Goal: Information Seeking & Learning: Compare options

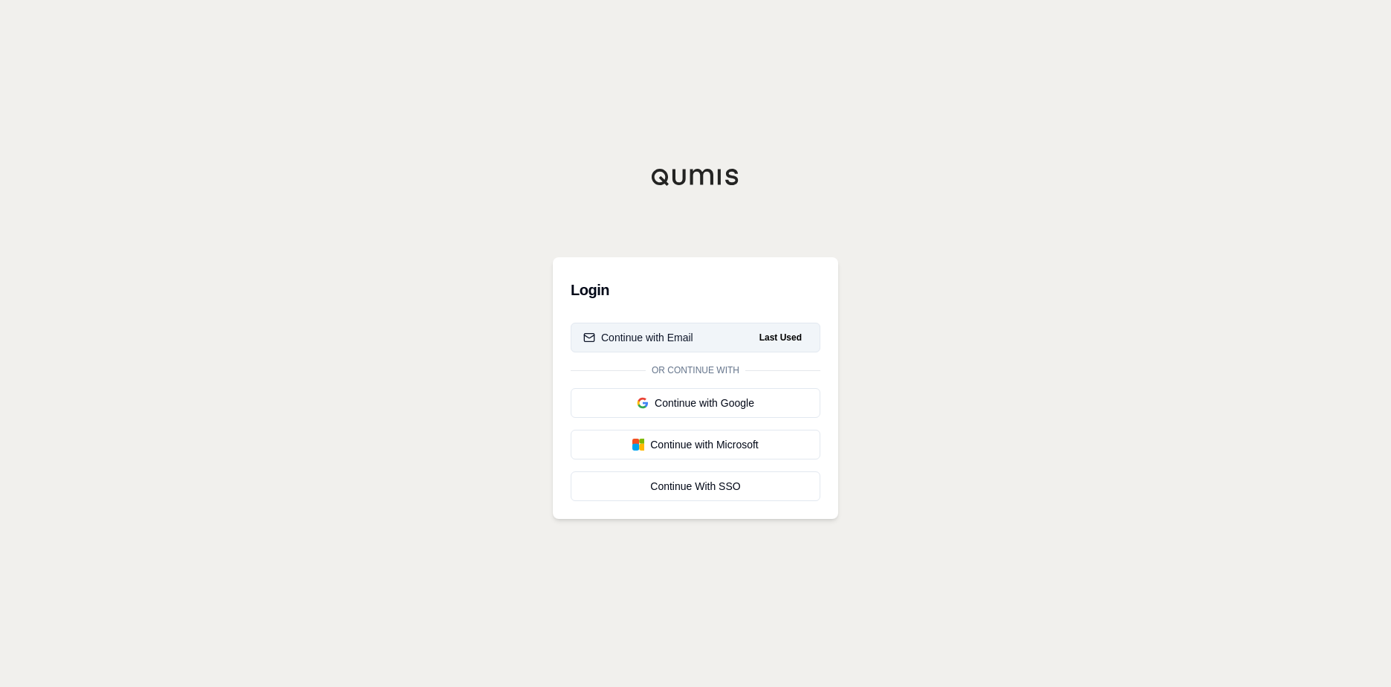
click at [640, 340] on div "Continue with Email" at bounding box center [638, 337] width 110 height 15
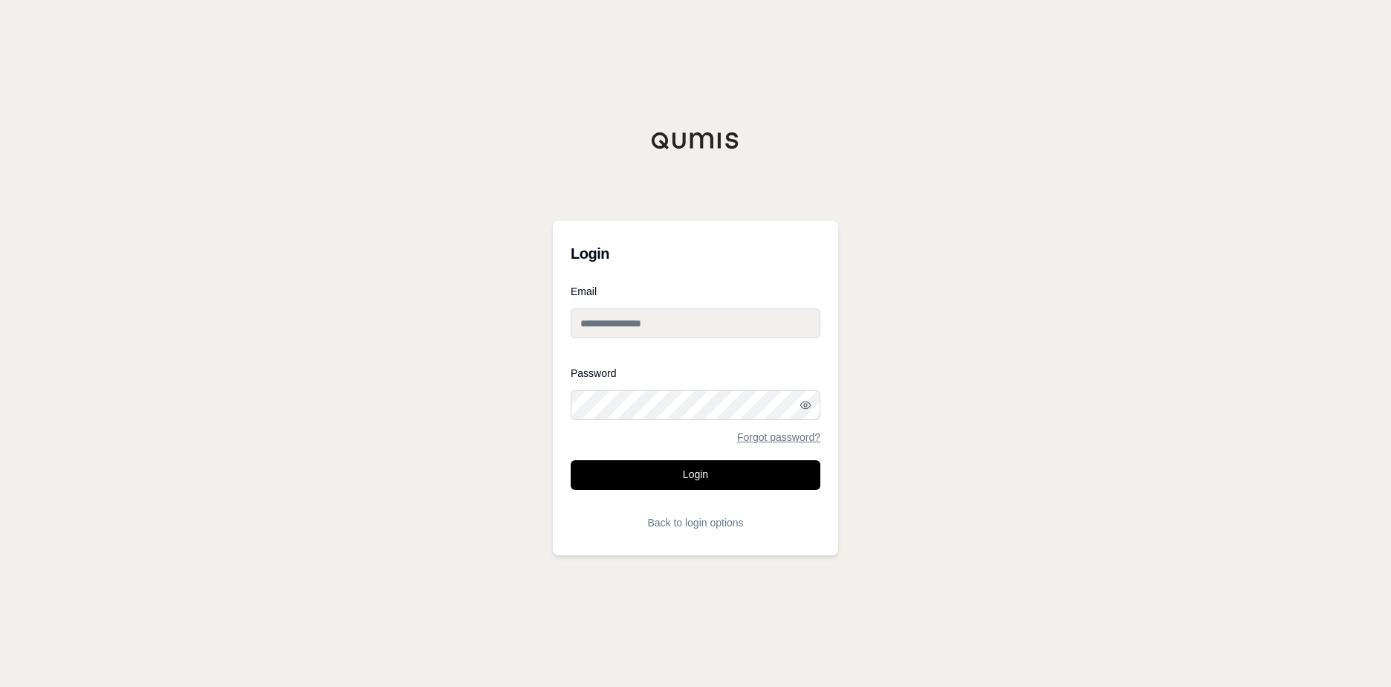
click at [698, 331] on input "Email" at bounding box center [696, 323] width 250 height 30
type input "**********"
click at [742, 245] on h3 "Login" at bounding box center [696, 254] width 250 height 30
click at [707, 514] on button "Back to login options" at bounding box center [696, 522] width 250 height 30
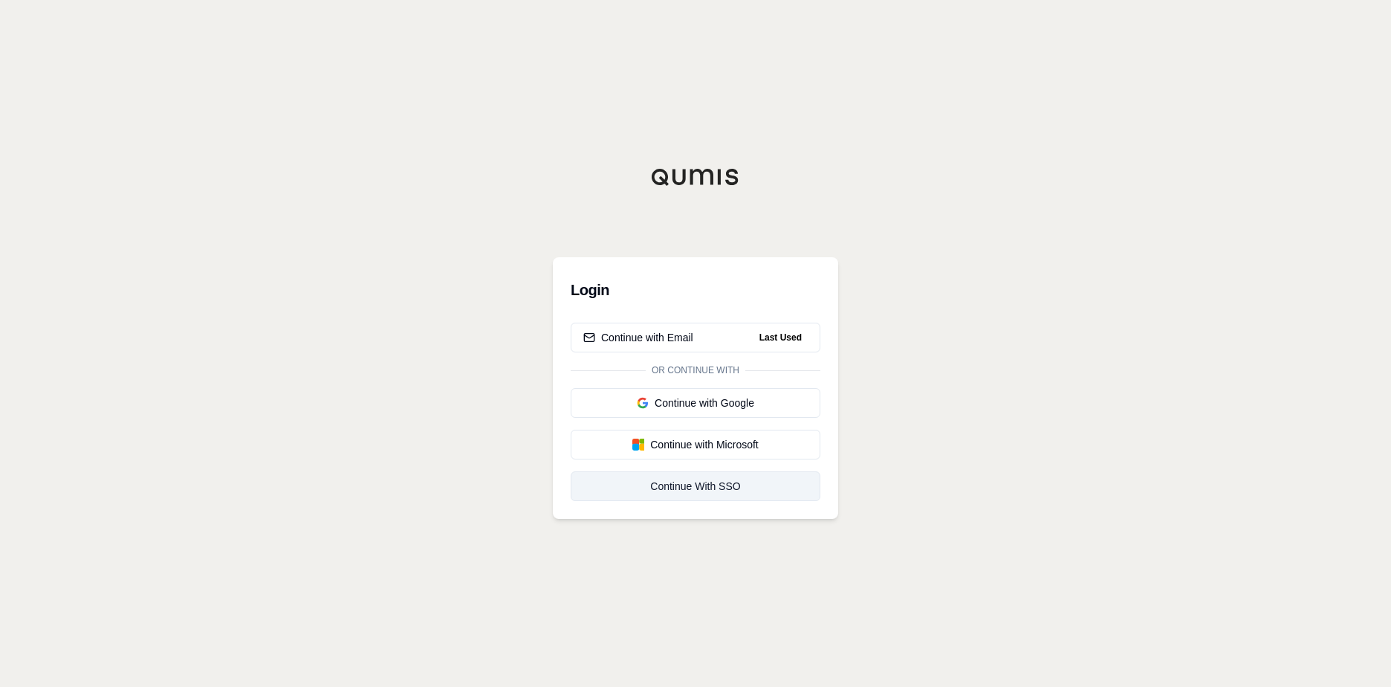
click at [731, 493] on div "Continue With SSO" at bounding box center [695, 486] width 224 height 15
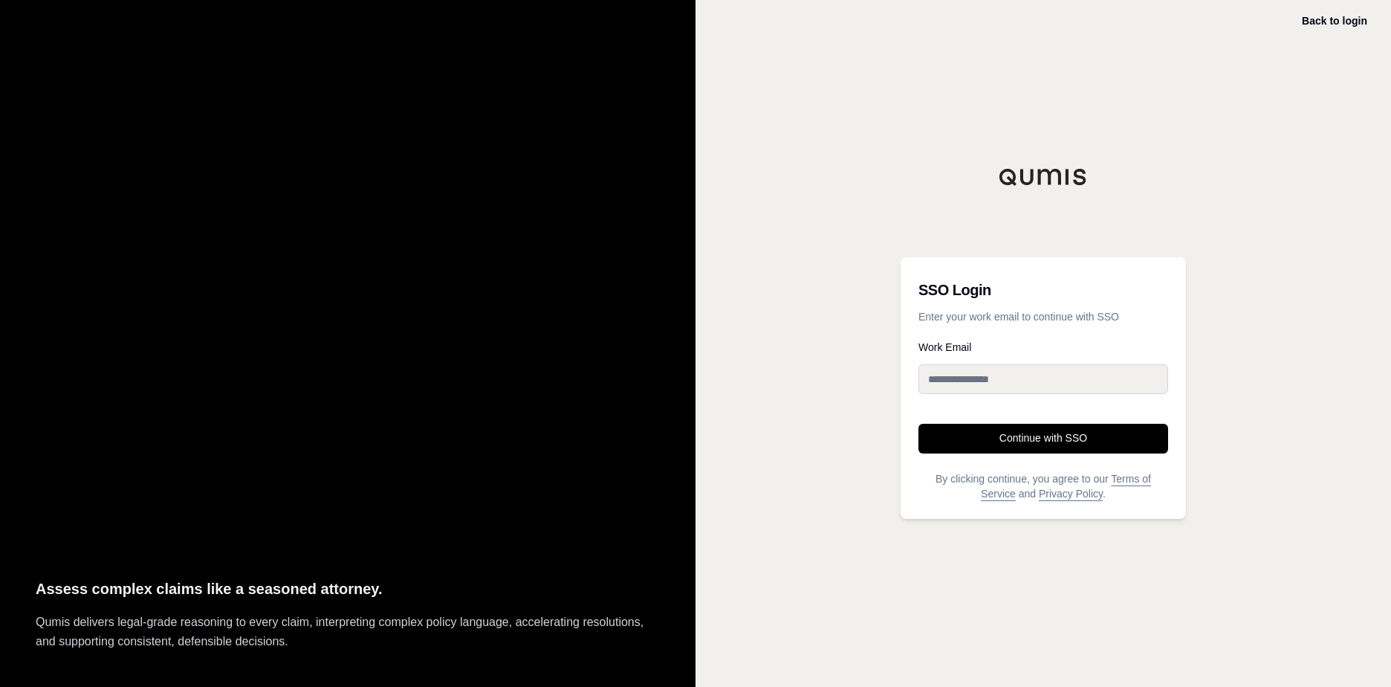
click at [931, 375] on input "Work Email" at bounding box center [1043, 379] width 250 height 30
type input "**********"
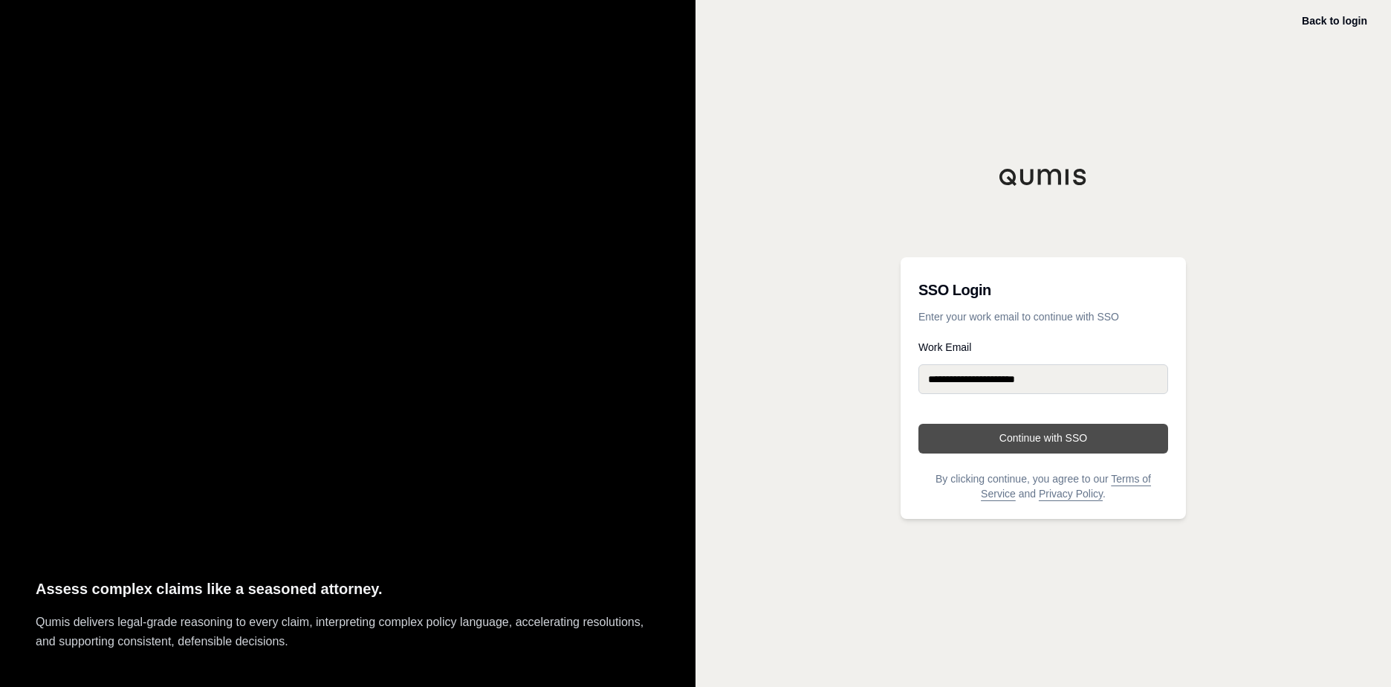
click at [1047, 439] on button "Continue with SSO" at bounding box center [1043, 439] width 250 height 30
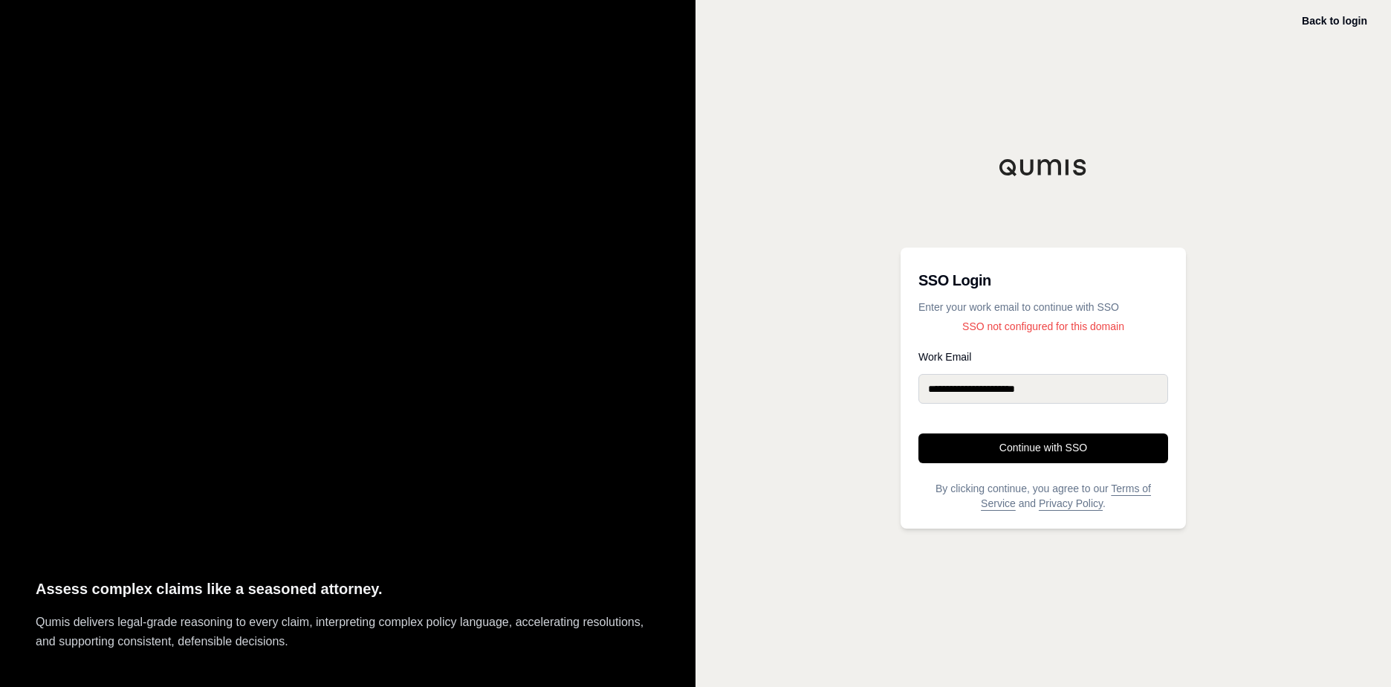
drag, startPoint x: 409, startPoint y: 137, endPoint x: 539, endPoint y: 146, distance: 130.3
click at [429, 132] on div "Assess complex claims like a seasoned attorney. Qumis delivers legal-grade reas…" at bounding box center [347, 343] width 695 height 687
click at [1349, 17] on link "Back to login" at bounding box center [1334, 21] width 65 height 12
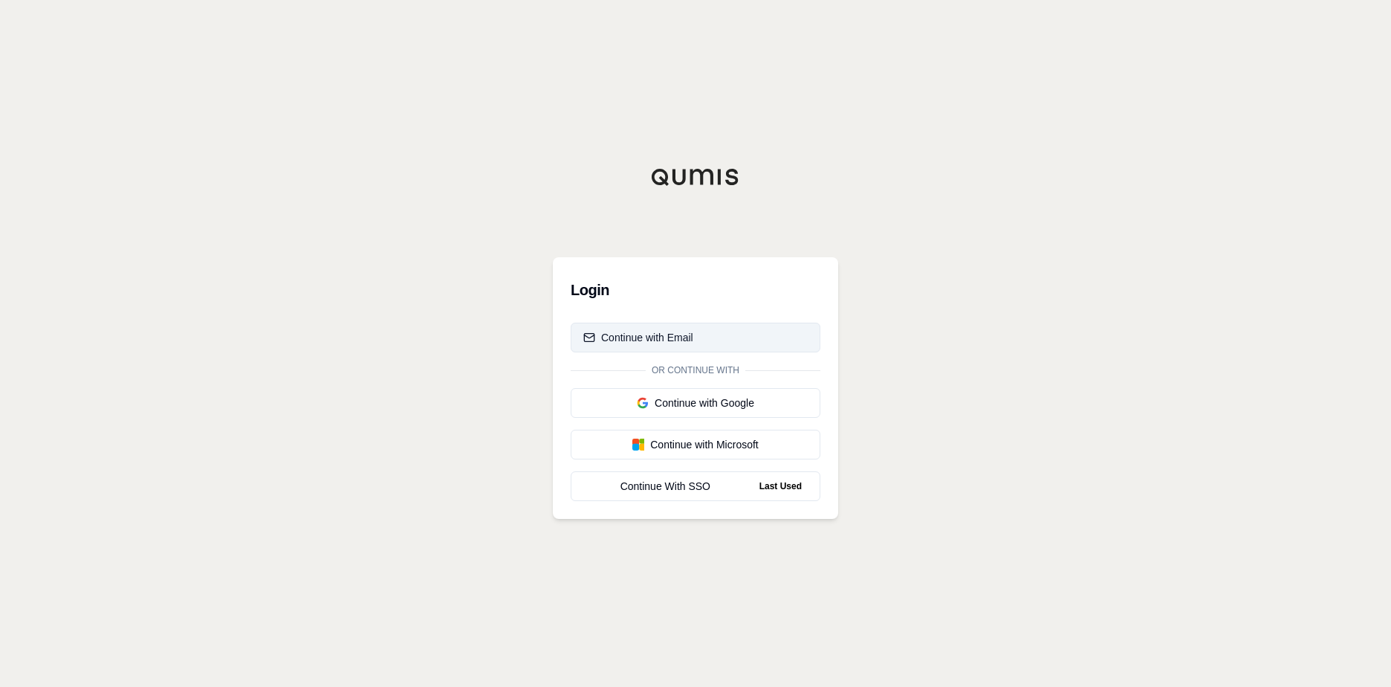
drag, startPoint x: 629, startPoint y: 337, endPoint x: 633, endPoint y: 343, distance: 8.0
click at [633, 343] on div "Continue with Email" at bounding box center [638, 337] width 110 height 15
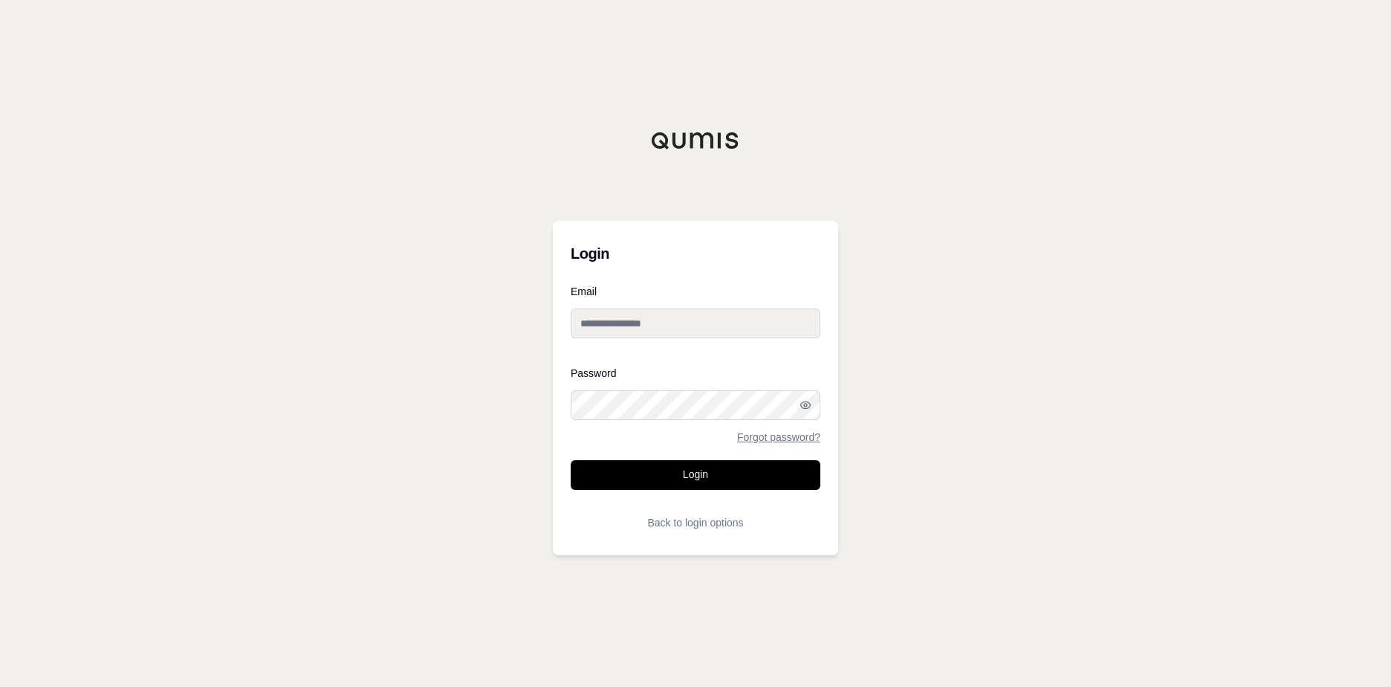
click at [623, 323] on input "Email" at bounding box center [696, 323] width 250 height 30
type input "**********"
click at [571, 460] on button "Login" at bounding box center [696, 475] width 250 height 30
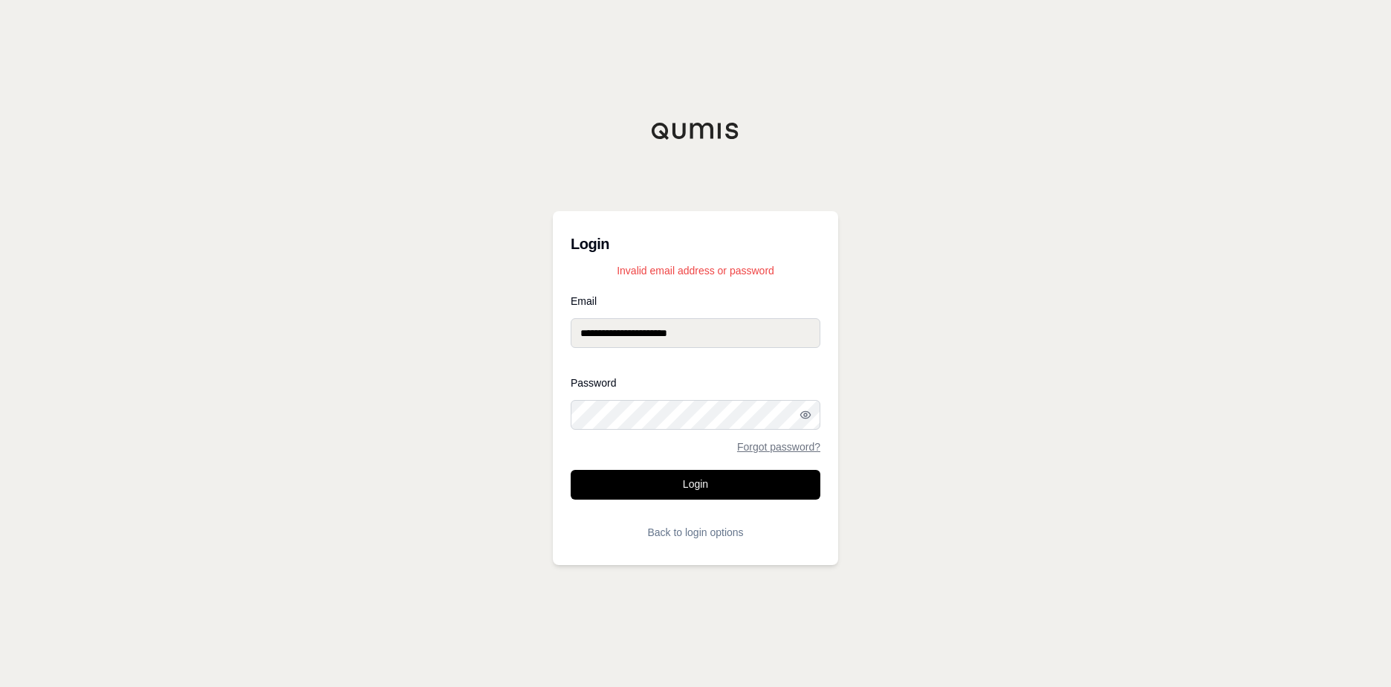
click at [733, 318] on input "**********" at bounding box center [696, 333] width 250 height 30
click at [674, 490] on button "Login" at bounding box center [696, 485] width 250 height 30
click at [781, 453] on form "**********" at bounding box center [696, 421] width 250 height 251
click at [782, 448] on link "Forgot password?" at bounding box center [778, 446] width 83 height 10
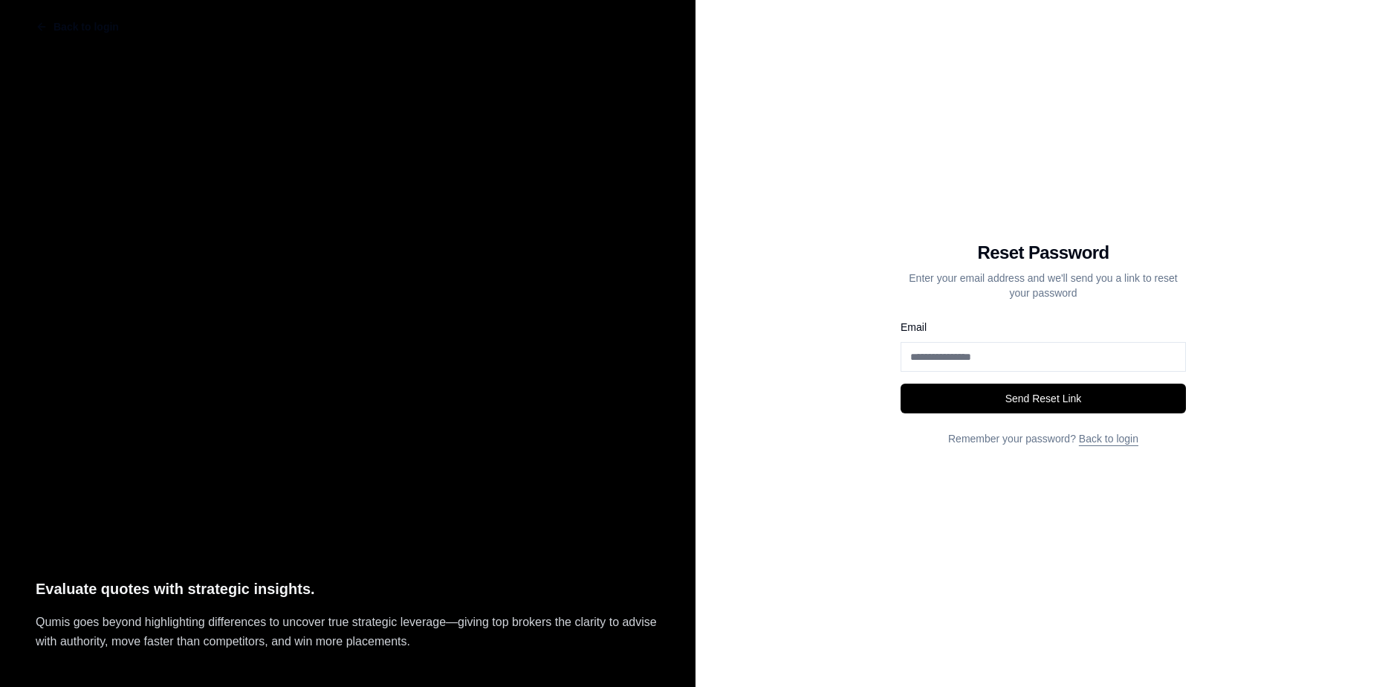
click at [953, 338] on div "Email" at bounding box center [1043, 344] width 285 height 53
click at [950, 369] on input "Email" at bounding box center [1043, 357] width 285 height 30
type input "**********"
click at [1017, 395] on button "Send Reset Link" at bounding box center [1043, 398] width 285 height 30
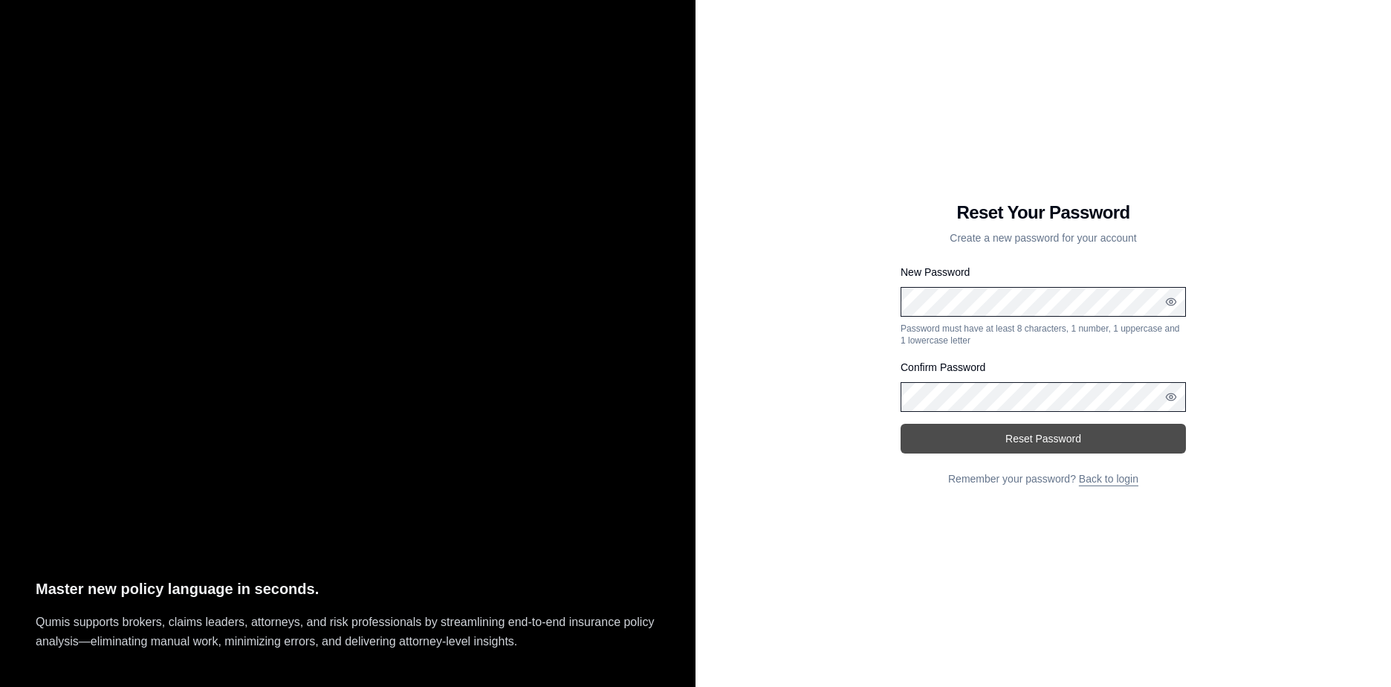
click at [1077, 447] on button "Reset Password" at bounding box center [1043, 439] width 285 height 30
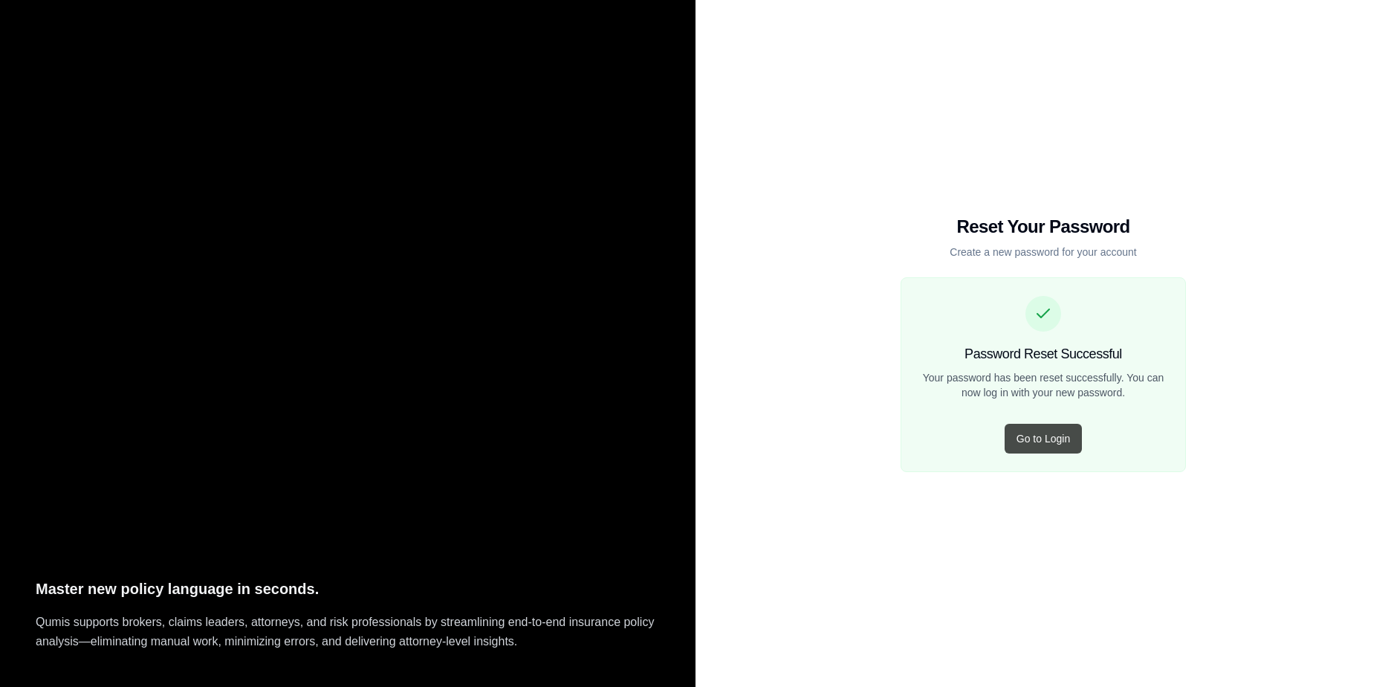
click at [1063, 434] on button "Go to Login" at bounding box center [1043, 439] width 77 height 30
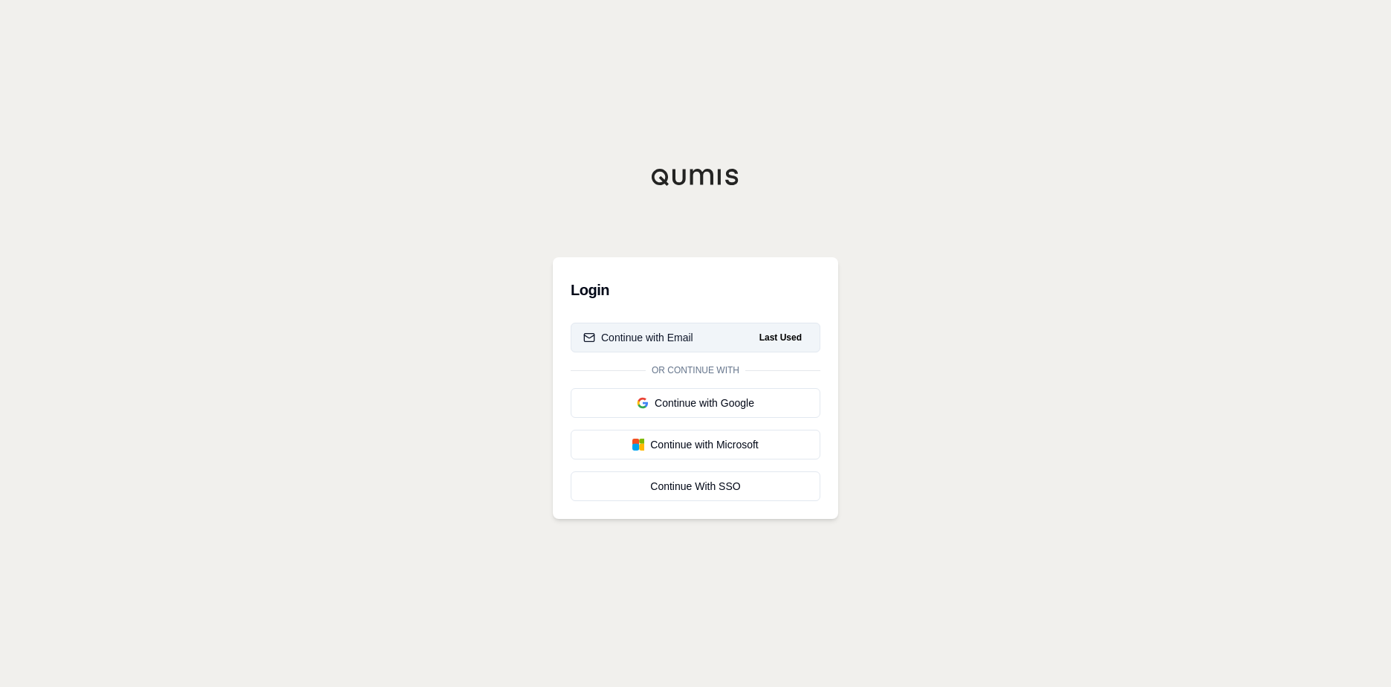
click at [693, 335] on button "Continue with Email Last Used" at bounding box center [696, 337] width 250 height 30
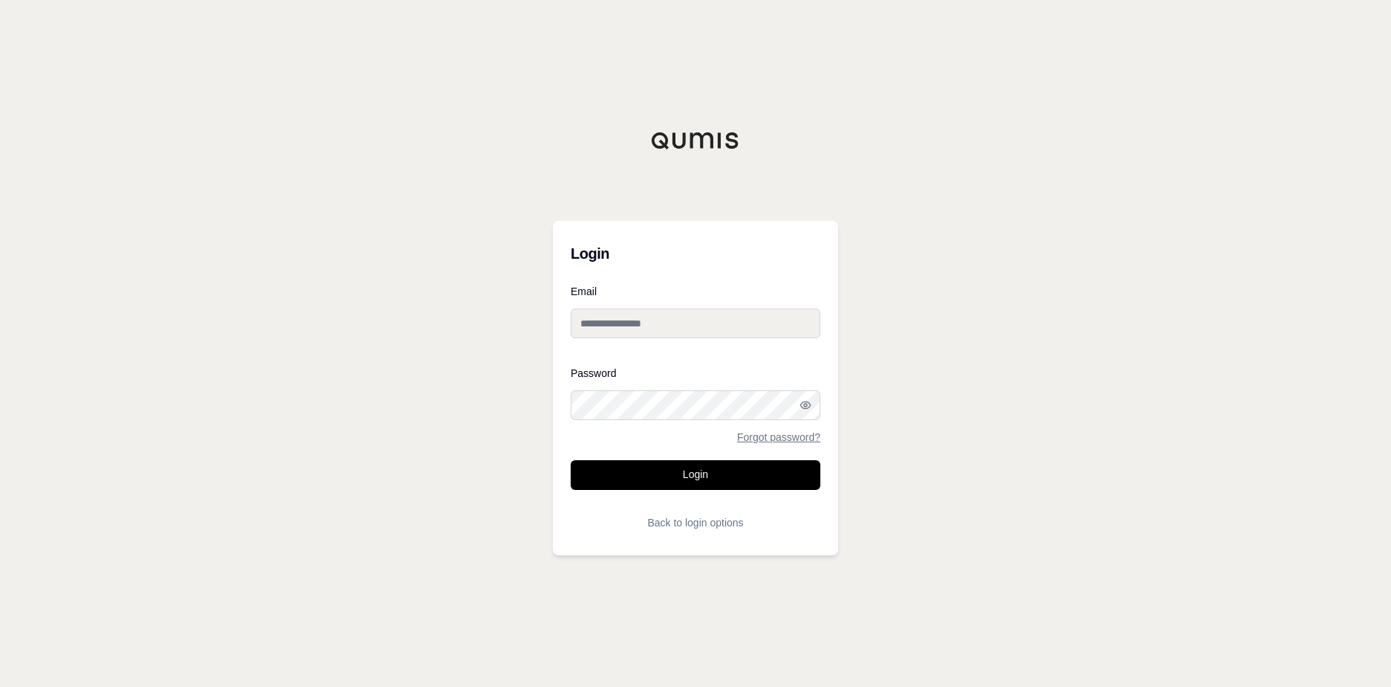
click at [632, 319] on input "Email" at bounding box center [696, 323] width 250 height 30
type input "**********"
click at [734, 472] on button "Login" at bounding box center [696, 475] width 250 height 30
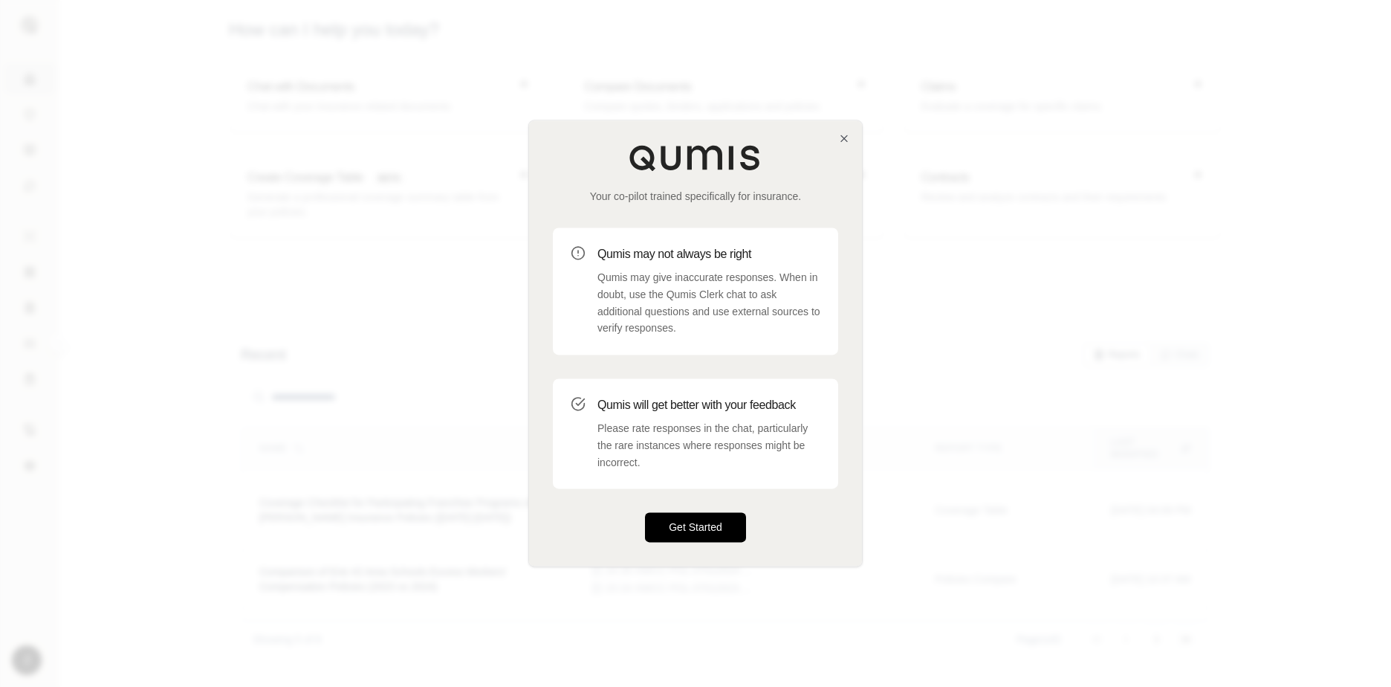
click at [713, 513] on button "Get Started" at bounding box center [695, 528] width 101 height 30
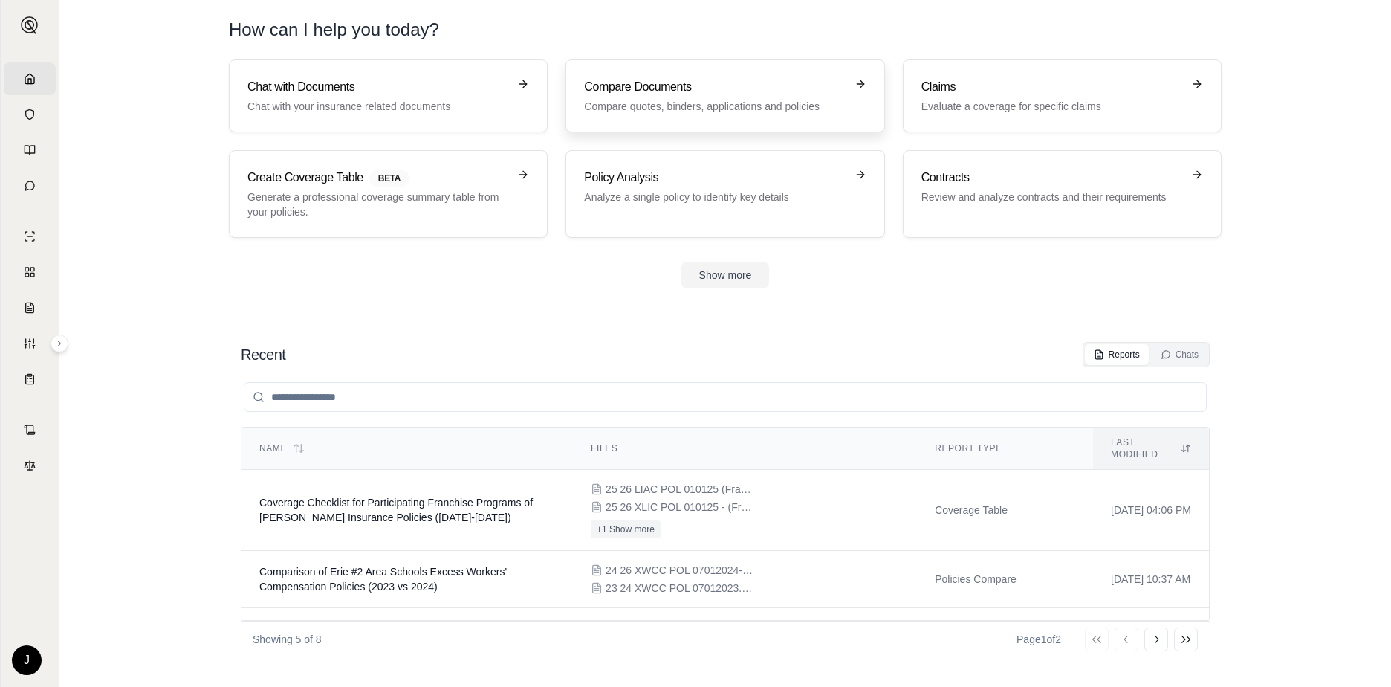
click at [712, 83] on h3 "Compare Documents" at bounding box center [714, 87] width 261 height 18
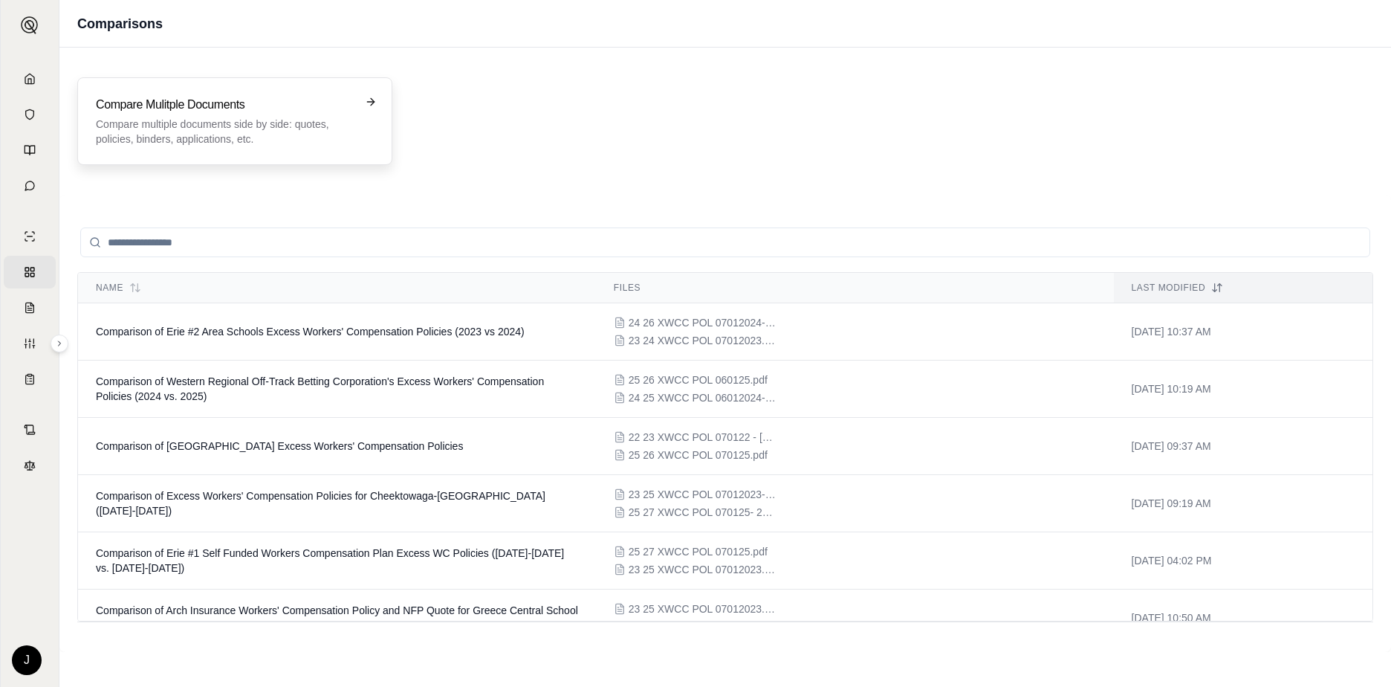
click at [362, 109] on div "Compare Mulitple Documents Compare multiple documents side by side: quotes, pol…" at bounding box center [235, 121] width 278 height 51
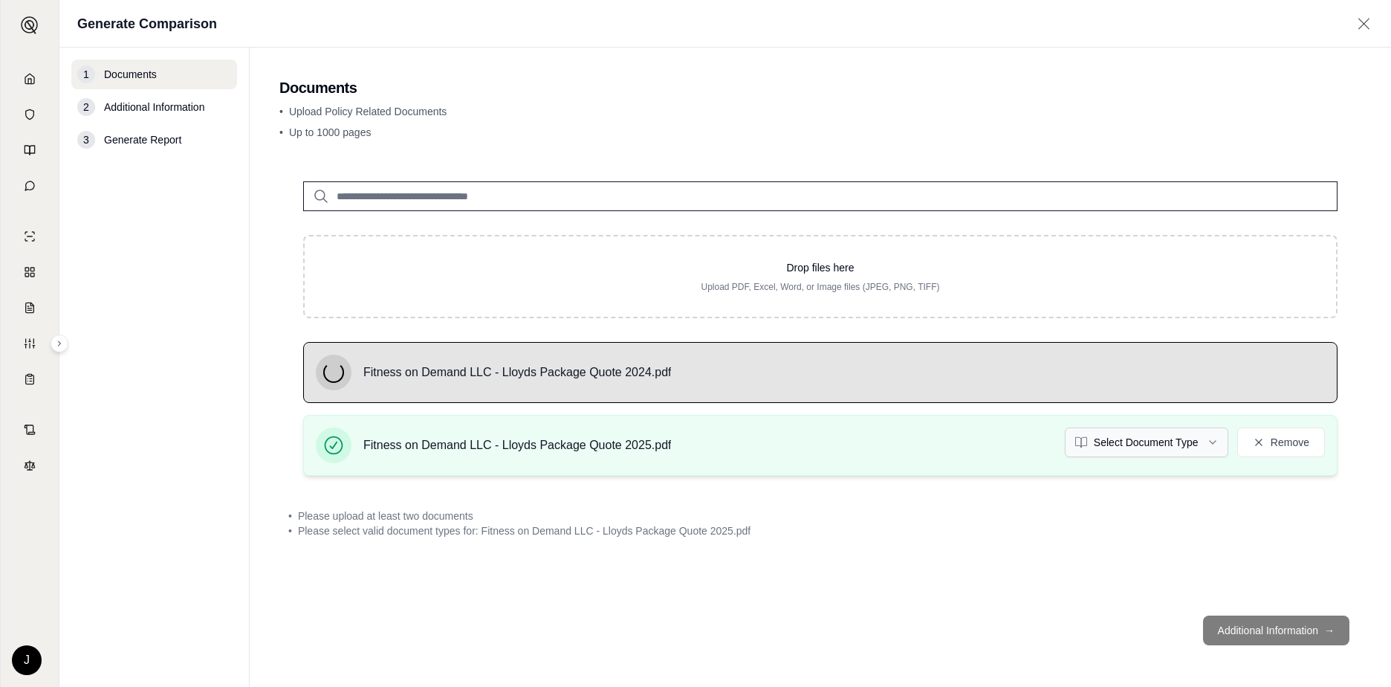
click at [1211, 435] on html "Home Vault Prompts Chats Single Policy Comparisons Claims Custom Report Coverag…" at bounding box center [695, 343] width 1391 height 687
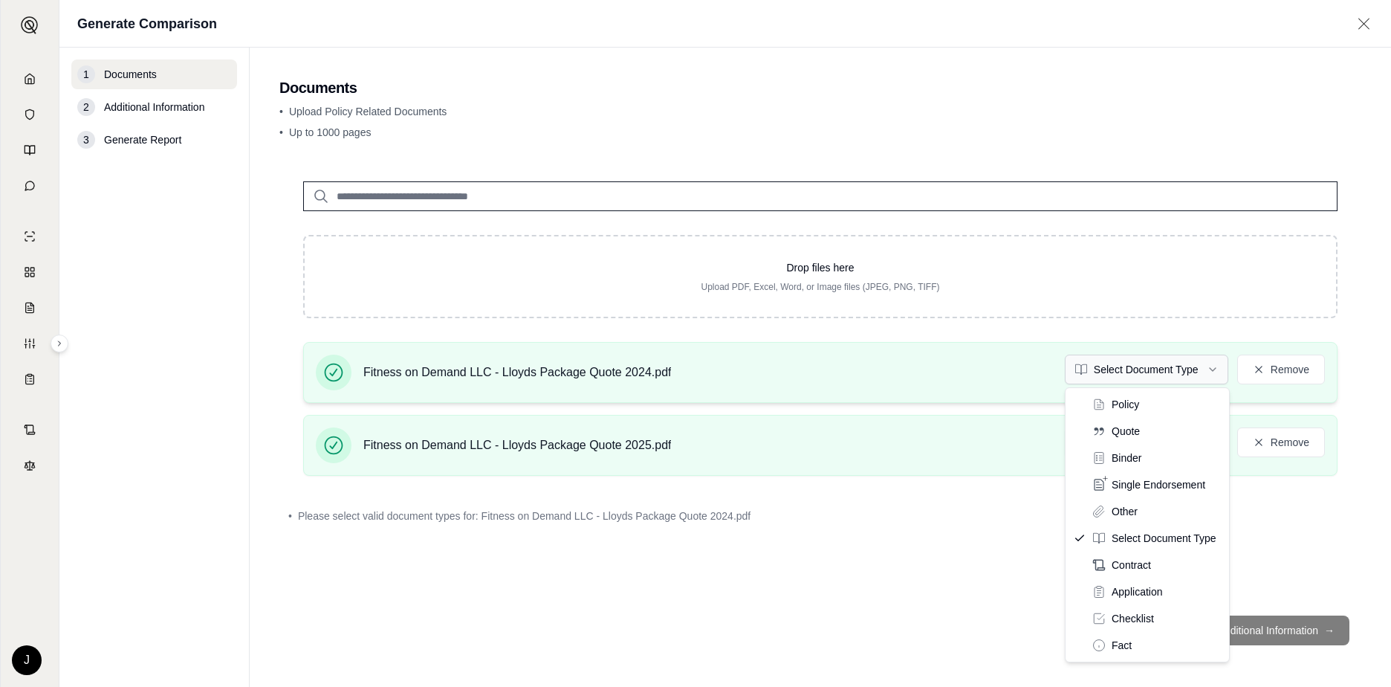
click at [1210, 366] on html "Home Vault Prompts Chats Single Policy Comparisons Claims Custom Report Coverag…" at bounding box center [695, 343] width 1391 height 687
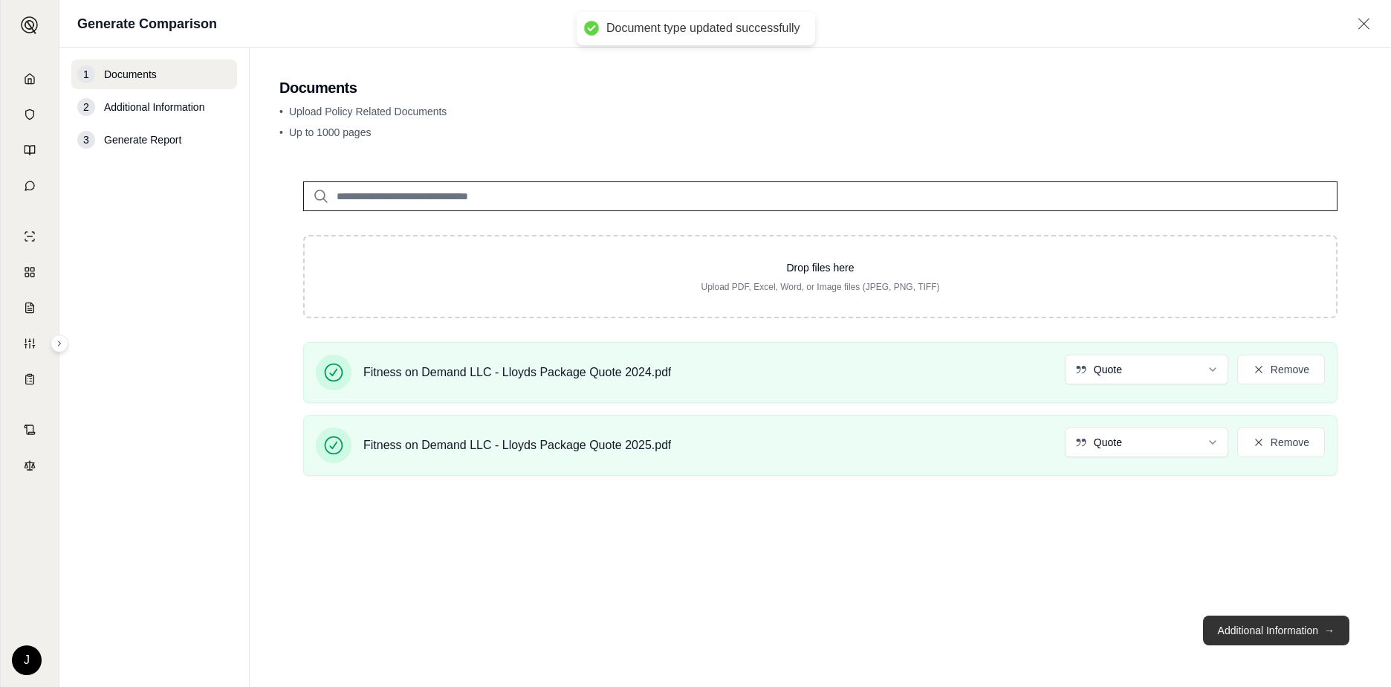
click at [1308, 629] on button "Additional Information →" at bounding box center [1276, 630] width 146 height 30
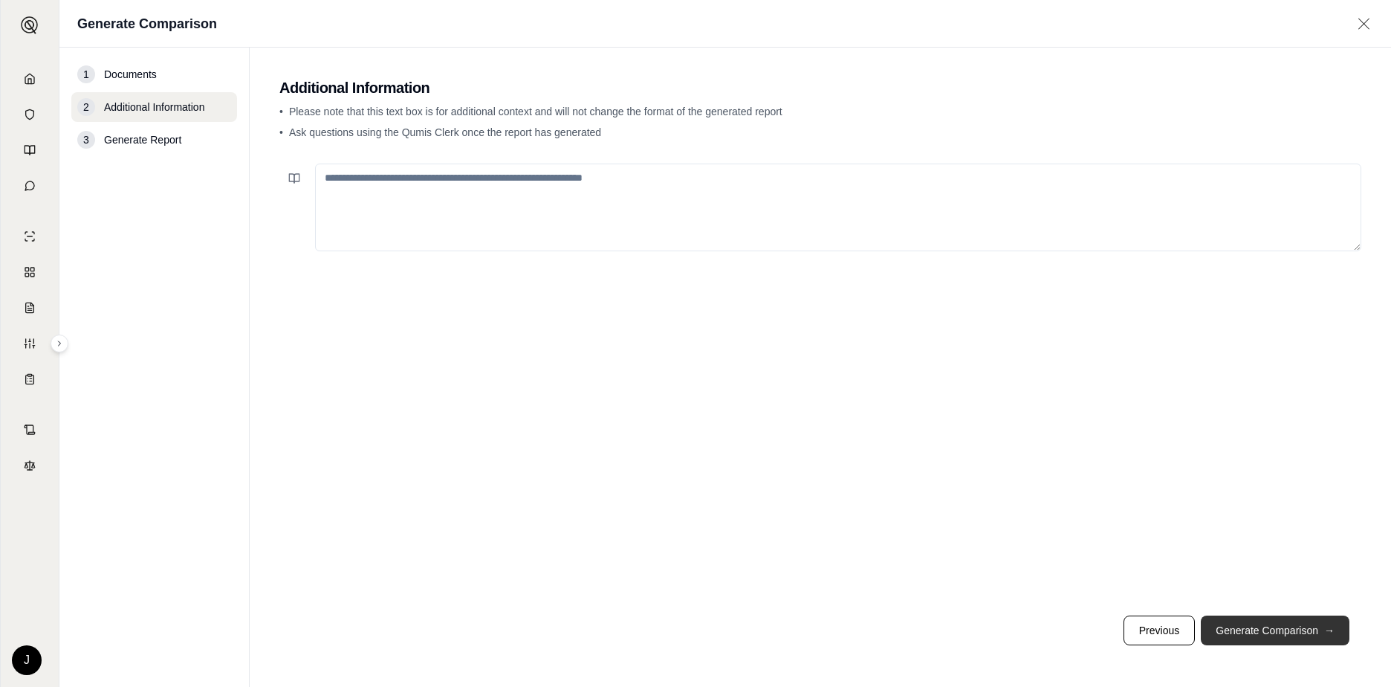
click at [1299, 627] on button "Generate Comparison →" at bounding box center [1275, 630] width 149 height 30
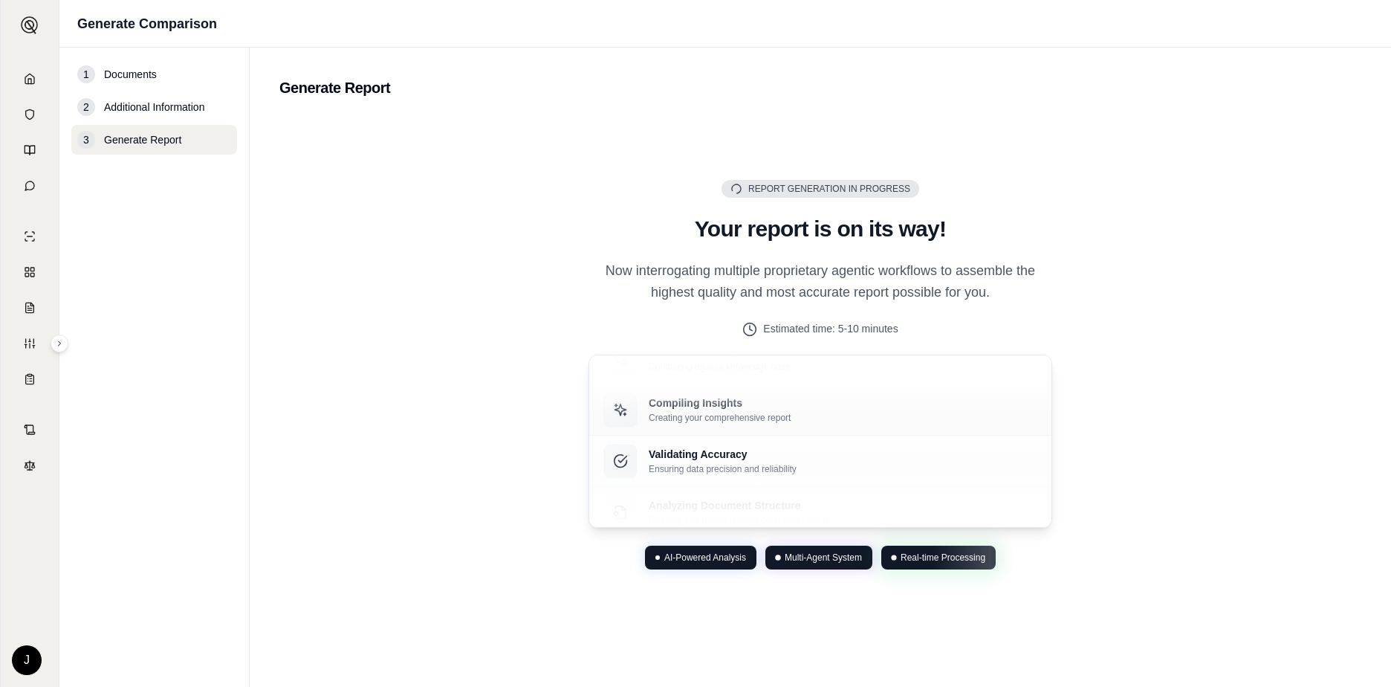
click at [860, 408] on div "Compiling Insights Creating your comprehensive report" at bounding box center [820, 409] width 432 height 33
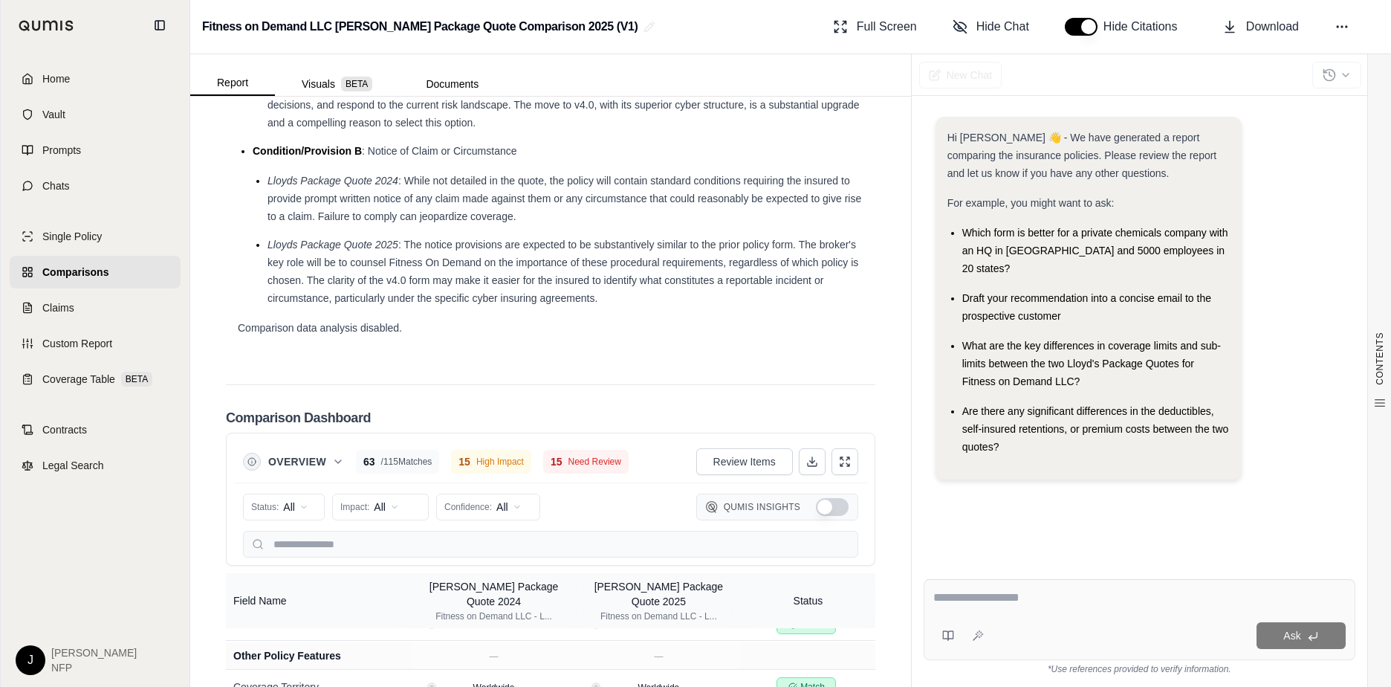
scroll to position [3051, 0]
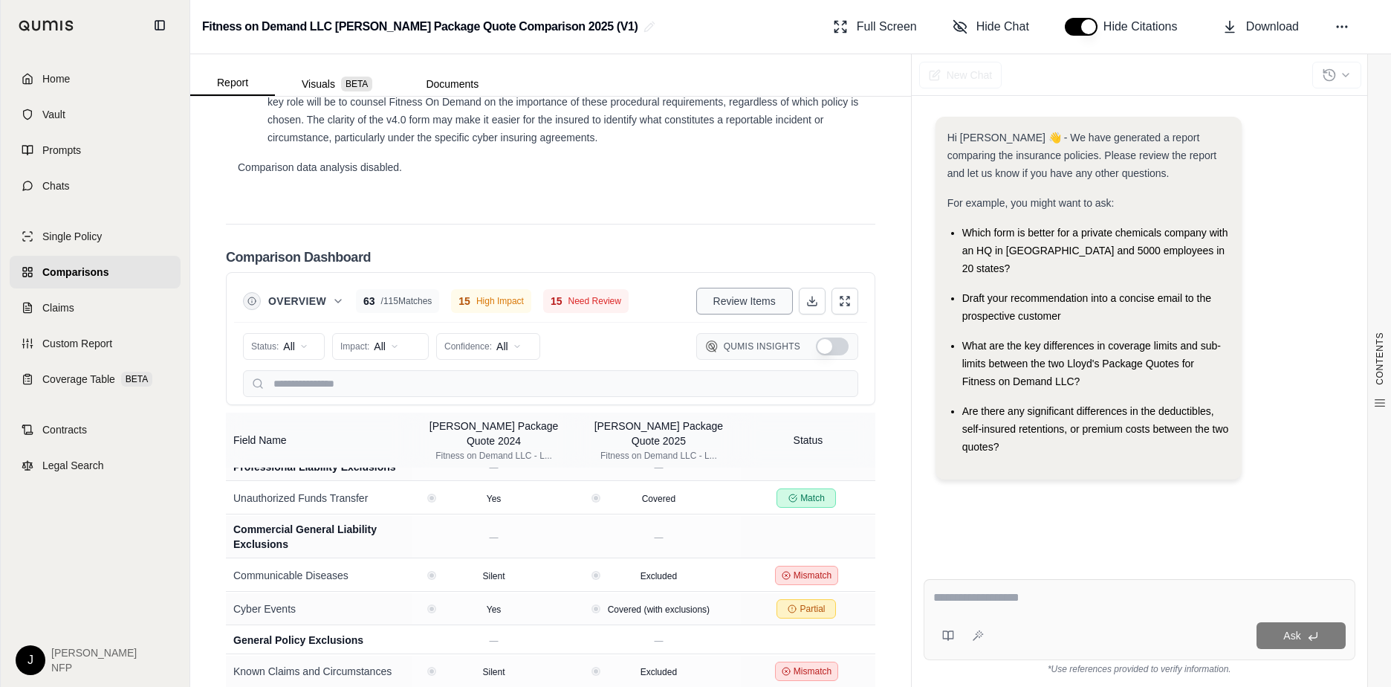
click at [733, 308] on span "Review Items" at bounding box center [744, 300] width 62 height 15
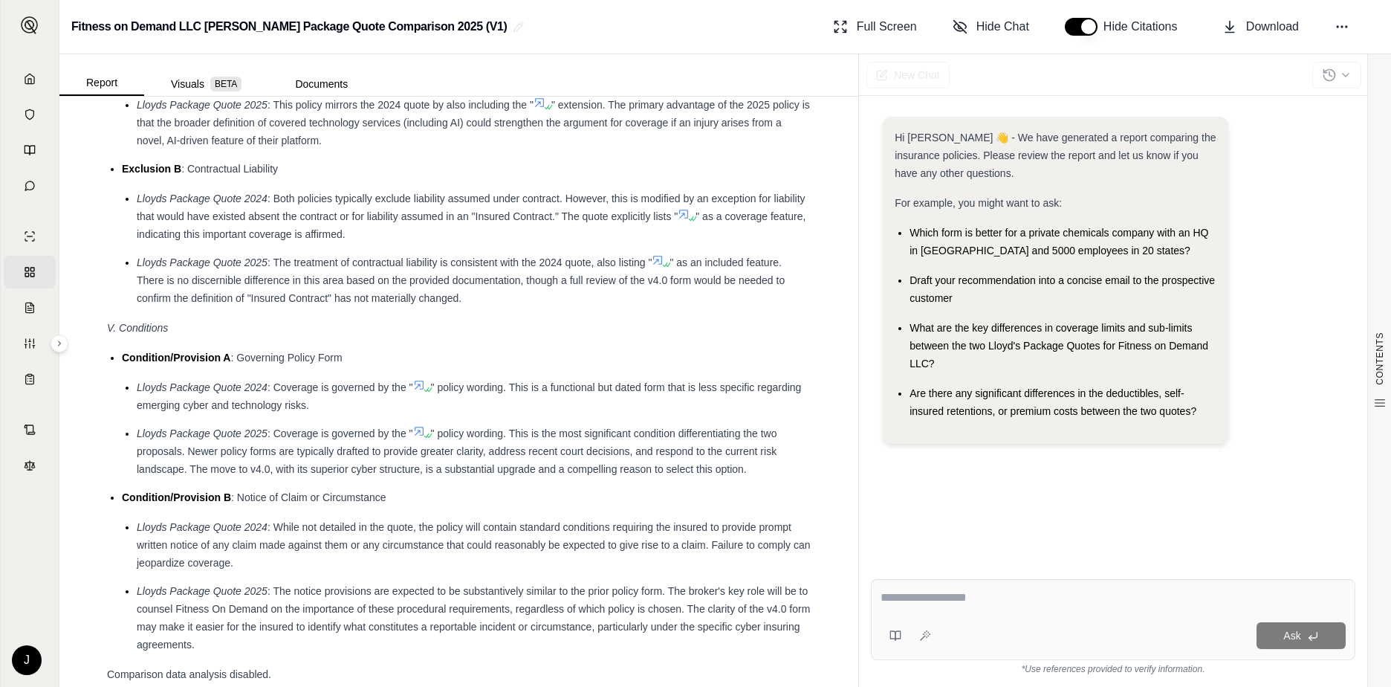
scroll to position [2295, 0]
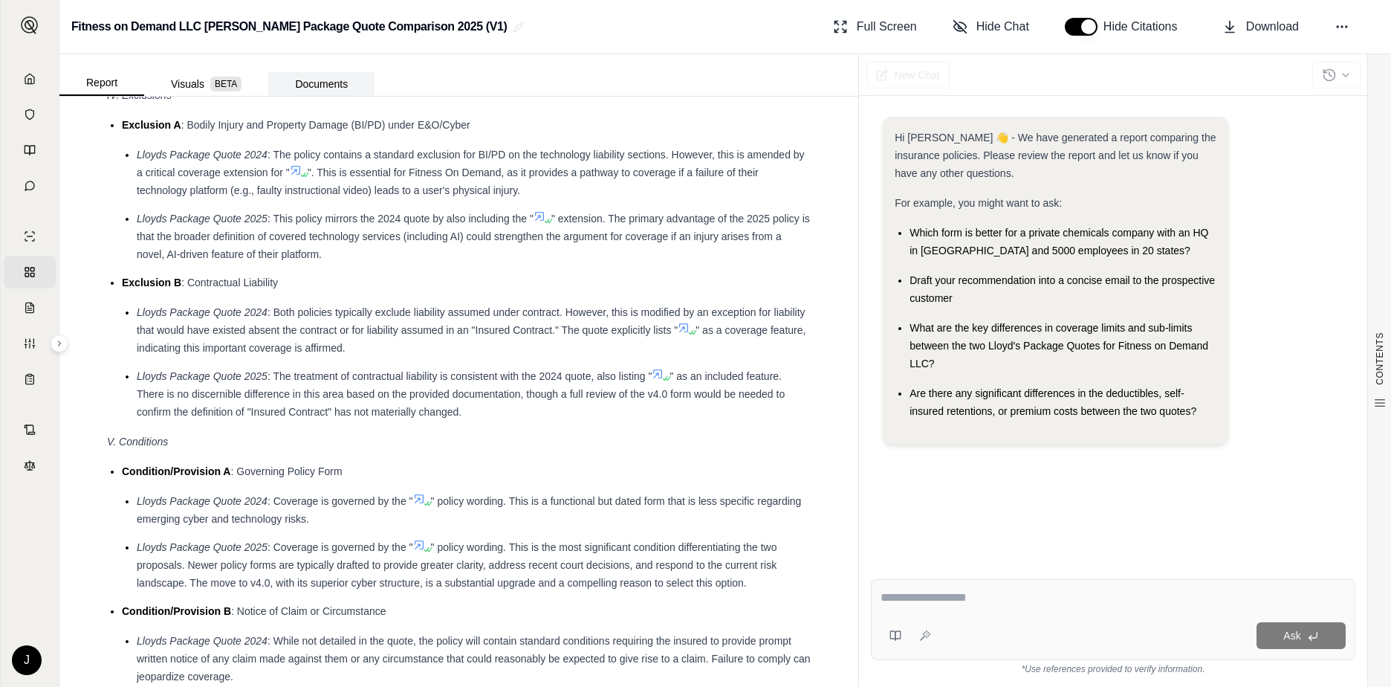
click at [301, 85] on button "Documents" at bounding box center [321, 84] width 106 height 24
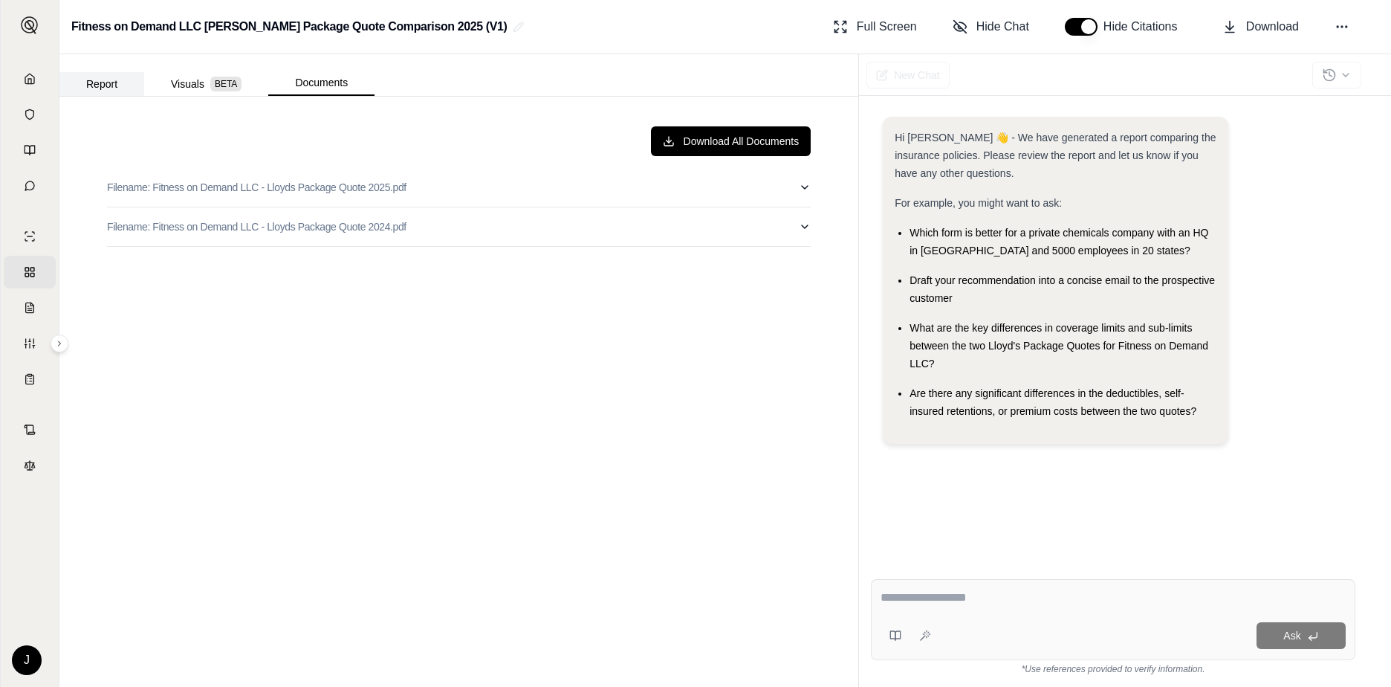
click at [118, 85] on button "Report" at bounding box center [101, 84] width 85 height 24
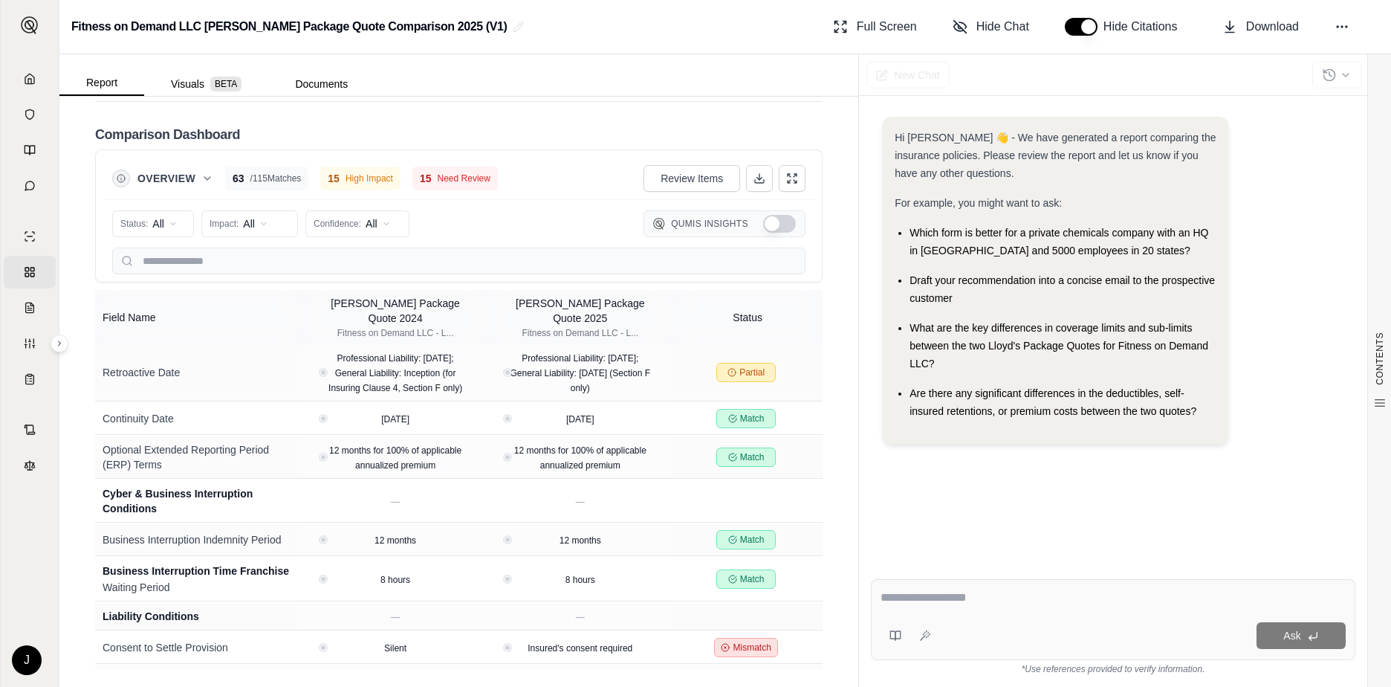
scroll to position [3705, 0]
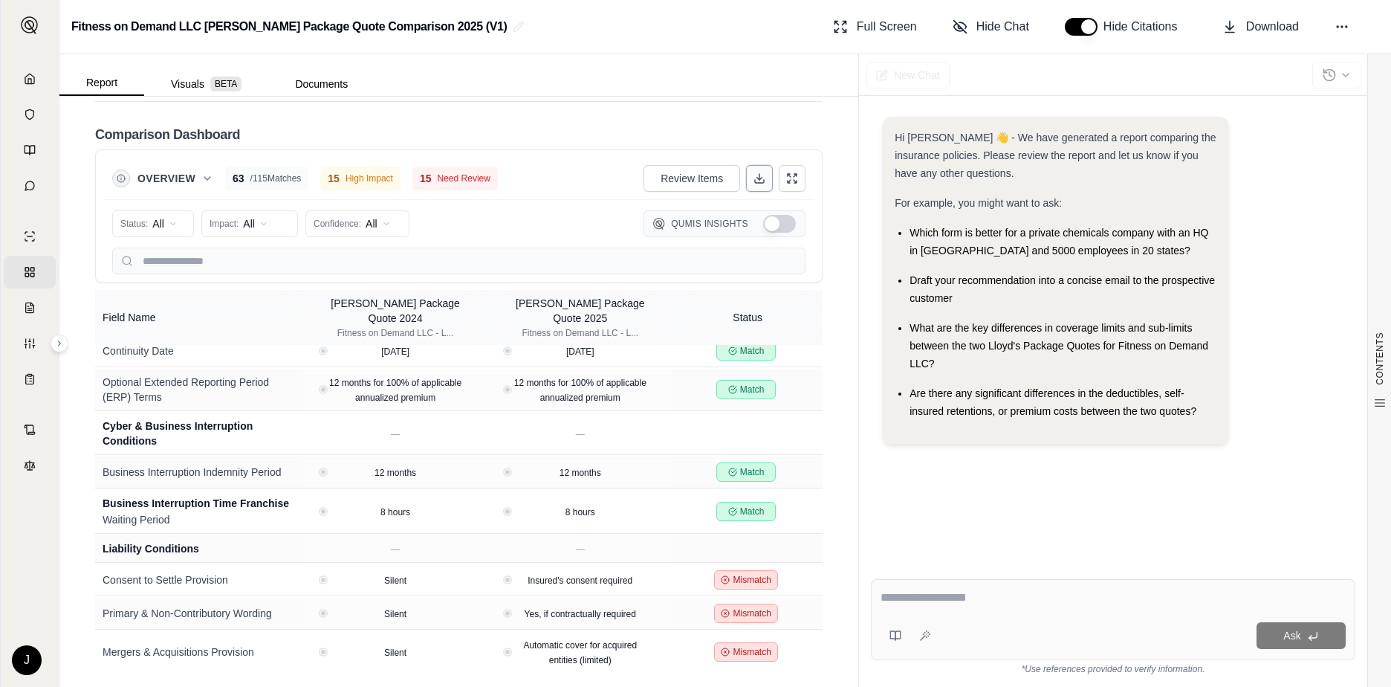
click at [753, 181] on icon at bounding box center [759, 178] width 12 height 12
click at [786, 178] on icon at bounding box center [792, 178] width 12 height 12
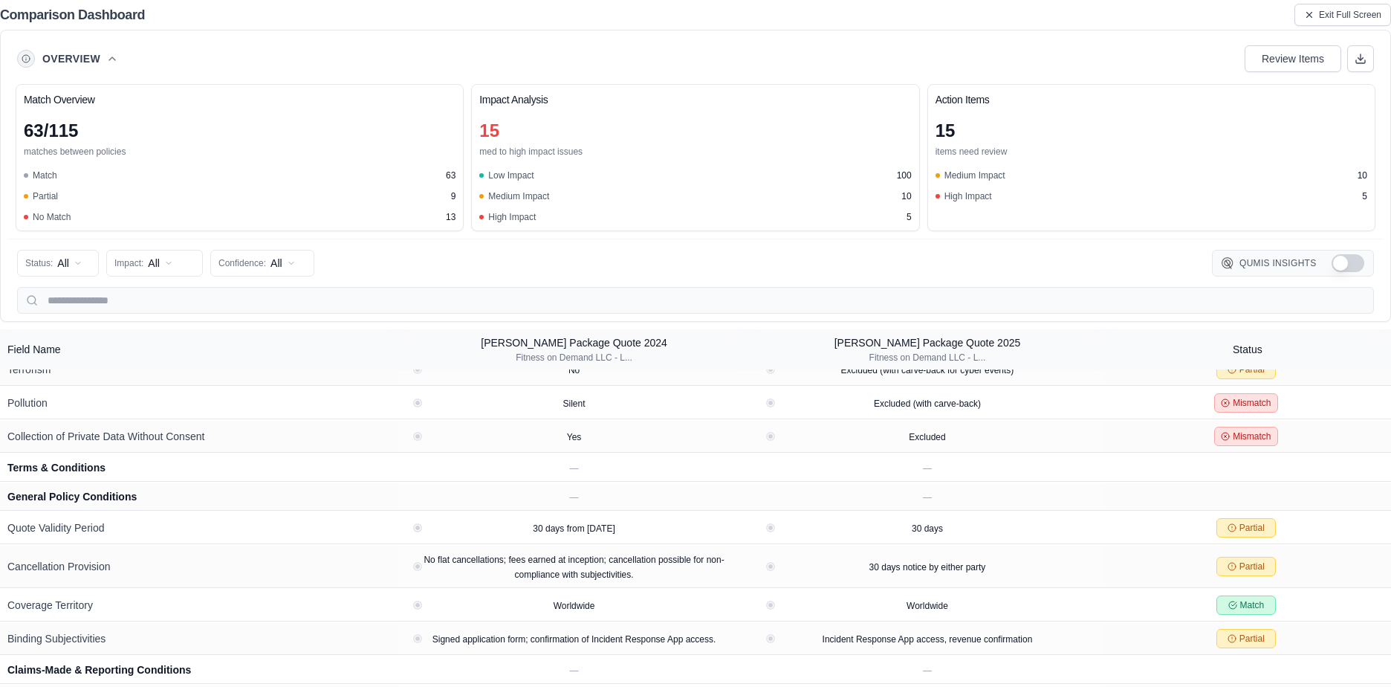
scroll to position [2989, 0]
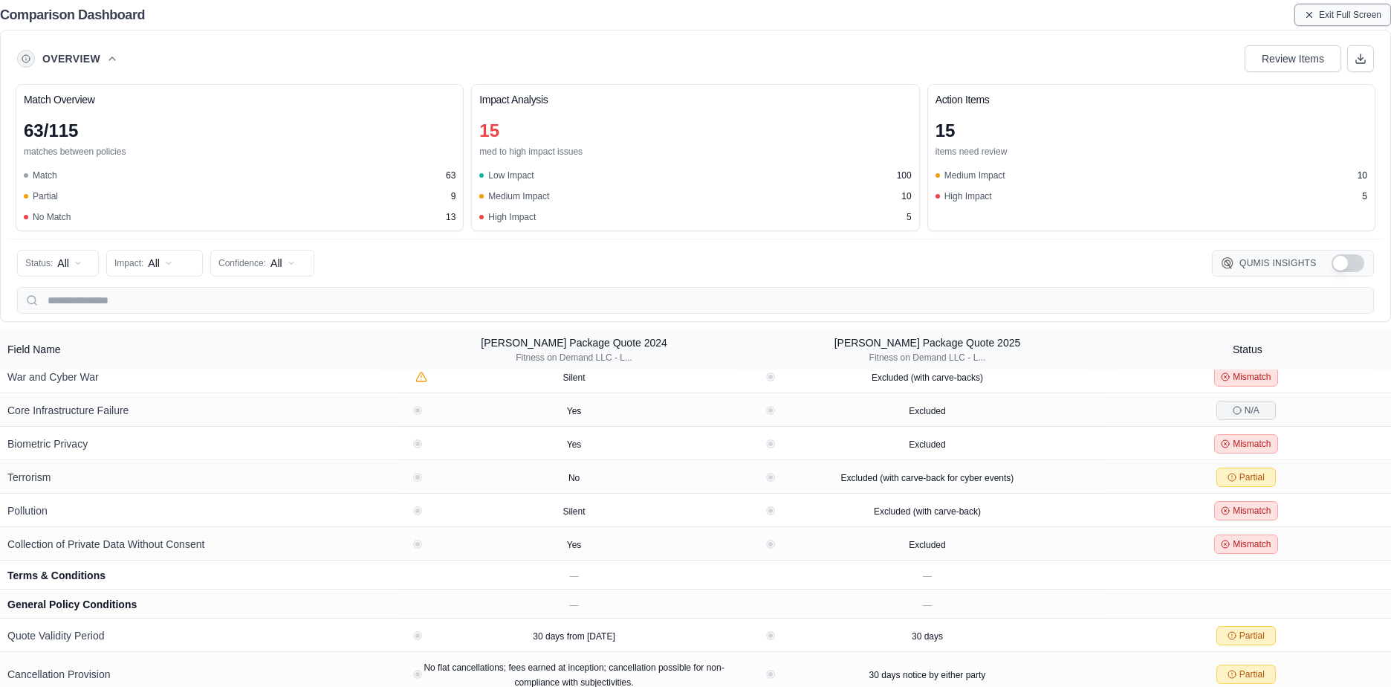
click at [1336, 4] on button "Exit Full Screen" at bounding box center [1342, 15] width 97 height 22
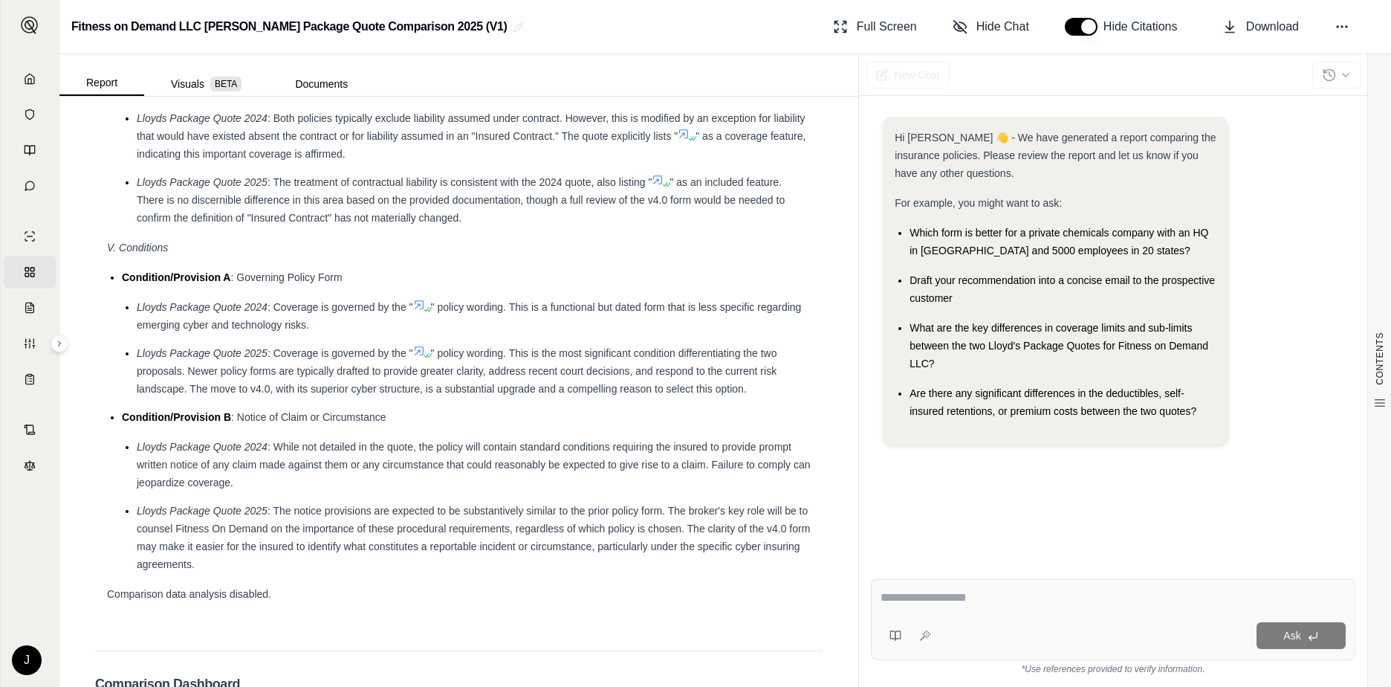
scroll to position [3148, 0]
click at [1278, 30] on span "Download" at bounding box center [1272, 27] width 53 height 18
click at [946, 597] on textarea at bounding box center [1112, 597] width 465 height 18
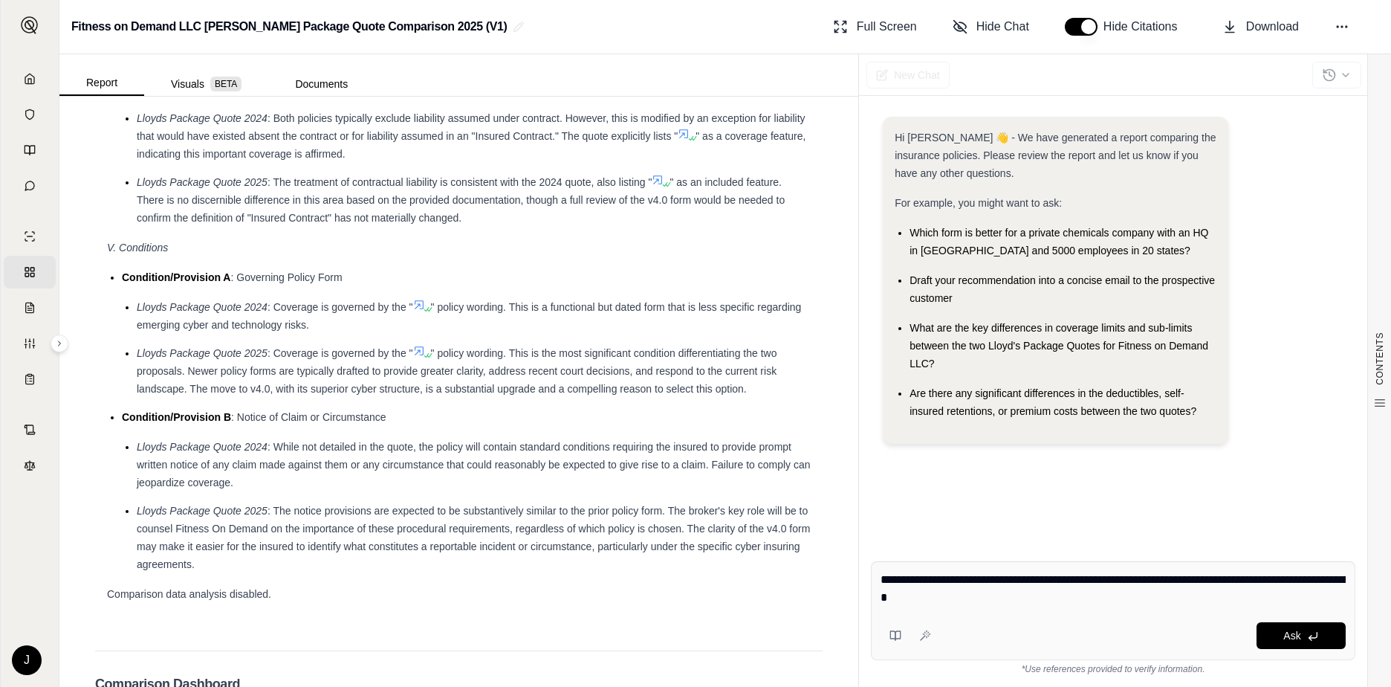
drag, startPoint x: 1274, startPoint y: 580, endPoint x: 1266, endPoint y: 582, distance: 8.5
type textarea "**********"
click at [1302, 637] on button "Ask" at bounding box center [1300, 635] width 89 height 27
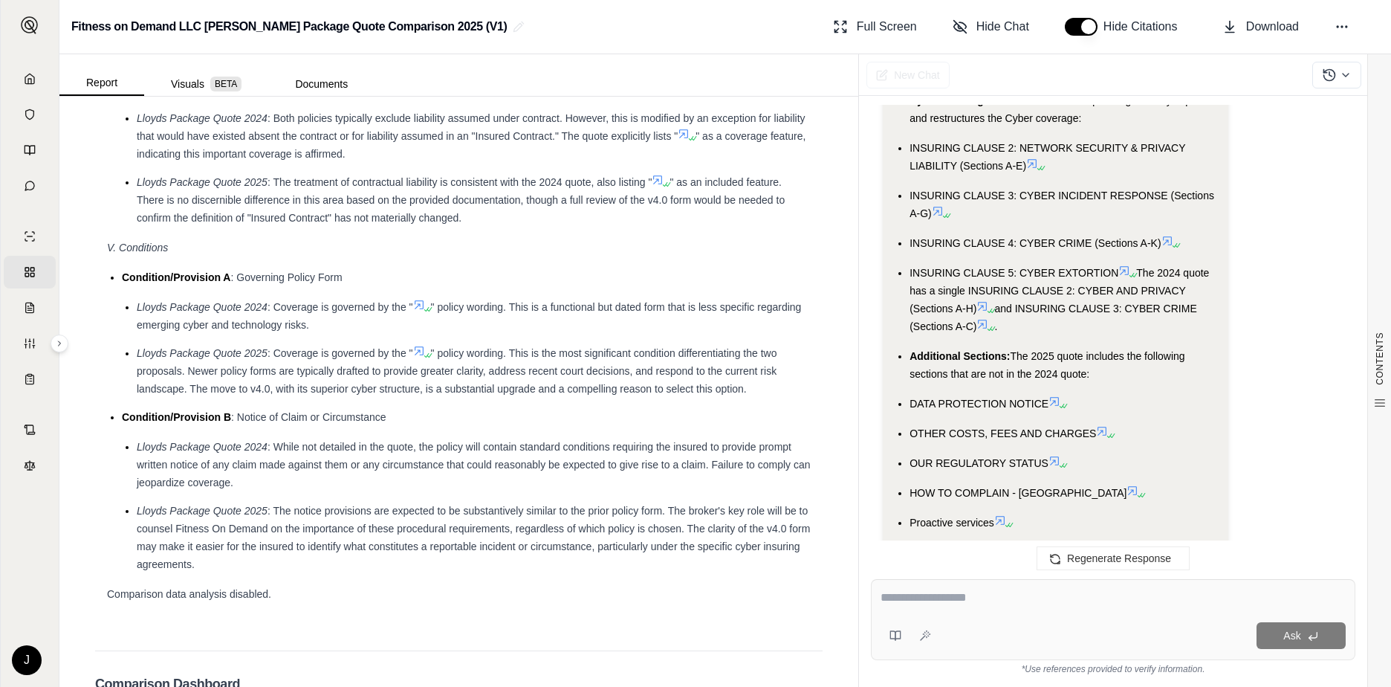
scroll to position [3087, 0]
click at [901, 604] on textarea at bounding box center [1112, 597] width 465 height 18
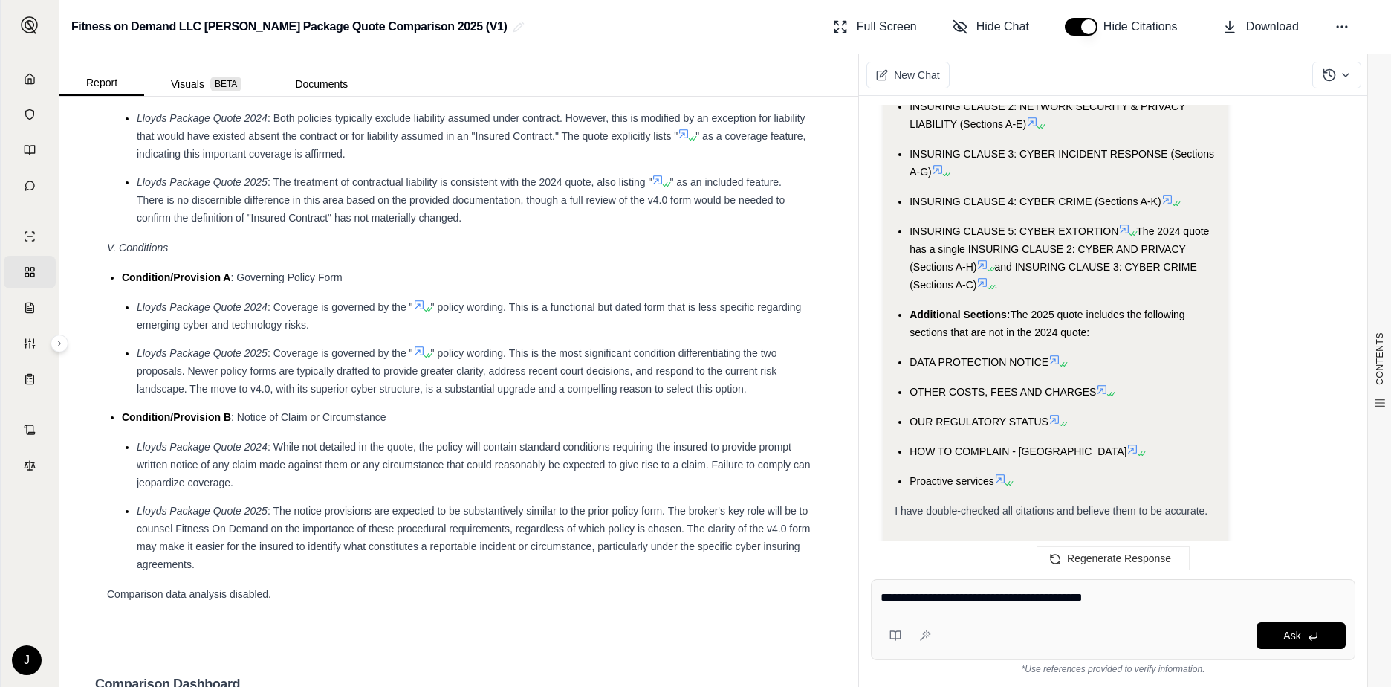
scroll to position [2980, 0]
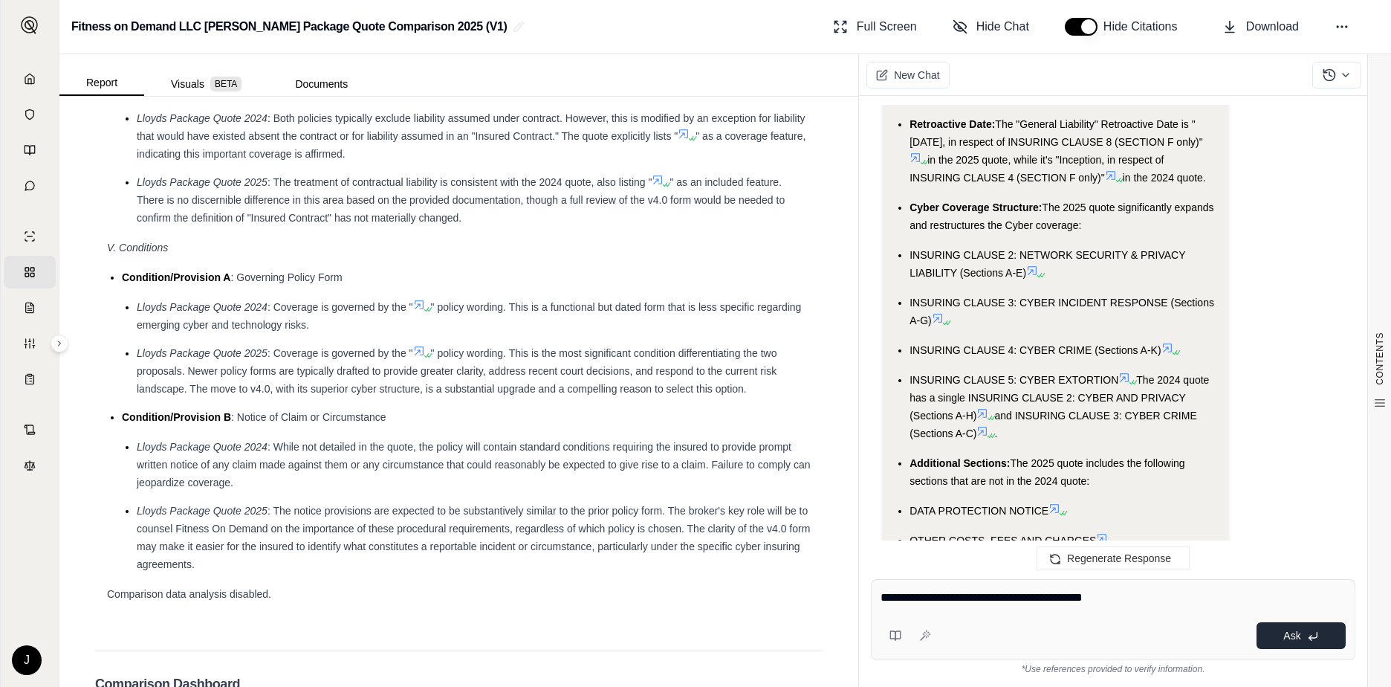
type textarea "**********"
click at [1291, 637] on span "Ask" at bounding box center [1291, 635] width 17 height 12
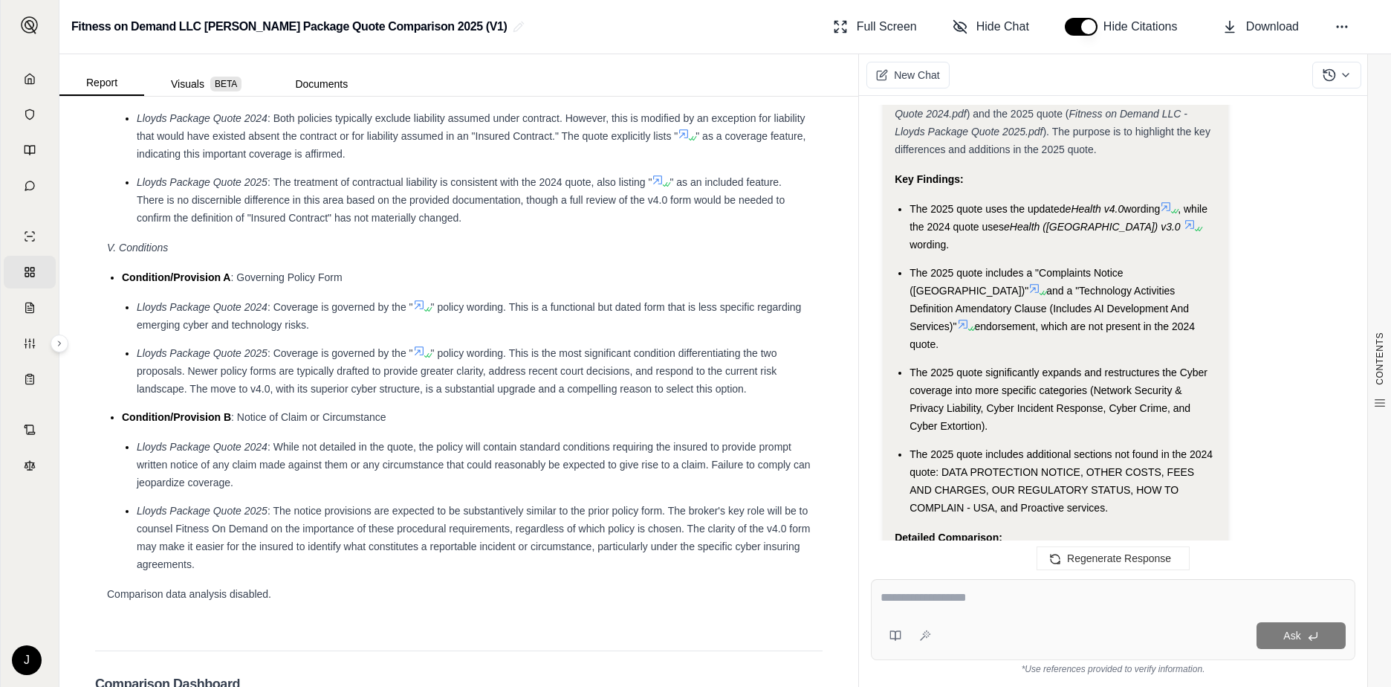
scroll to position [4280, 0]
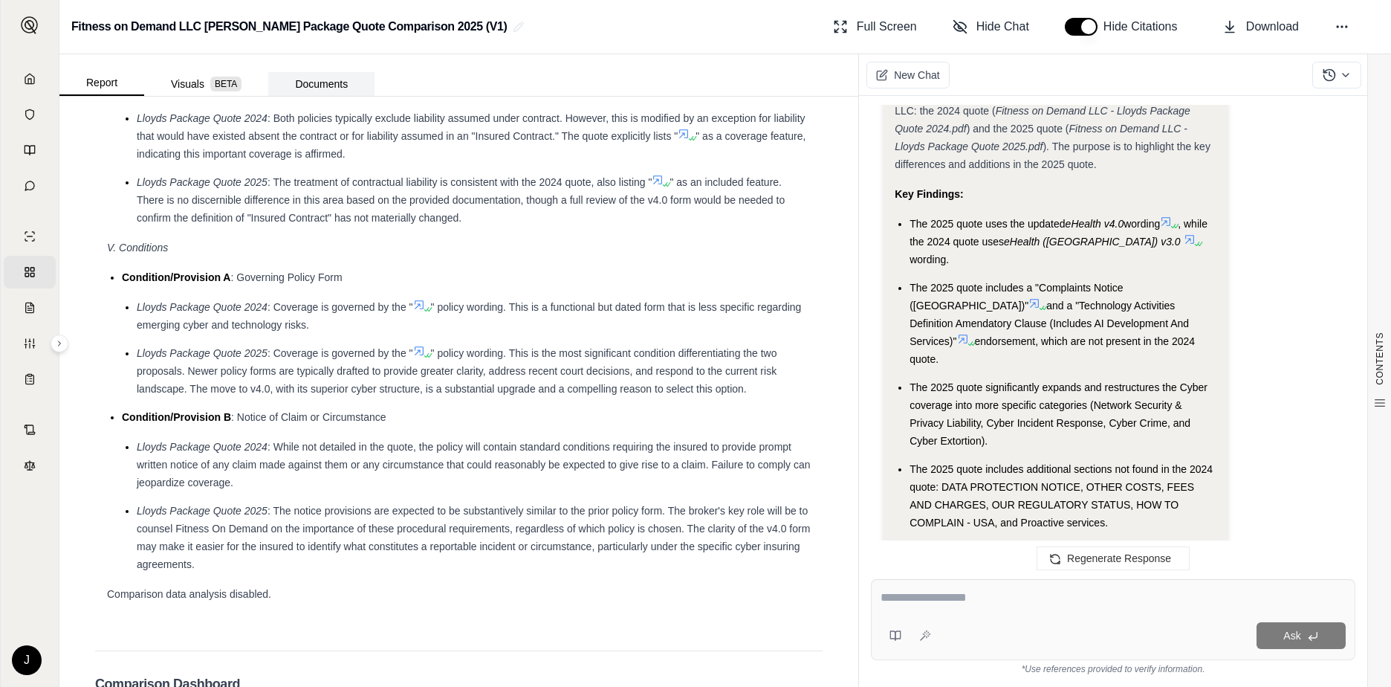
click at [325, 91] on button "Documents" at bounding box center [321, 84] width 106 height 24
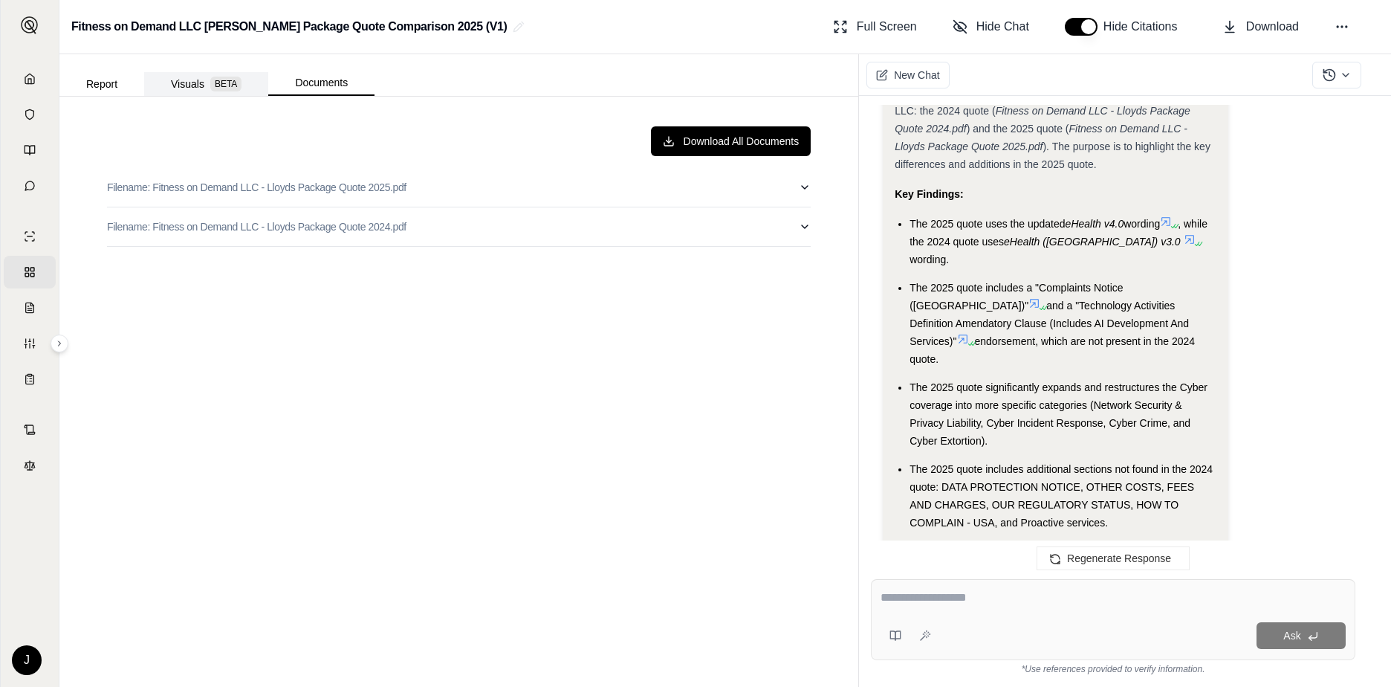
click at [181, 91] on button "Visuals BETA" at bounding box center [206, 84] width 124 height 24
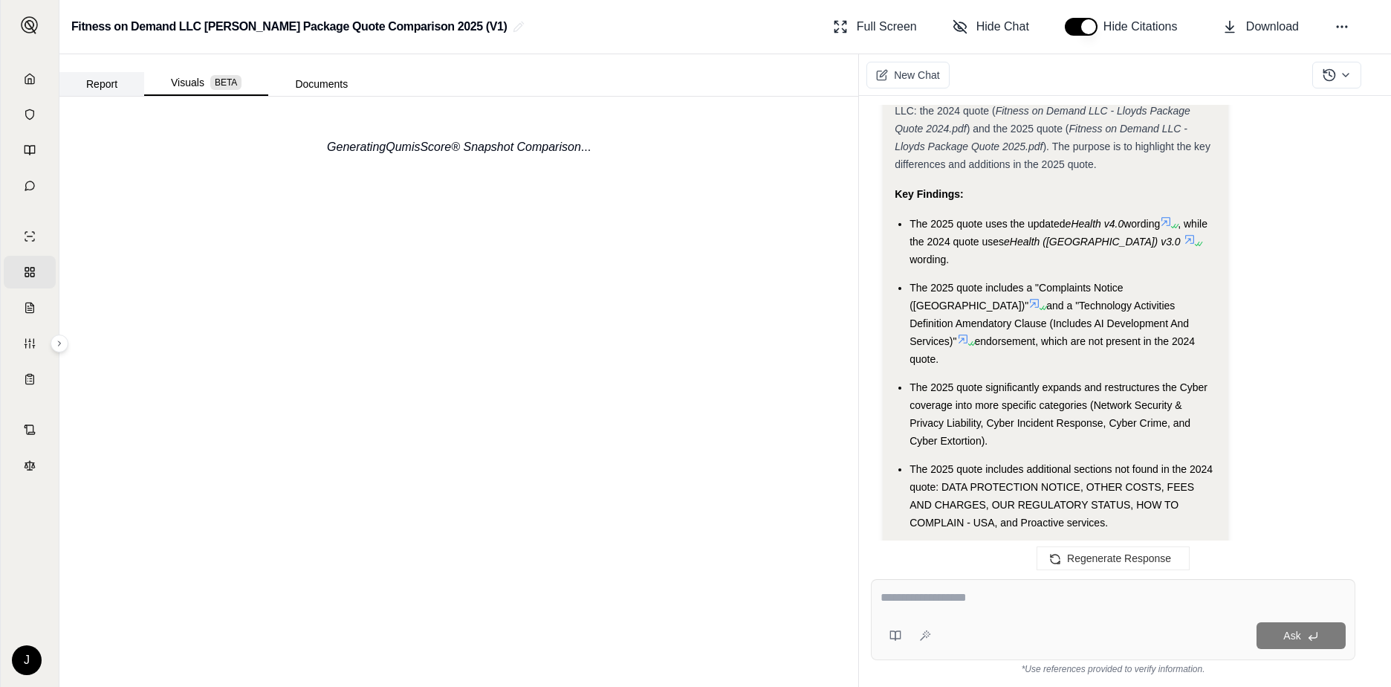
click at [94, 90] on button "Report" at bounding box center [101, 84] width 85 height 24
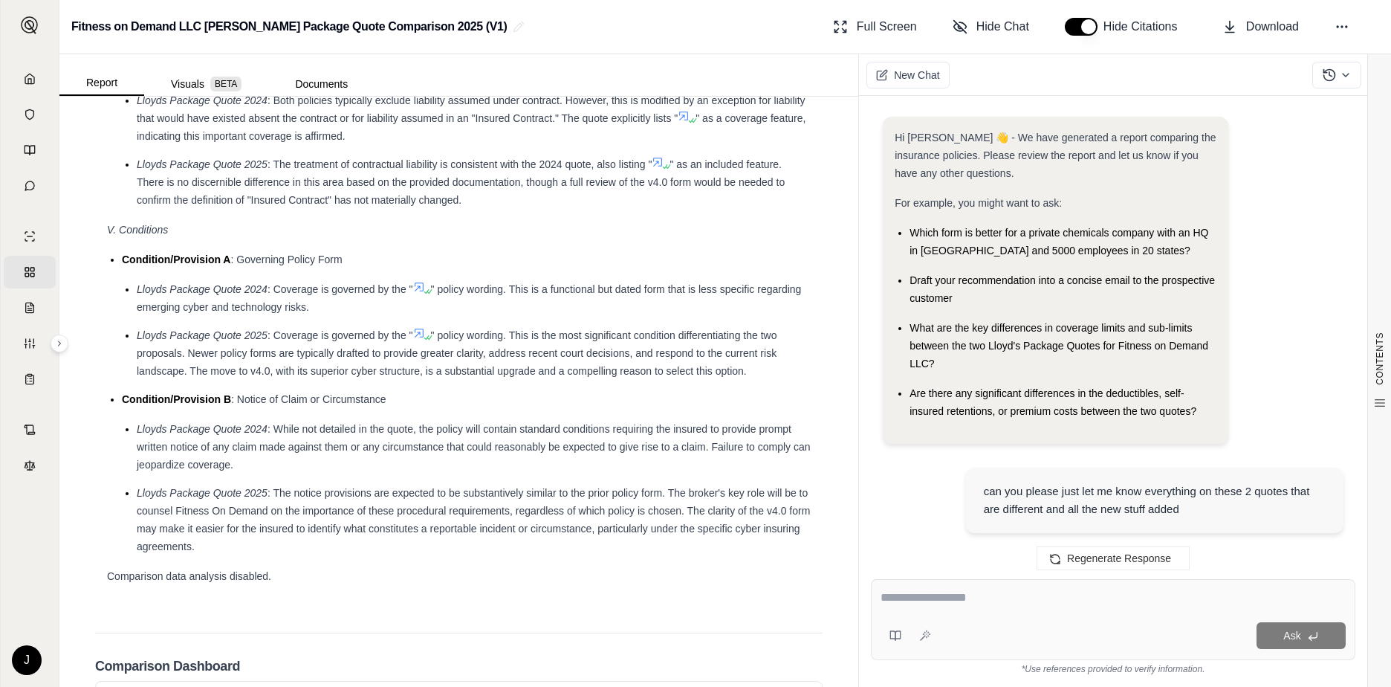
scroll to position [5325, 0]
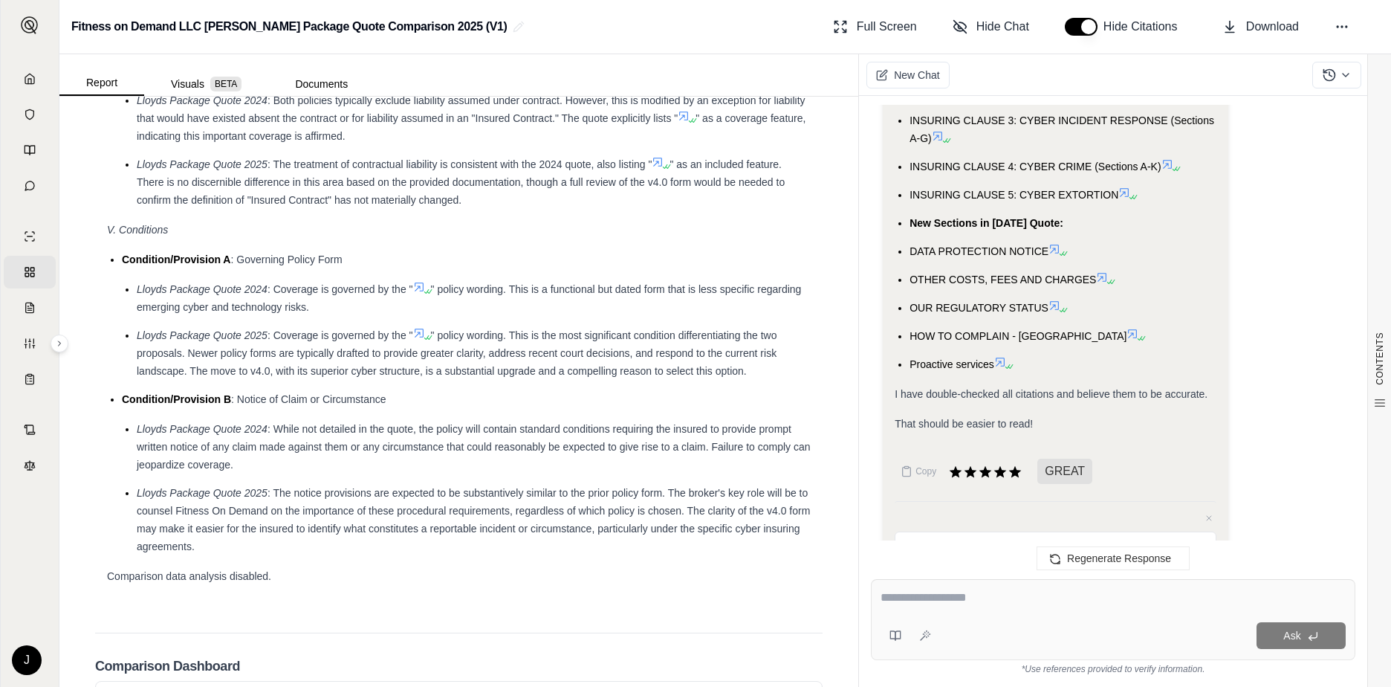
click at [912, 531] on textarea at bounding box center [1056, 553] width 322 height 45
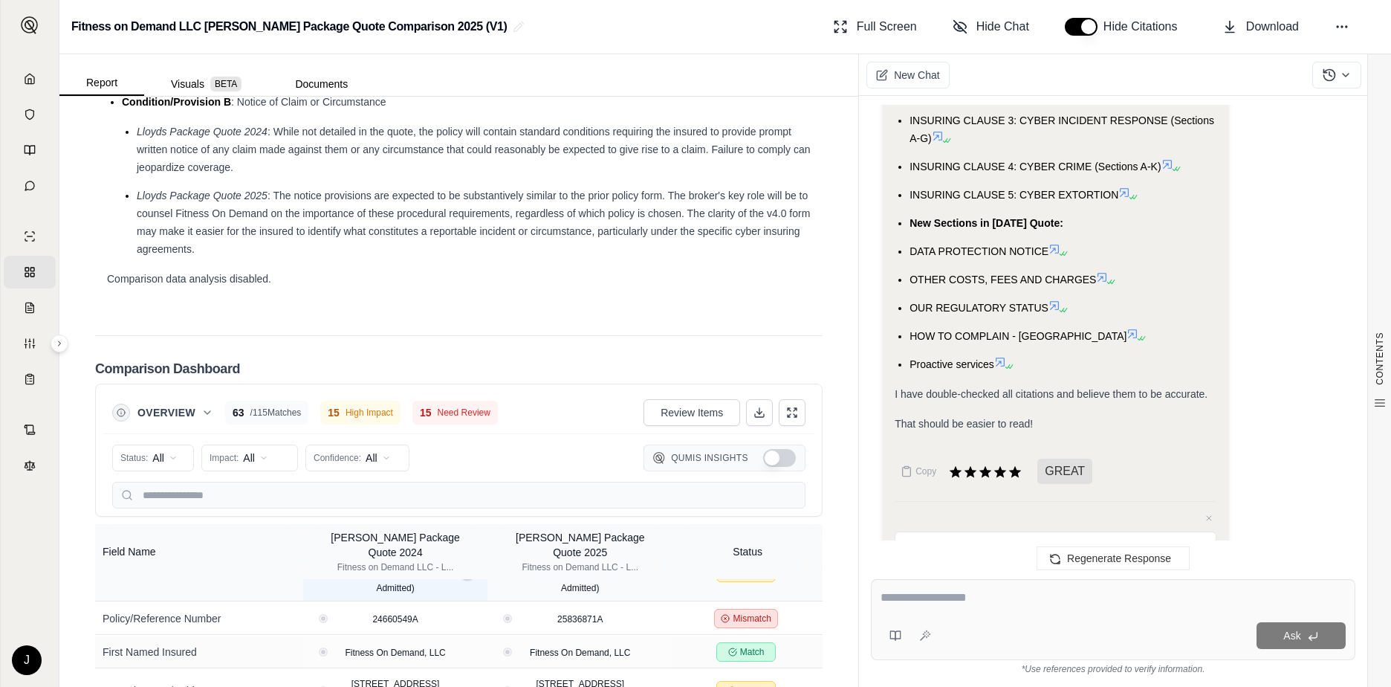
scroll to position [149, 0]
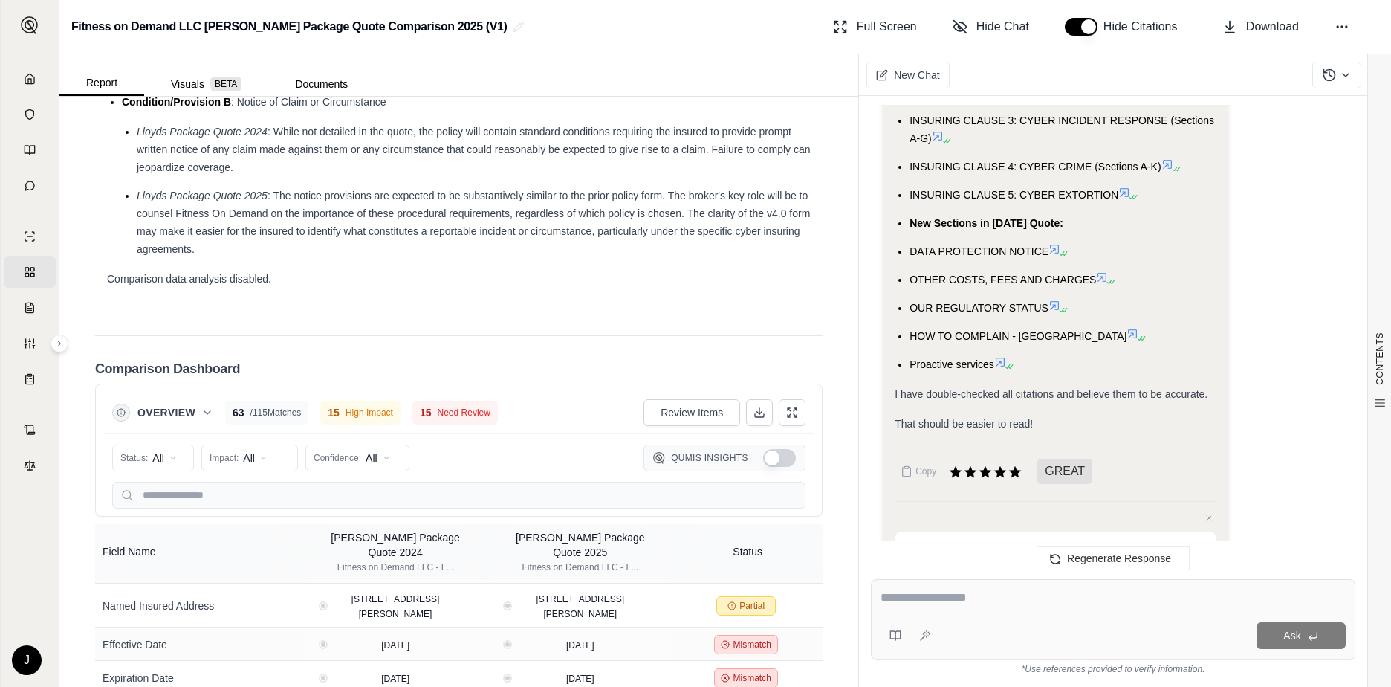
drag, startPoint x: 754, startPoint y: 460, endPoint x: 800, endPoint y: 453, distance: 45.9
click at [800, 453] on div "Status: All Impact: All Confidence: All Qumis Insights" at bounding box center [458, 470] width 711 height 75
click at [765, 458] on button "Show Qumis Insights" at bounding box center [779, 458] width 33 height 18
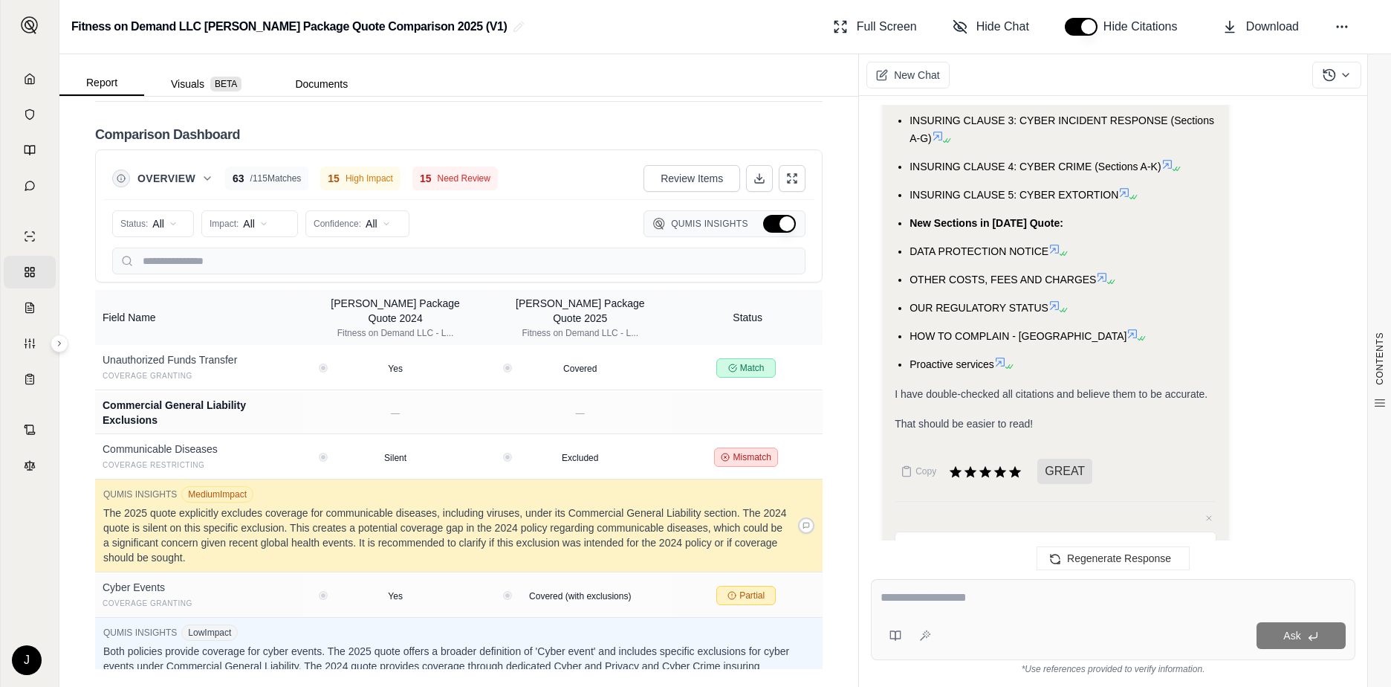
scroll to position [3797, 0]
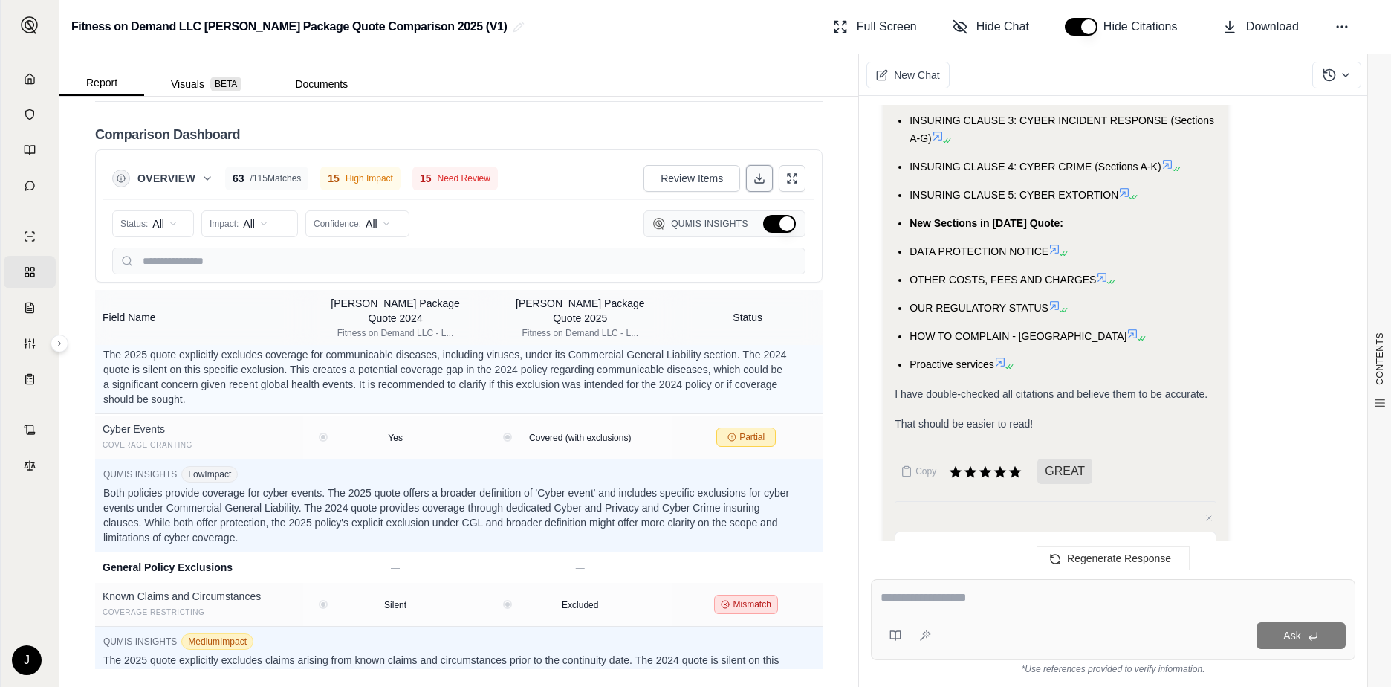
click at [753, 178] on icon at bounding box center [759, 178] width 12 height 12
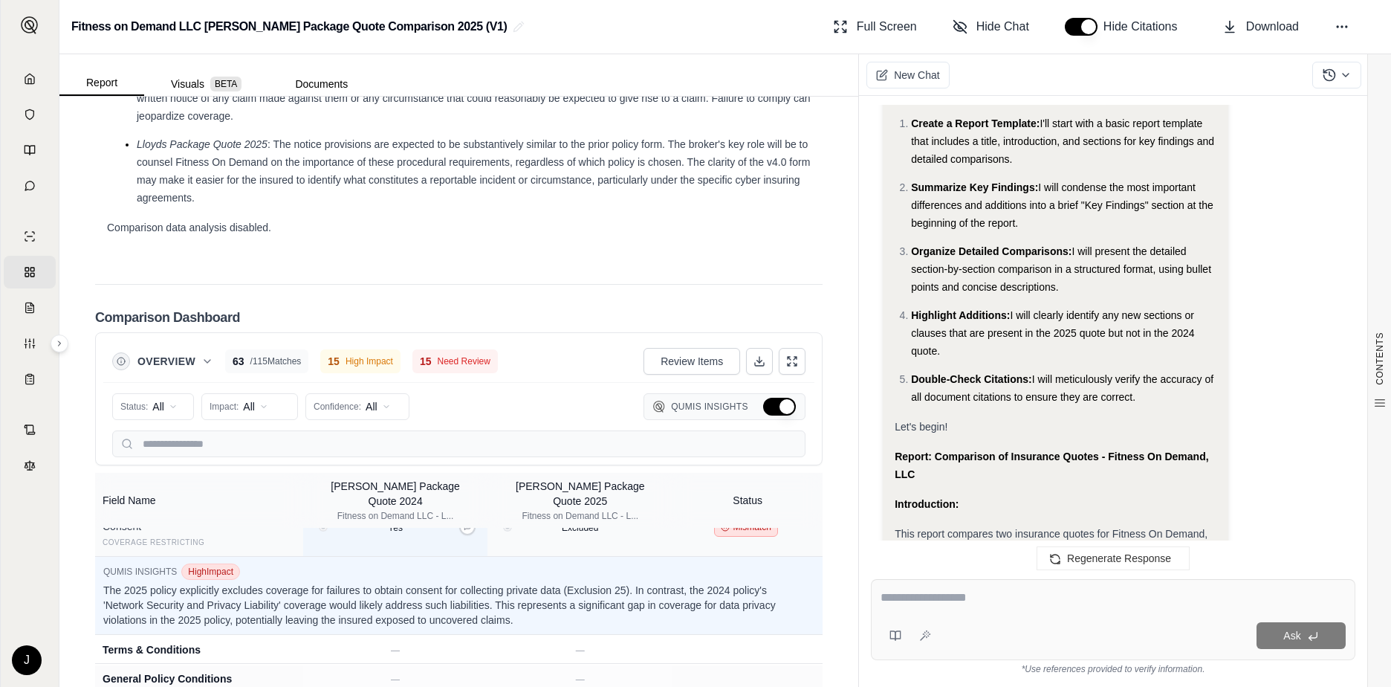
scroll to position [2964, 0]
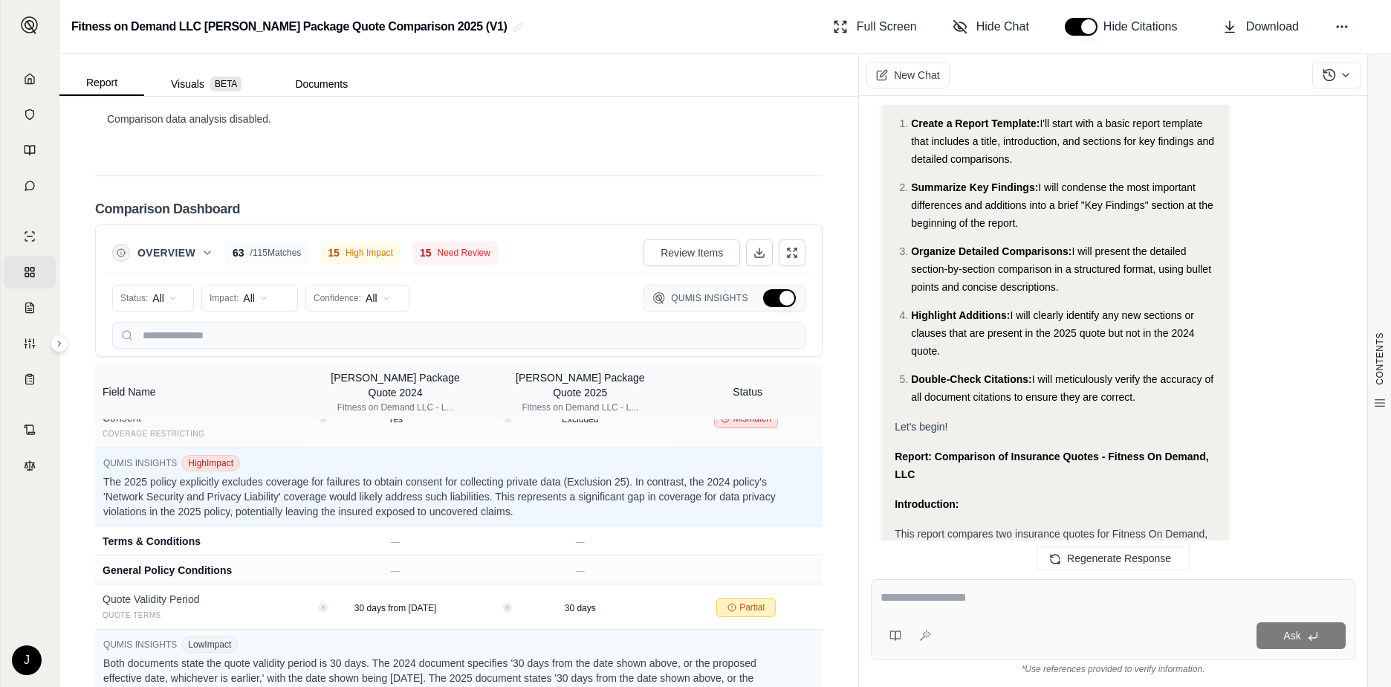
click at [470, 253] on span "Need Review" at bounding box center [464, 253] width 53 height 12
click at [918, 600] on textarea at bounding box center [1112, 597] width 465 height 18
type textarea "**********"
click at [1287, 632] on span "Ask" at bounding box center [1291, 635] width 17 height 12
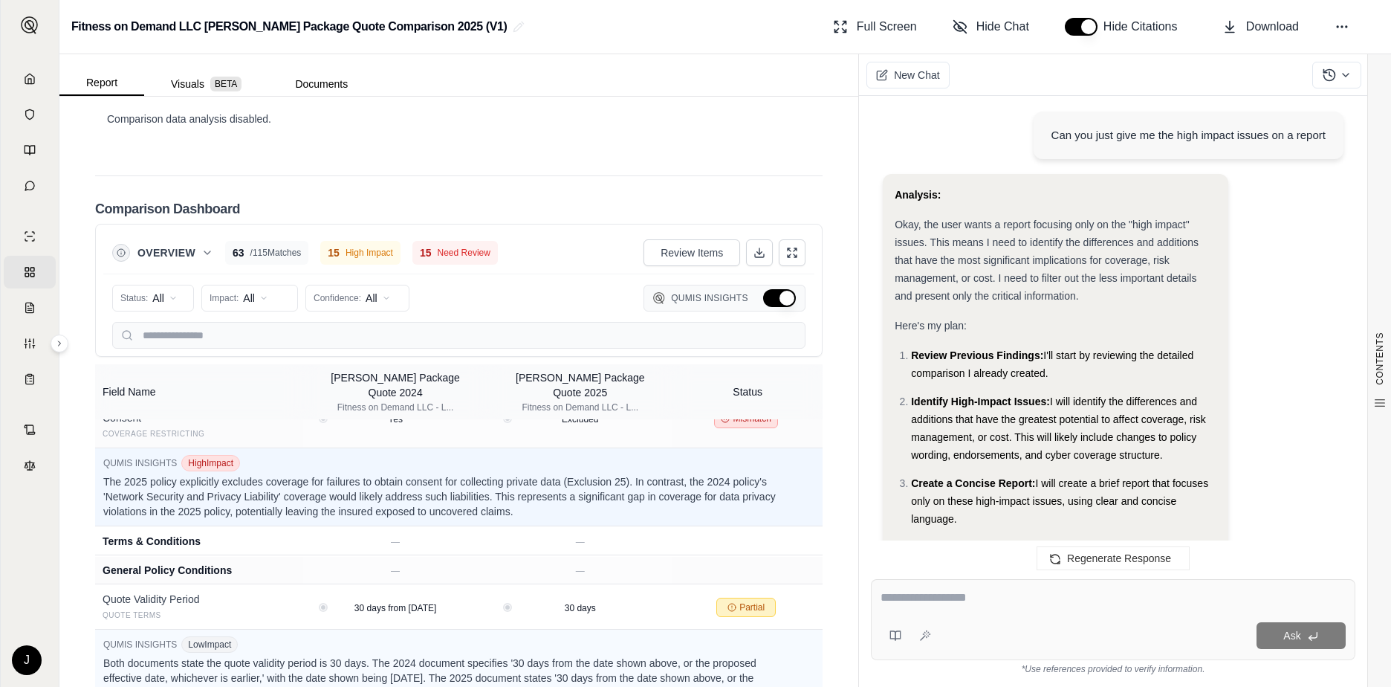
scroll to position [5709, 0]
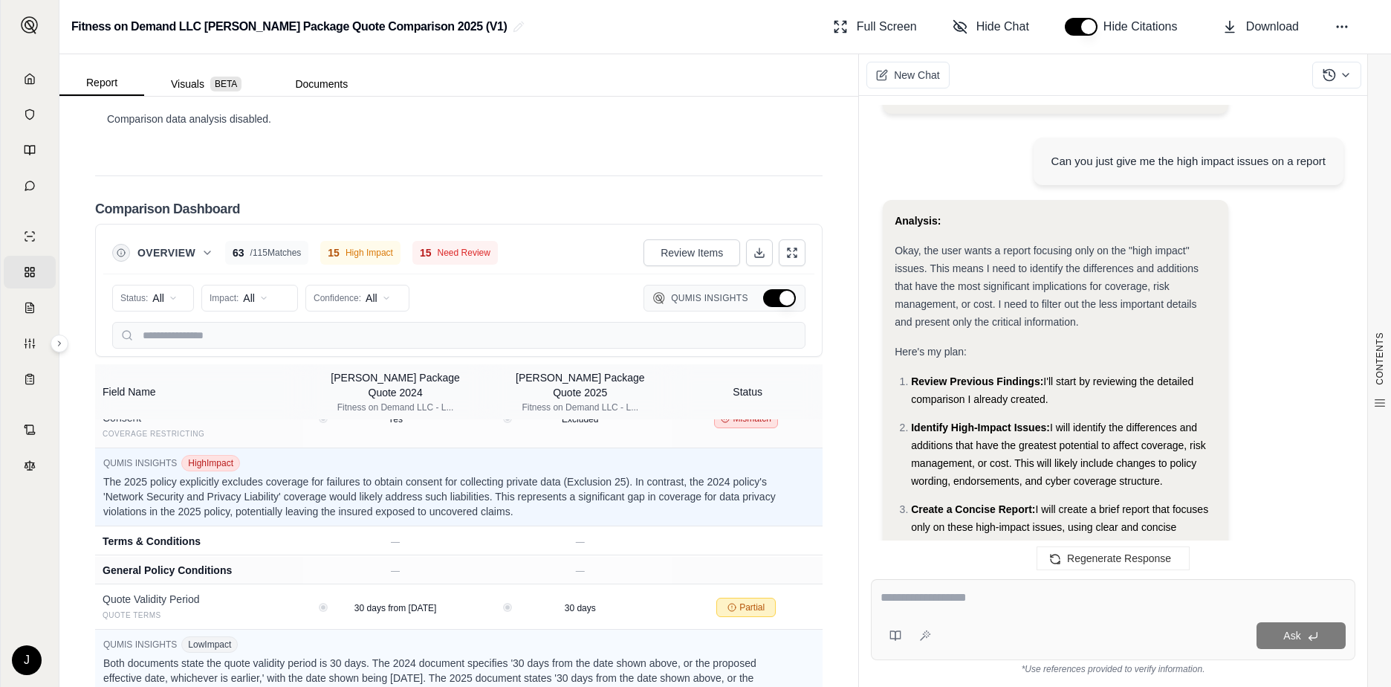
click at [453, 255] on span "Need Review" at bounding box center [464, 253] width 53 height 12
click at [270, 297] on html "Home Vault Prompts Chats Single Policy Comparisons Claims Custom Report Coverag…" at bounding box center [695, 343] width 1391 height 687
click at [262, 356] on span "High Impact" at bounding box center [246, 353] width 71 height 15
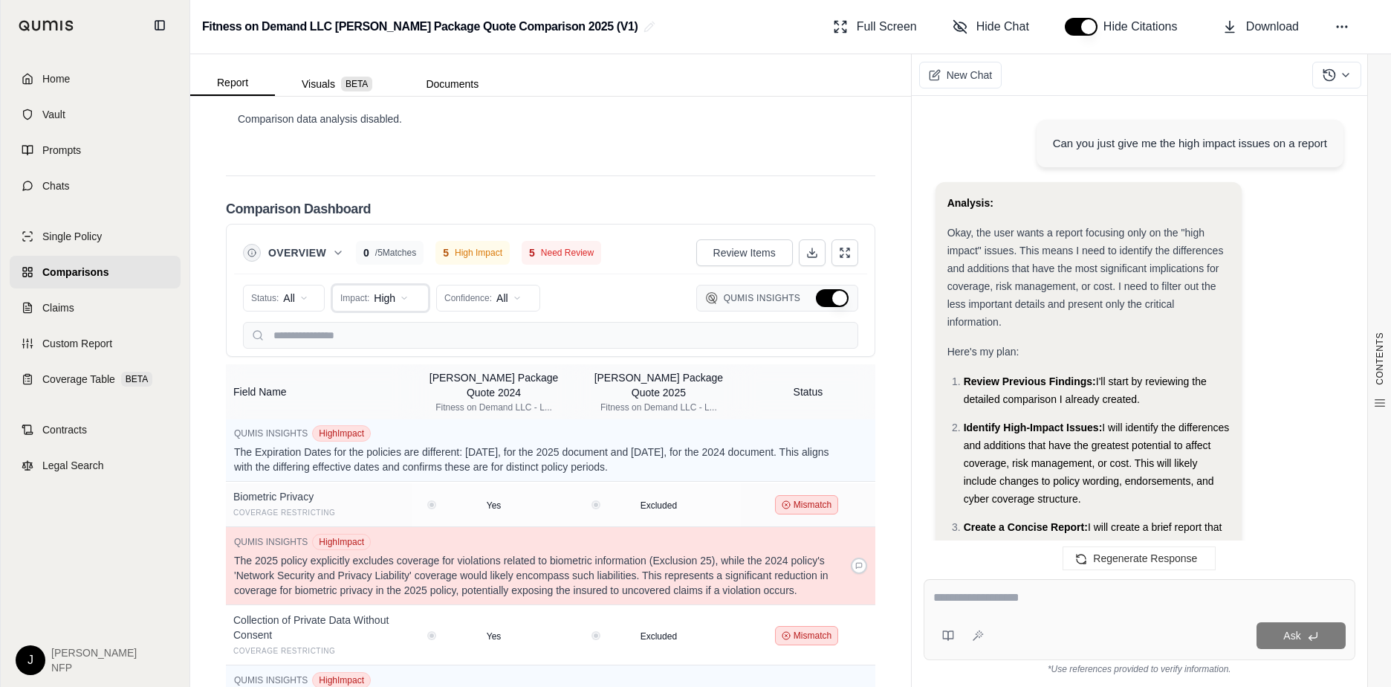
scroll to position [3124, 0]
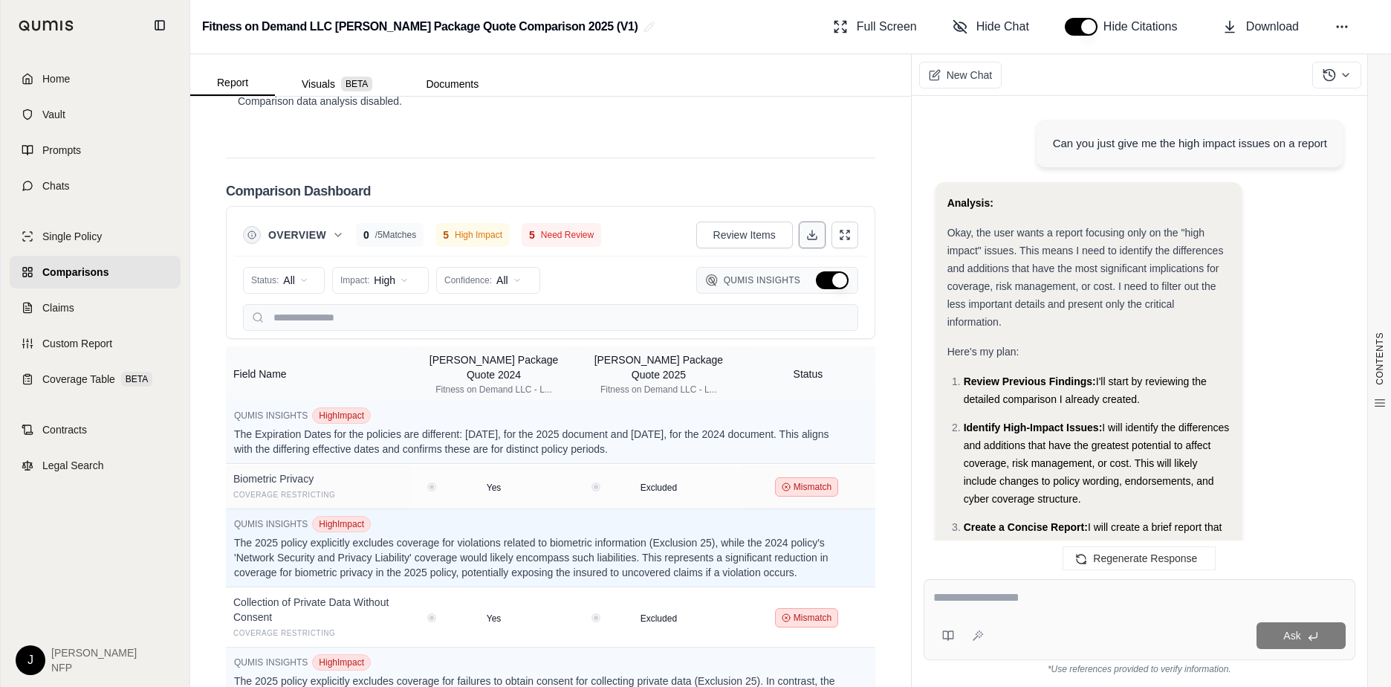
click at [806, 241] on icon at bounding box center [812, 235] width 12 height 12
click at [523, 293] on html "Home Vault Prompts Chats Single Policy Comparisons Claims Custom Report Coverag…" at bounding box center [695, 343] width 1391 height 687
click at [576, 284] on html "Home Vault Prompts Chats Single Policy Comparisons Claims Custom Report Coverag…" at bounding box center [695, 343] width 1391 height 687
click at [302, 298] on html "Home Vault Prompts Chats Single Policy Comparisons Claims Custom Report Coverag…" at bounding box center [695, 343] width 1391 height 687
click at [617, 309] on html "Home Vault Prompts Chats Single Policy Comparisons Claims Custom Report Coverag…" at bounding box center [695, 343] width 1391 height 687
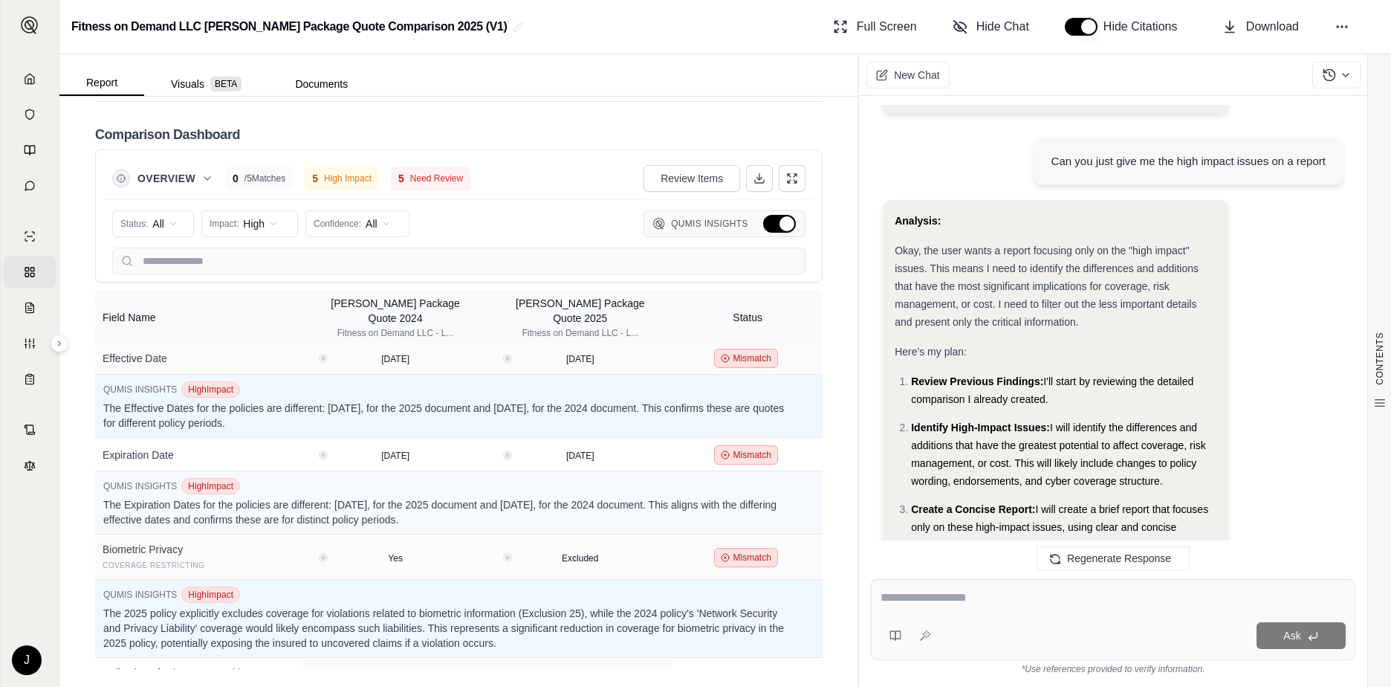
scroll to position [149, 0]
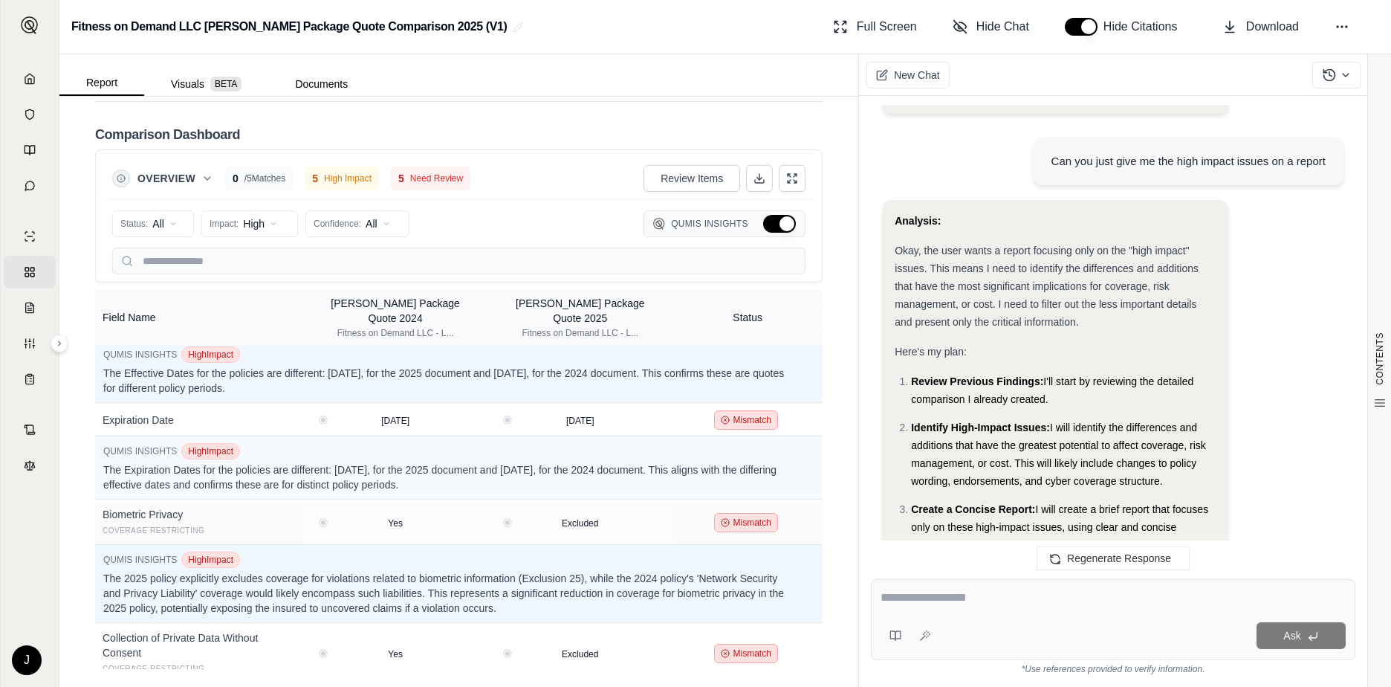
click at [917, 593] on textarea at bounding box center [1112, 597] width 465 height 18
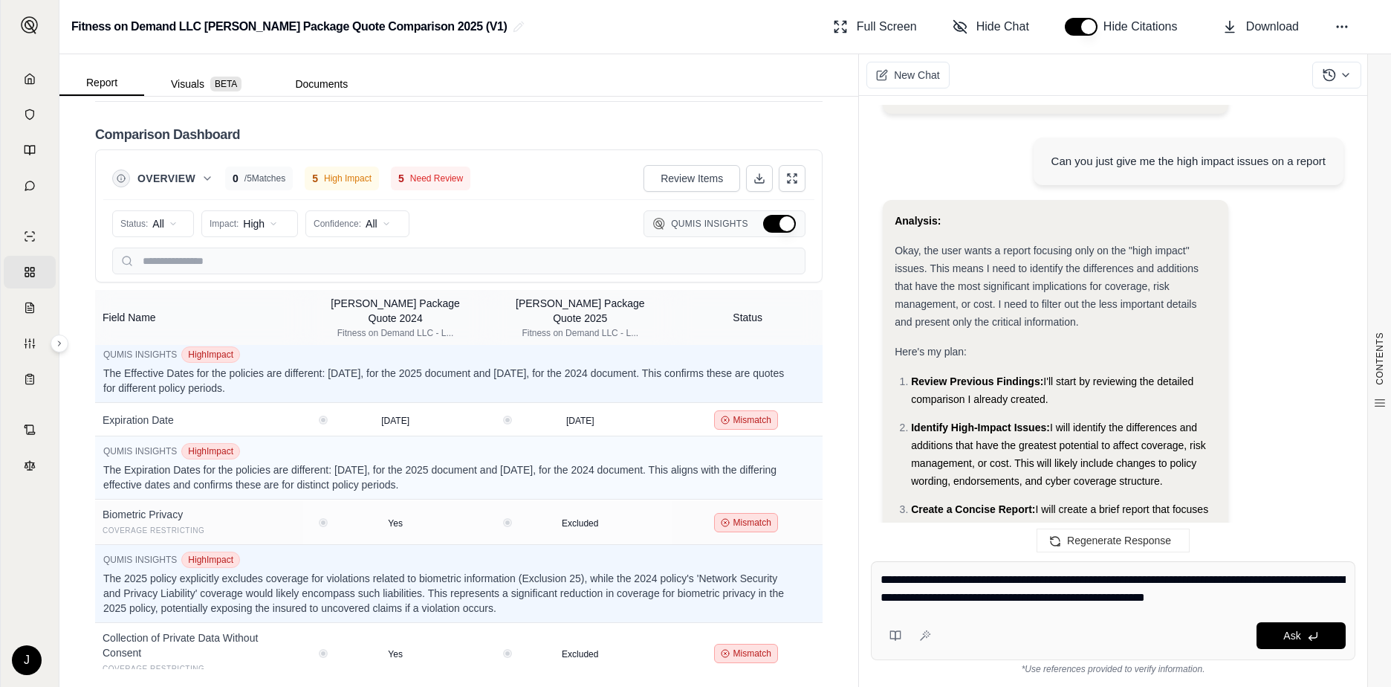
drag, startPoint x: 971, startPoint y: 599, endPoint x: 1029, endPoint y: 435, distance: 173.4
click at [1029, 500] on li "Create a Concise Report: I will create a brief report that focuses only on thes…" at bounding box center [1063, 526] width 305 height 53
type textarea "**********"
click at [1309, 625] on button "Ask" at bounding box center [1300, 635] width 89 height 27
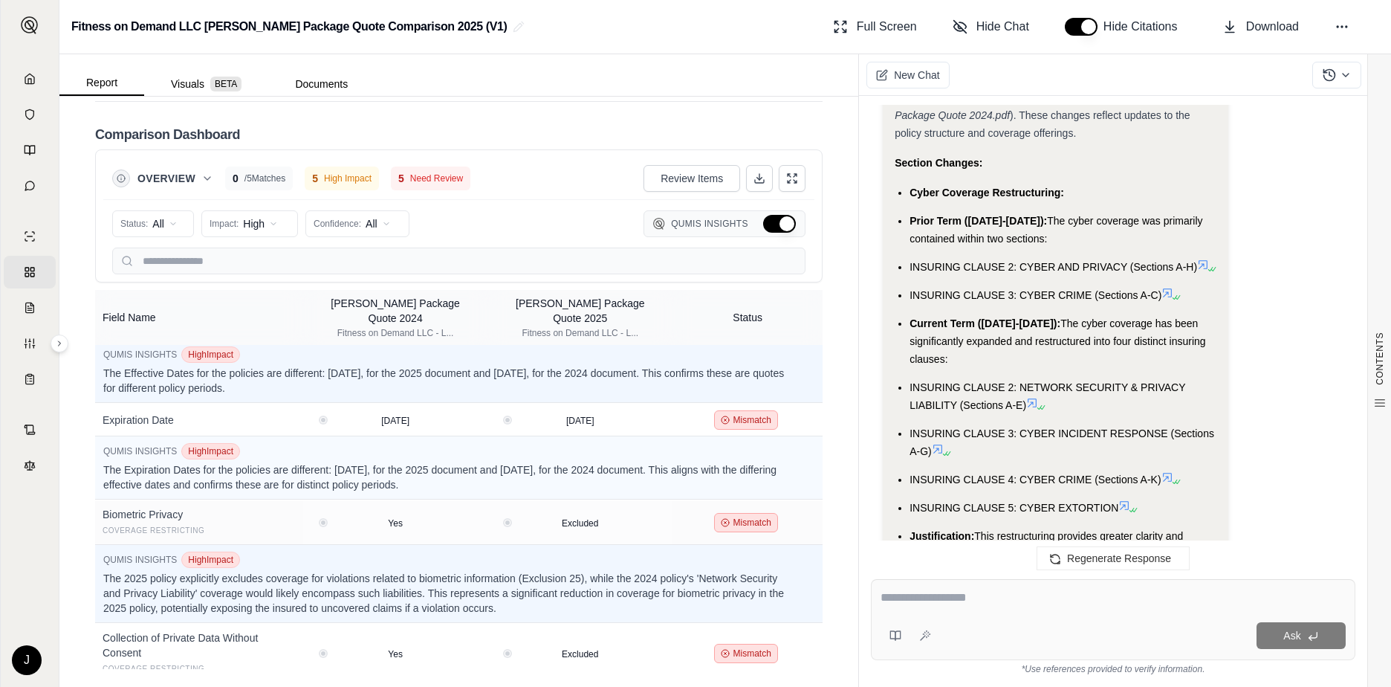
scroll to position [7790, 0]
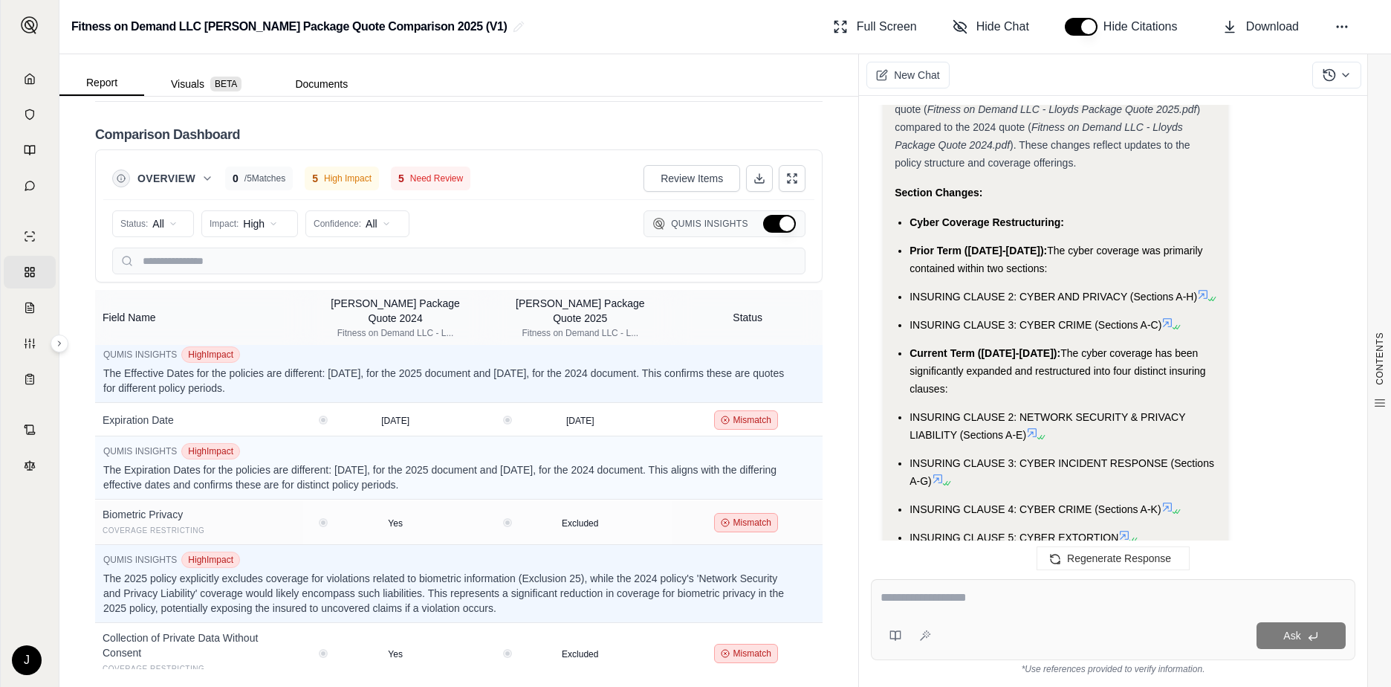
click at [904, 604] on textarea at bounding box center [1112, 597] width 465 height 18
type textarea "**********"
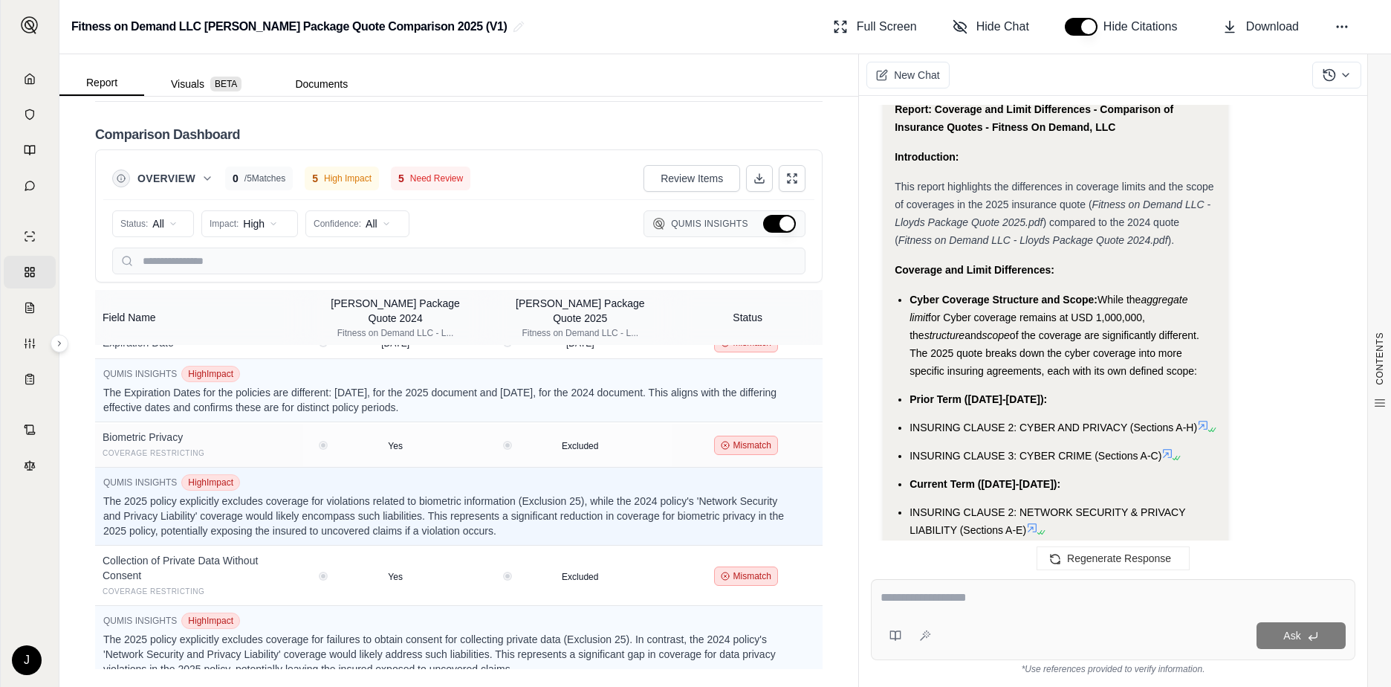
scroll to position [9224, 0]
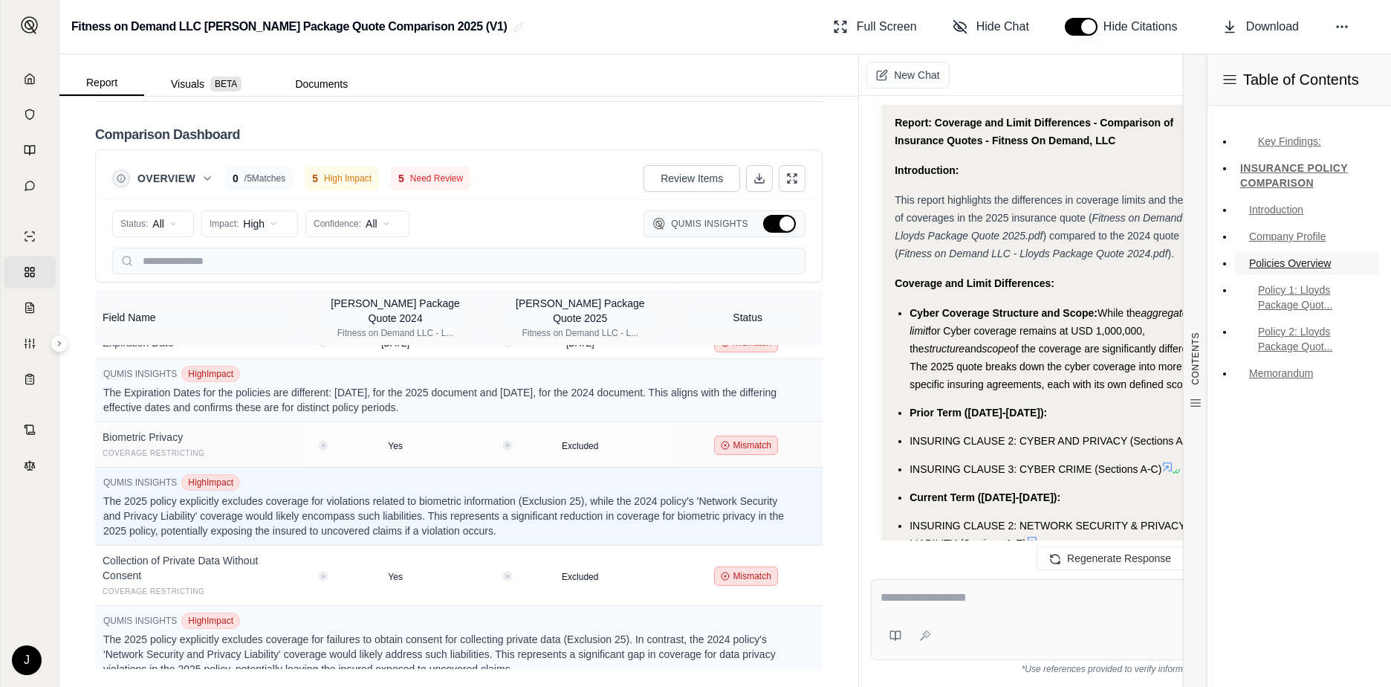
click at [1314, 265] on link "Policies Overview" at bounding box center [1306, 263] width 145 height 24
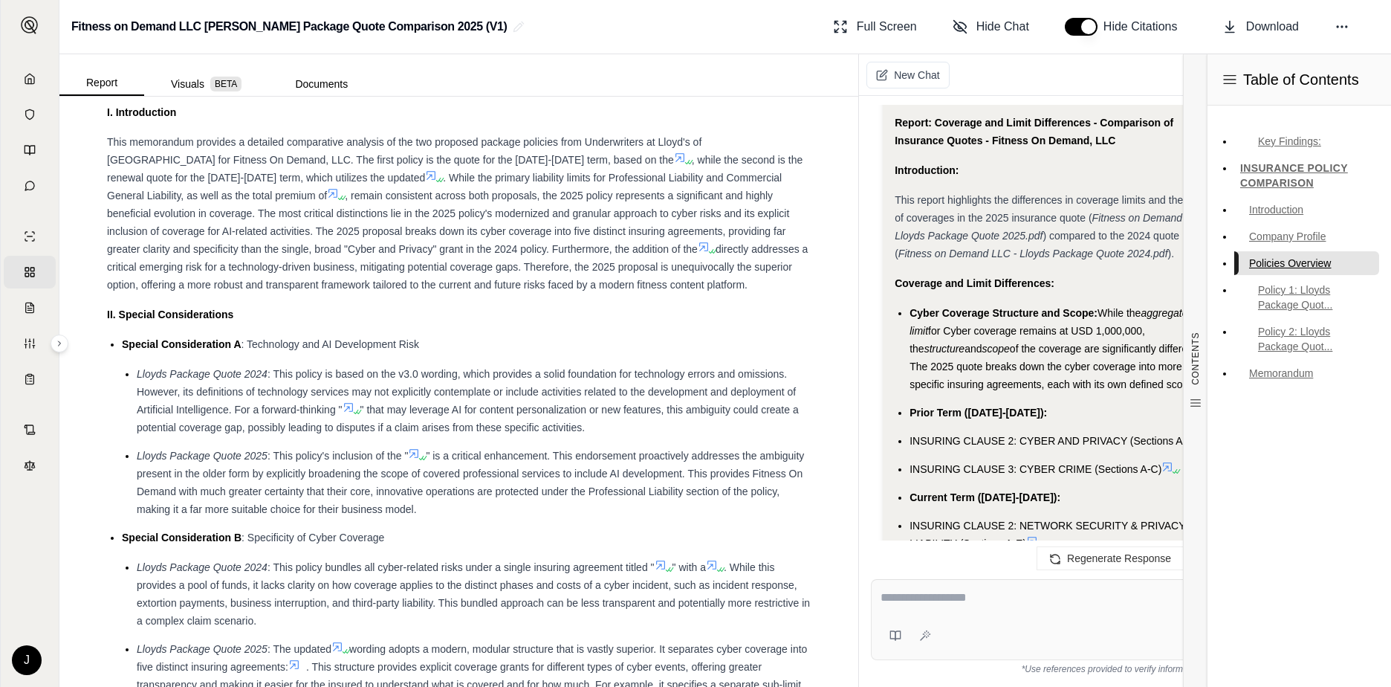
scroll to position [640, 0]
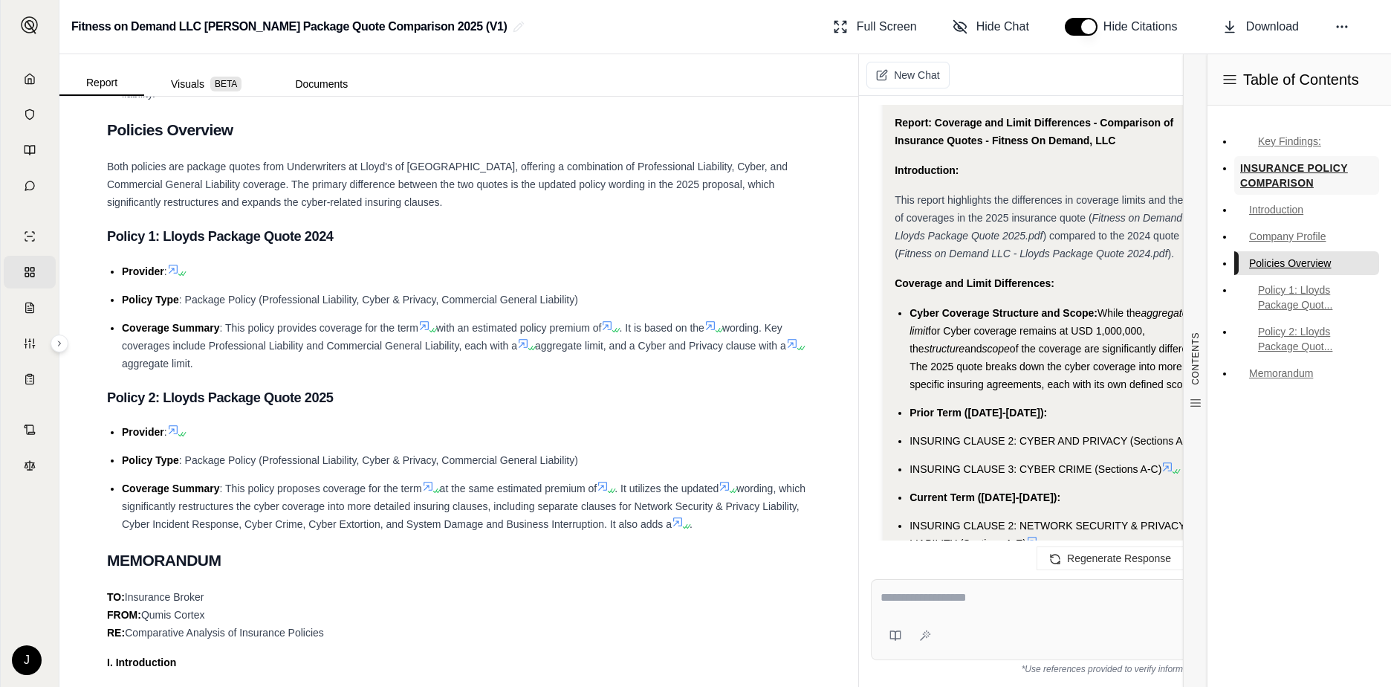
click at [1277, 170] on link "INSURANCE POLICY COMPARISON" at bounding box center [1306, 175] width 145 height 39
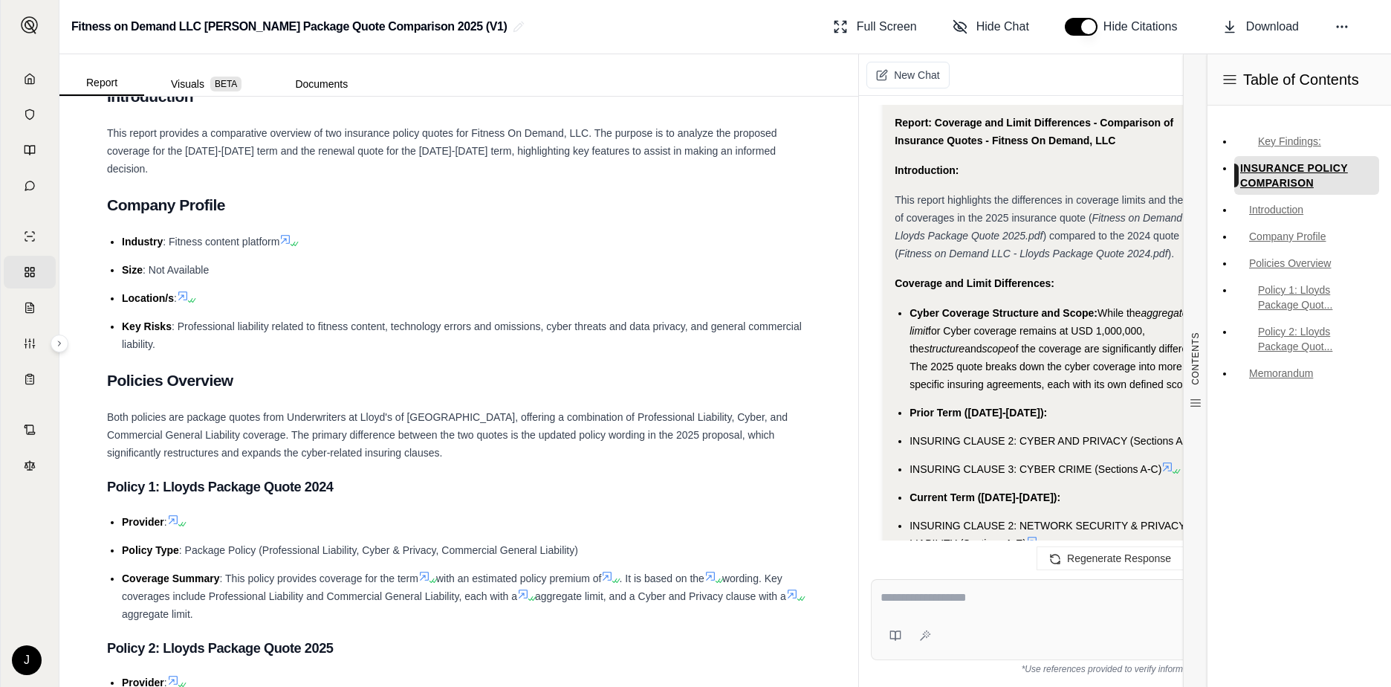
scroll to position [321, 0]
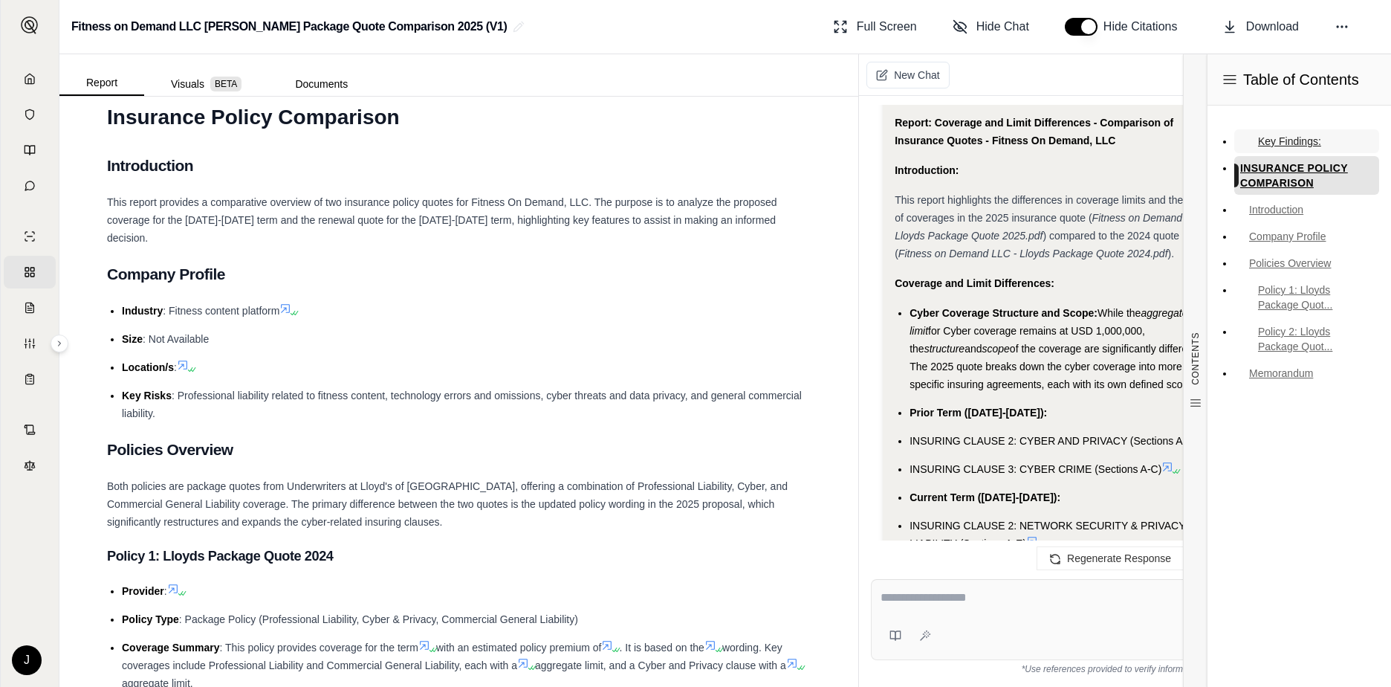
click at [1297, 132] on link "Key Findings:" at bounding box center [1306, 141] width 145 height 24
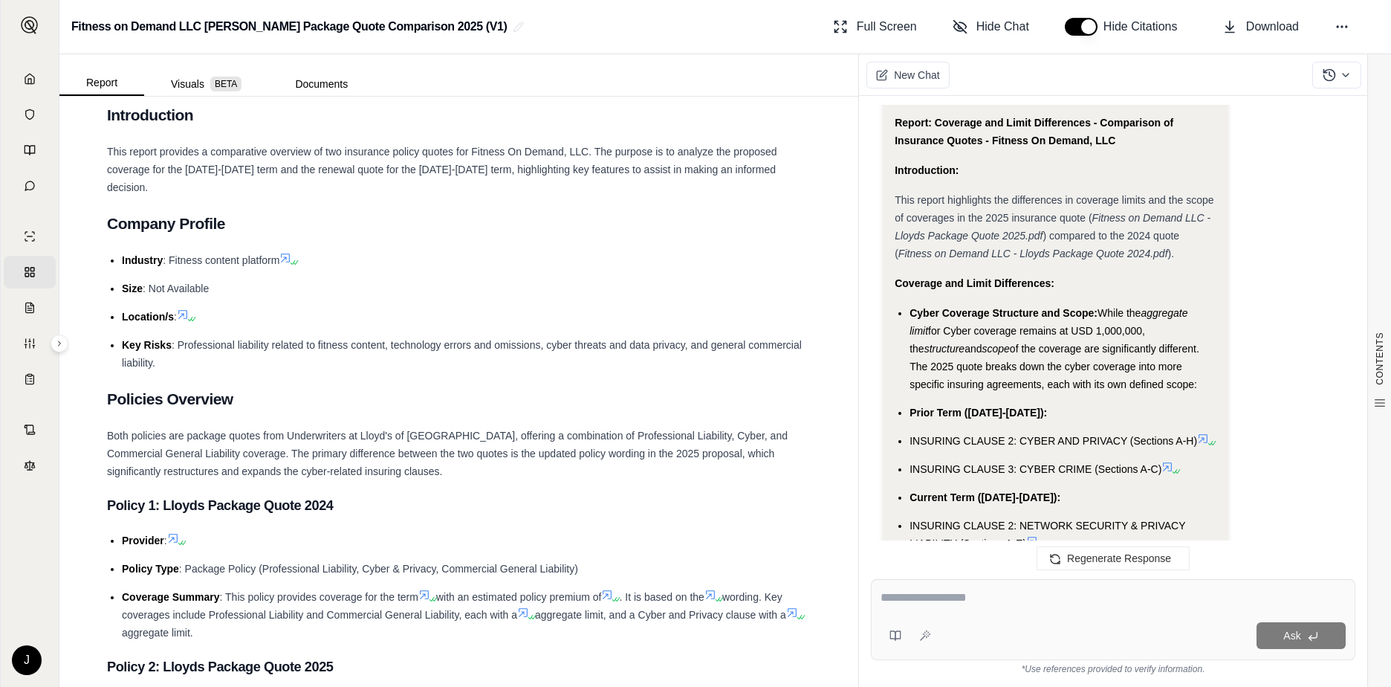
scroll to position [520, 0]
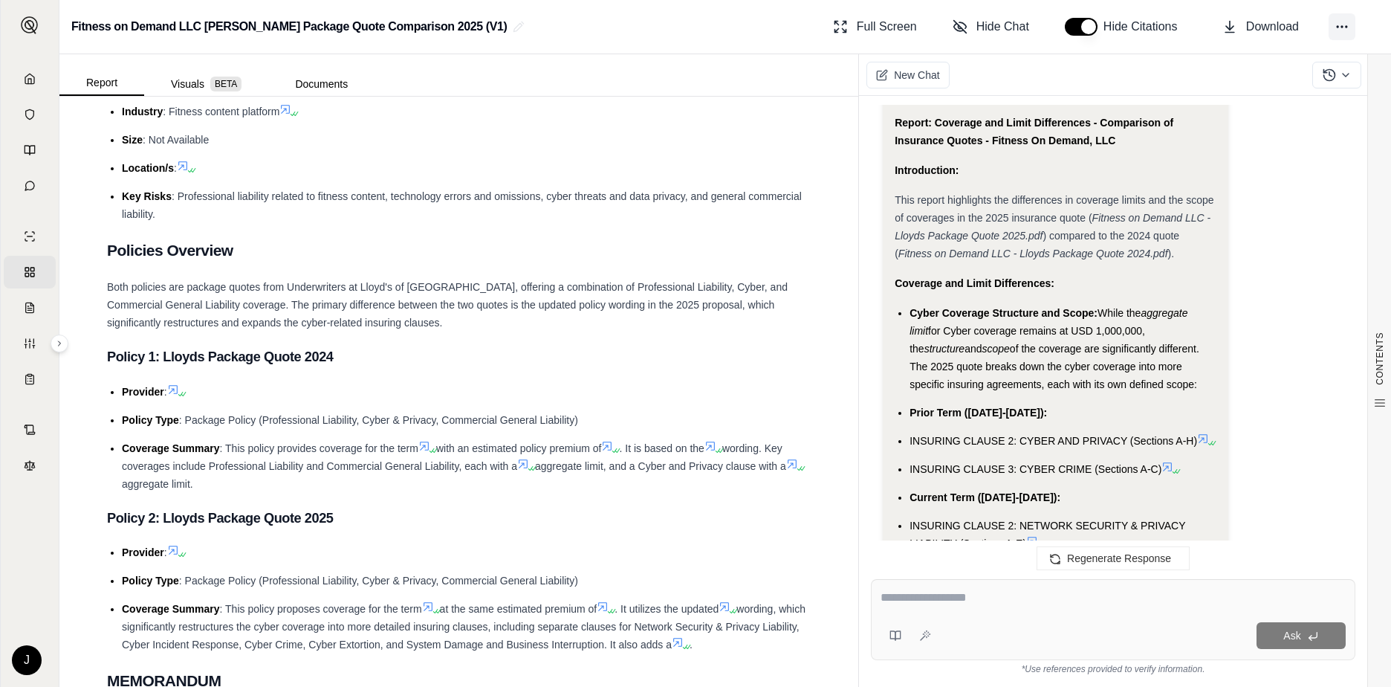
click at [1335, 25] on icon at bounding box center [1341, 26] width 15 height 15
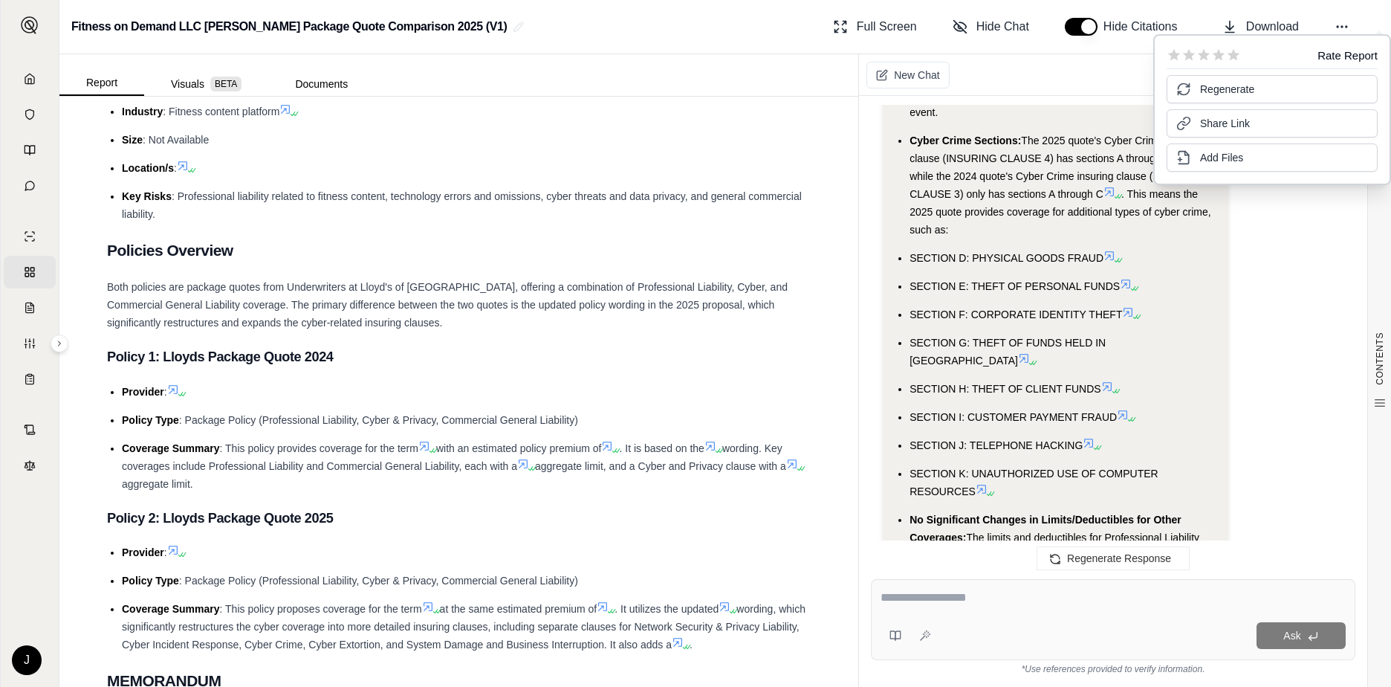
scroll to position [9967, 0]
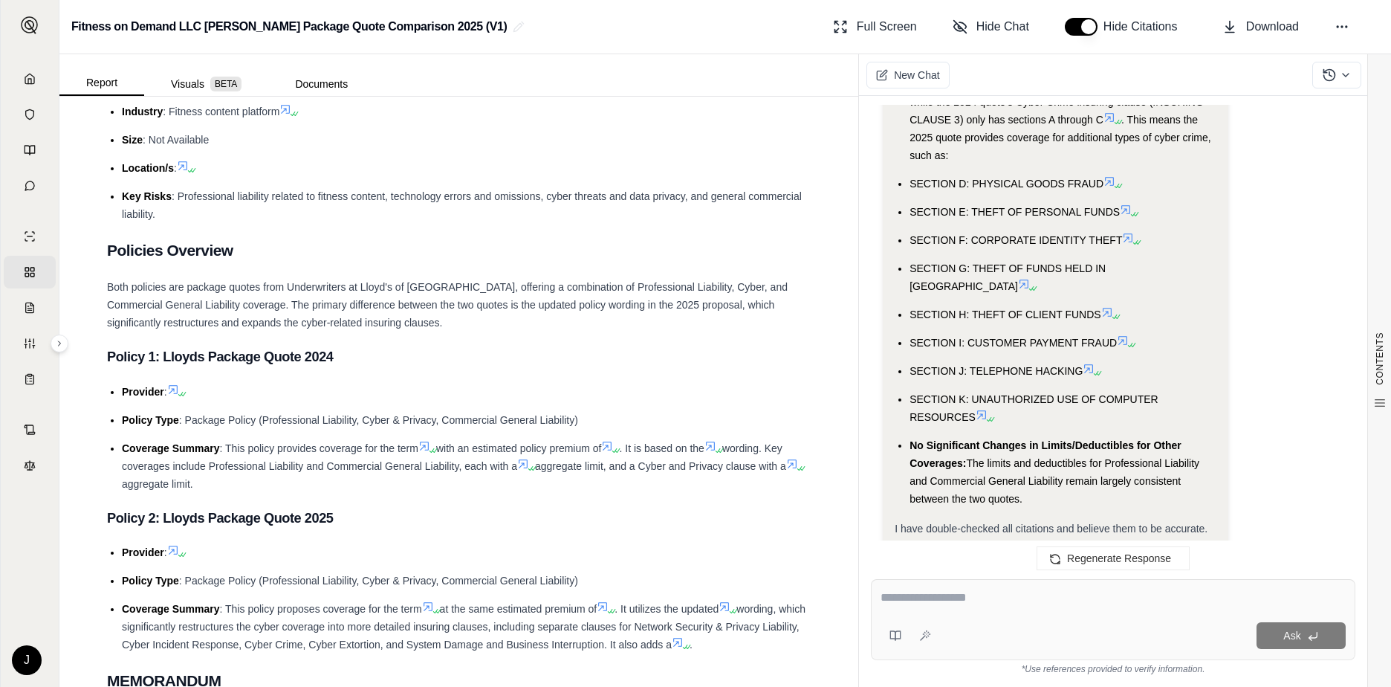
click at [914, 561] on button "Copy" at bounding box center [919, 576] width 48 height 30
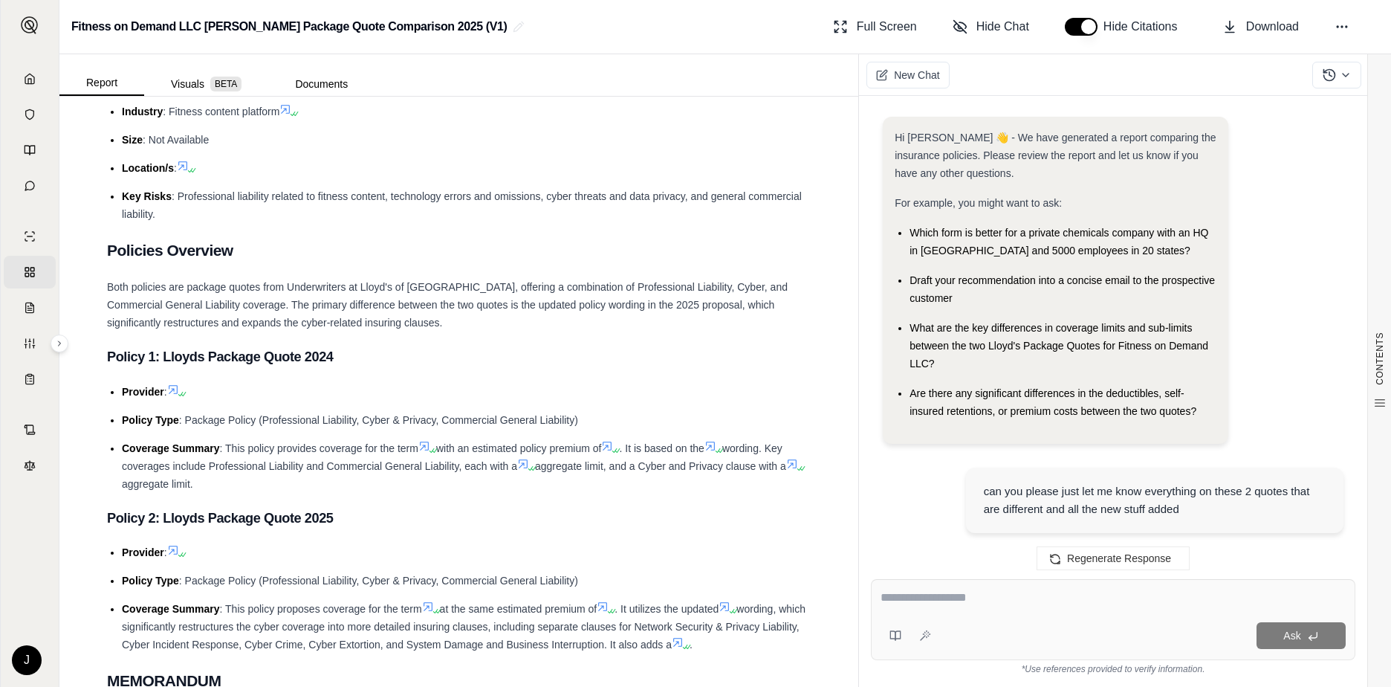
scroll to position [10090, 0]
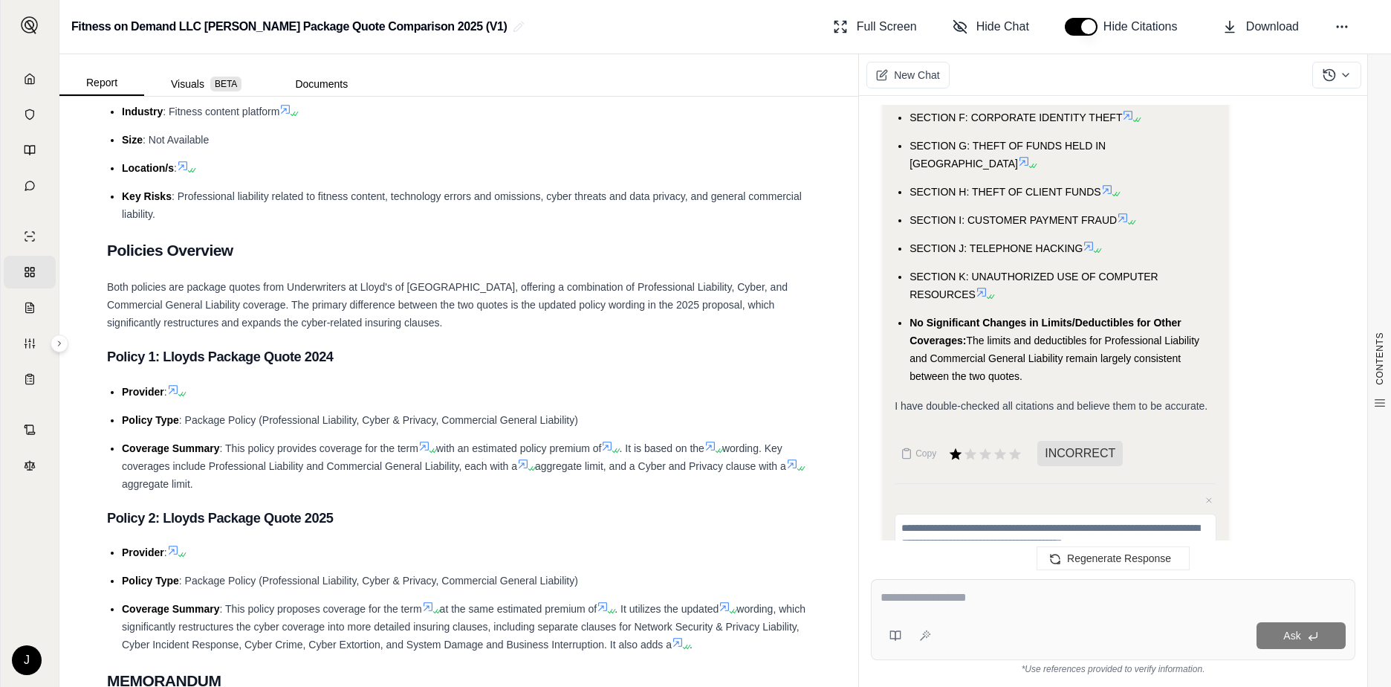
click at [926, 513] on textarea at bounding box center [1056, 535] width 322 height 45
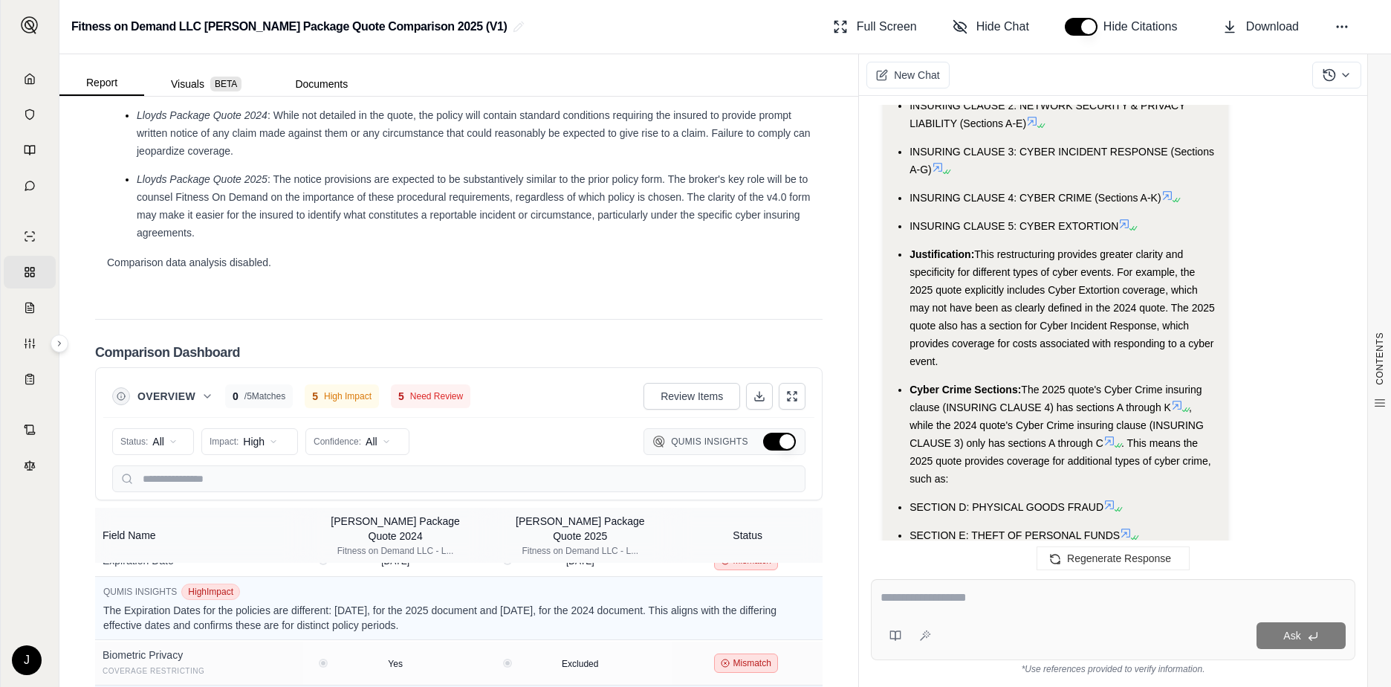
scroll to position [2824, 0]
click at [433, 389] on span "Need Review" at bounding box center [436, 393] width 53 height 12
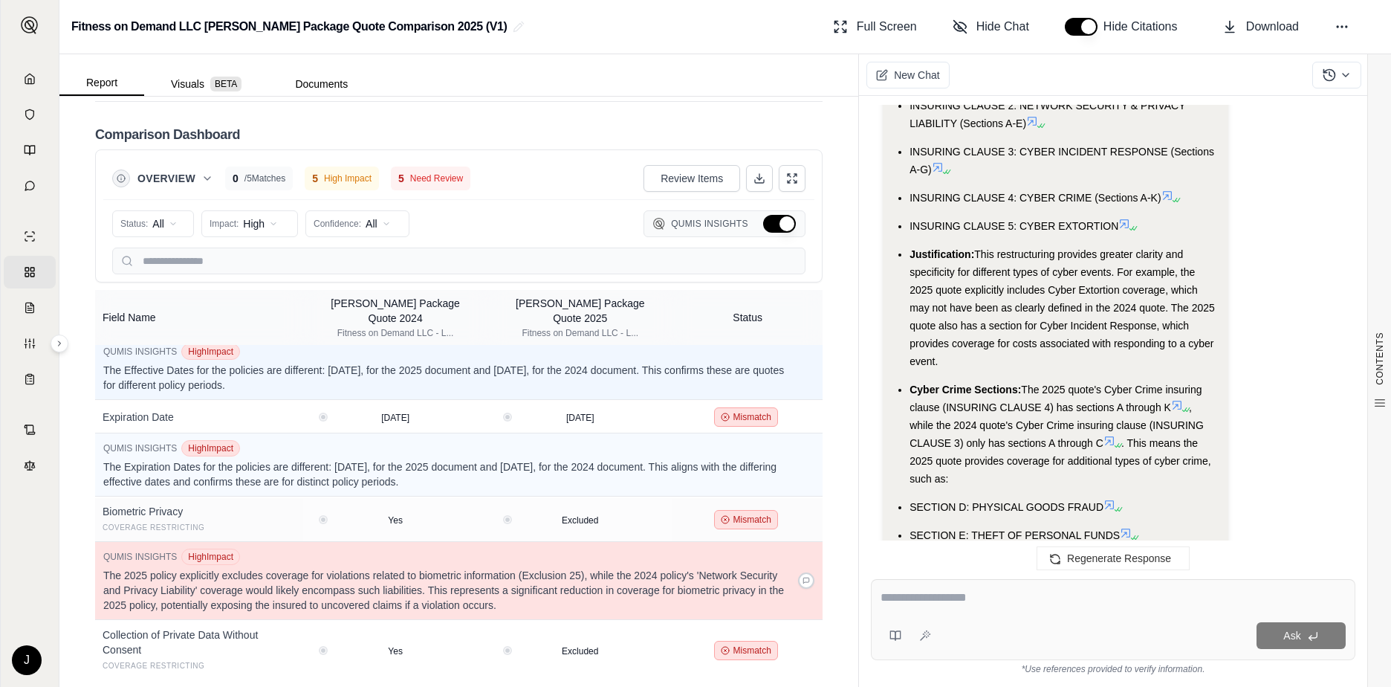
scroll to position [226, 0]
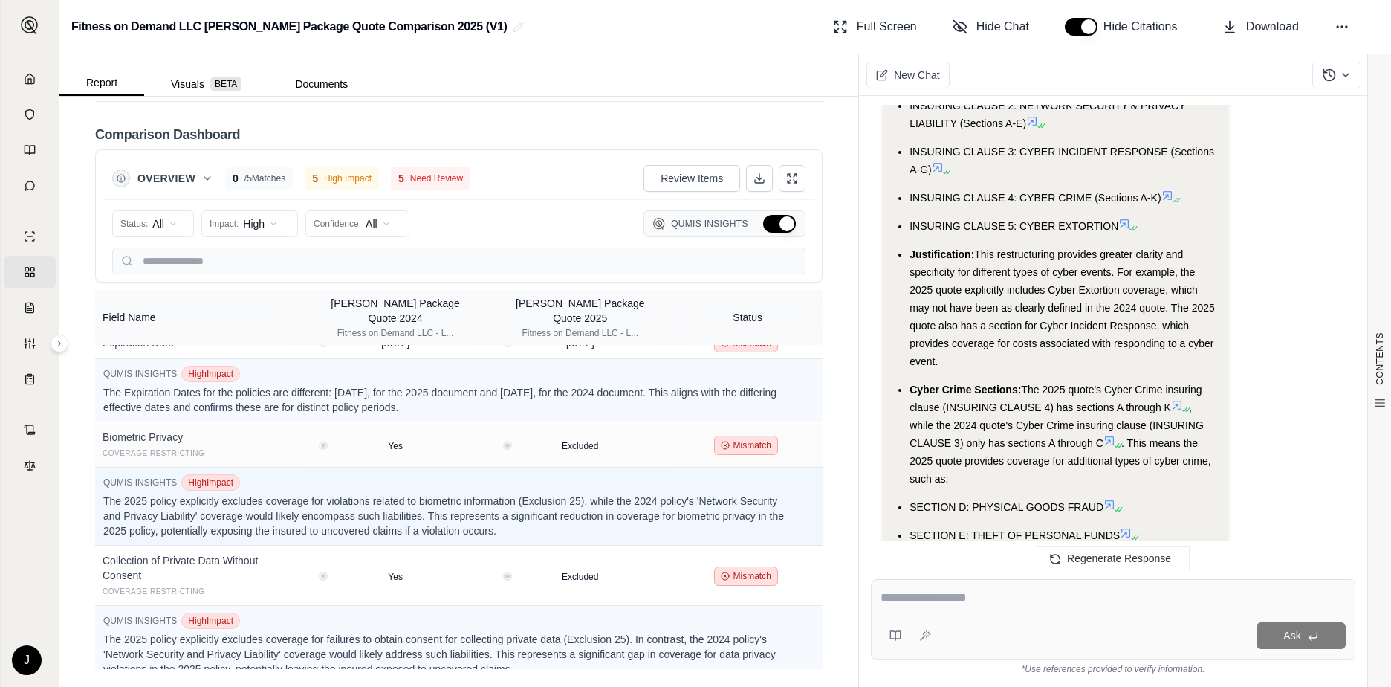
click at [909, 596] on textarea at bounding box center [1112, 597] width 465 height 18
click at [278, 222] on html "Home Vault Prompts Chats Single Policy Comparisons Claims Custom Report Coverag…" at bounding box center [695, 343] width 1391 height 687
click at [246, 255] on span "All Impact" at bounding box center [233, 255] width 45 height 15
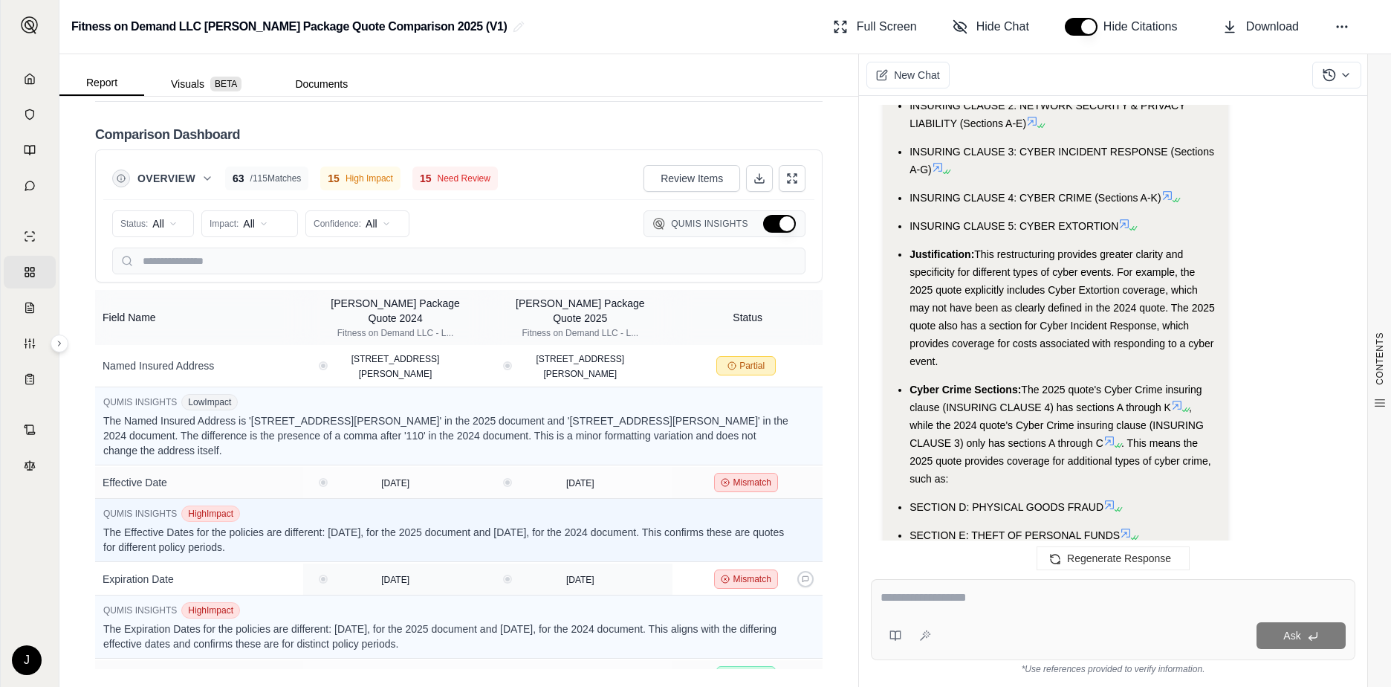
scroll to position [309, 0]
click at [699, 176] on span "Review Items" at bounding box center [692, 178] width 62 height 15
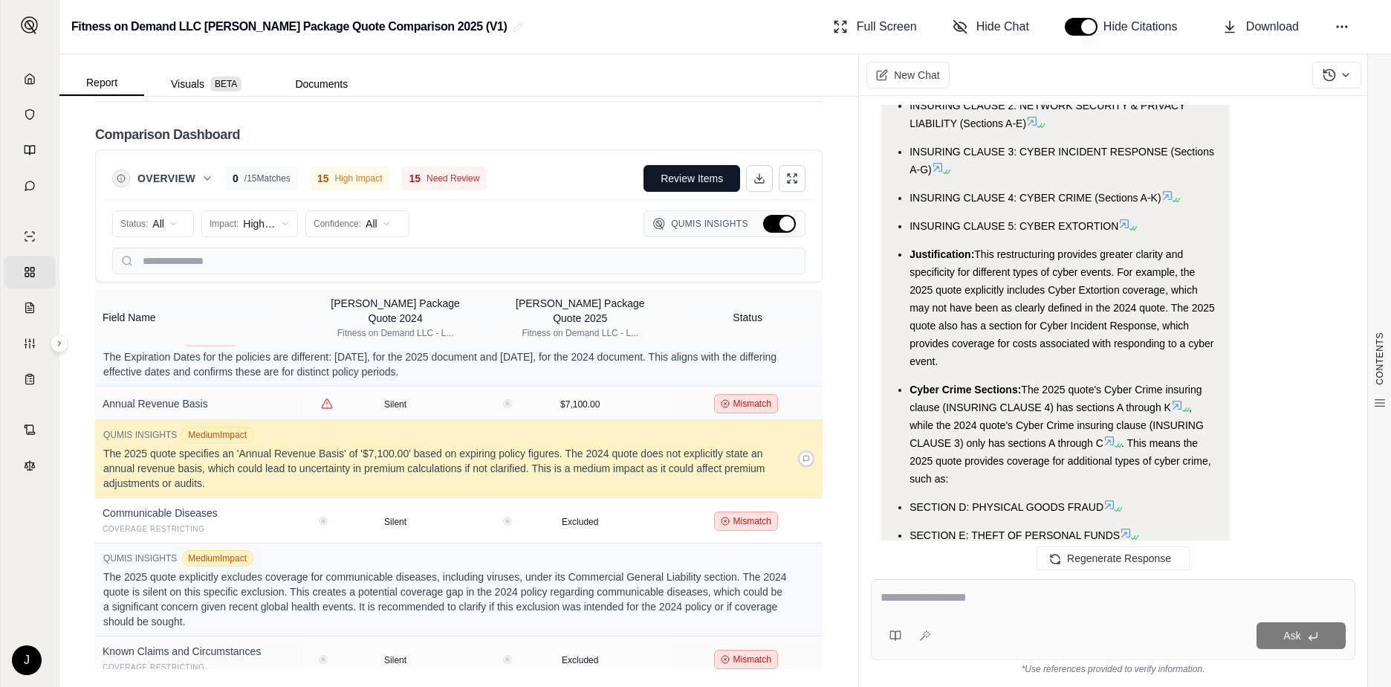
scroll to position [374, 0]
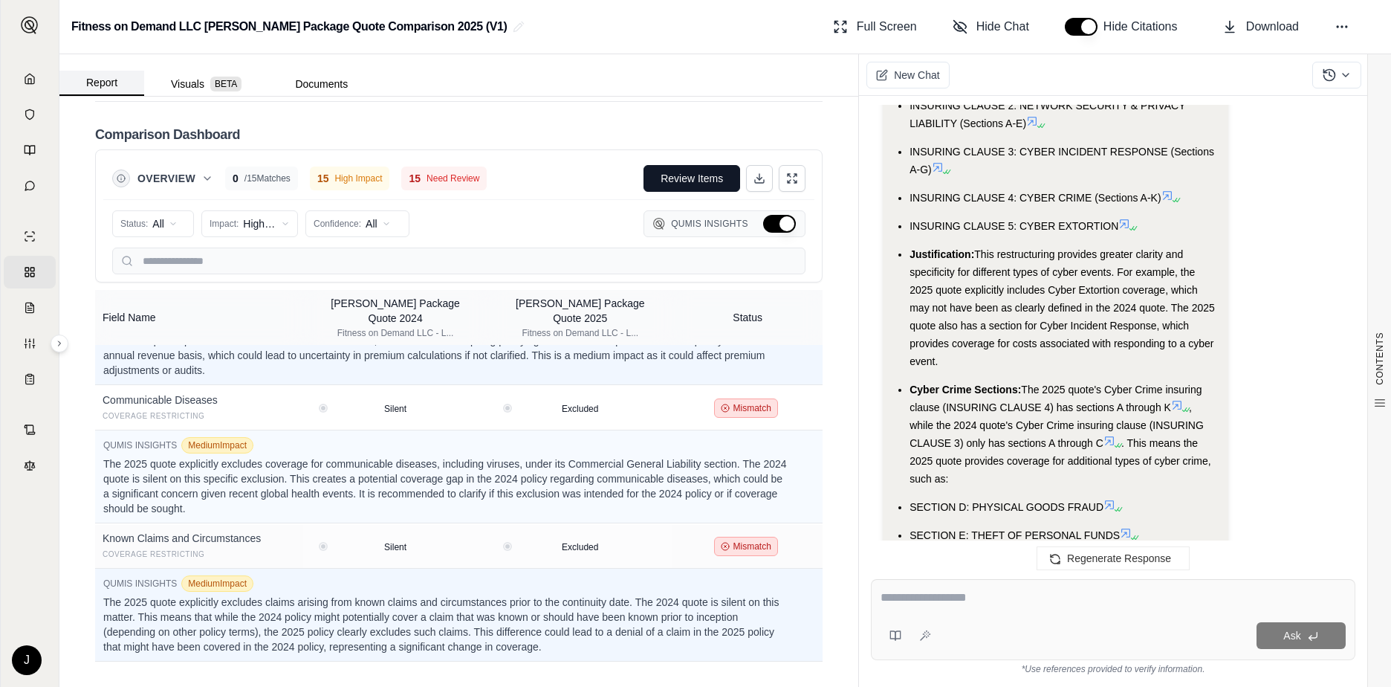
click at [111, 82] on button "Report" at bounding box center [101, 83] width 85 height 25
click at [175, 222] on html "Home Vault Prompts Chats Single Policy Comparisons Claims Custom Report Coverag…" at bounding box center [695, 343] width 1391 height 687
click at [385, 223] on html "Home Vault Prompts Chats Single Policy Comparisons Claims Custom Report Coverag…" at bounding box center [695, 343] width 1391 height 687
click at [390, 223] on html "Home Vault Prompts Chats Single Policy Comparisons Claims Custom Report Coverag…" at bounding box center [695, 343] width 1391 height 687
click at [285, 225] on html "Home Vault Prompts Chats Single Policy Comparisons Claims Custom Report Coverag…" at bounding box center [695, 343] width 1391 height 687
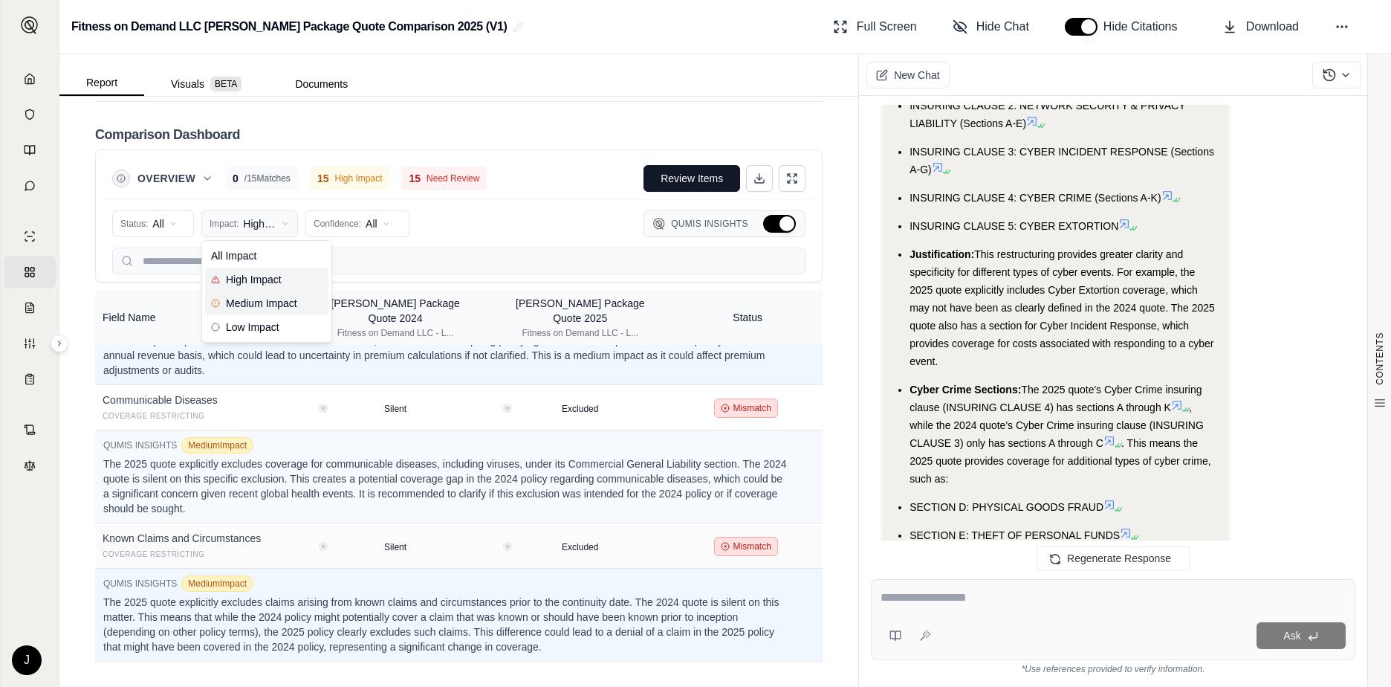
click at [286, 224] on html "Home Vault Prompts Chats Single Policy Comparisons Claims Custom Report Coverag…" at bounding box center [695, 343] width 1391 height 687
click at [241, 253] on span "All Impact" at bounding box center [233, 255] width 45 height 15
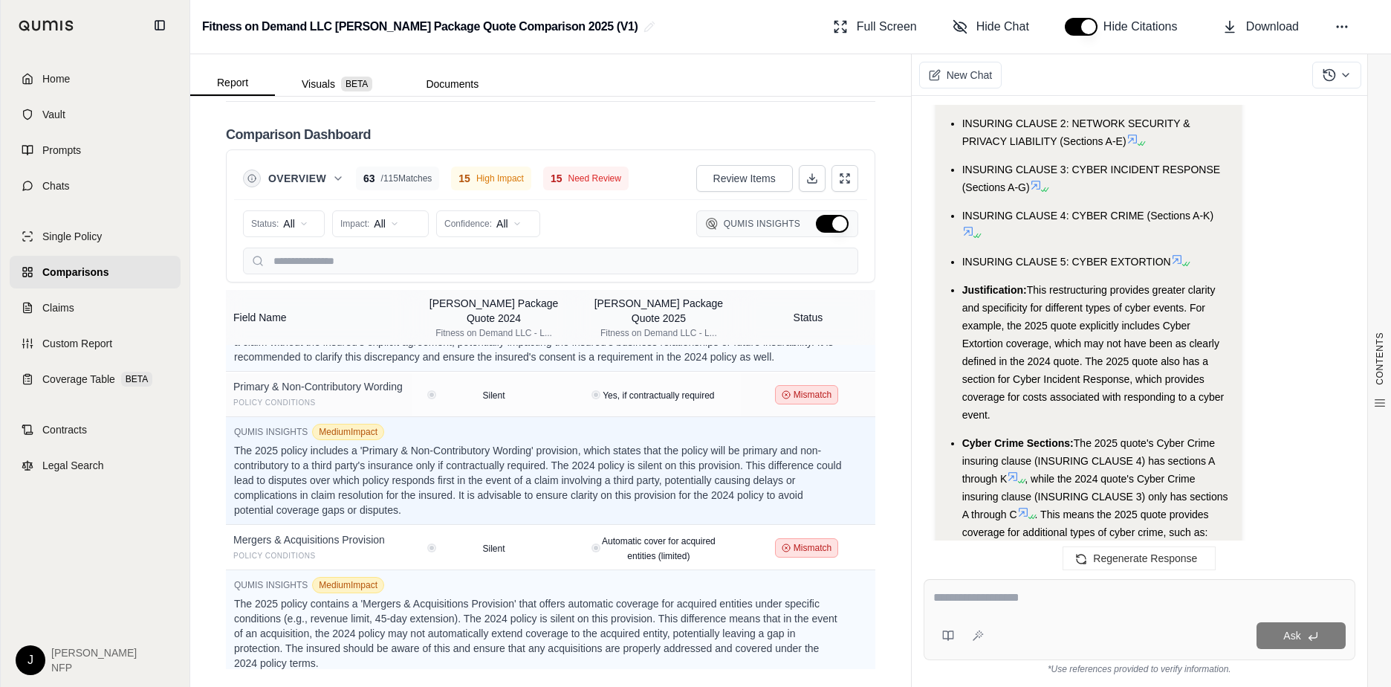
scroll to position [6373, 0]
click at [244, 84] on button "Report" at bounding box center [232, 83] width 85 height 25
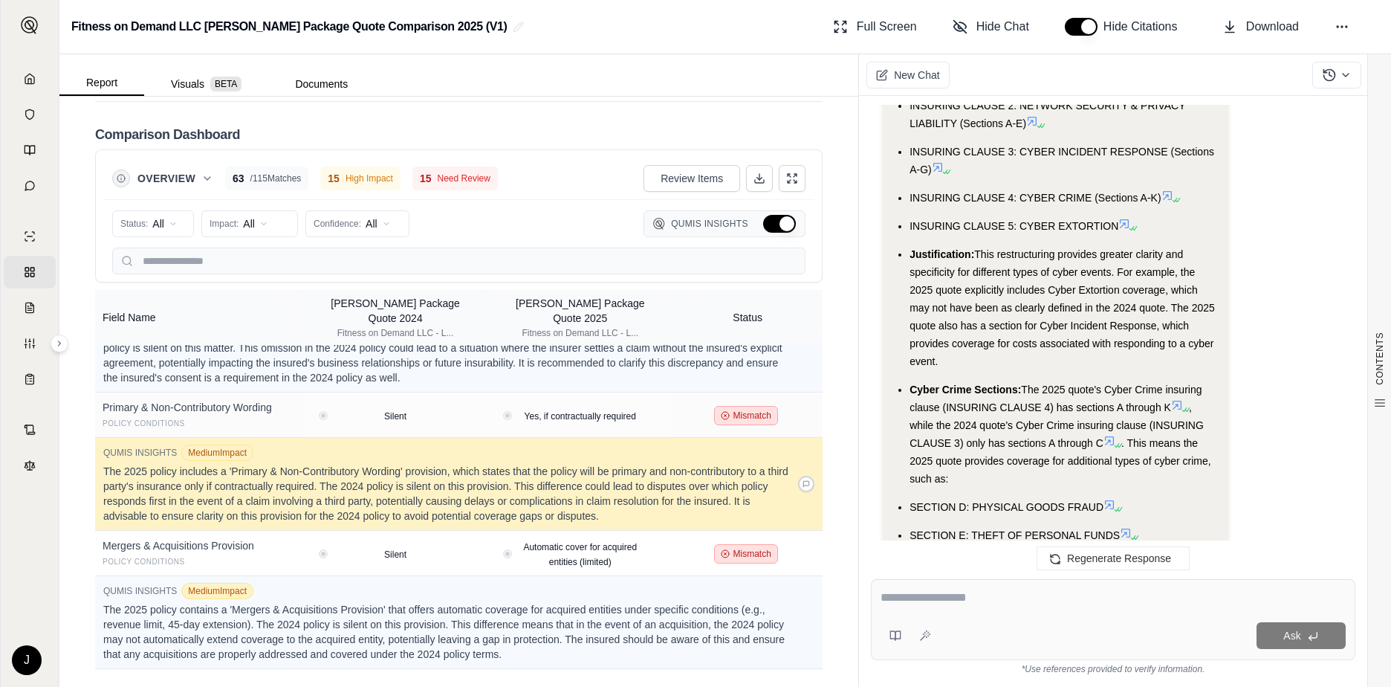
scroll to position [6053, 0]
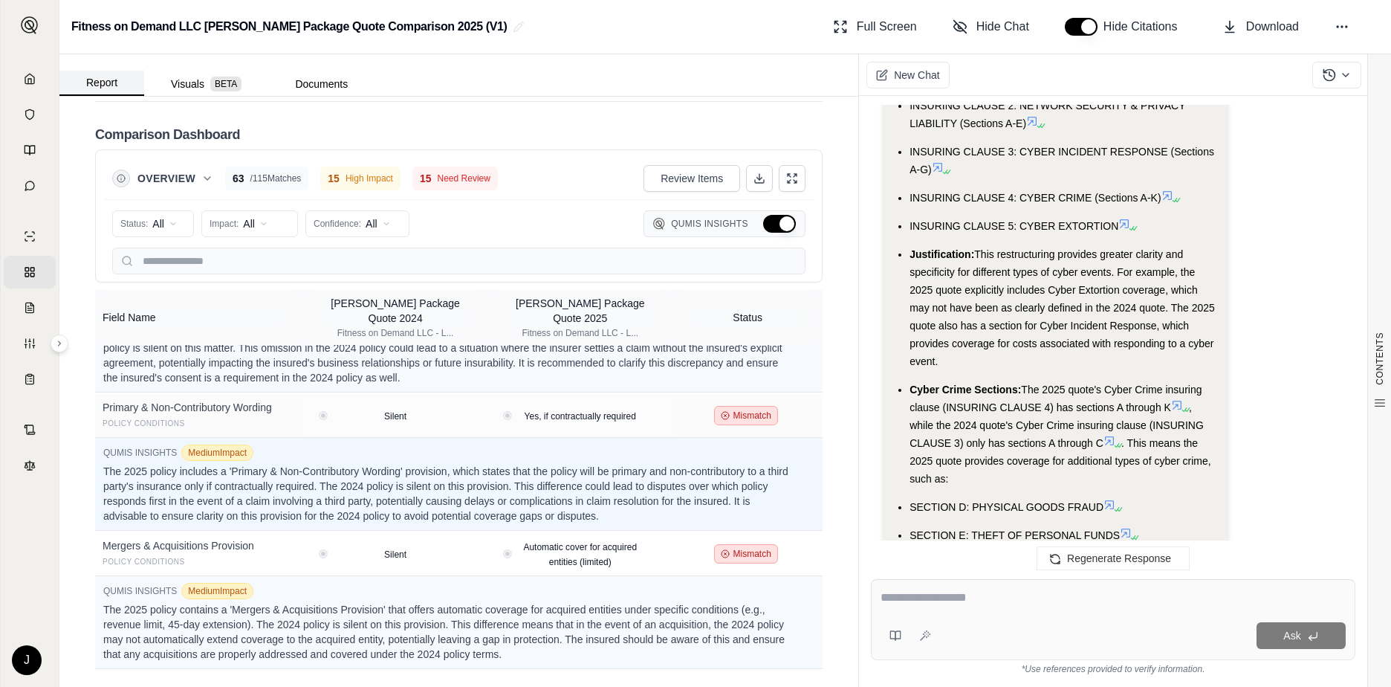
click at [111, 76] on button "Report" at bounding box center [101, 83] width 85 height 25
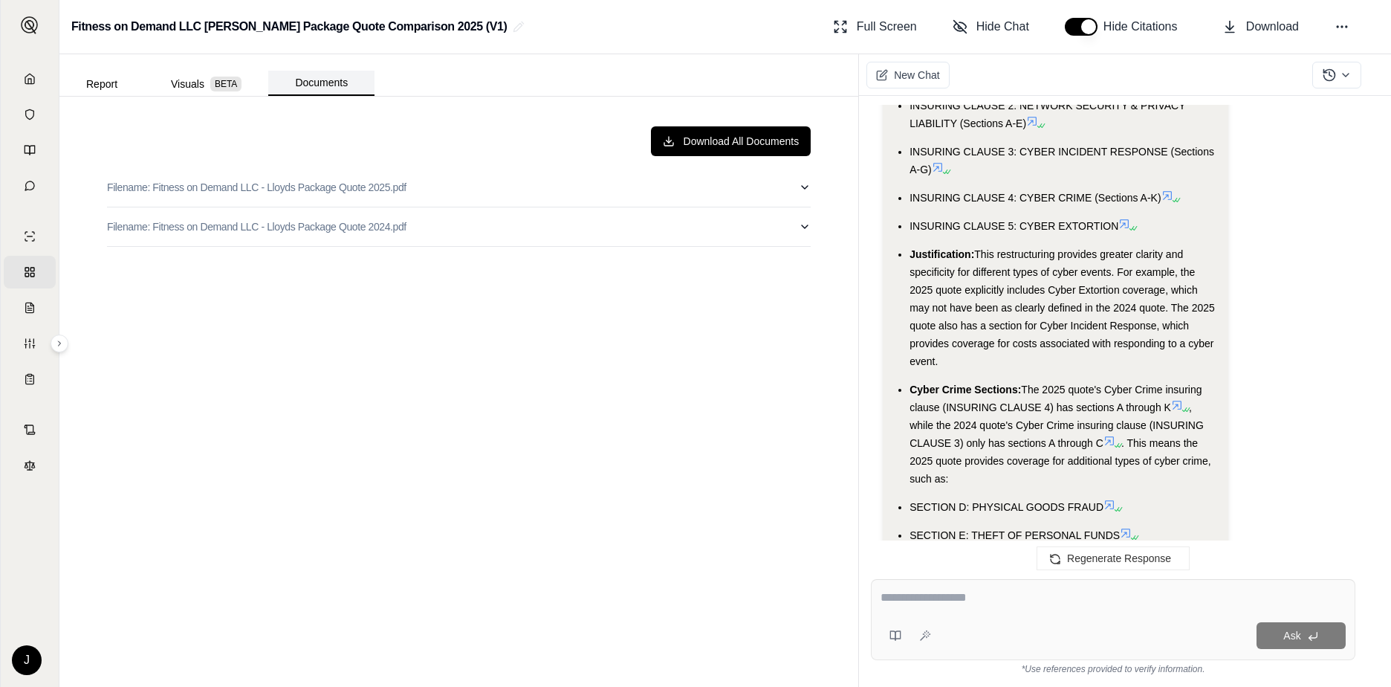
click at [343, 82] on button "Documents" at bounding box center [321, 83] width 106 height 25
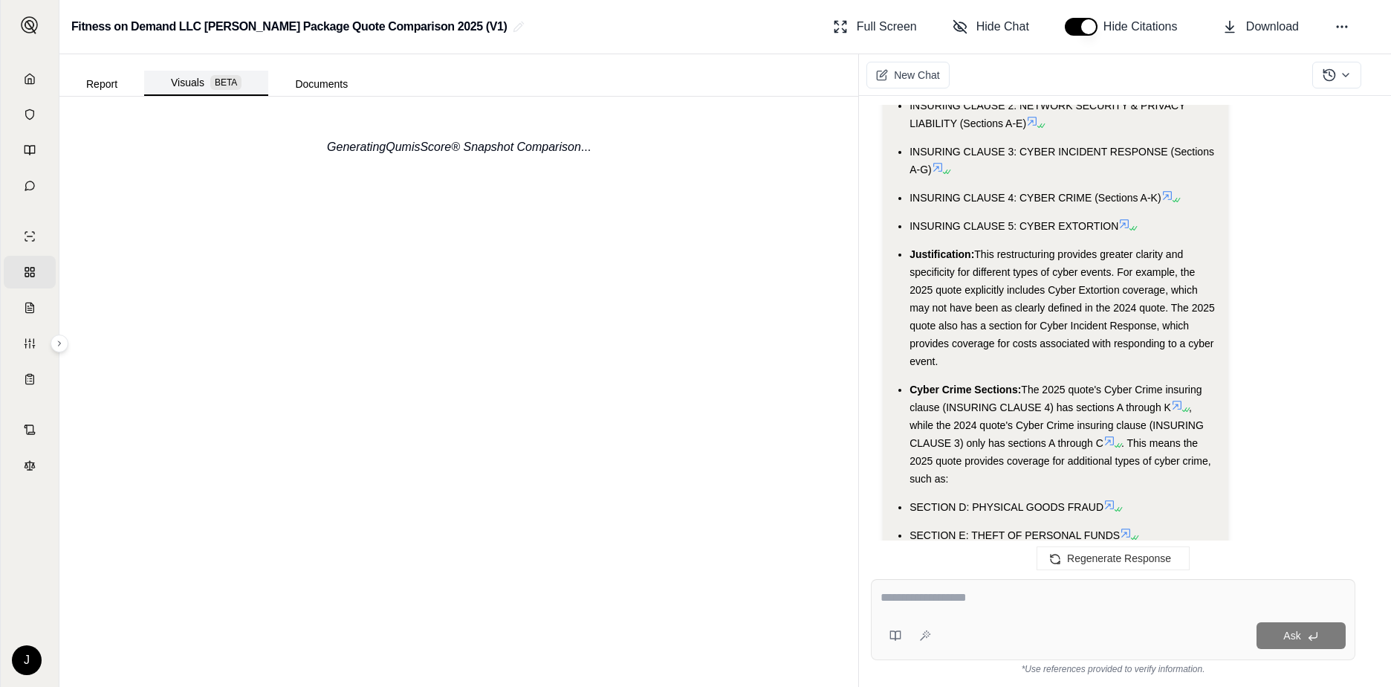
click at [189, 82] on button "Visuals BETA" at bounding box center [206, 83] width 124 height 25
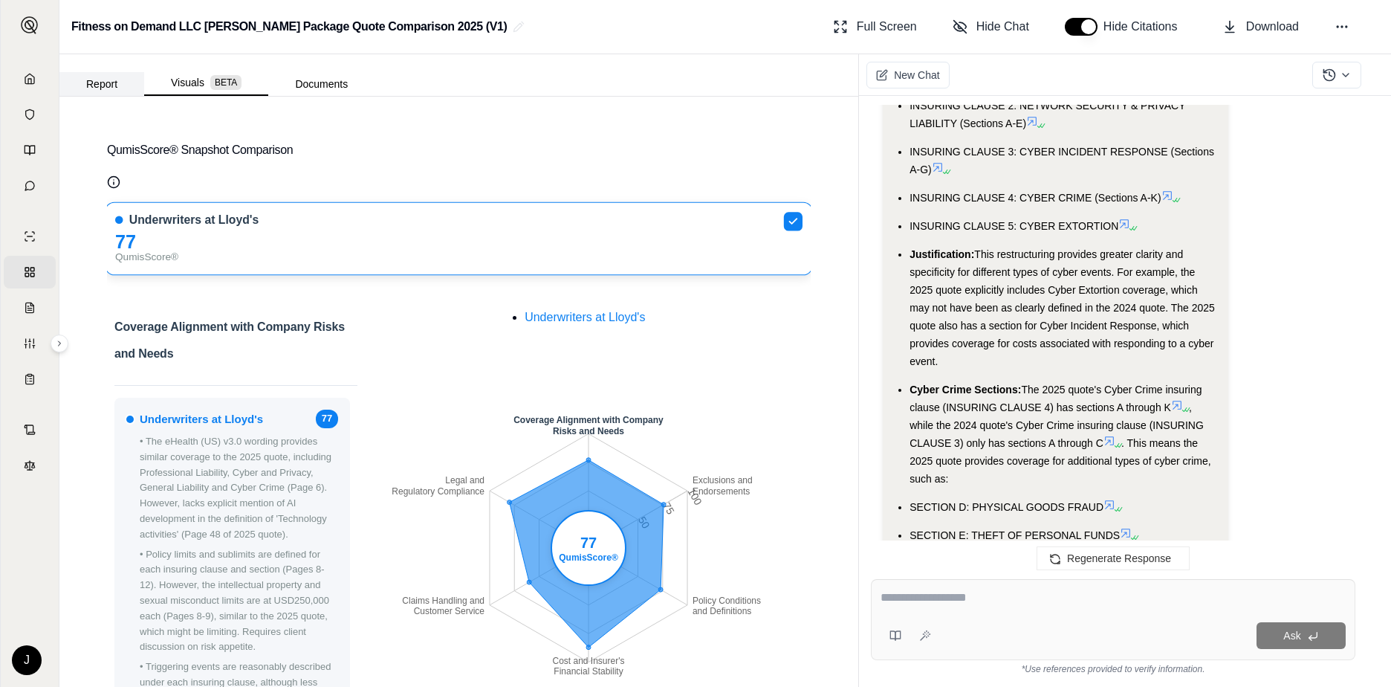
click at [102, 89] on button "Report" at bounding box center [101, 84] width 85 height 24
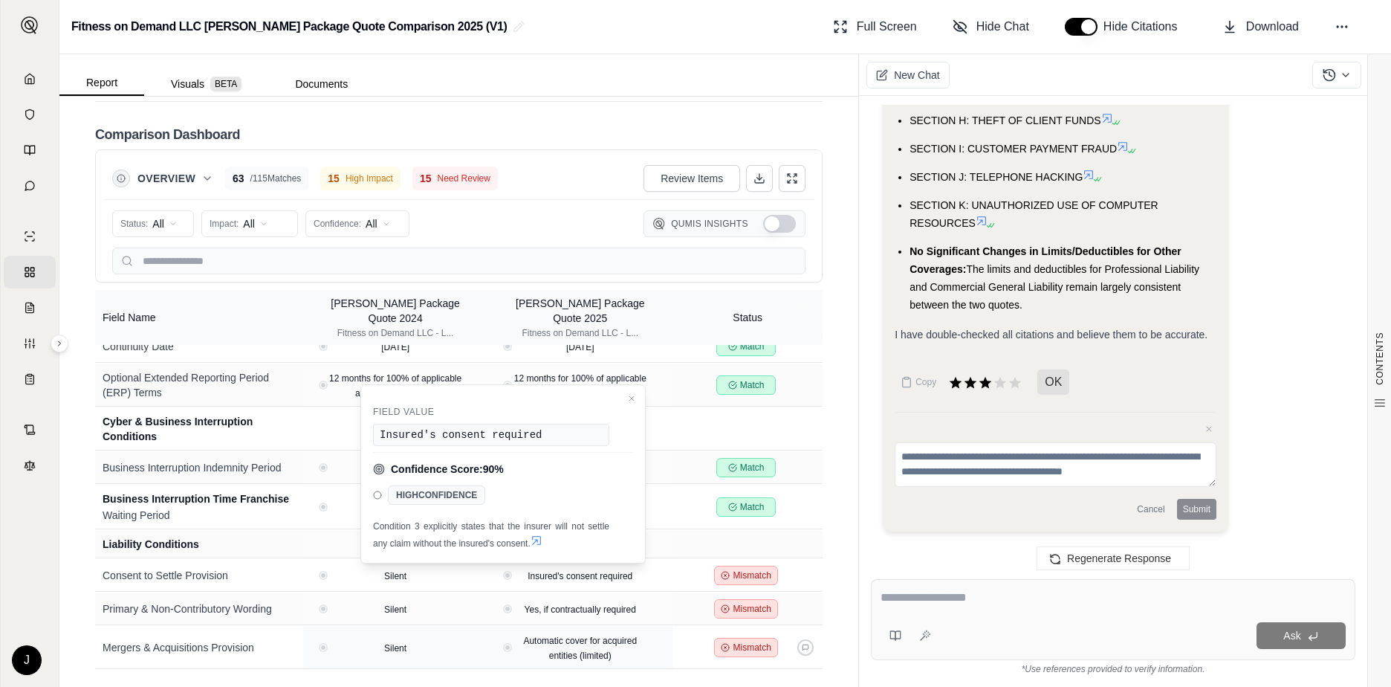
scroll to position [9332, 0]
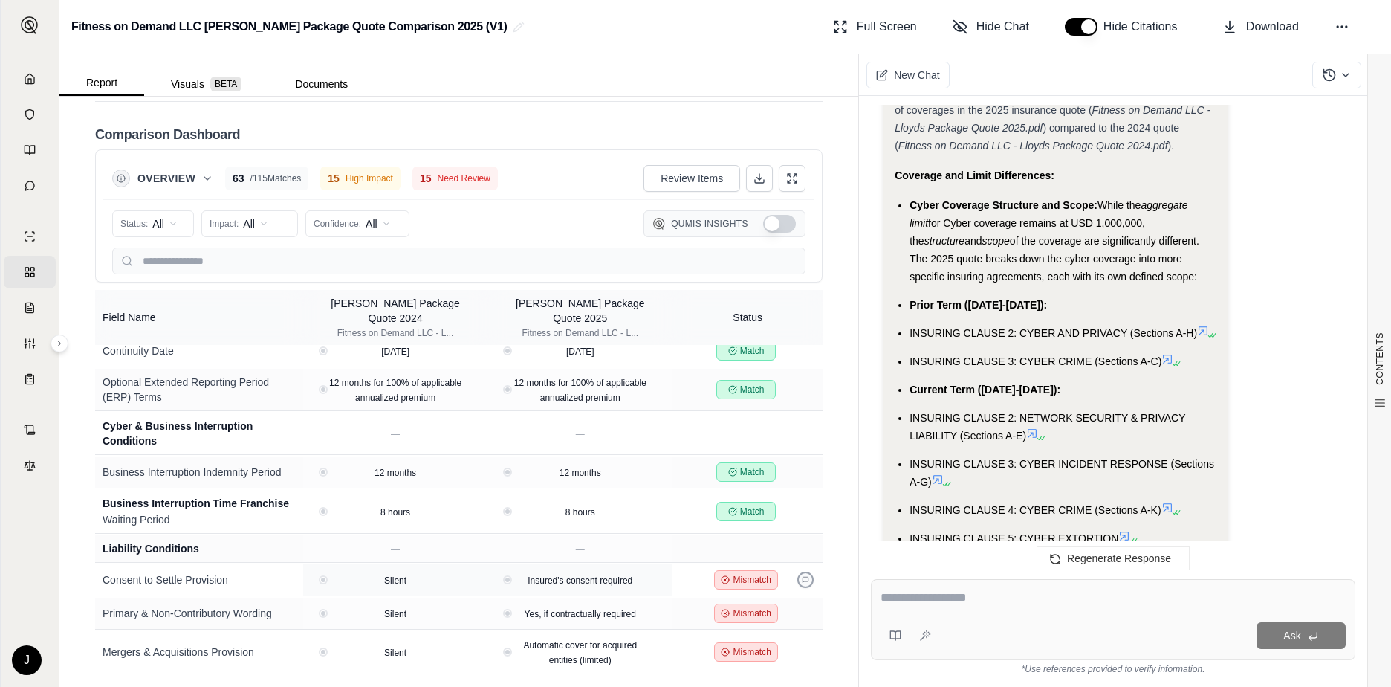
click at [802, 576] on icon at bounding box center [805, 579] width 7 height 7
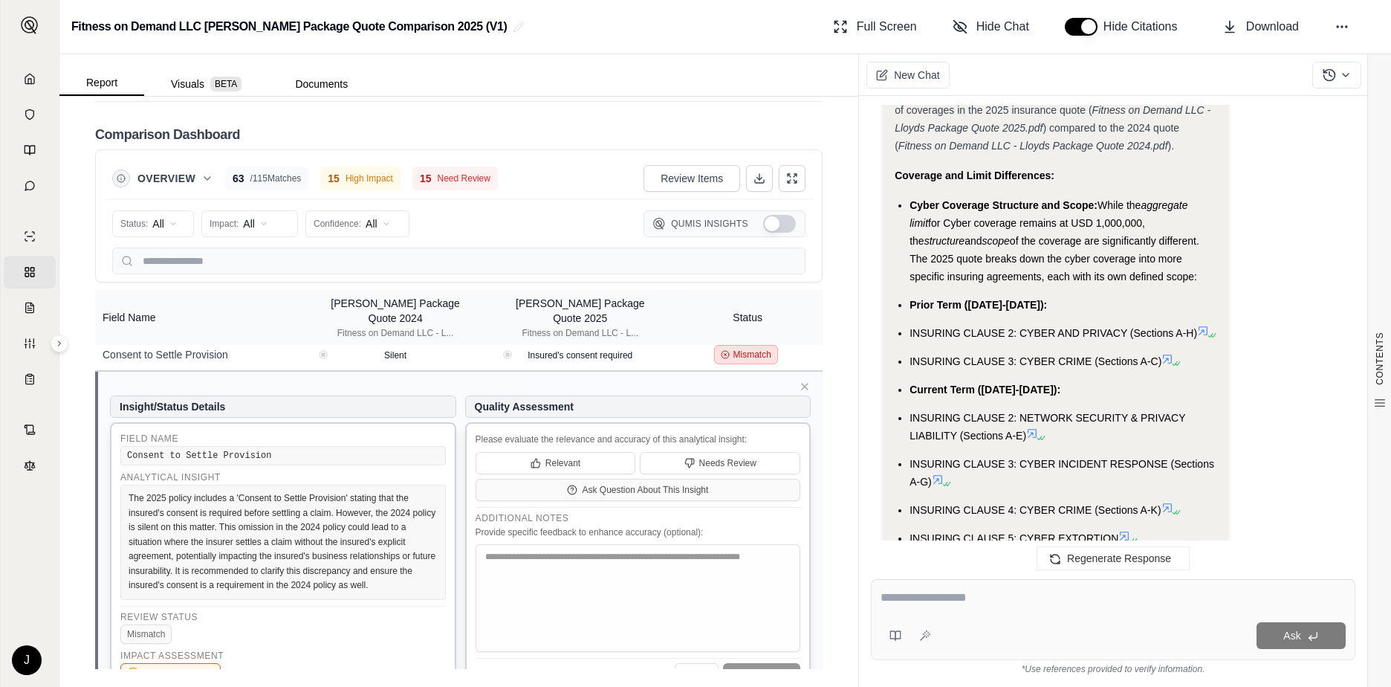
scroll to position [4003, 0]
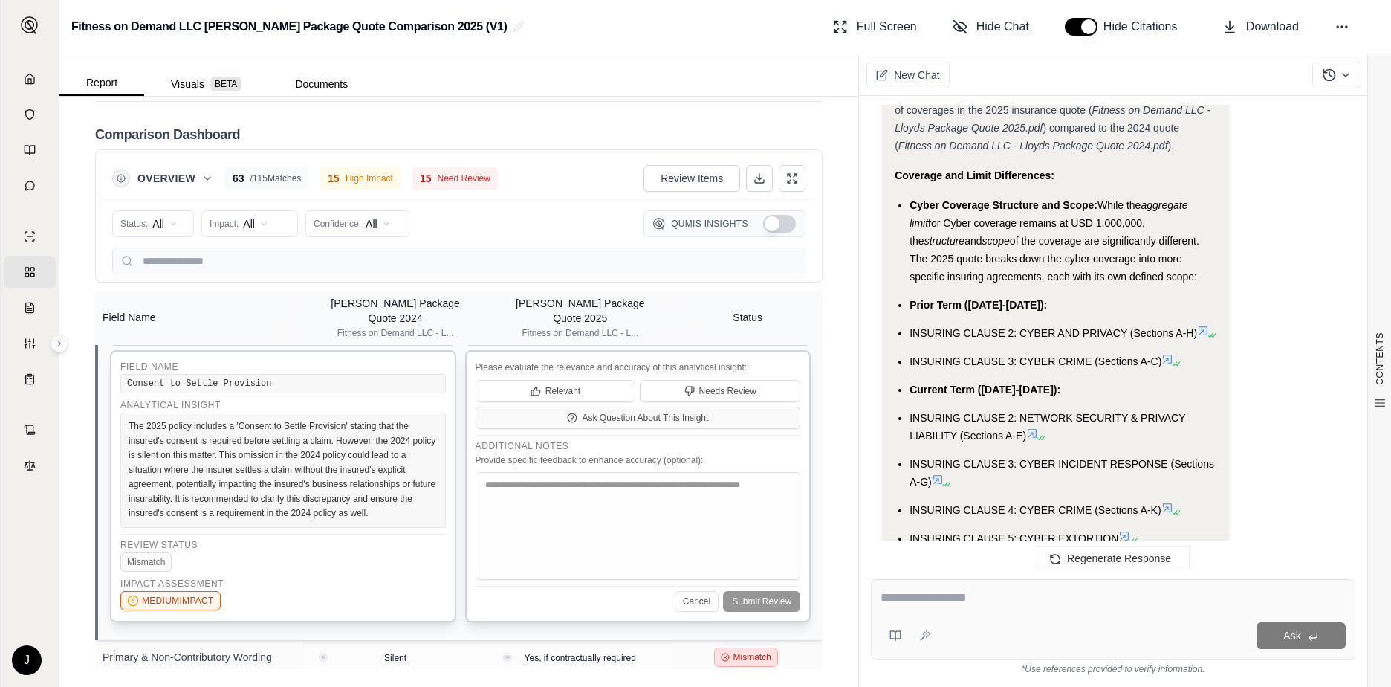
drag, startPoint x: 201, startPoint y: 381, endPoint x: 184, endPoint y: 382, distance: 17.1
click at [201, 381] on div "Consent to Settle Provision" at bounding box center [282, 383] width 325 height 19
click at [126, 374] on div "Consent to Settle Provision" at bounding box center [282, 383] width 325 height 19
drag, startPoint x: 268, startPoint y: 378, endPoint x: 123, endPoint y: 379, distance: 144.9
click at [123, 379] on div "Consent to Settle Provision" at bounding box center [282, 383] width 325 height 19
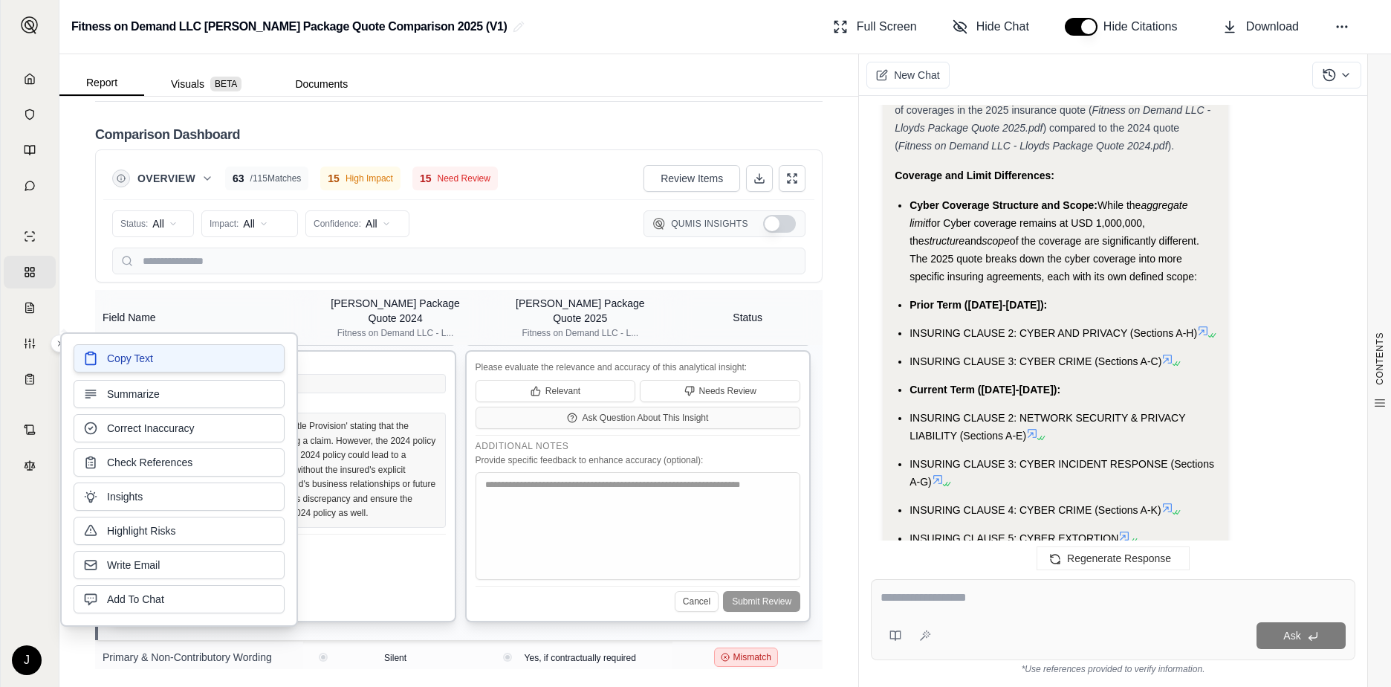
click at [150, 357] on span "Copy Text" at bounding box center [130, 358] width 46 height 15
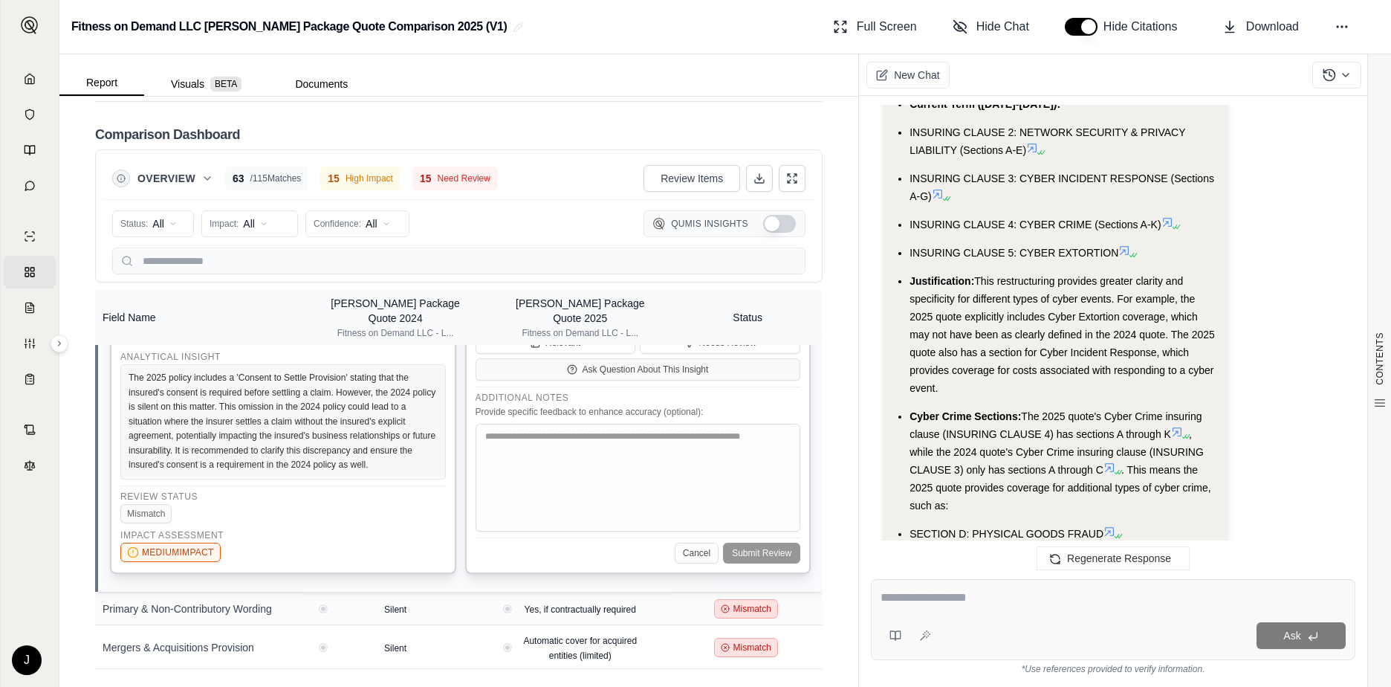
scroll to position [9332, 0]
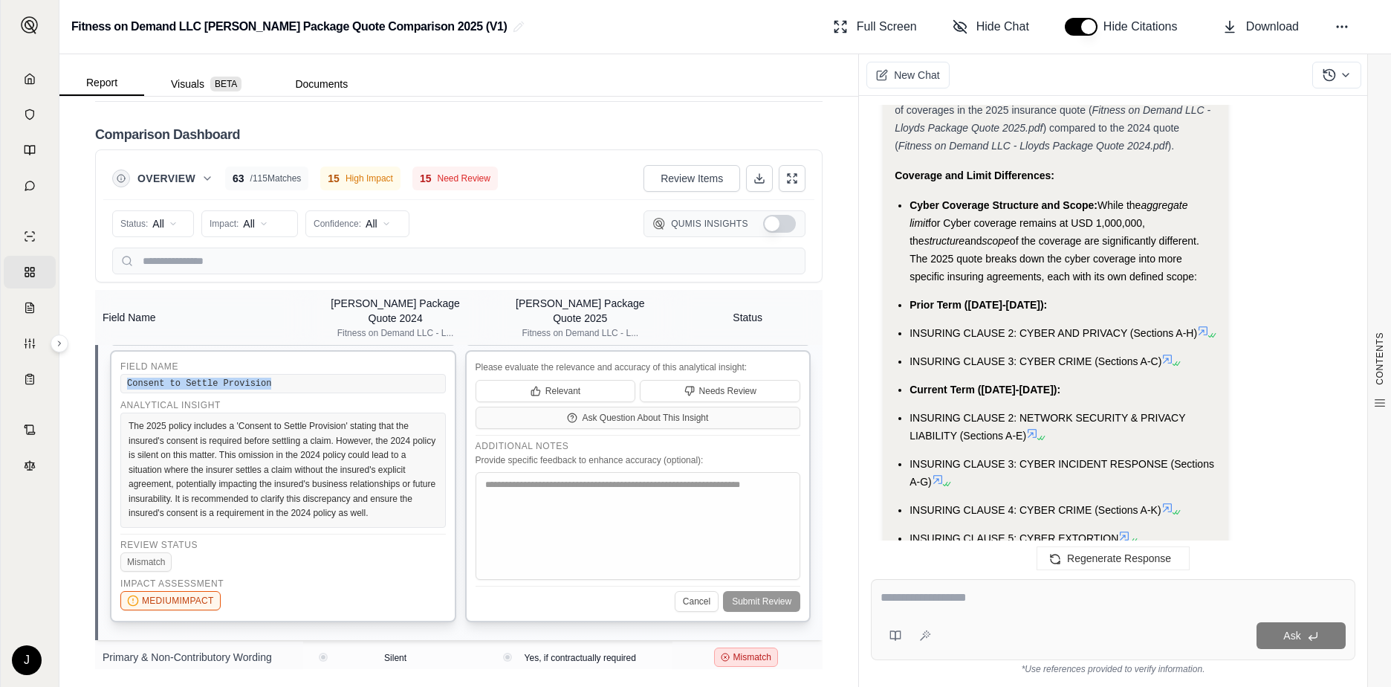
click at [390, 514] on div "The 2025 policy includes a 'Consent to Settle Provision' stating that the insur…" at bounding box center [282, 469] width 325 height 115
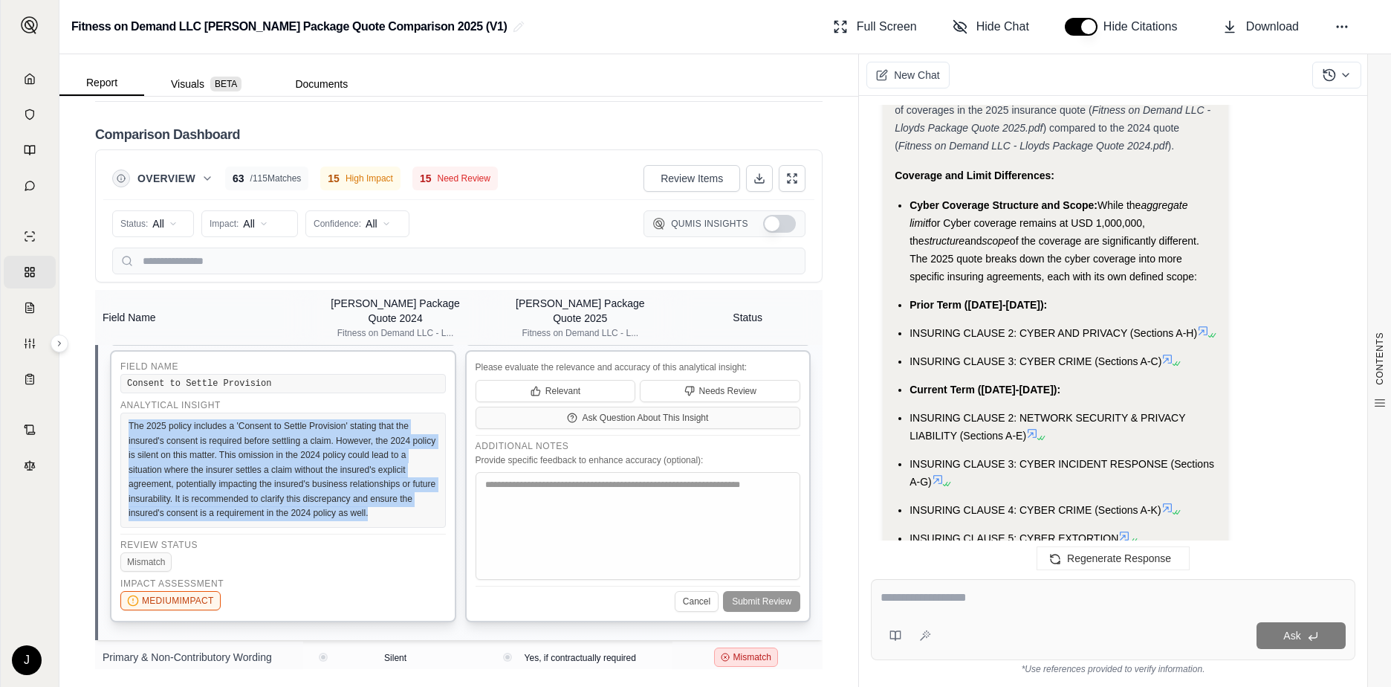
drag, startPoint x: 392, startPoint y: 507, endPoint x: 126, endPoint y: 415, distance: 281.1
click at [126, 415] on div "The 2025 policy includes a 'Consent to Settle Provision' stating that the insur…" at bounding box center [282, 469] width 325 height 115
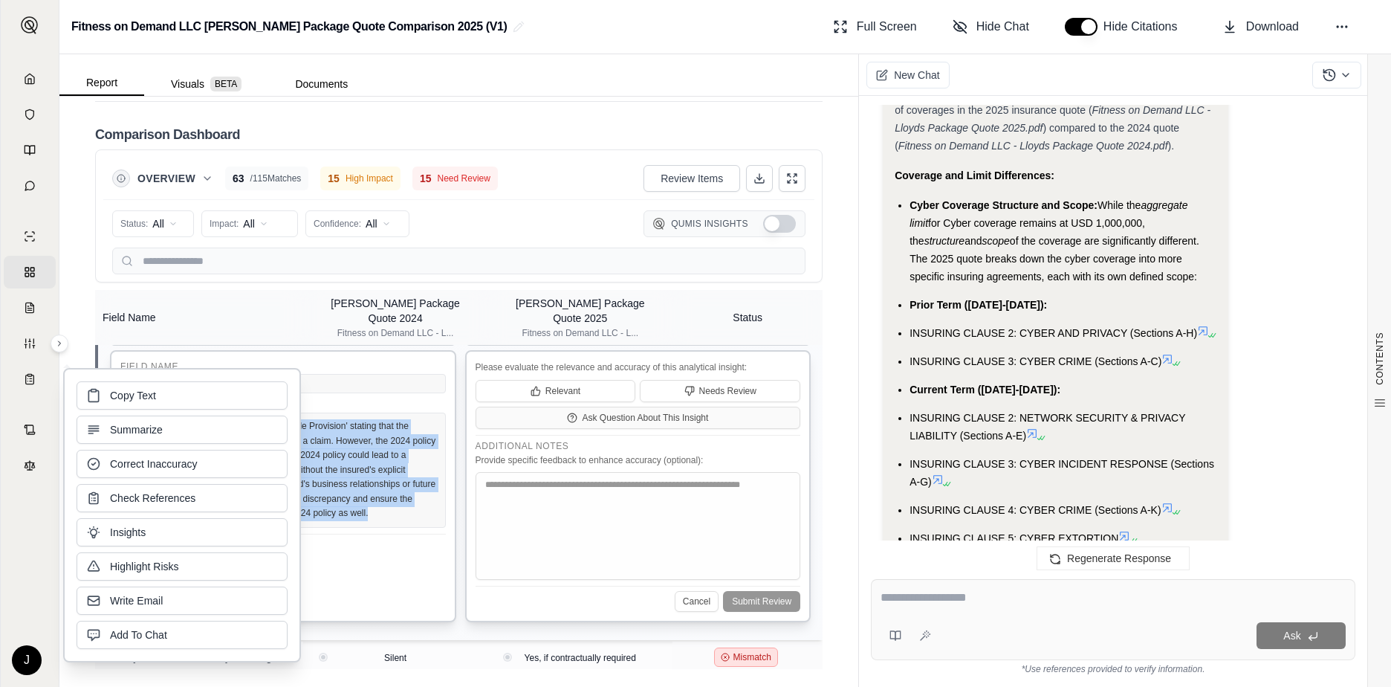
drag, startPoint x: 126, startPoint y: 415, endPoint x: 207, endPoint y: 399, distance: 81.8
click at [207, 399] on button "Copy Text" at bounding box center [182, 395] width 211 height 28
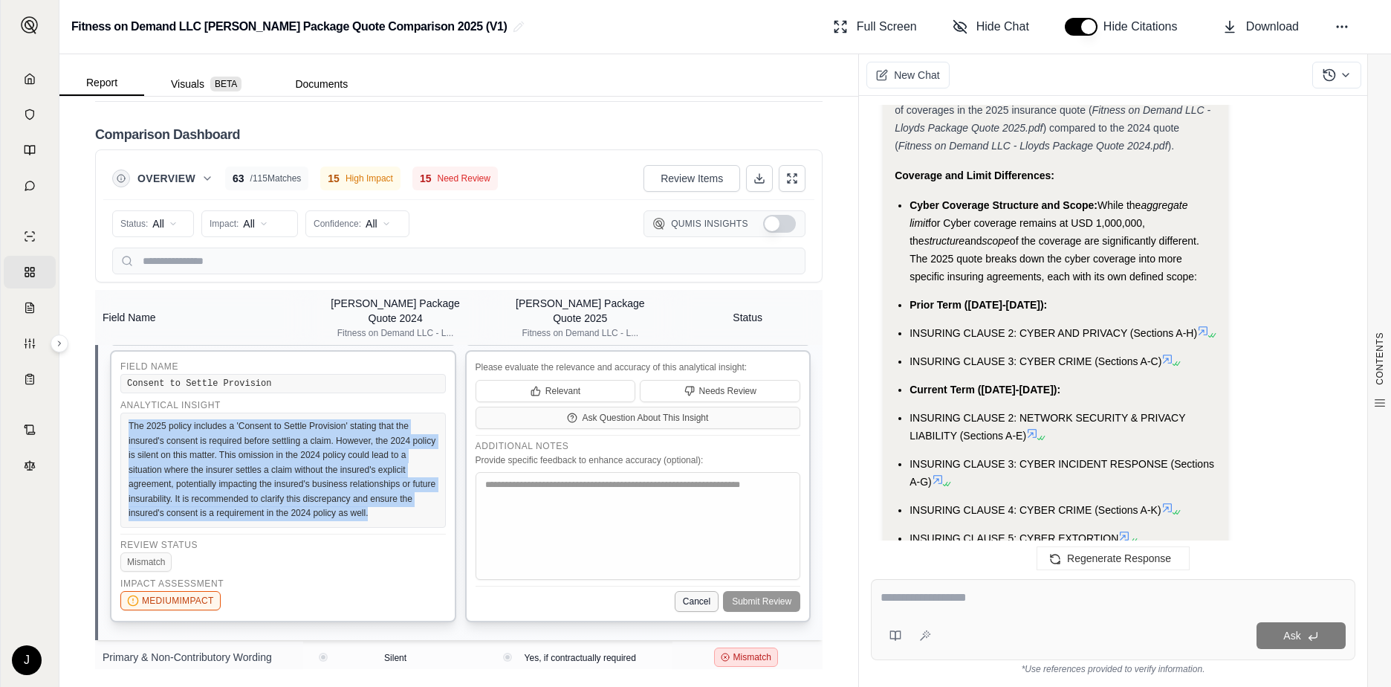
click at [696, 600] on button "Cancel" at bounding box center [697, 601] width 44 height 21
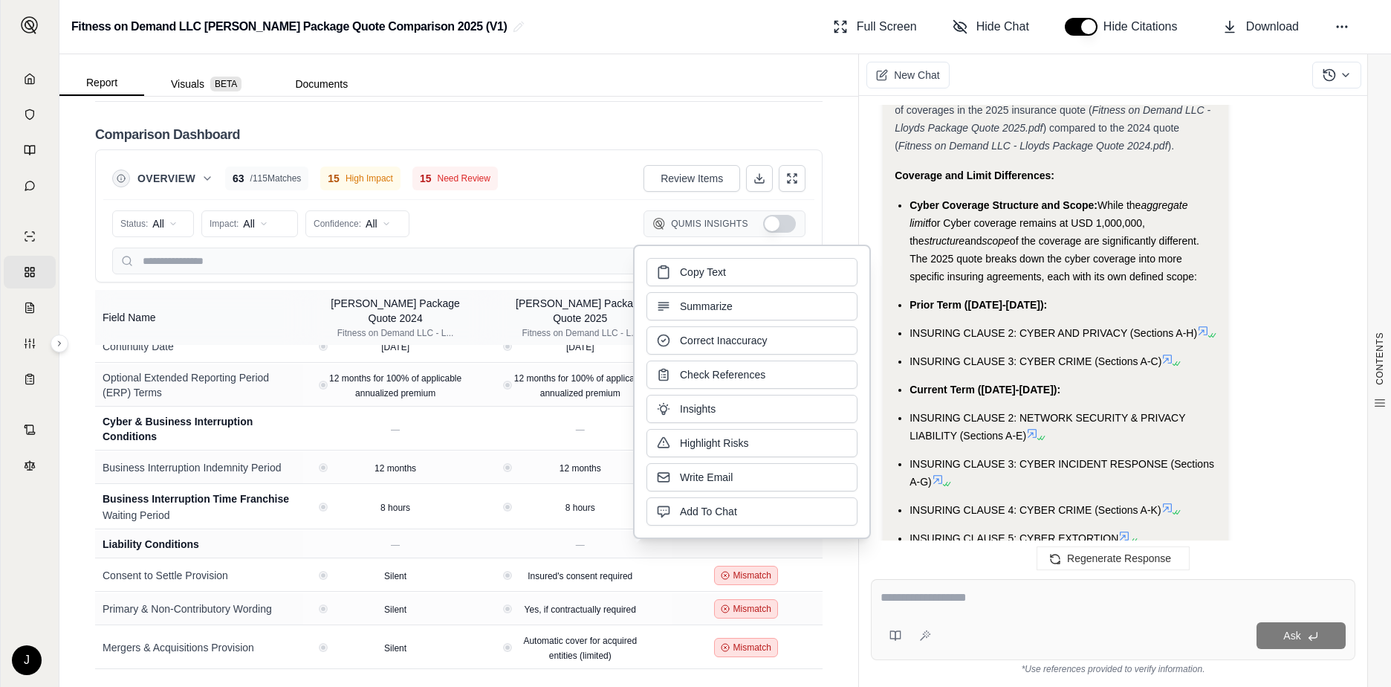
scroll to position [3662, 0]
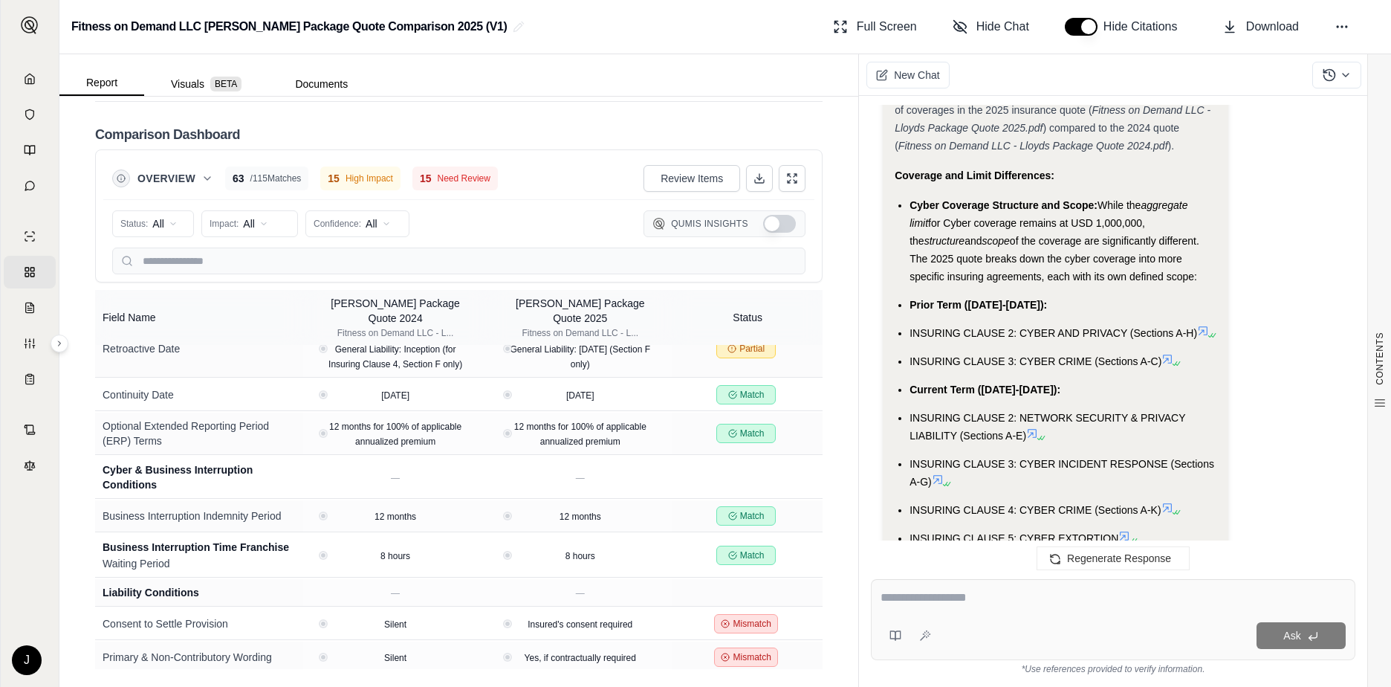
click at [684, 82] on div "Report Visuals BETA Documents" at bounding box center [458, 75] width 799 height 42
click at [802, 653] on icon at bounding box center [805, 656] width 7 height 7
click at [797, 649] on button at bounding box center [805, 657] width 16 height 16
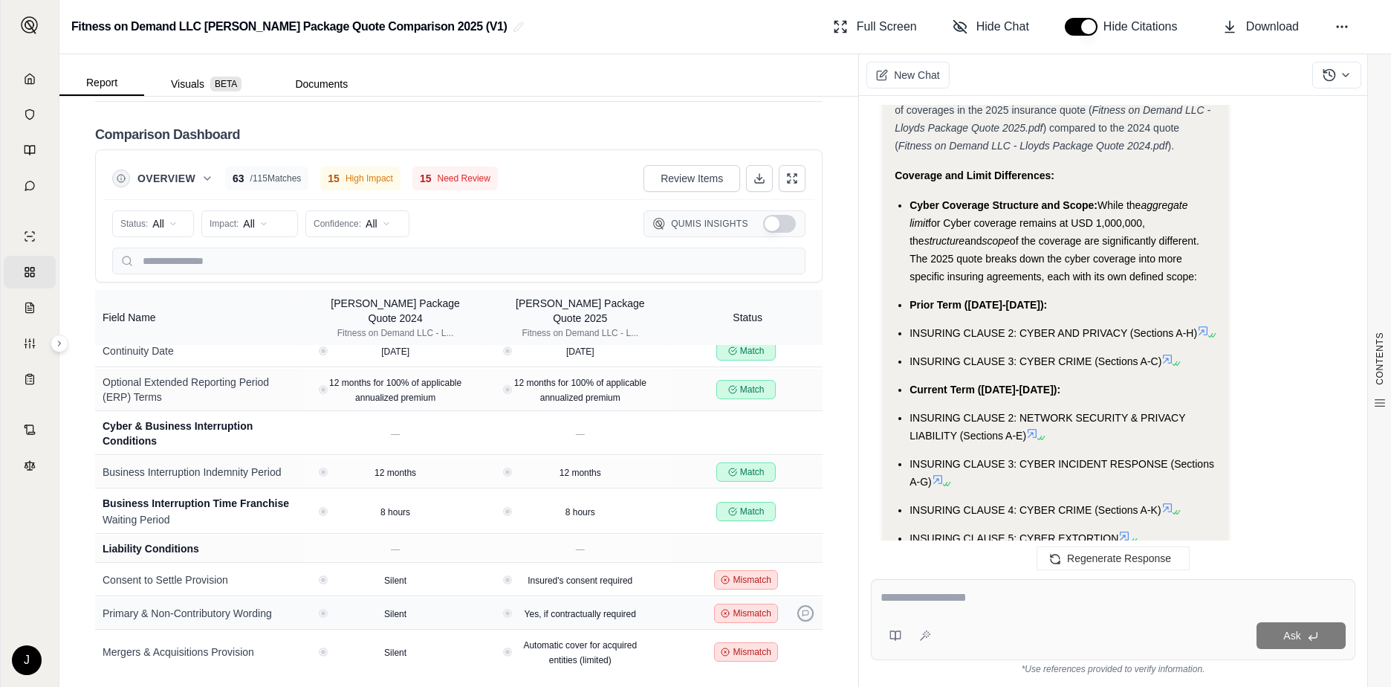
click at [802, 609] on icon at bounding box center [805, 612] width 7 height 7
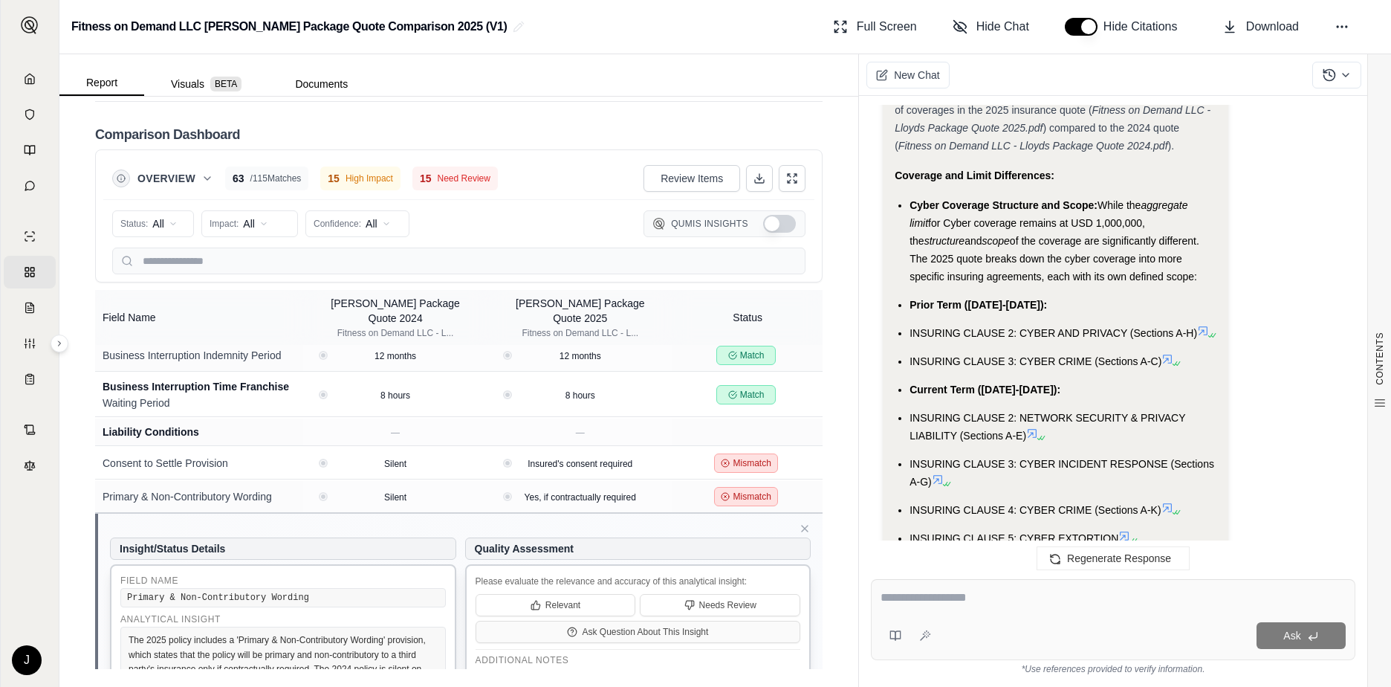
scroll to position [4003, 0]
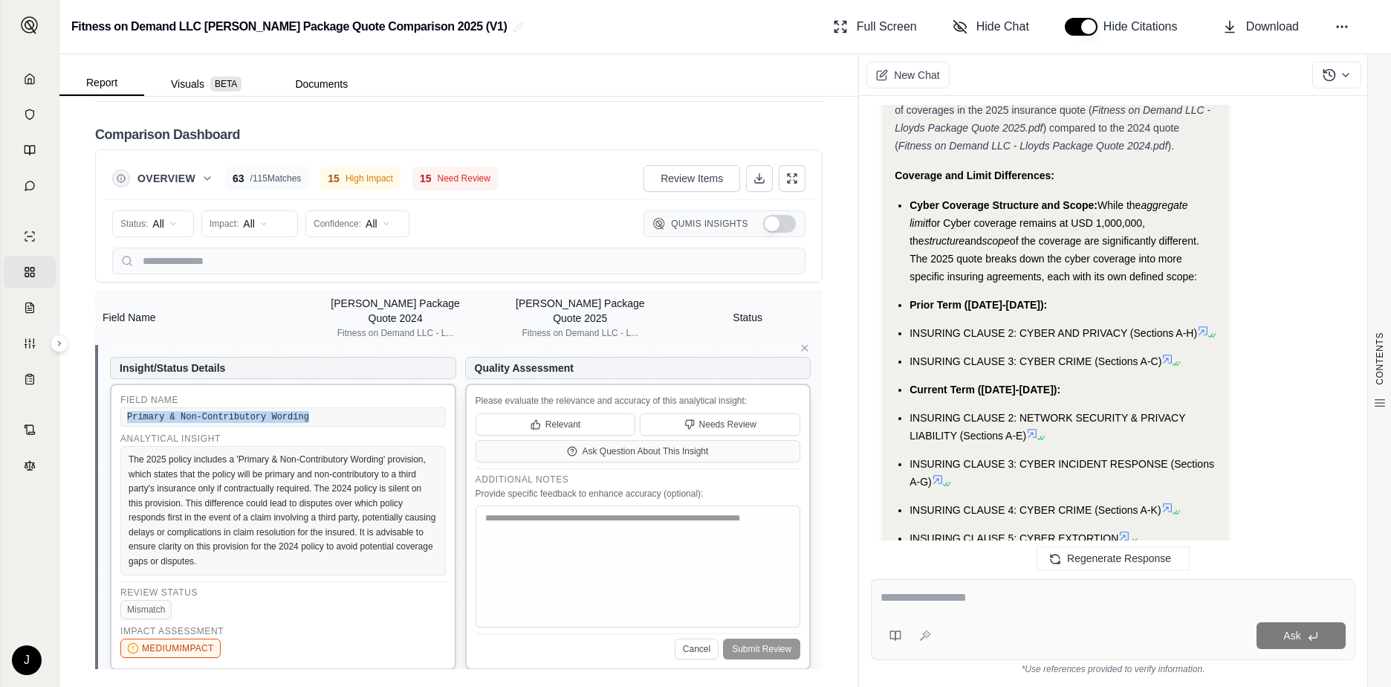
drag, startPoint x: 295, startPoint y: 413, endPoint x: 122, endPoint y: 414, distance: 173.1
click at [122, 414] on div "Primary & Non-Contributory Wording" at bounding box center [282, 416] width 325 height 19
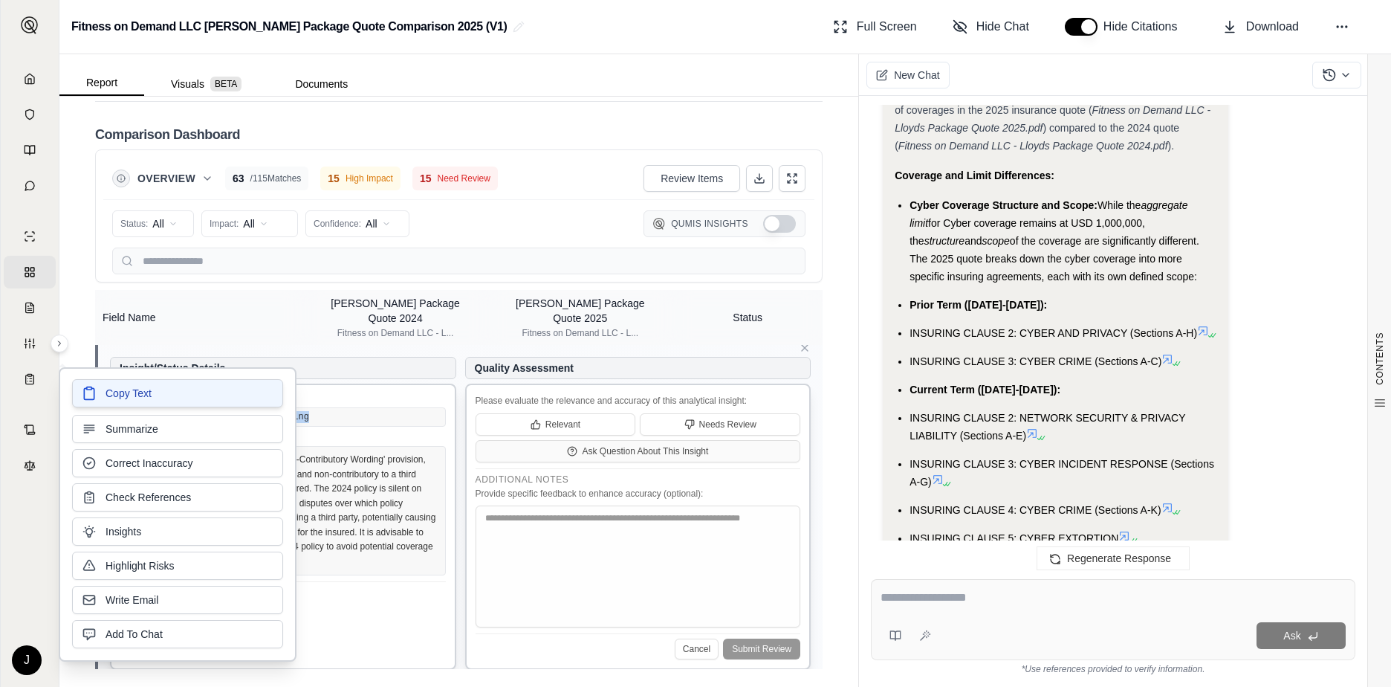
drag, startPoint x: 122, startPoint y: 414, endPoint x: 231, endPoint y: 392, distance: 111.3
click at [231, 392] on button "Copy Text" at bounding box center [177, 393] width 211 height 28
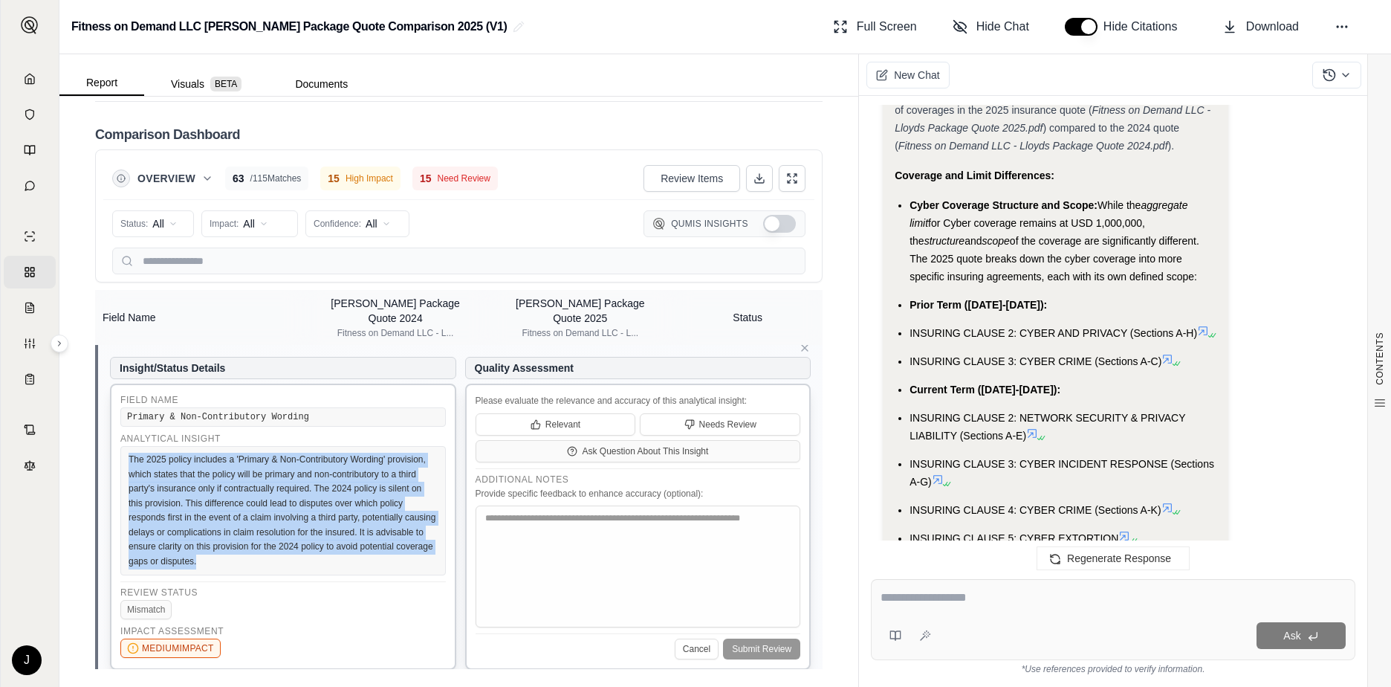
drag, startPoint x: 288, startPoint y: 557, endPoint x: 119, endPoint y: 458, distance: 196.5
click at [119, 458] on div "Field Name Primary & Non-Contributory Wording Analytical Insight The 2025 polic…" at bounding box center [283, 526] width 346 height 286
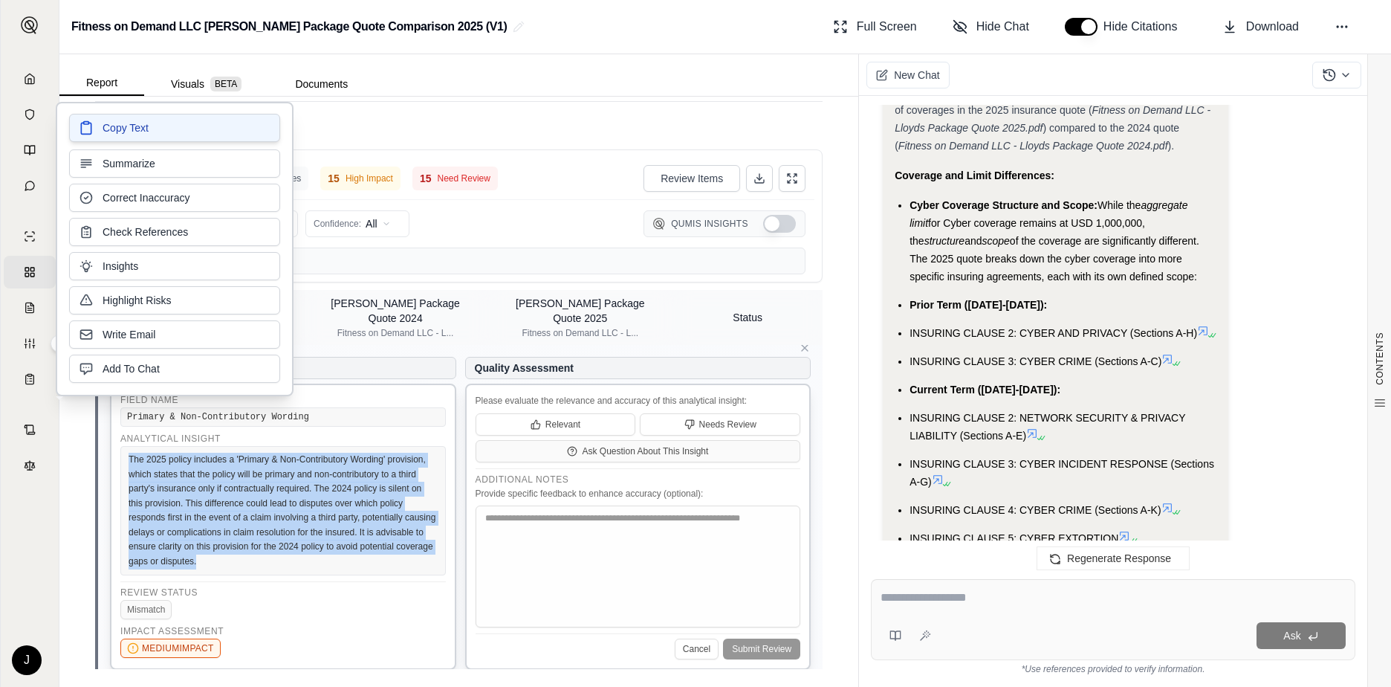
click at [174, 123] on button "Copy Text" at bounding box center [174, 128] width 211 height 28
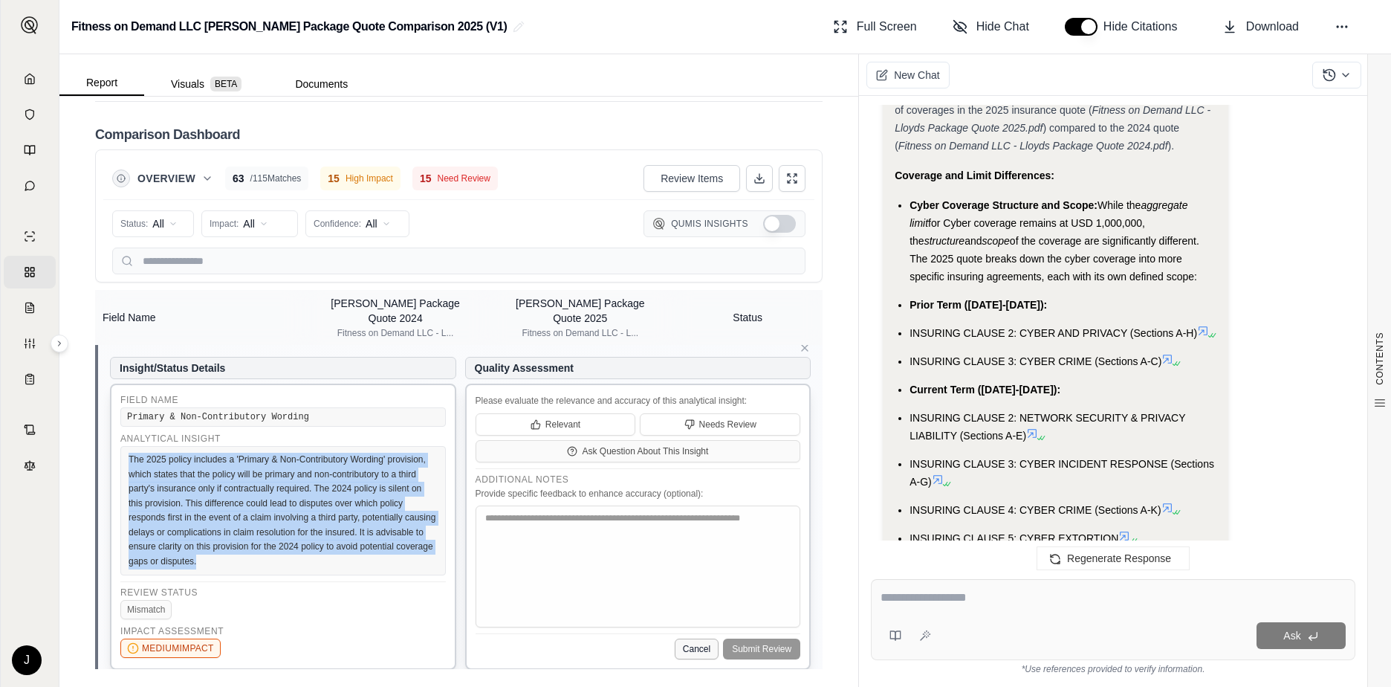
click at [688, 649] on button "Cancel" at bounding box center [697, 648] width 44 height 21
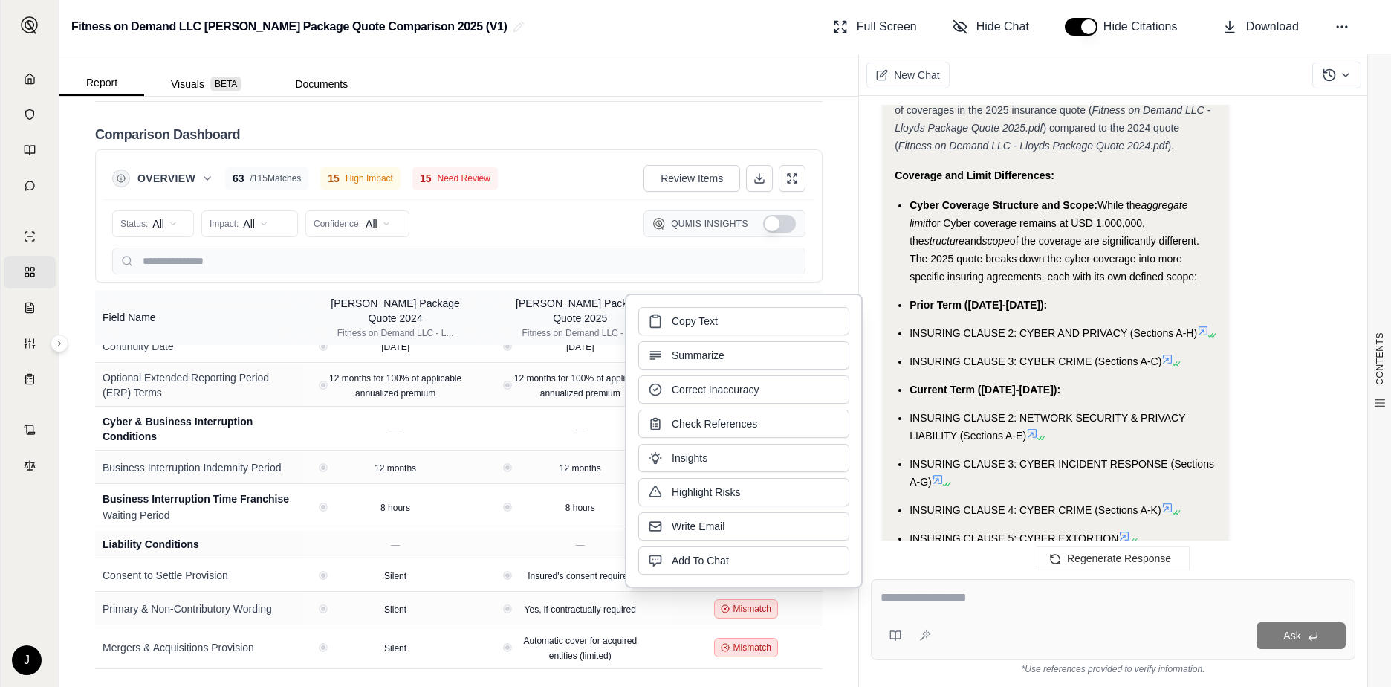
scroll to position [3705, 0]
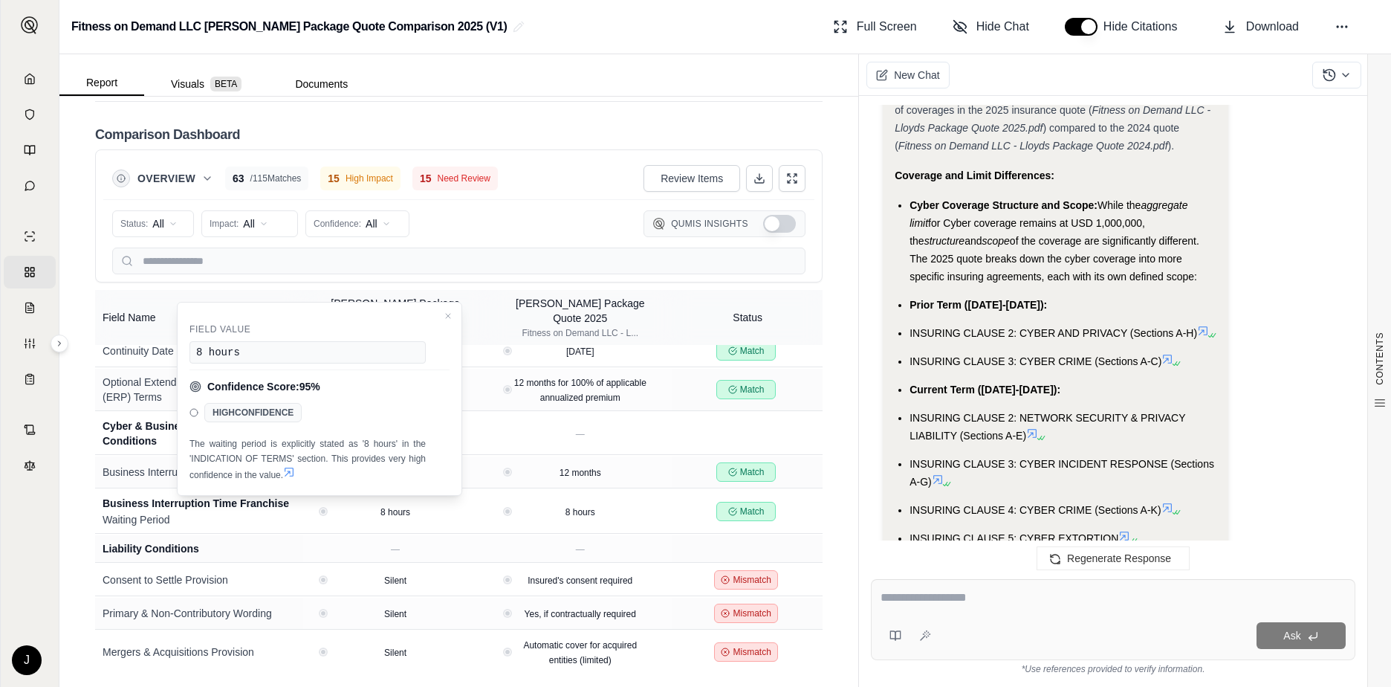
click at [572, 68] on div "Report Visuals BETA Documents" at bounding box center [458, 75] width 799 height 42
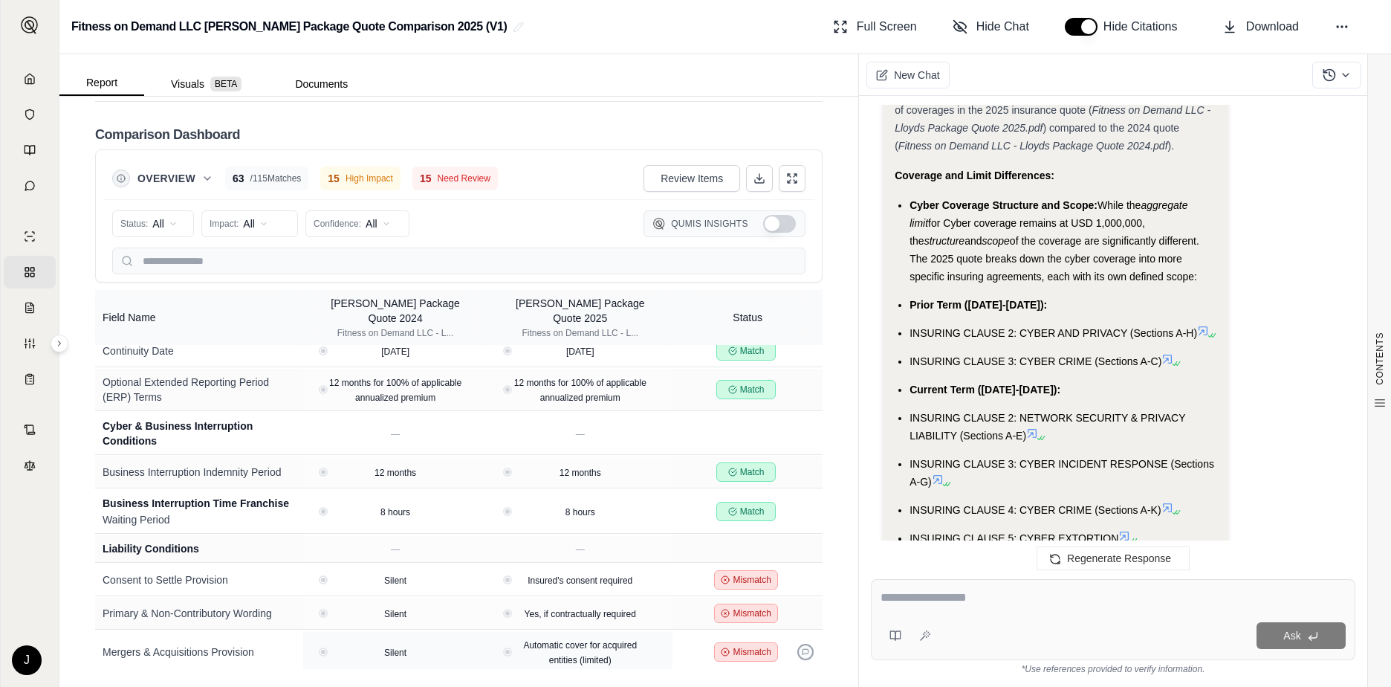
click at [802, 649] on icon at bounding box center [805, 651] width 7 height 7
click at [802, 648] on icon at bounding box center [805, 651] width 7 height 7
click at [797, 643] on button at bounding box center [805, 651] width 16 height 16
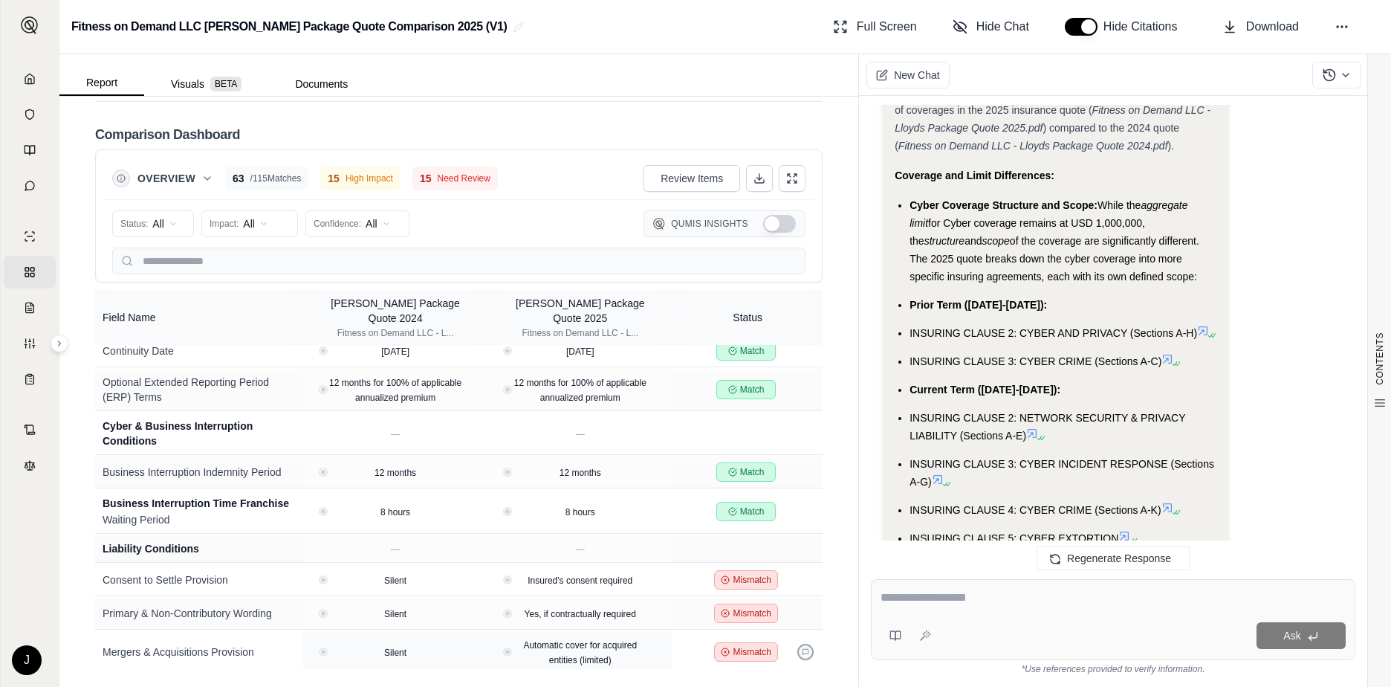
click at [797, 643] on button at bounding box center [805, 651] width 16 height 16
click at [802, 648] on icon at bounding box center [805, 651] width 7 height 7
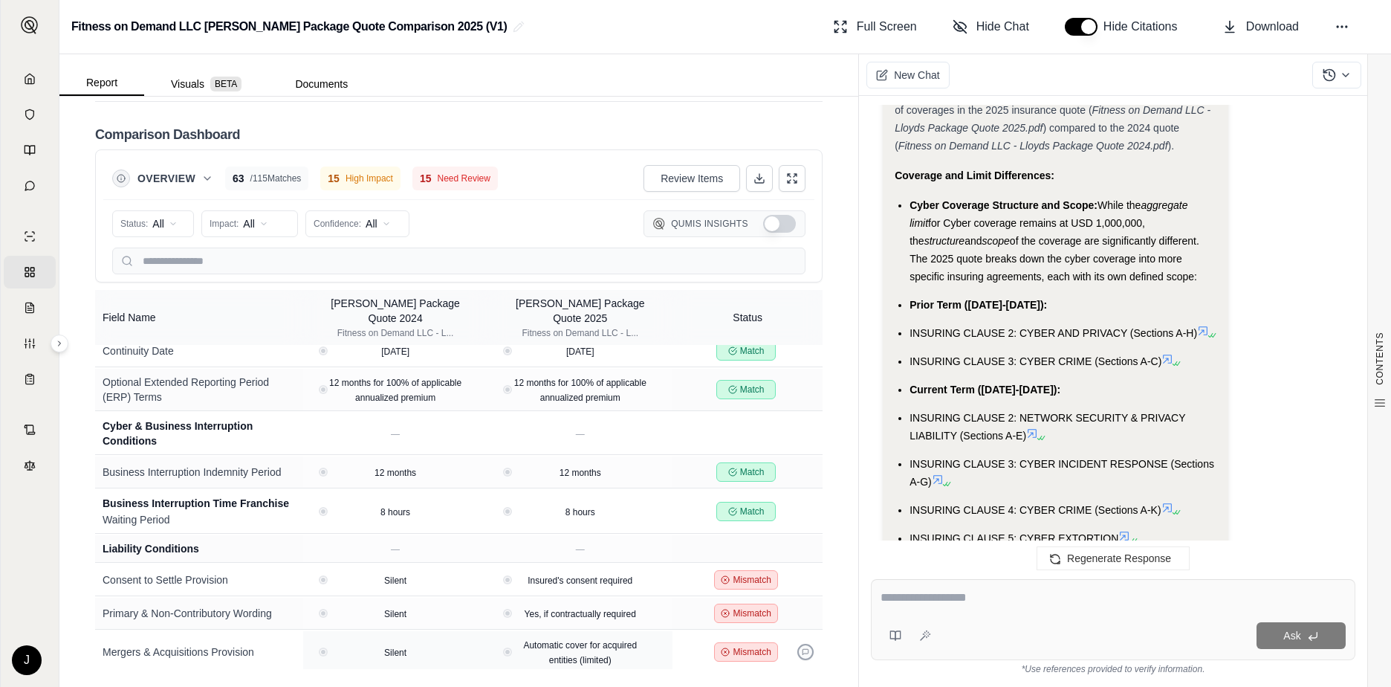
click at [802, 648] on icon at bounding box center [805, 651] width 7 height 7
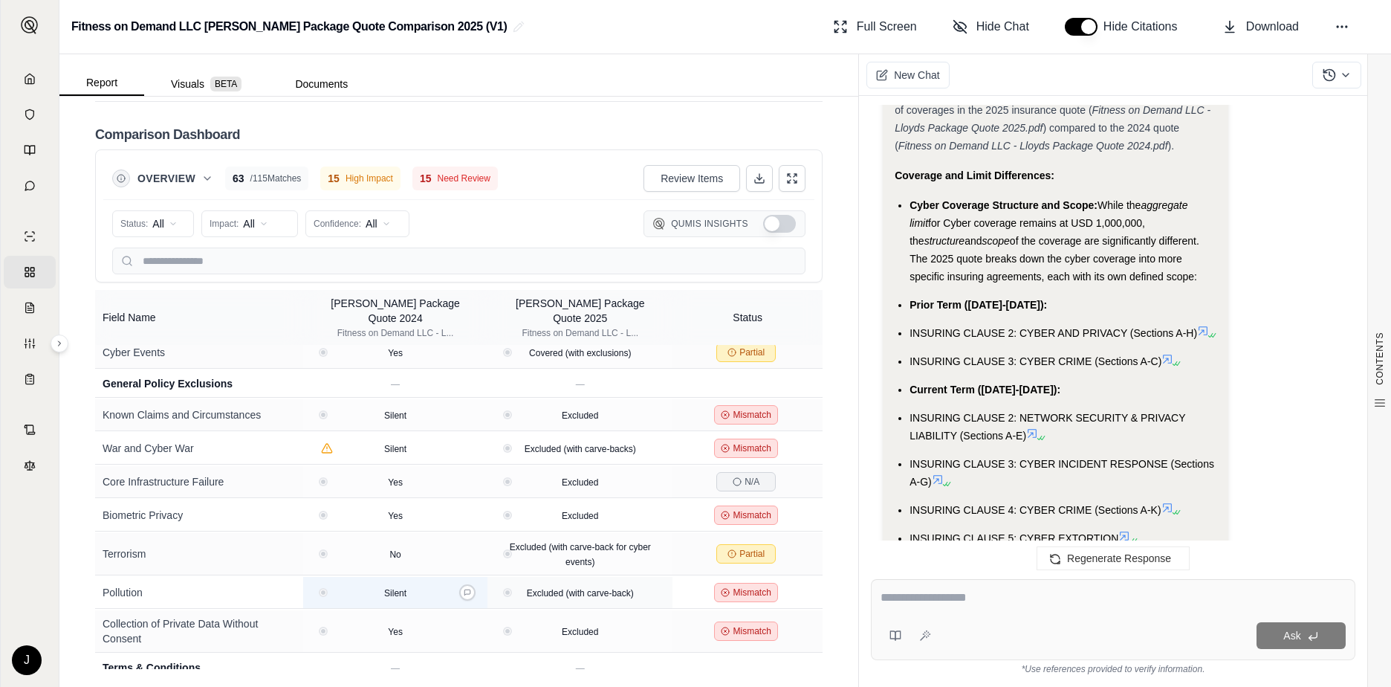
scroll to position [3037, 0]
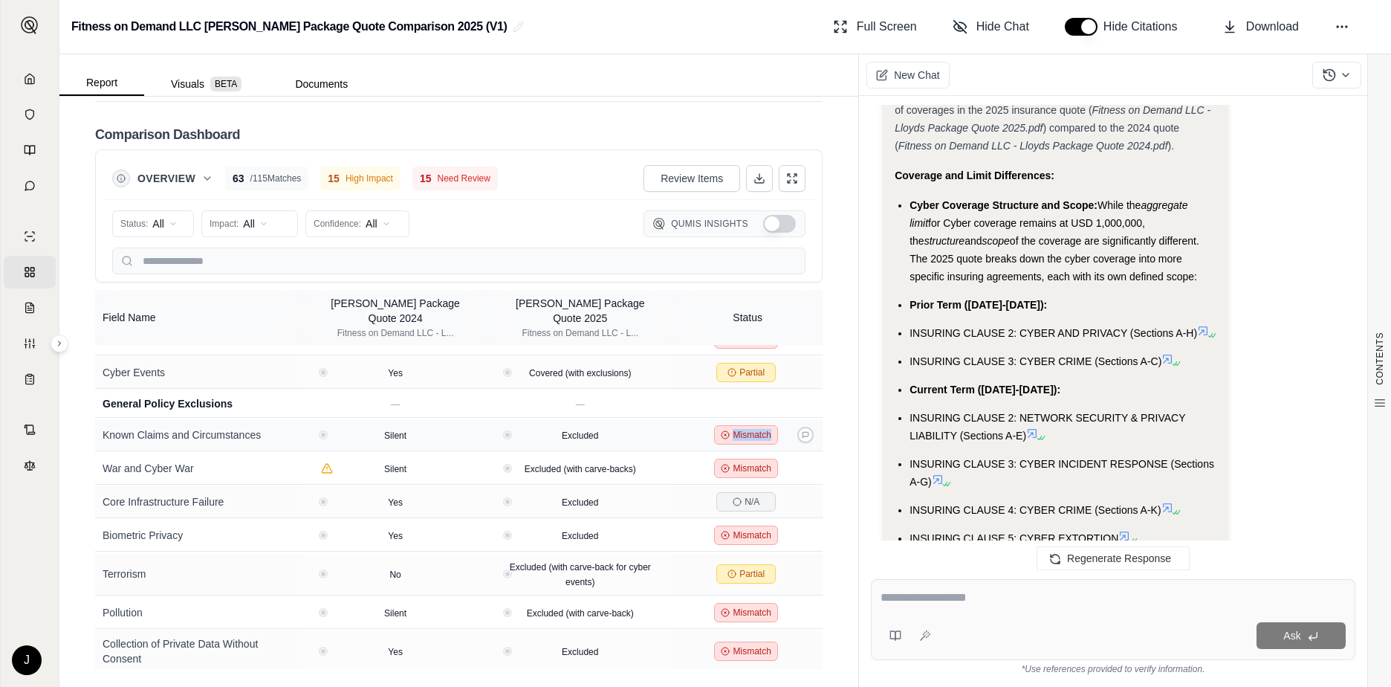
click at [763, 425] on span "Mismatch" at bounding box center [745, 434] width 63 height 19
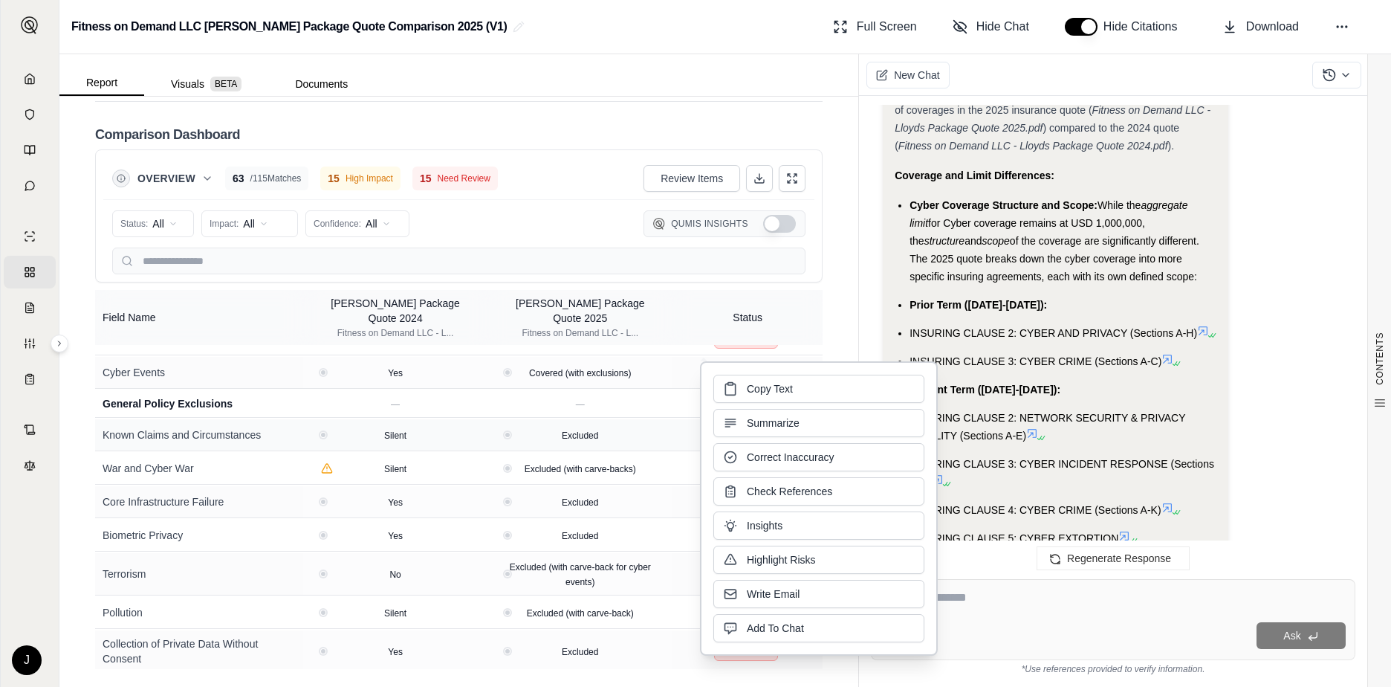
click at [214, 419] on td "Known Claims and Circumstances" at bounding box center [199, 435] width 208 height 32
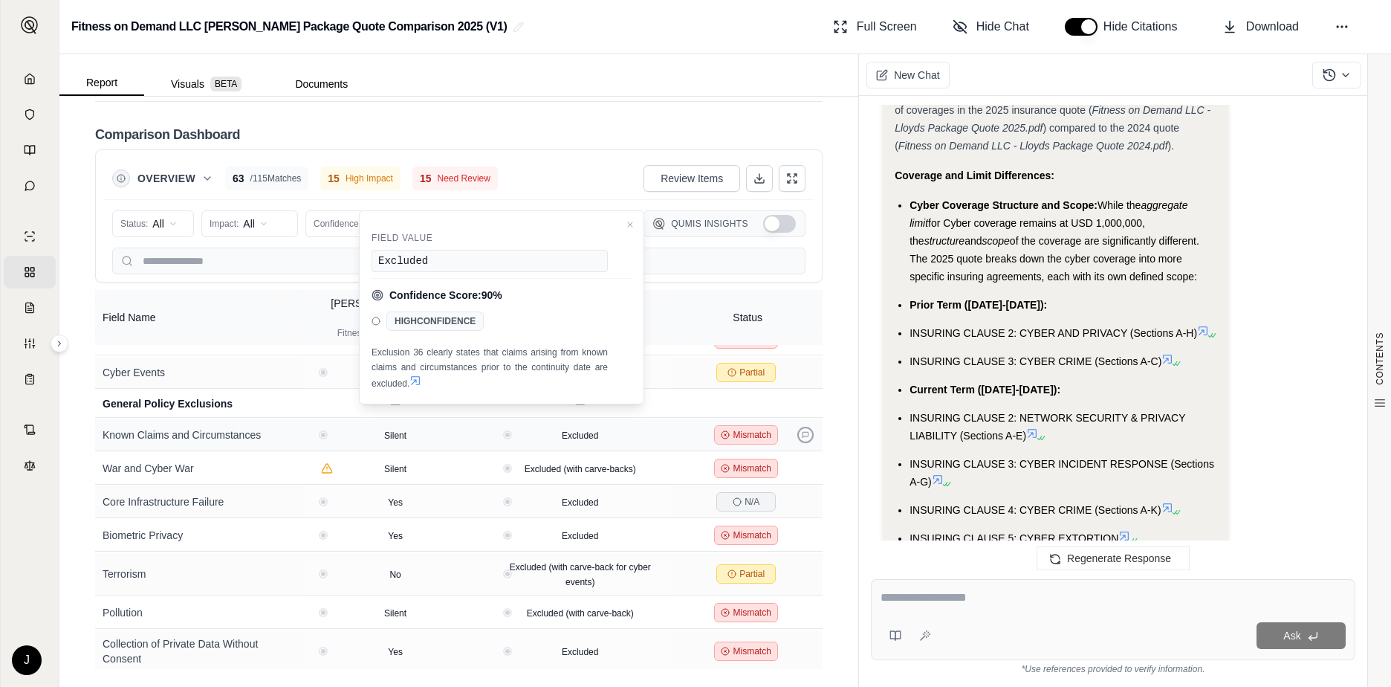
click at [802, 431] on icon at bounding box center [805, 434] width 7 height 7
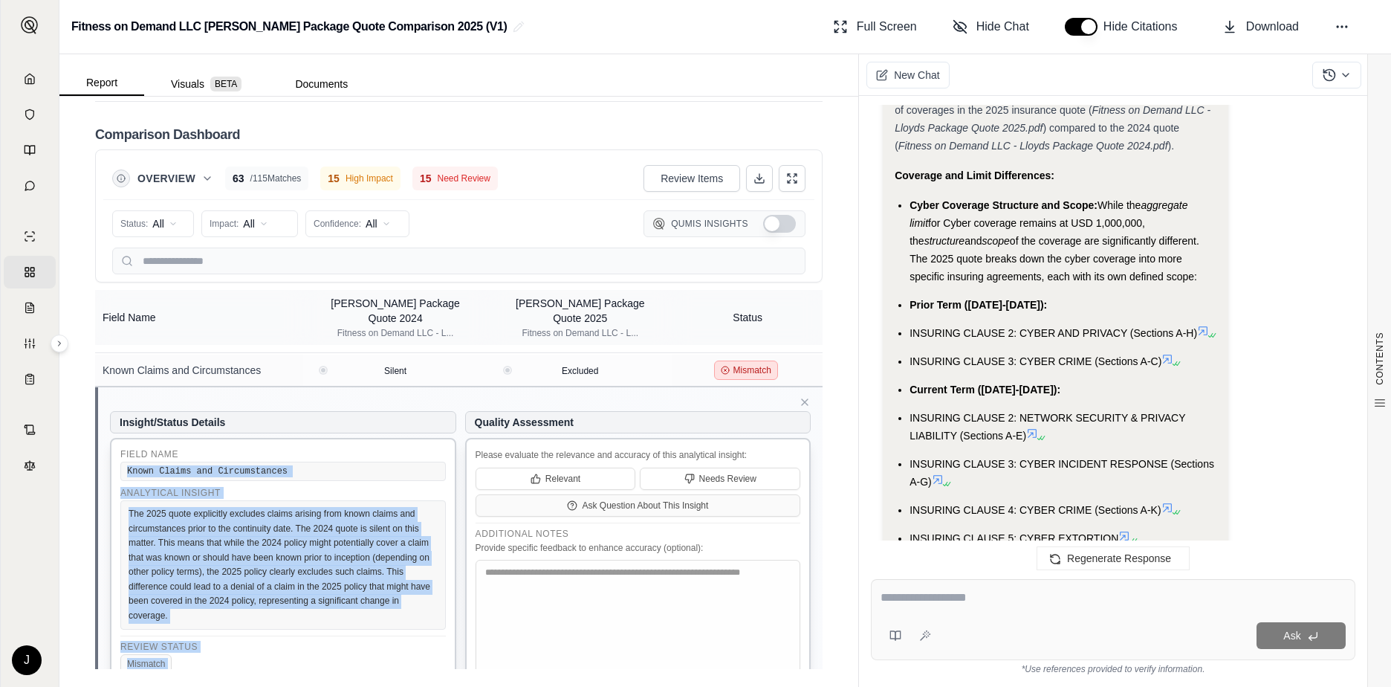
scroll to position [3113, 0]
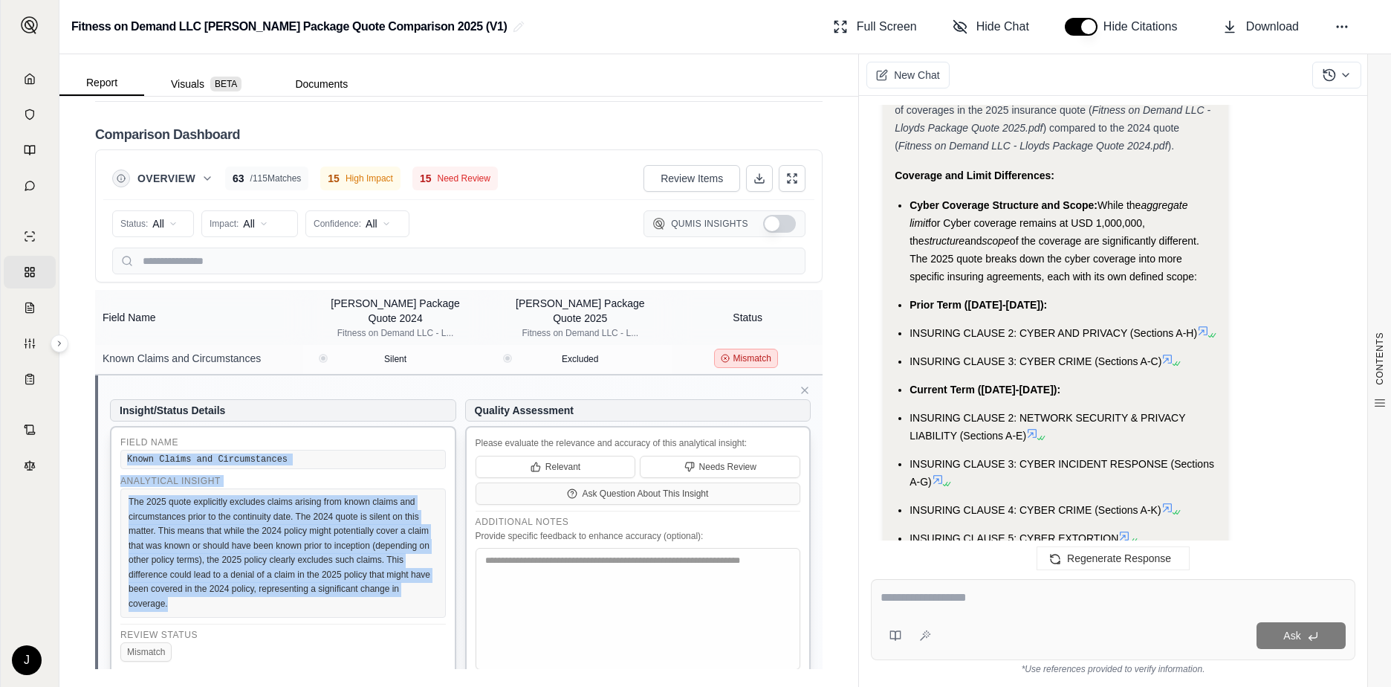
drag, startPoint x: 123, startPoint y: 512, endPoint x: 340, endPoint y: 589, distance: 229.6
click at [340, 589] on div "Field Name Known Claims and Circumstances Analytical Insight The 2025 quote exp…" at bounding box center [283, 569] width 346 height 286
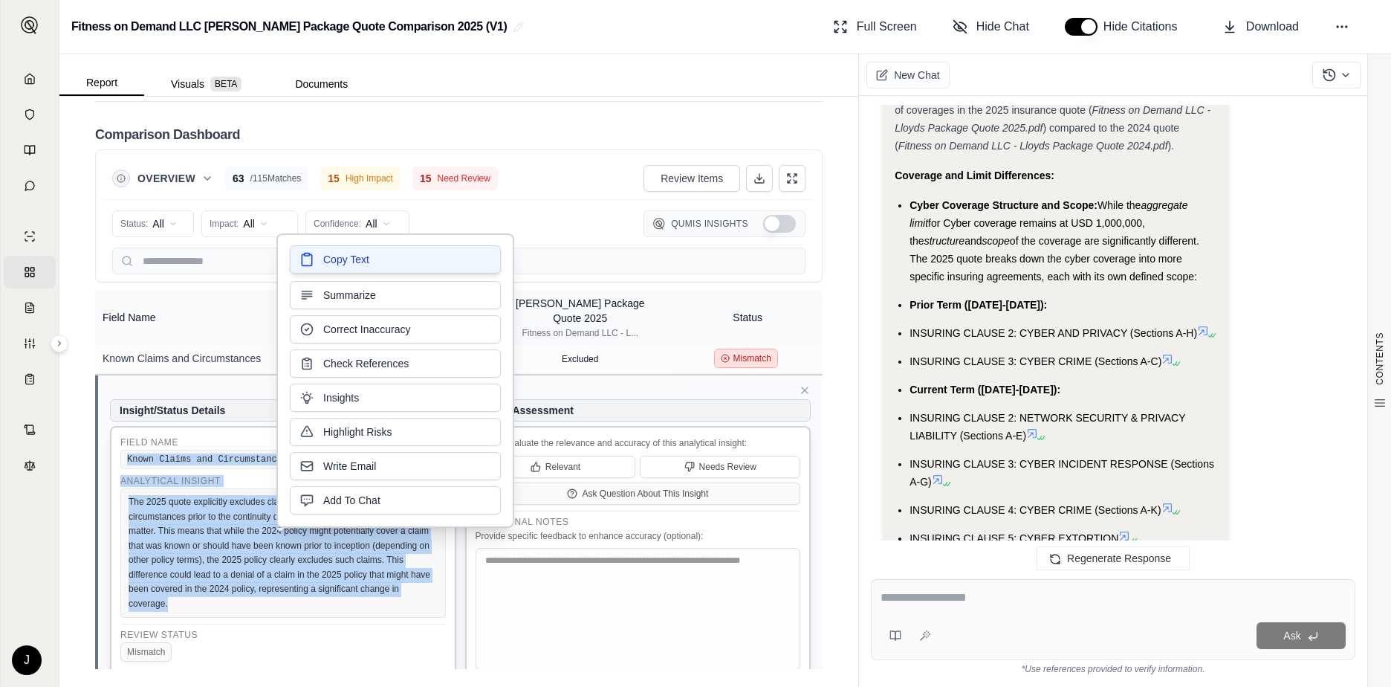
click at [334, 259] on span "Copy Text" at bounding box center [346, 259] width 46 height 15
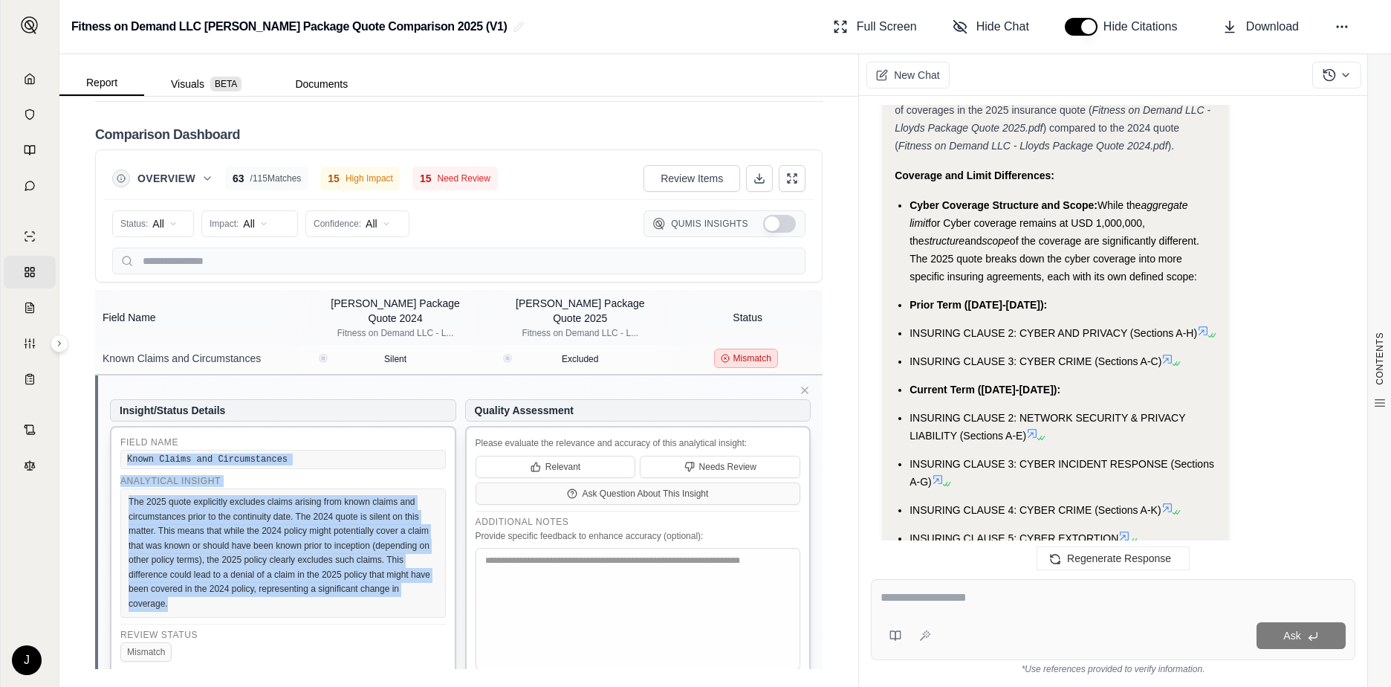
click at [525, 32] on div "Fitness on Demand LLC [PERSON_NAME] Package Quote Comparison 2025 (V1) Full Scr…" at bounding box center [725, 27] width 1332 height 54
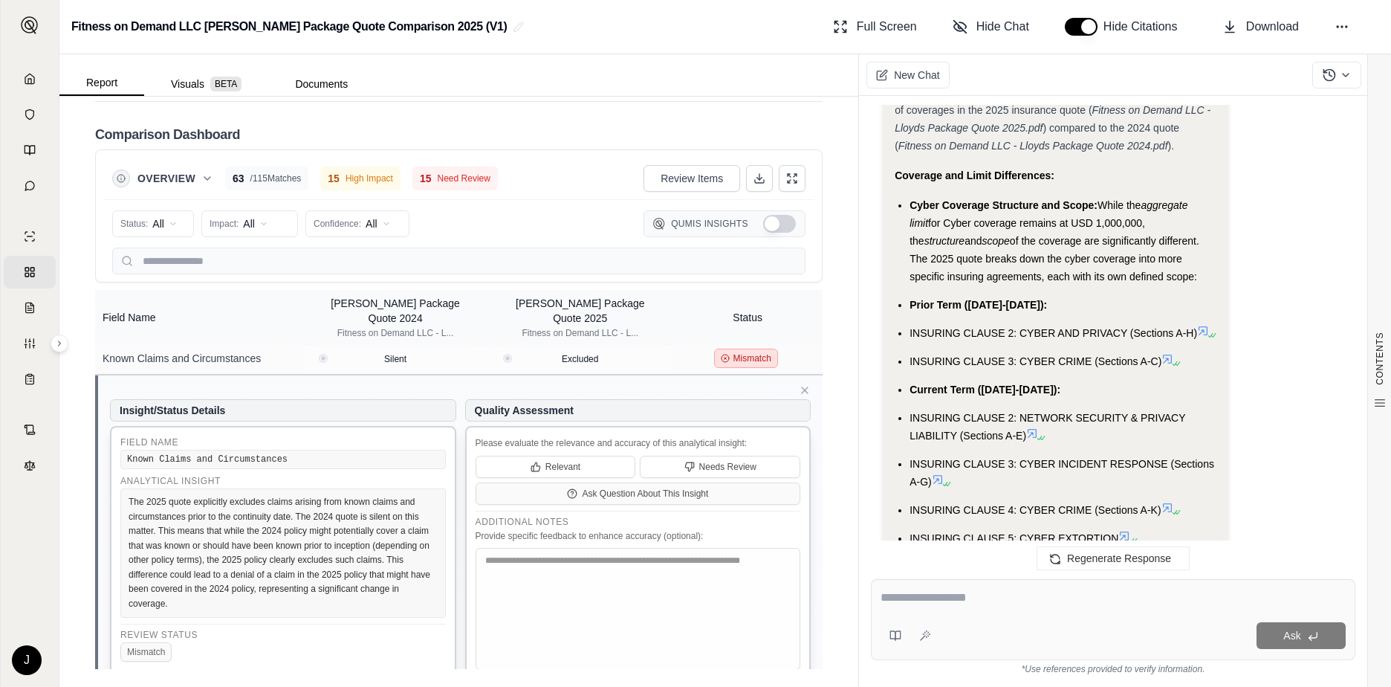
click at [612, 68] on div "Report Visuals BETA Documents" at bounding box center [458, 75] width 799 height 42
click at [799, 384] on icon at bounding box center [805, 390] width 12 height 12
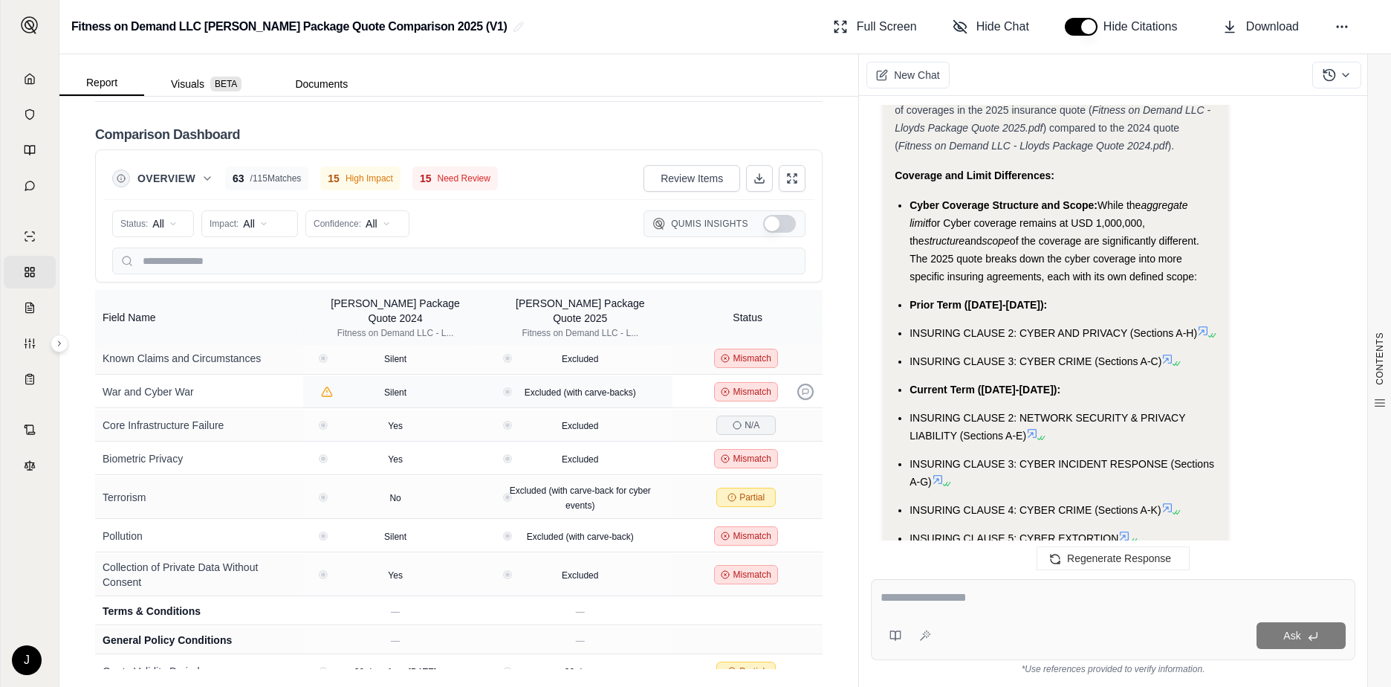
click at [802, 388] on icon at bounding box center [805, 391] width 7 height 7
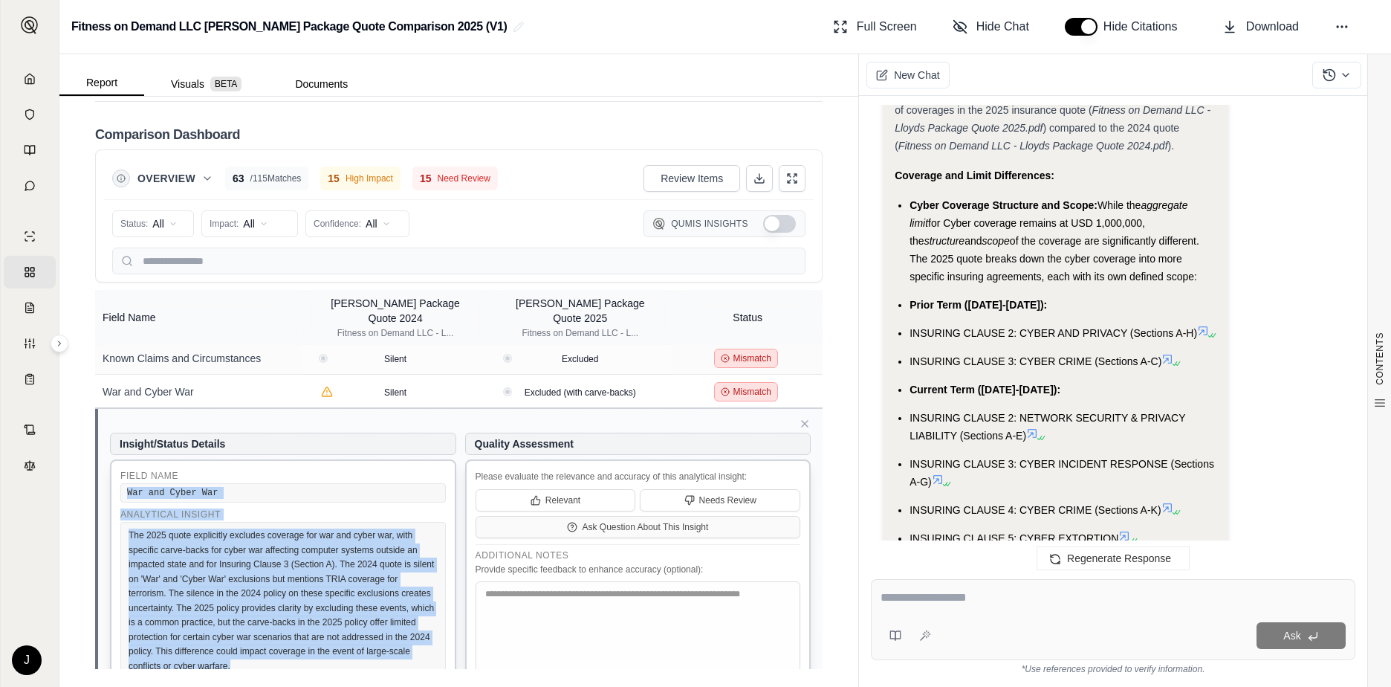
drag, startPoint x: 127, startPoint y: 476, endPoint x: 297, endPoint y: 642, distance: 237.5
click at [297, 642] on div "Field Name War and Cyber War Analytical Insight The 2025 quote explicitly exclu…" at bounding box center [283, 616] width 346 height 315
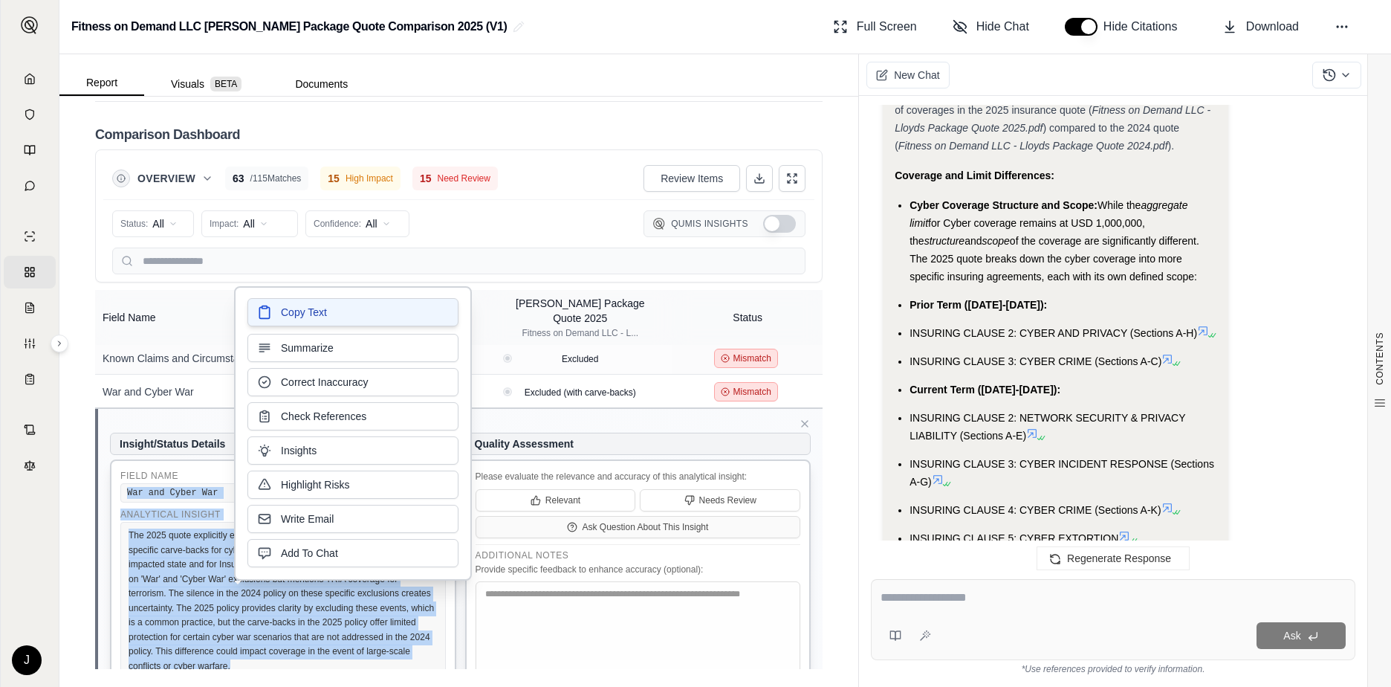
click at [303, 320] on button "Copy Text" at bounding box center [352, 312] width 211 height 28
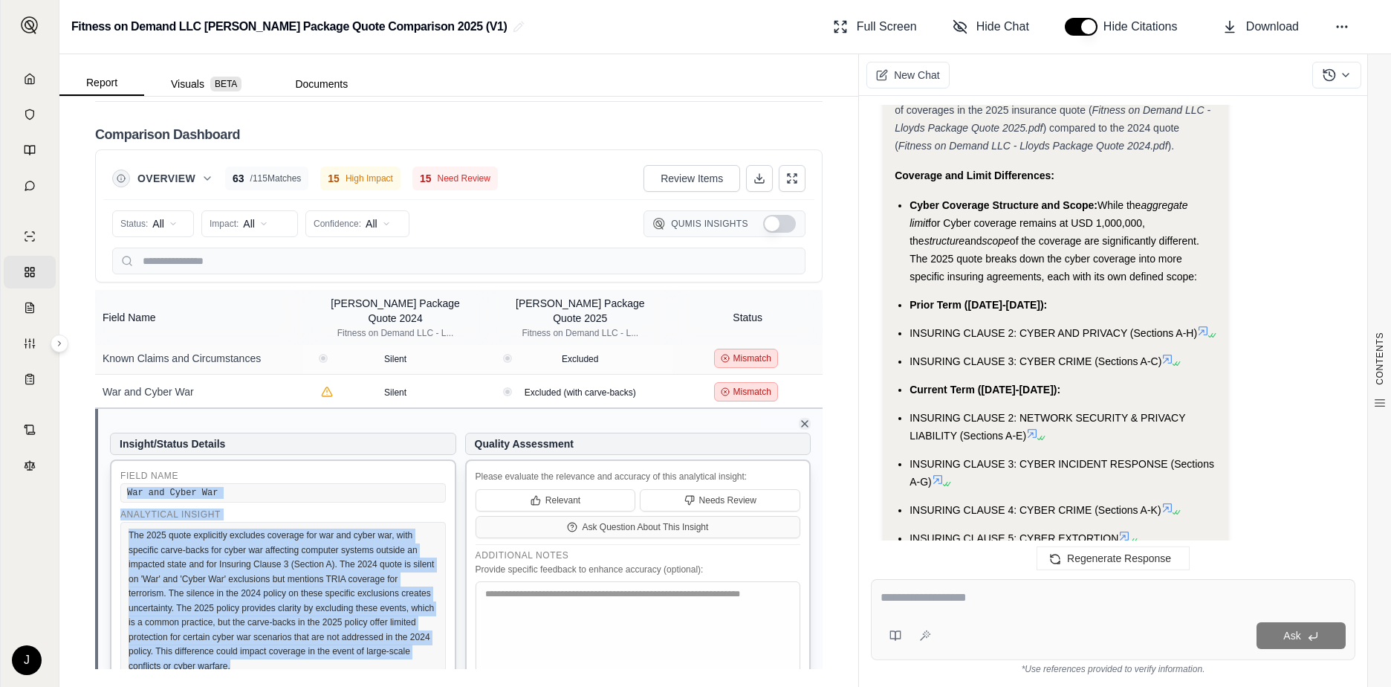
click at [802, 421] on icon at bounding box center [805, 424] width 6 height 6
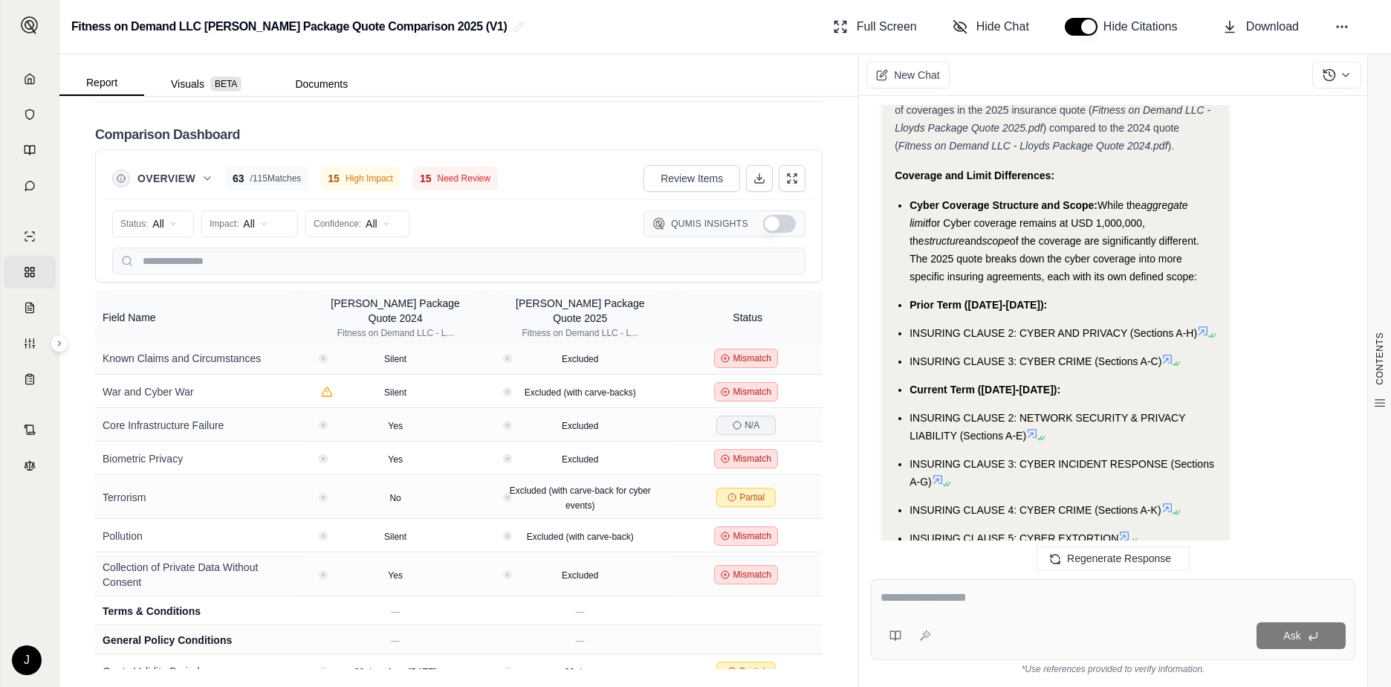
click at [577, 65] on div "Report Visuals BETA Documents" at bounding box center [458, 75] width 799 height 42
click at [802, 455] on icon at bounding box center [805, 458] width 7 height 7
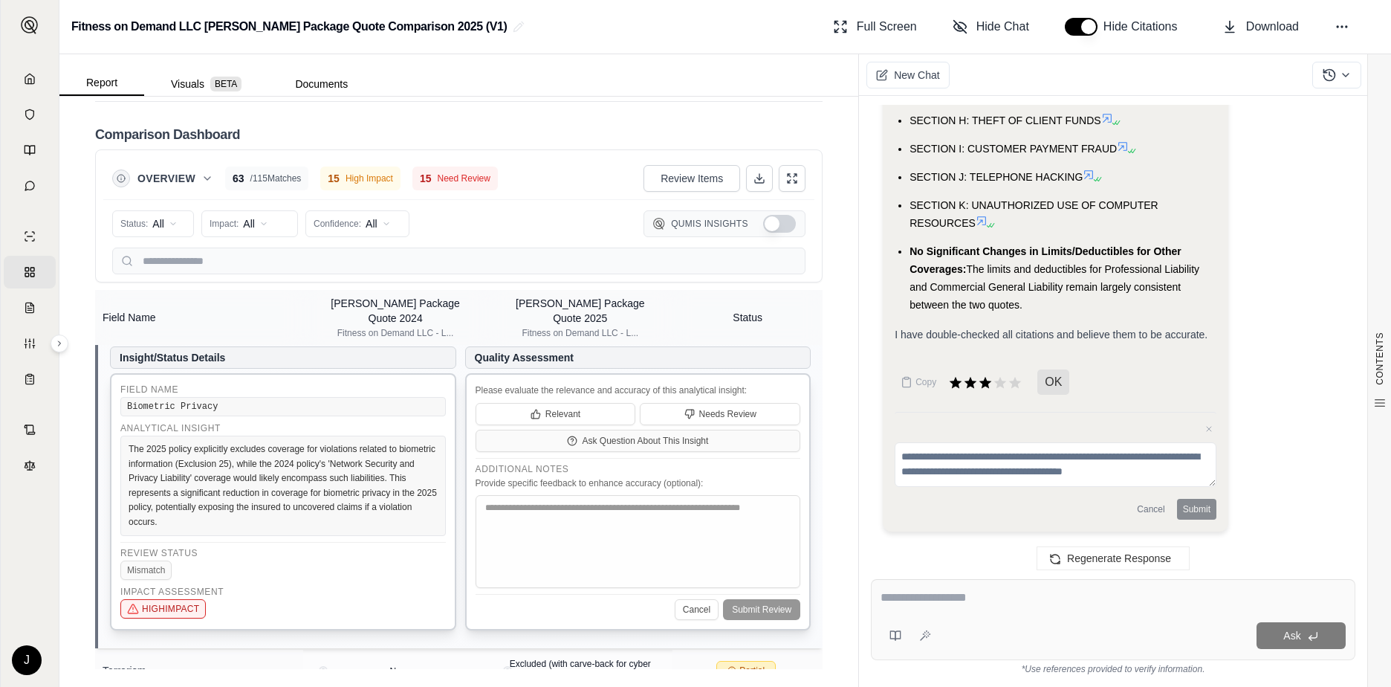
scroll to position [9332, 0]
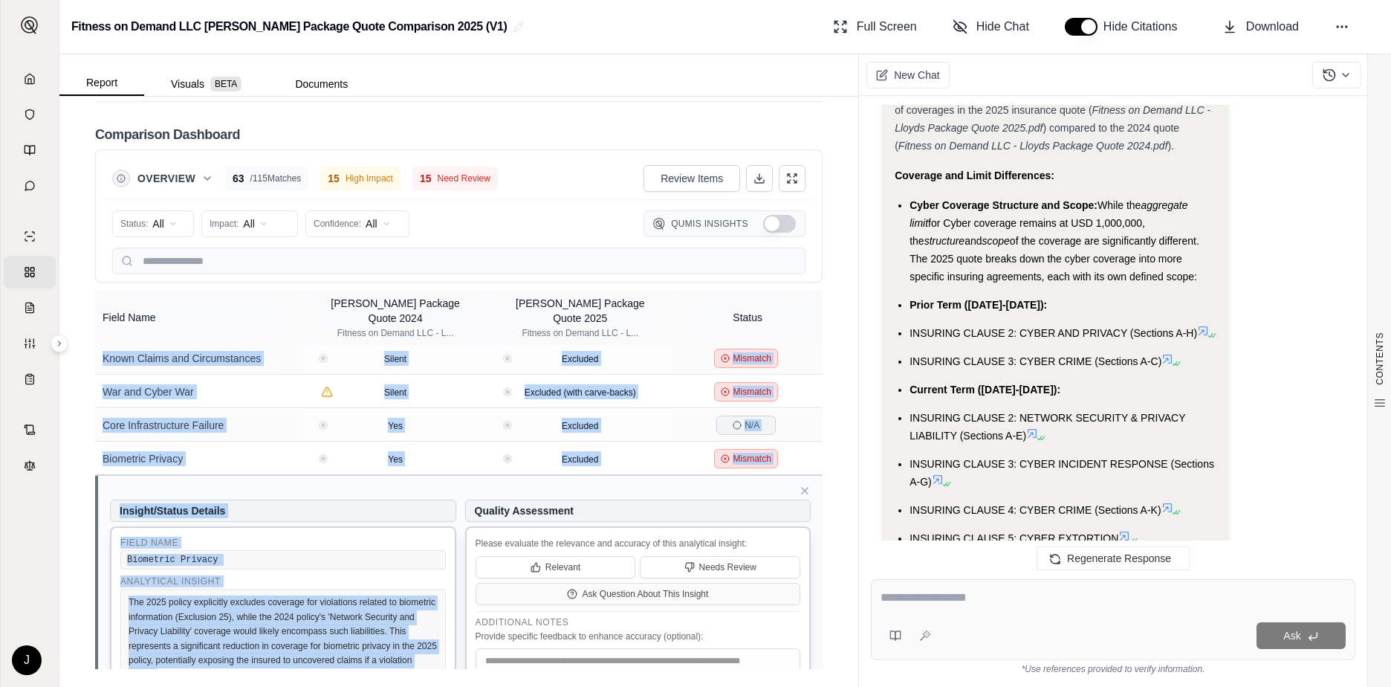
drag, startPoint x: 255, startPoint y: 656, endPoint x: 91, endPoint y: 516, distance: 216.1
click at [91, 516] on div "CONTENTS Table of Contents Key Findings: INSURANCE POLICY COMPARISON Introducti…" at bounding box center [458, 392] width 799 height 590
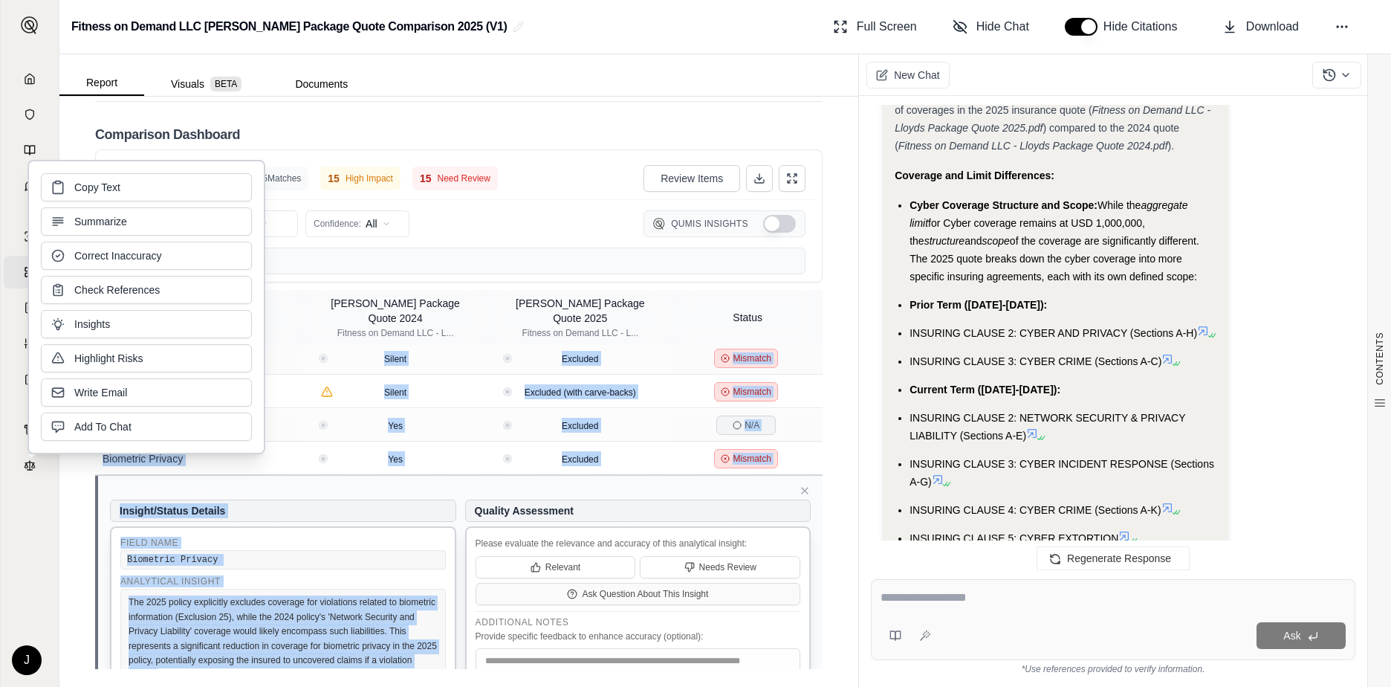
click at [94, 519] on div "CONTENTS Table of Contents Key Findings: INSURANCE POLICY COMPARISON Introducti…" at bounding box center [458, 392] width 799 height 590
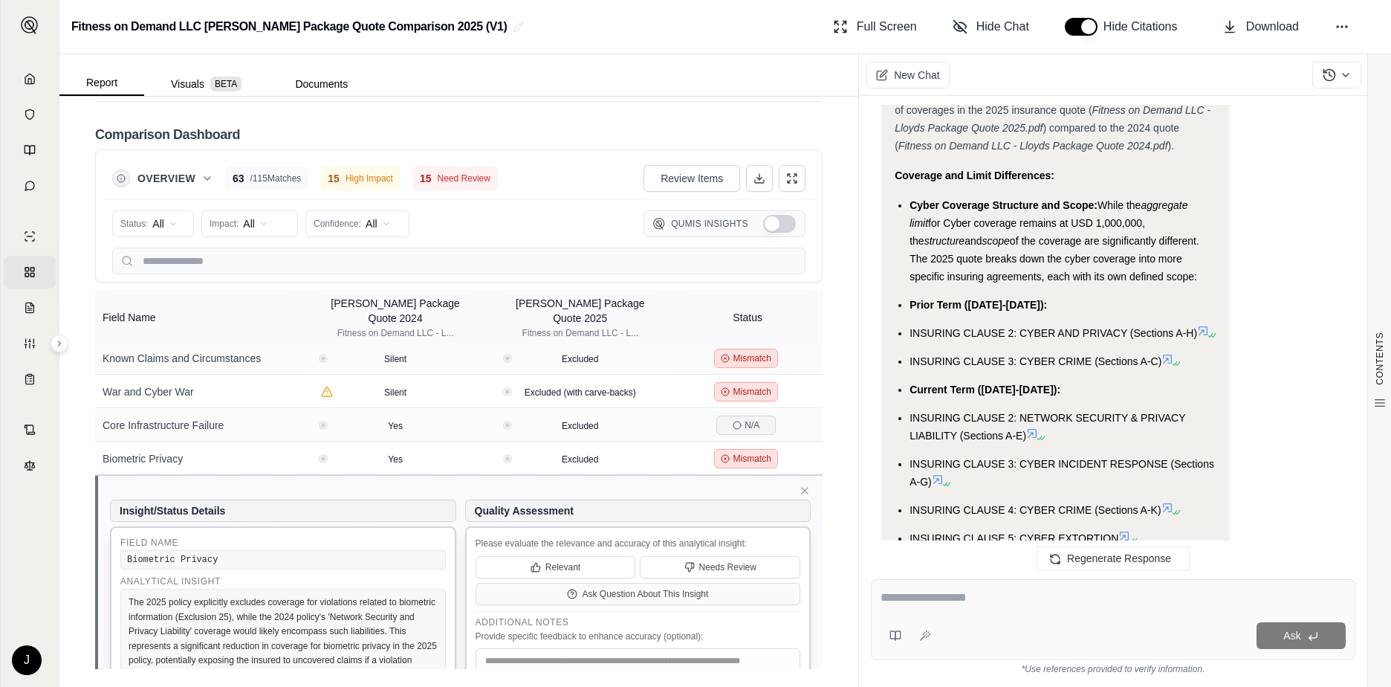
click at [171, 536] on div "Field Name" at bounding box center [282, 542] width 325 height 12
click at [119, 536] on div "Field Name Biometric Privacy Analytical Insight The 2025 policy explicitly excl…" at bounding box center [283, 654] width 346 height 257
click at [130, 550] on div "Biometric Privacy" at bounding box center [282, 559] width 325 height 19
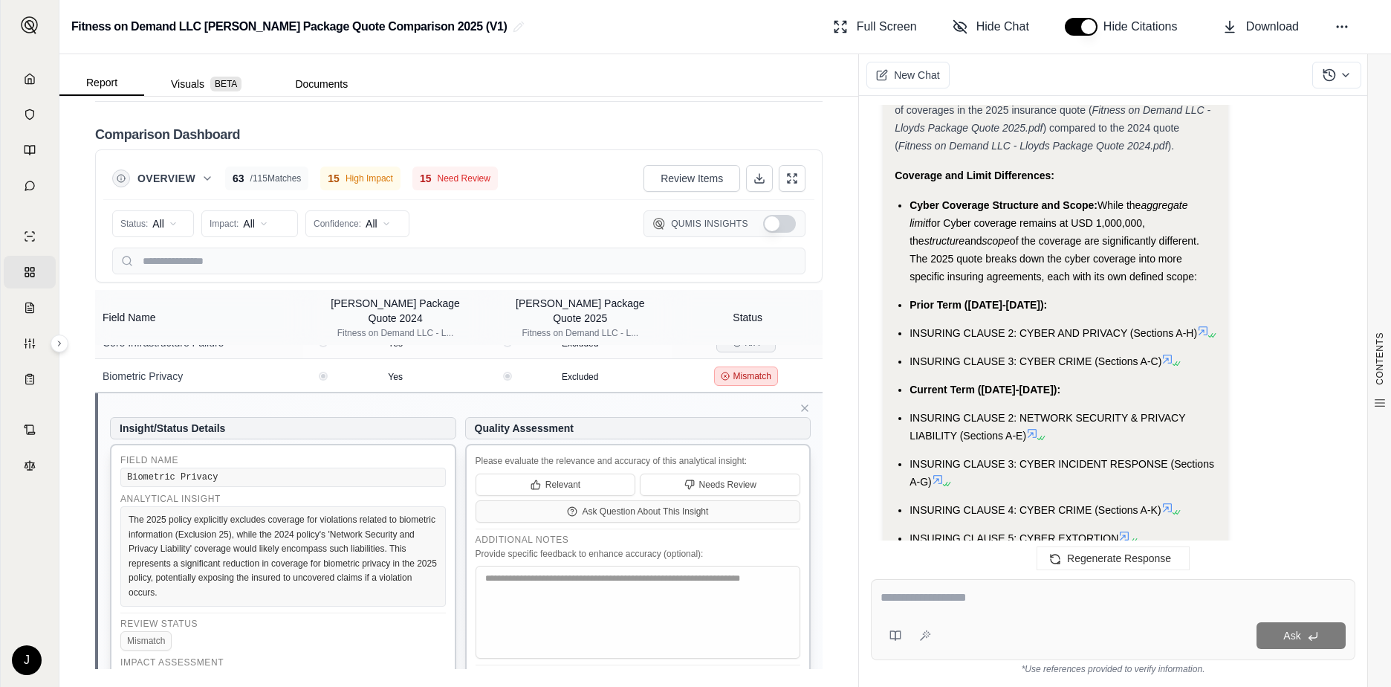
scroll to position [3229, 0]
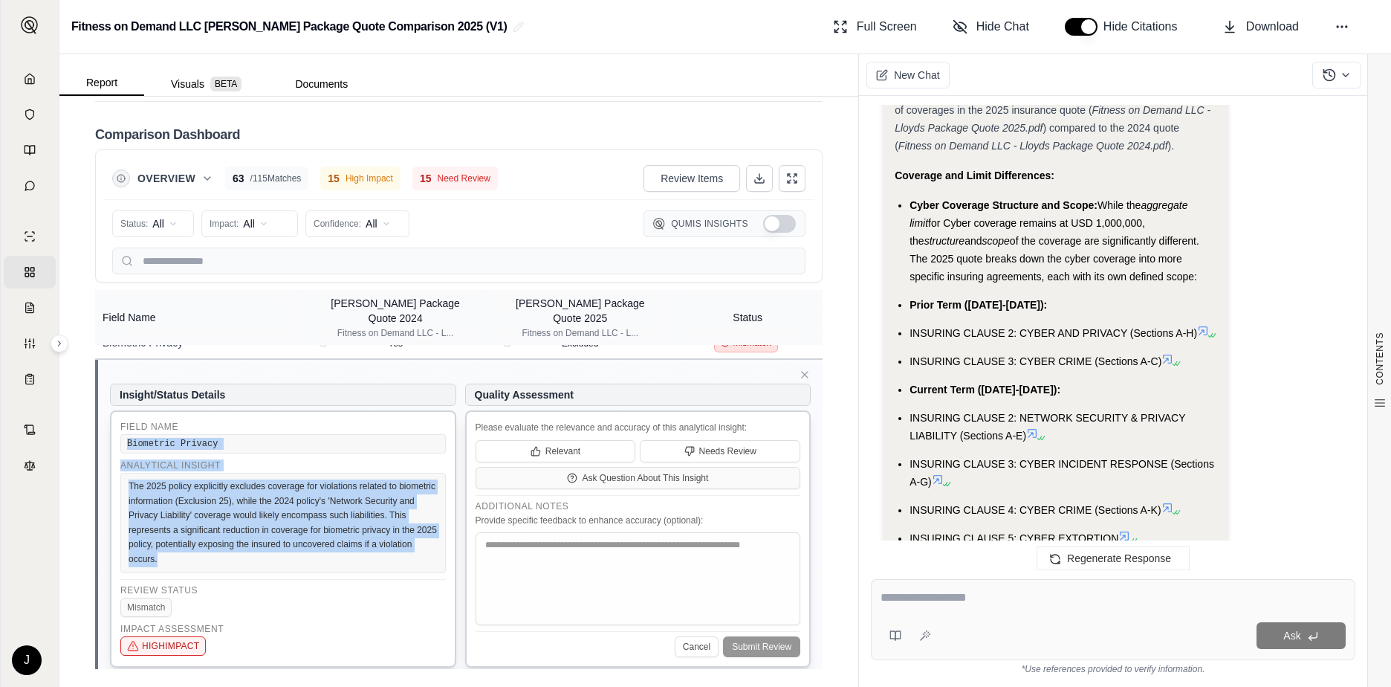
drag, startPoint x: 126, startPoint y: 538, endPoint x: 325, endPoint y: 548, distance: 199.4
click at [325, 548] on div "Field Name Biometric Privacy Analytical Insight The 2025 policy explicitly excl…" at bounding box center [283, 538] width 346 height 257
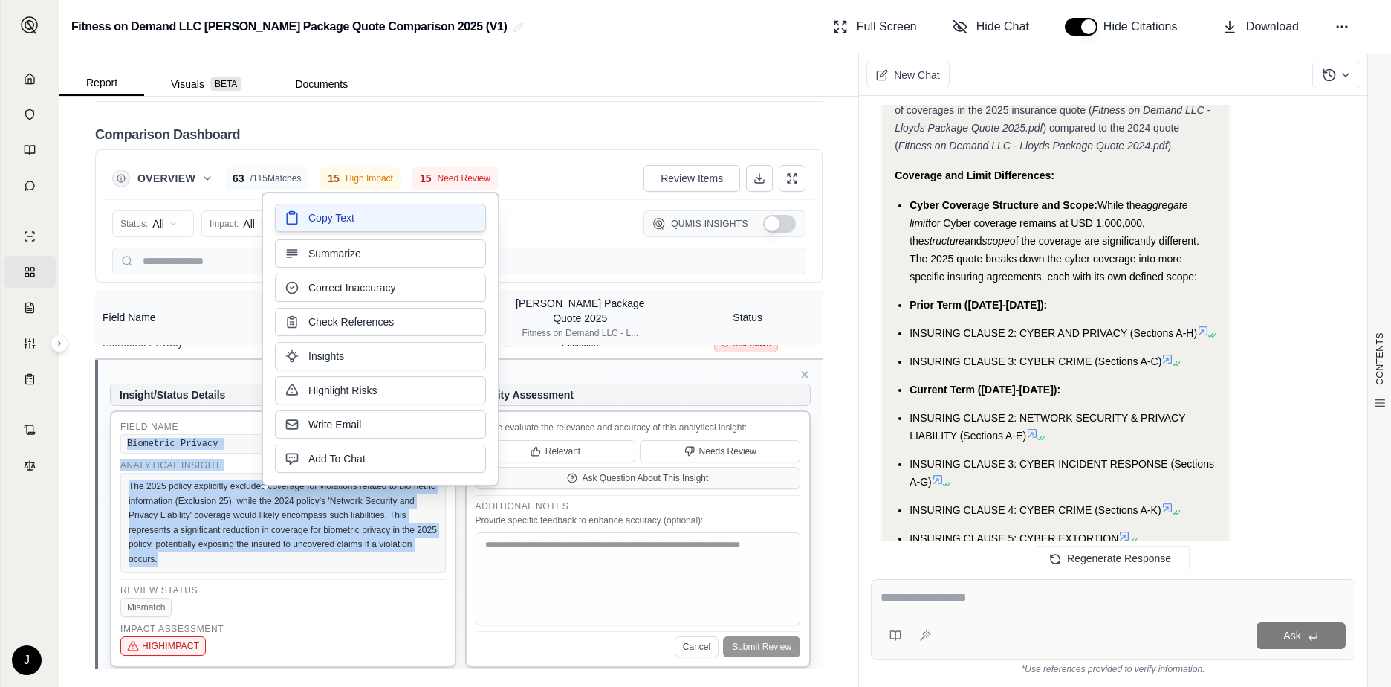
click at [362, 213] on button "Copy Text" at bounding box center [380, 218] width 211 height 28
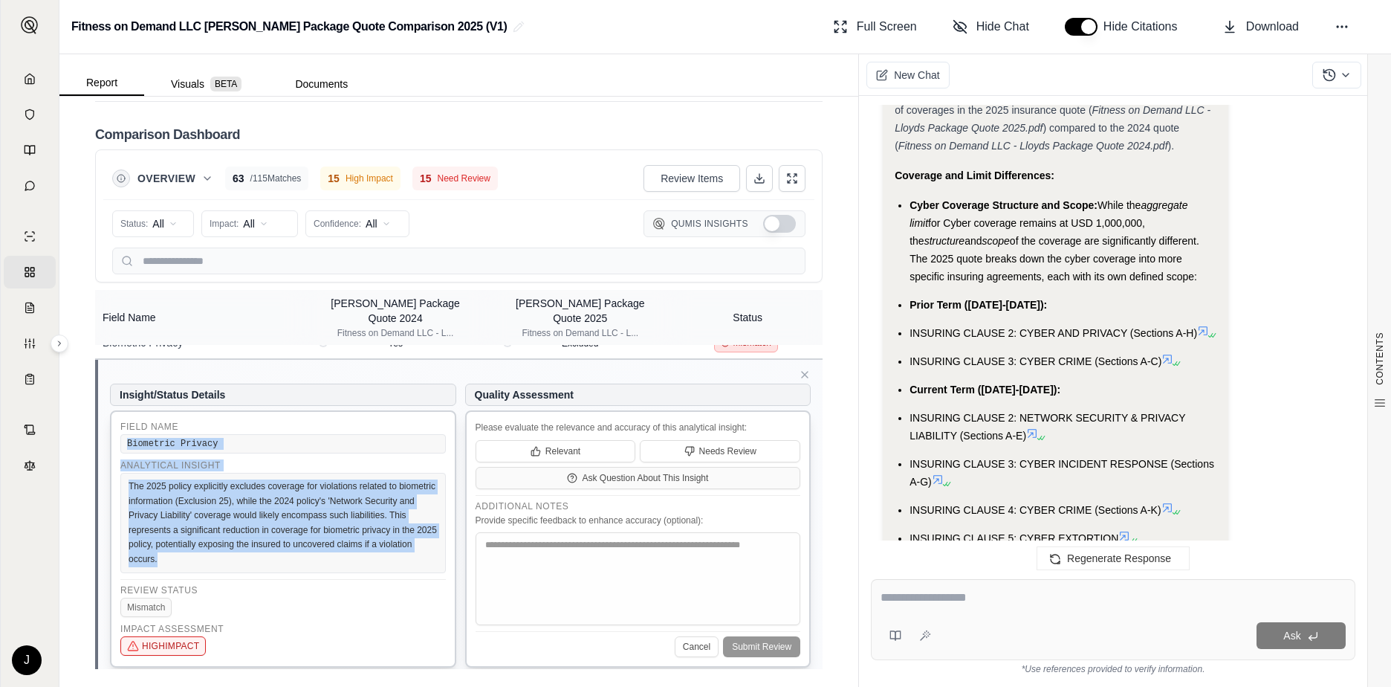
click at [825, 349] on div "CONTENTS Table of Contents Key Findings: INSURANCE POLICY COMPARISON Introducti…" at bounding box center [458, 392] width 799 height 590
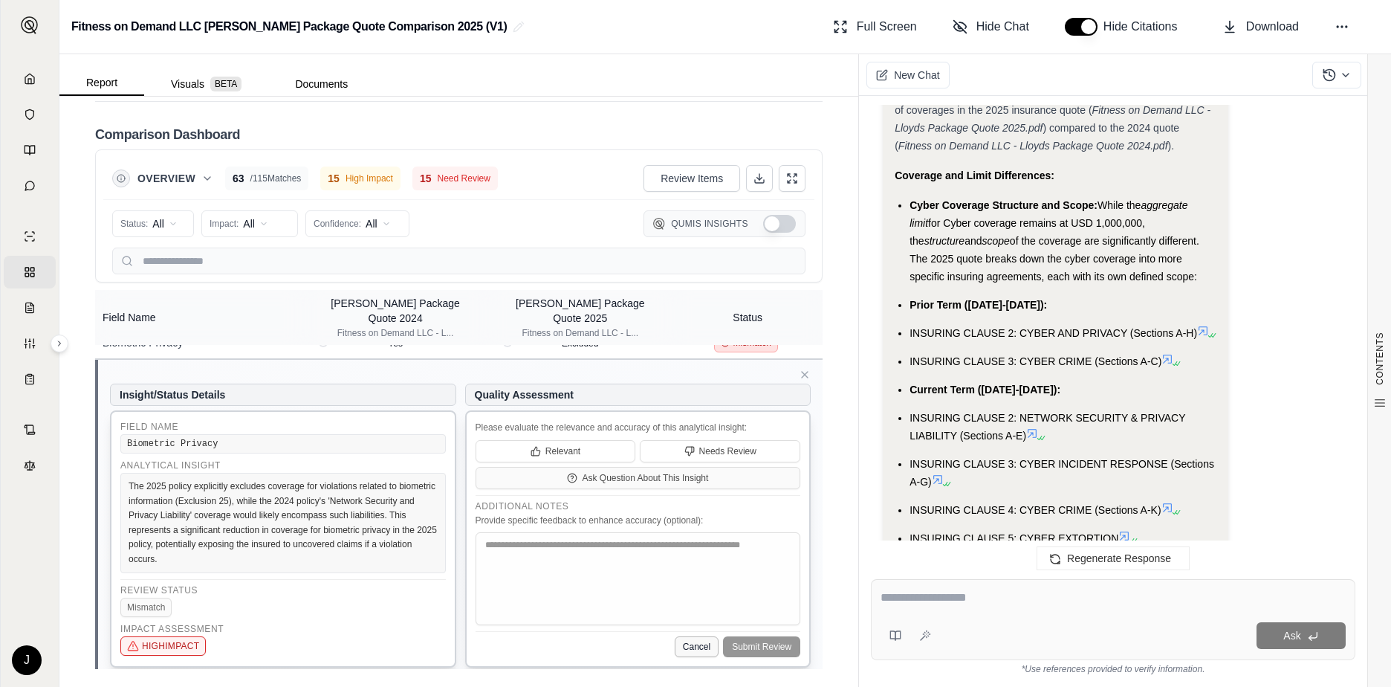
click at [701, 636] on button "Cancel" at bounding box center [697, 646] width 44 height 21
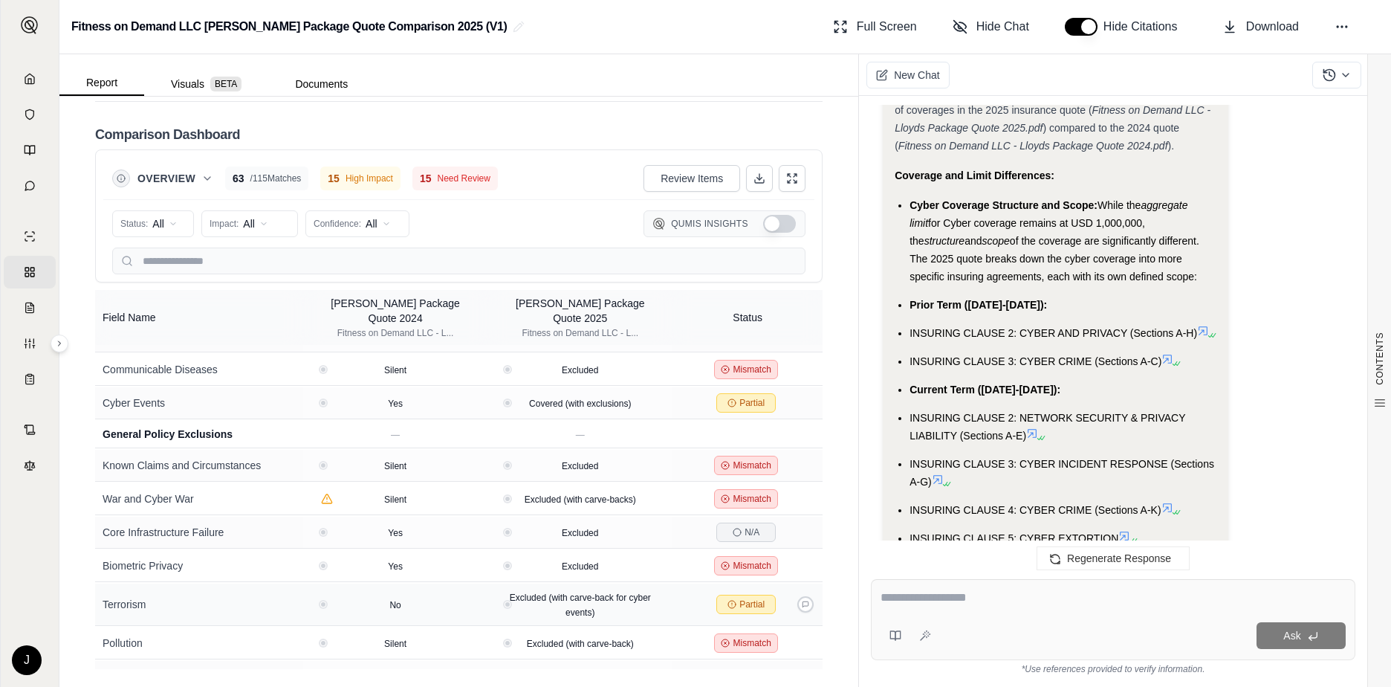
scroll to position [3081, 0]
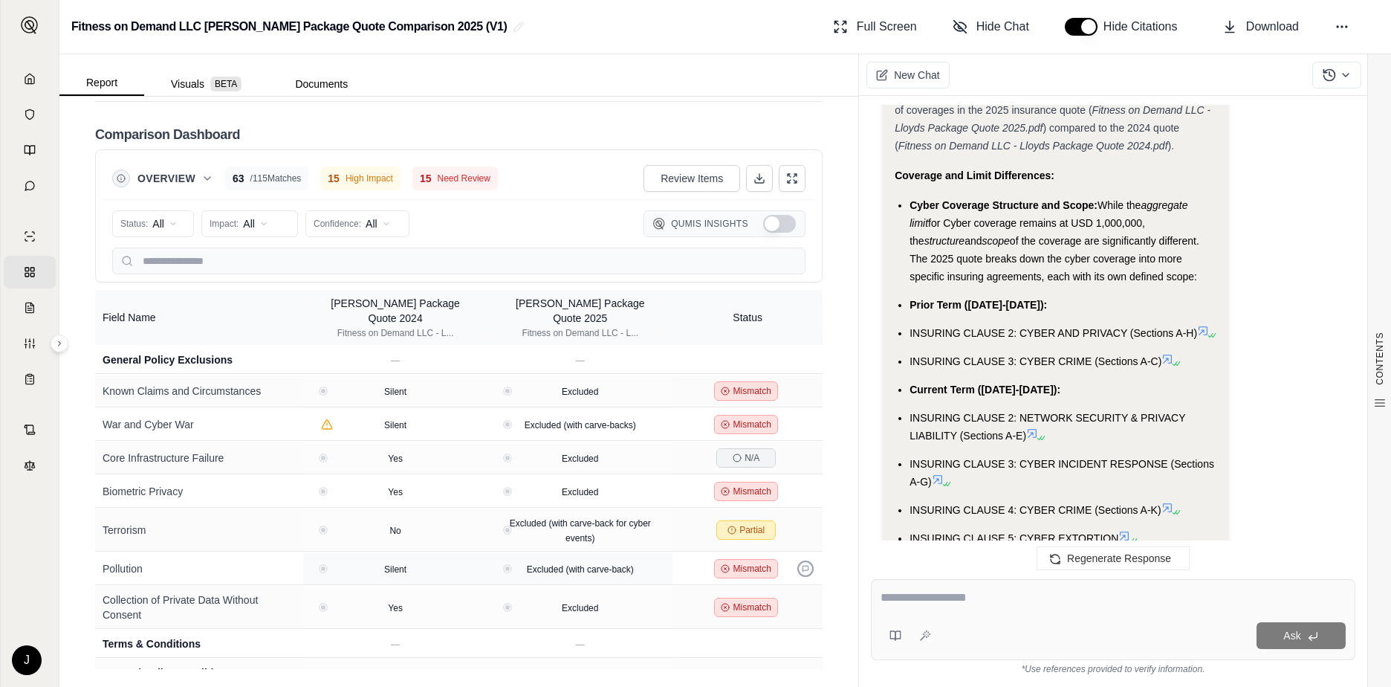
click at [802, 565] on icon at bounding box center [805, 568] width 7 height 7
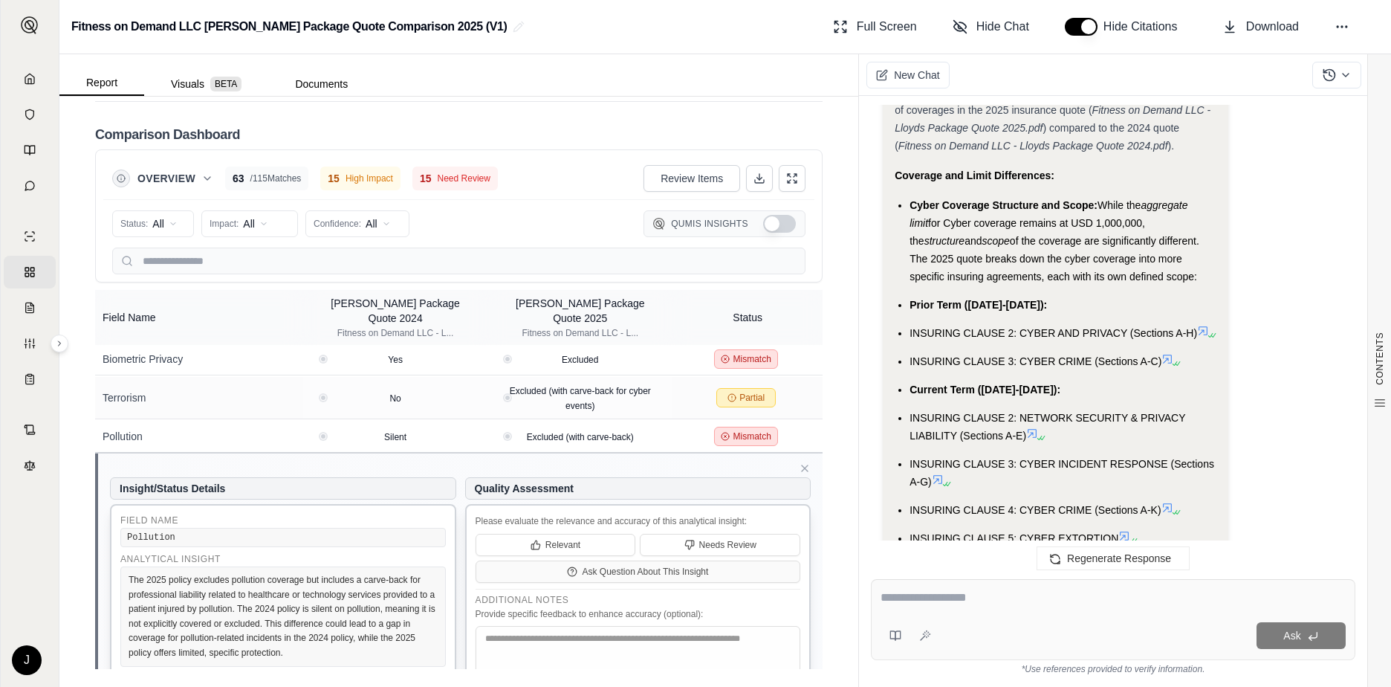
scroll to position [3229, 0]
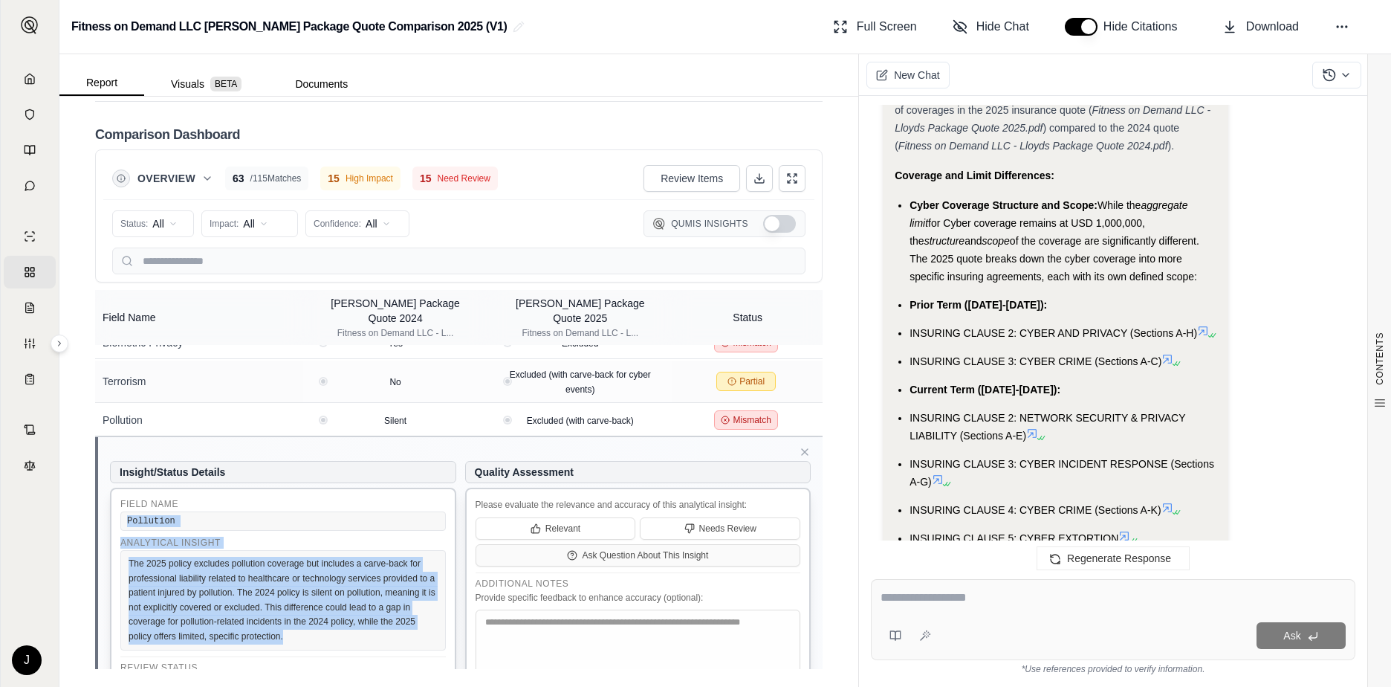
drag, startPoint x: 124, startPoint y: 500, endPoint x: 299, endPoint y: 614, distance: 208.4
click at [299, 614] on div "Field Name Pollution Analytical Insight The 2025 policy excludes pollution cove…" at bounding box center [283, 615] width 346 height 257
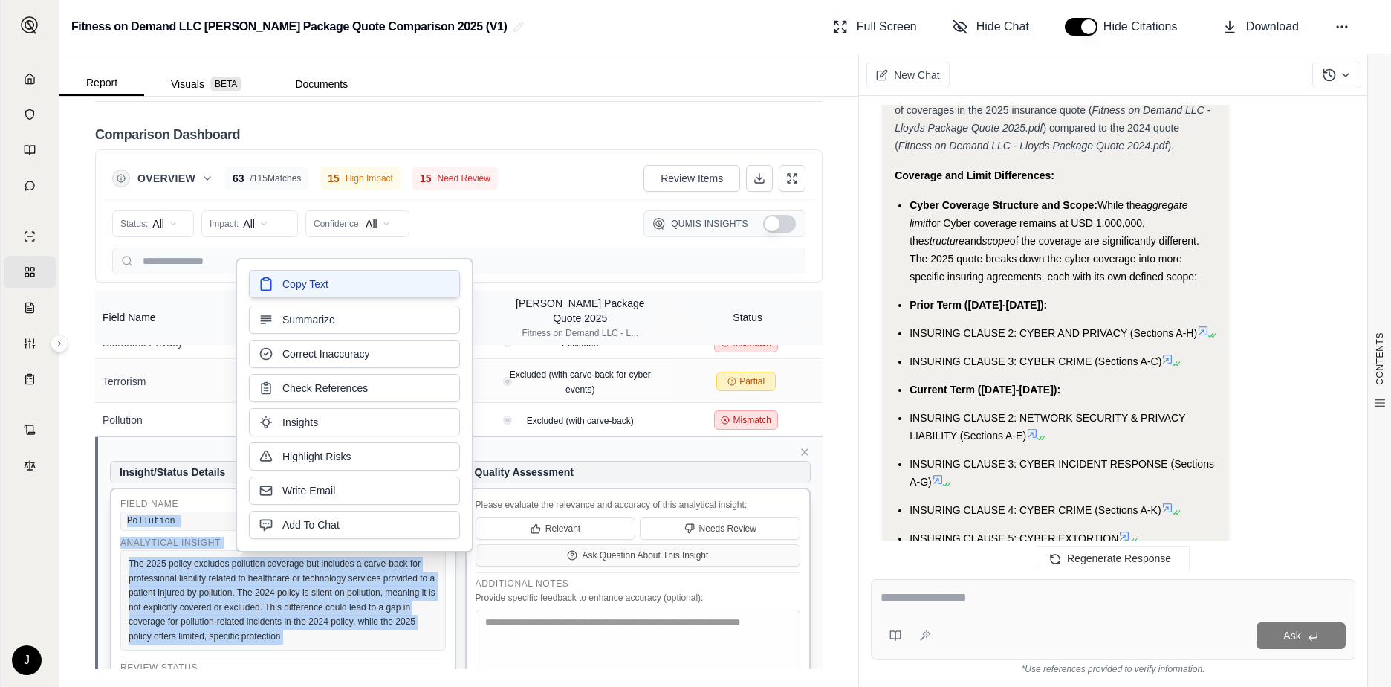
click at [325, 286] on span "Copy Text" at bounding box center [305, 283] width 46 height 15
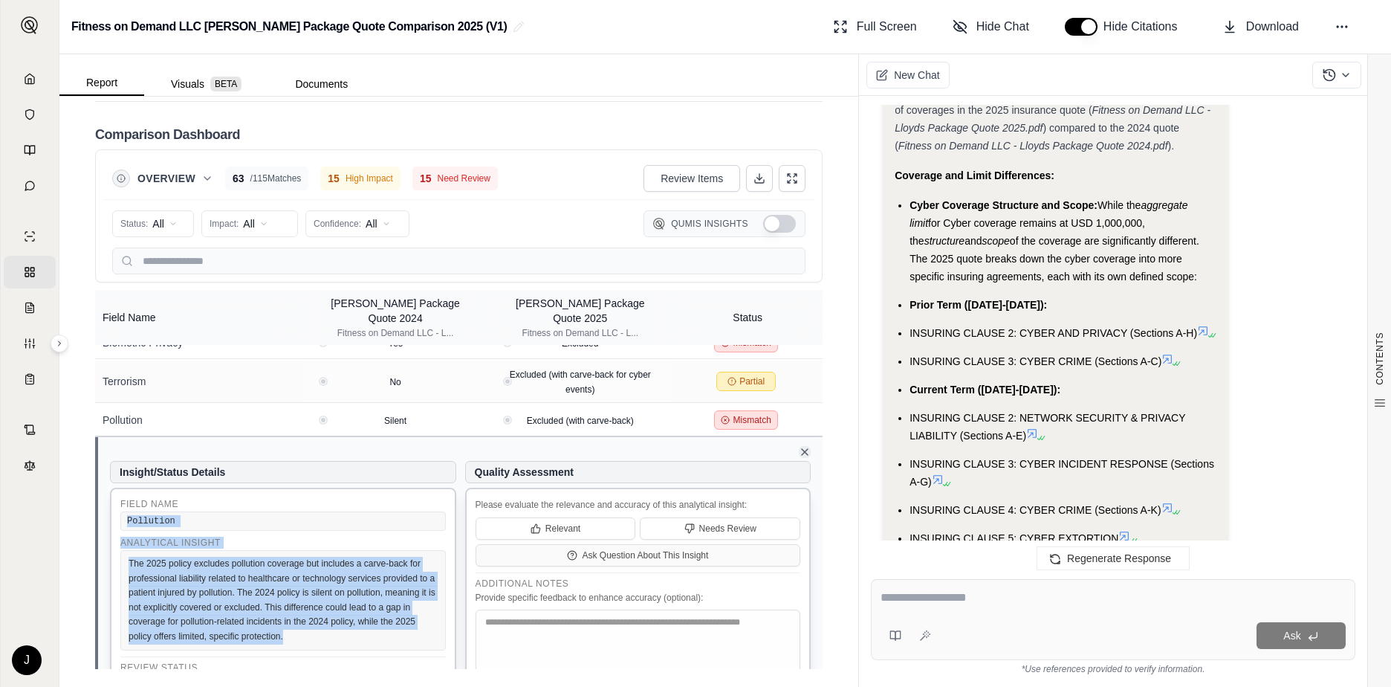
click at [799, 446] on icon at bounding box center [805, 452] width 12 height 12
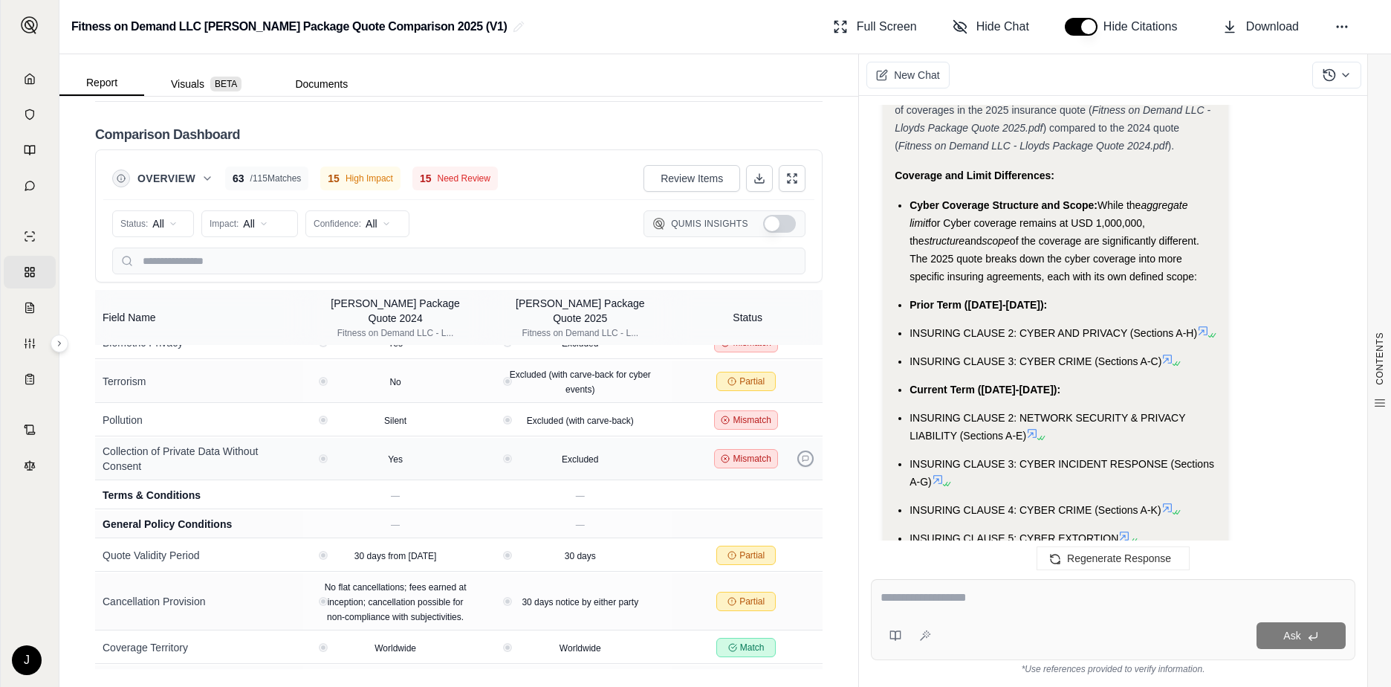
click at [797, 450] on button at bounding box center [805, 458] width 16 height 16
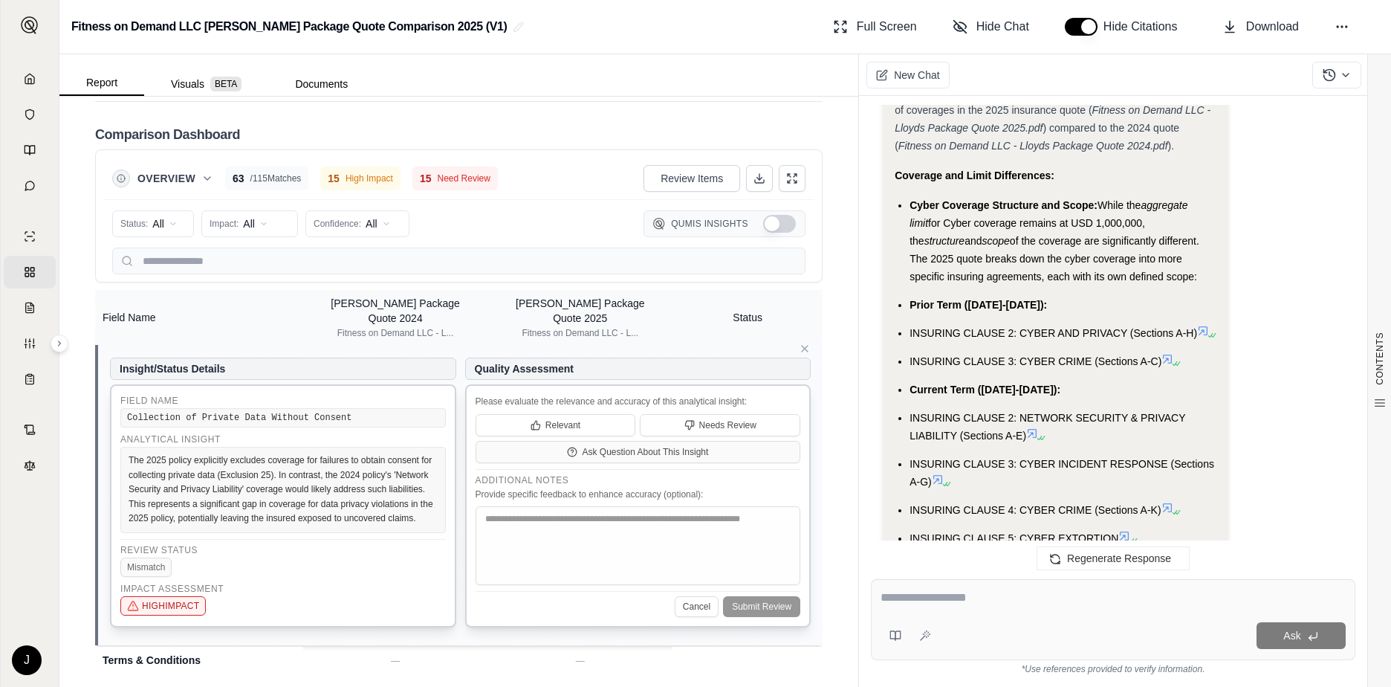
scroll to position [3378, 0]
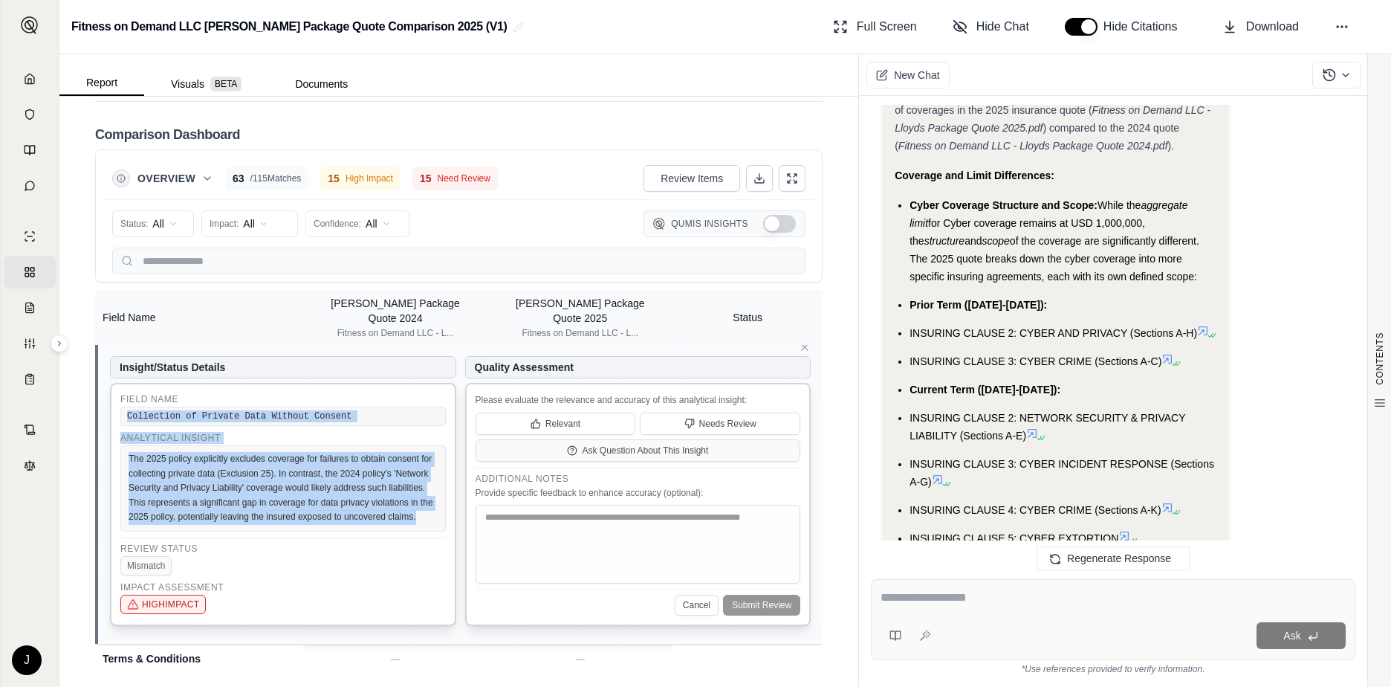
drag, startPoint x: 123, startPoint y: 398, endPoint x: 399, endPoint y: 514, distance: 299.0
click at [399, 514] on div "Field Name Collection of Private Data Without Consent Analytical Insight The 20…" at bounding box center [283, 504] width 346 height 243
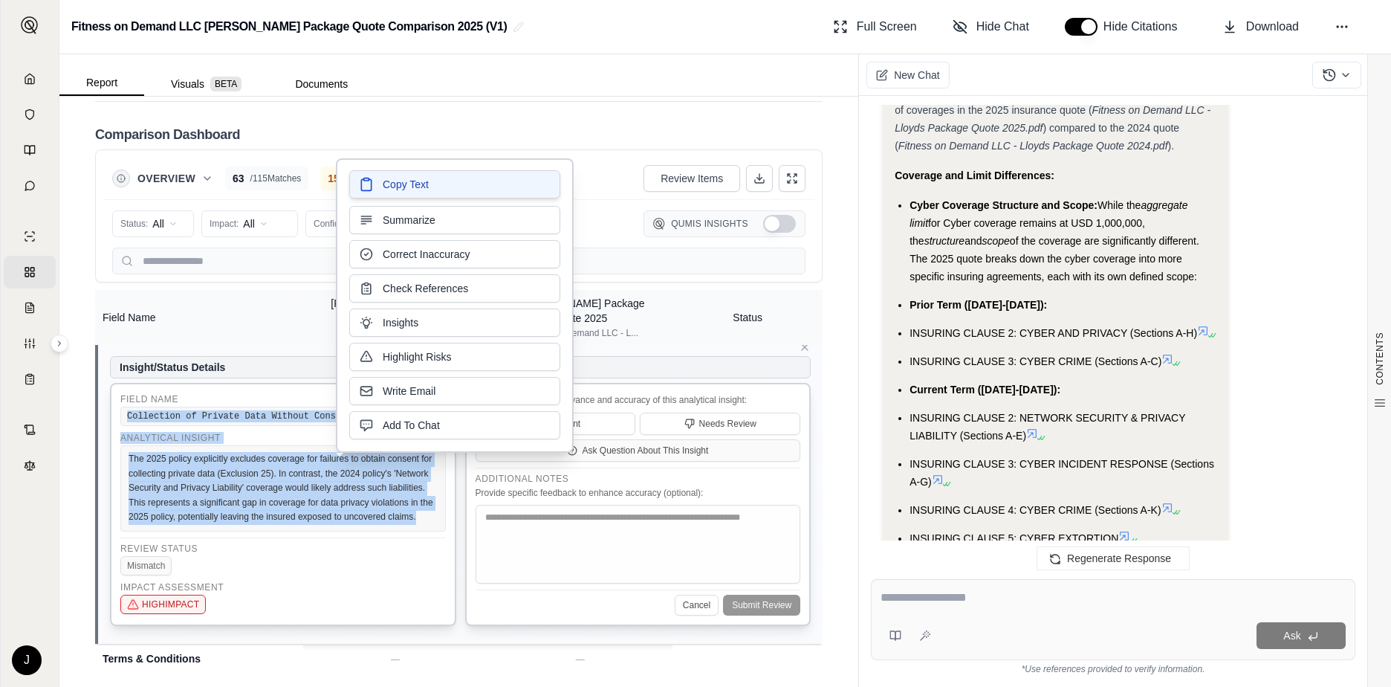
click at [438, 186] on button "Copy Text" at bounding box center [454, 184] width 211 height 28
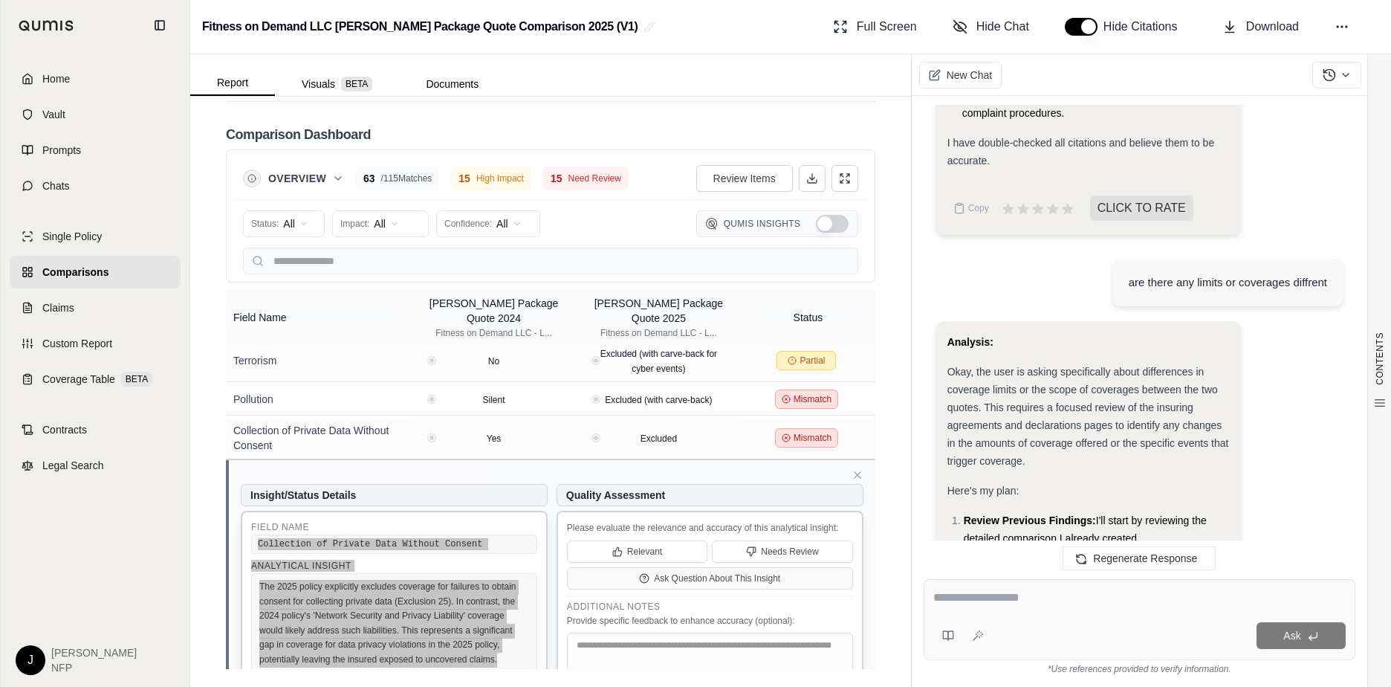
scroll to position [10223, 0]
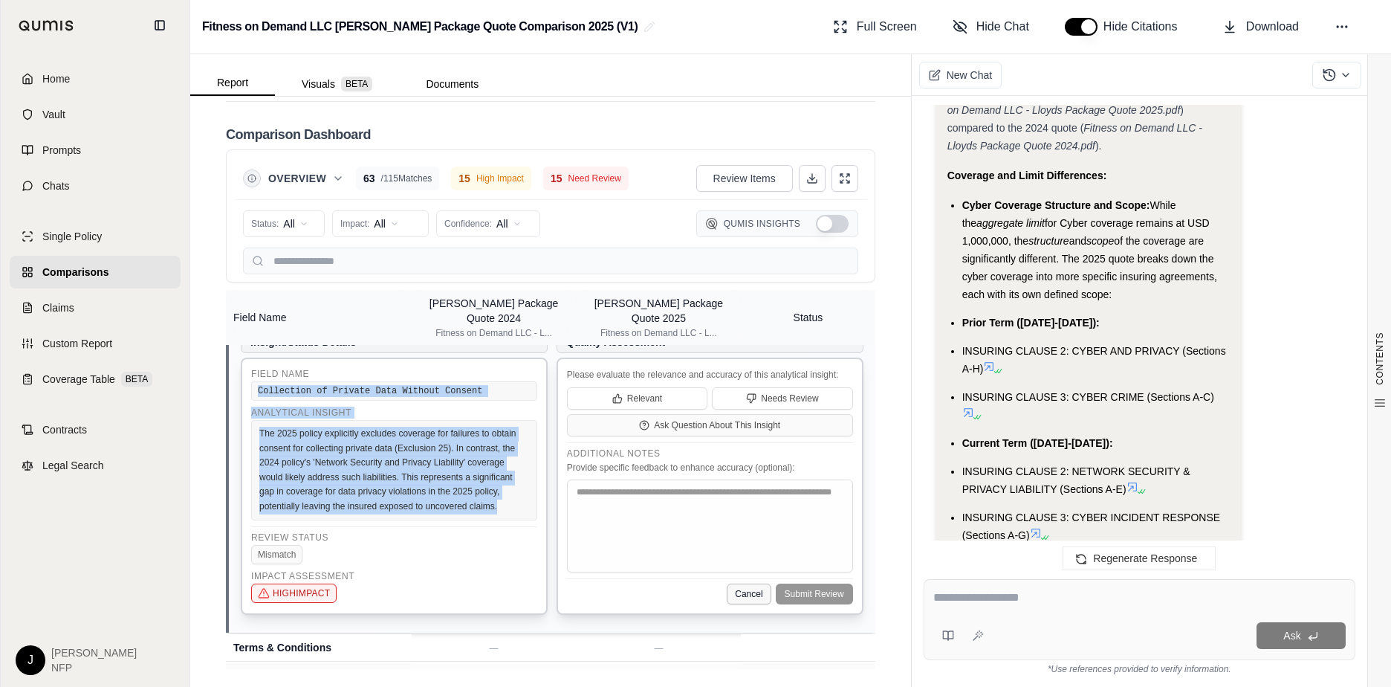
click at [727, 601] on button "Cancel" at bounding box center [749, 593] width 44 height 21
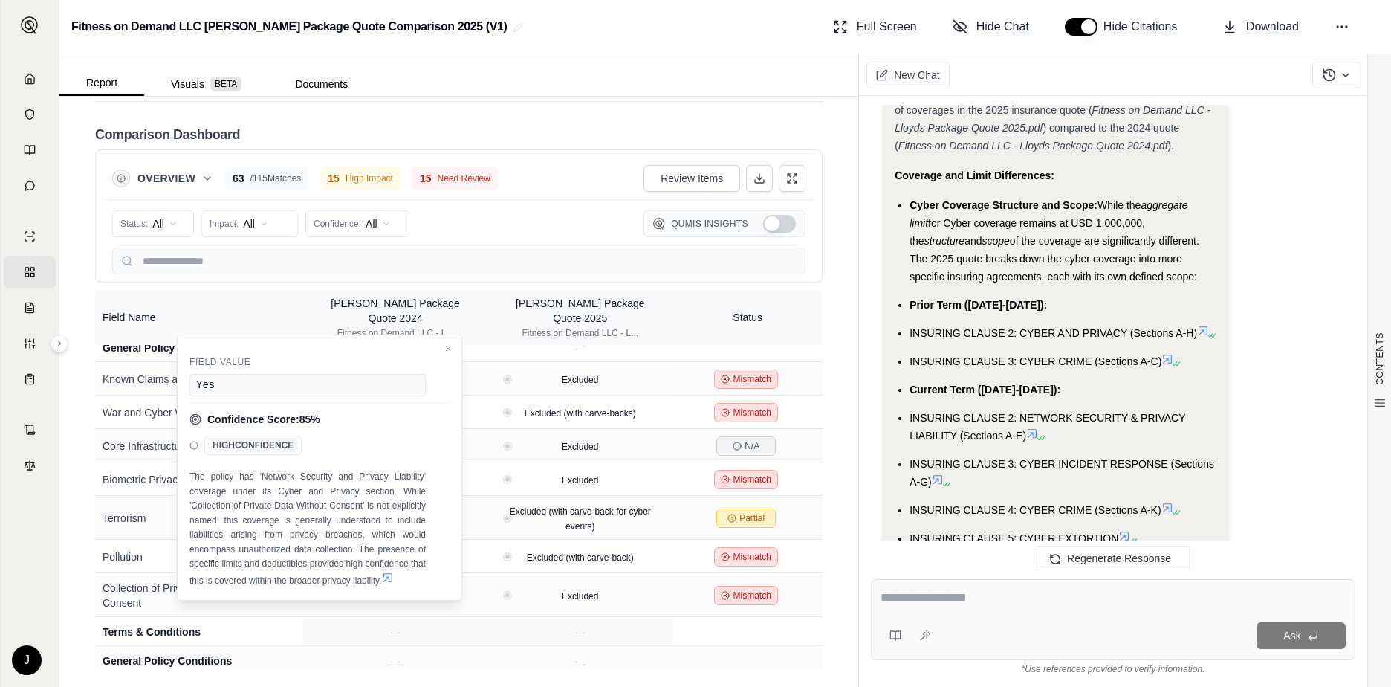
scroll to position [3126, 0]
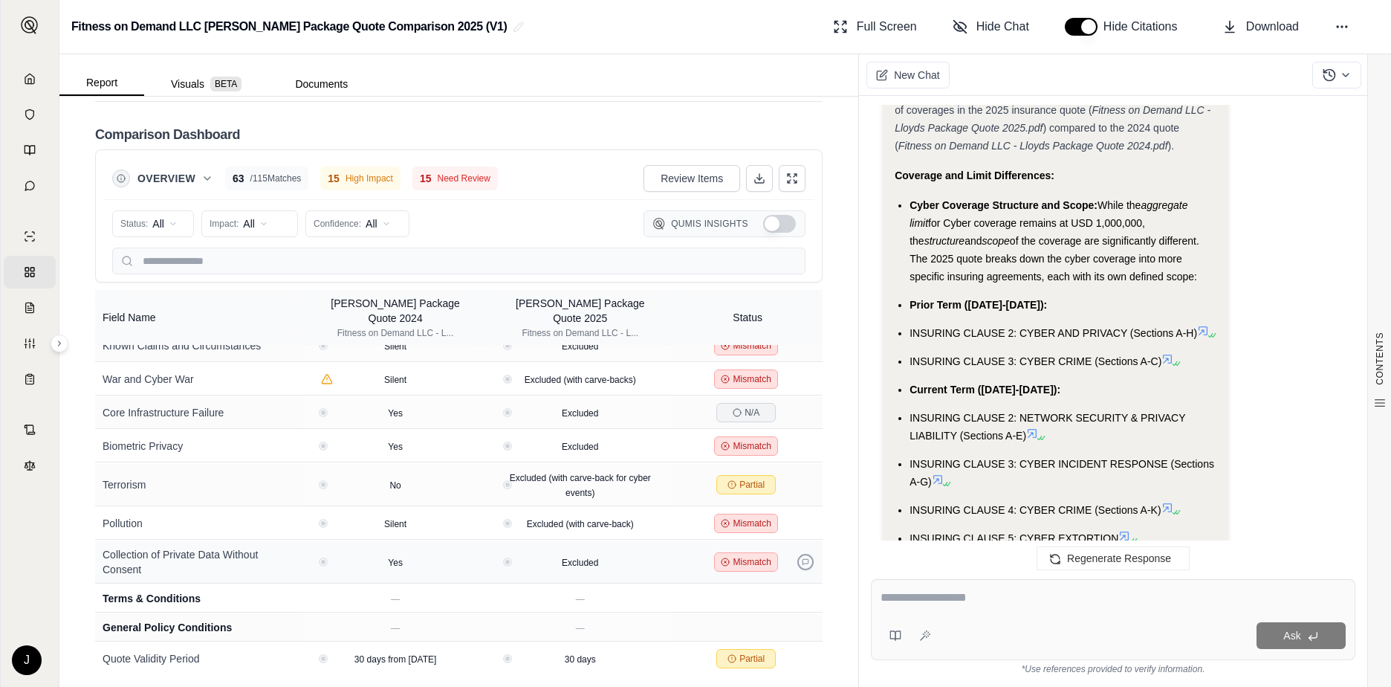
click at [802, 559] on icon at bounding box center [805, 562] width 6 height 6
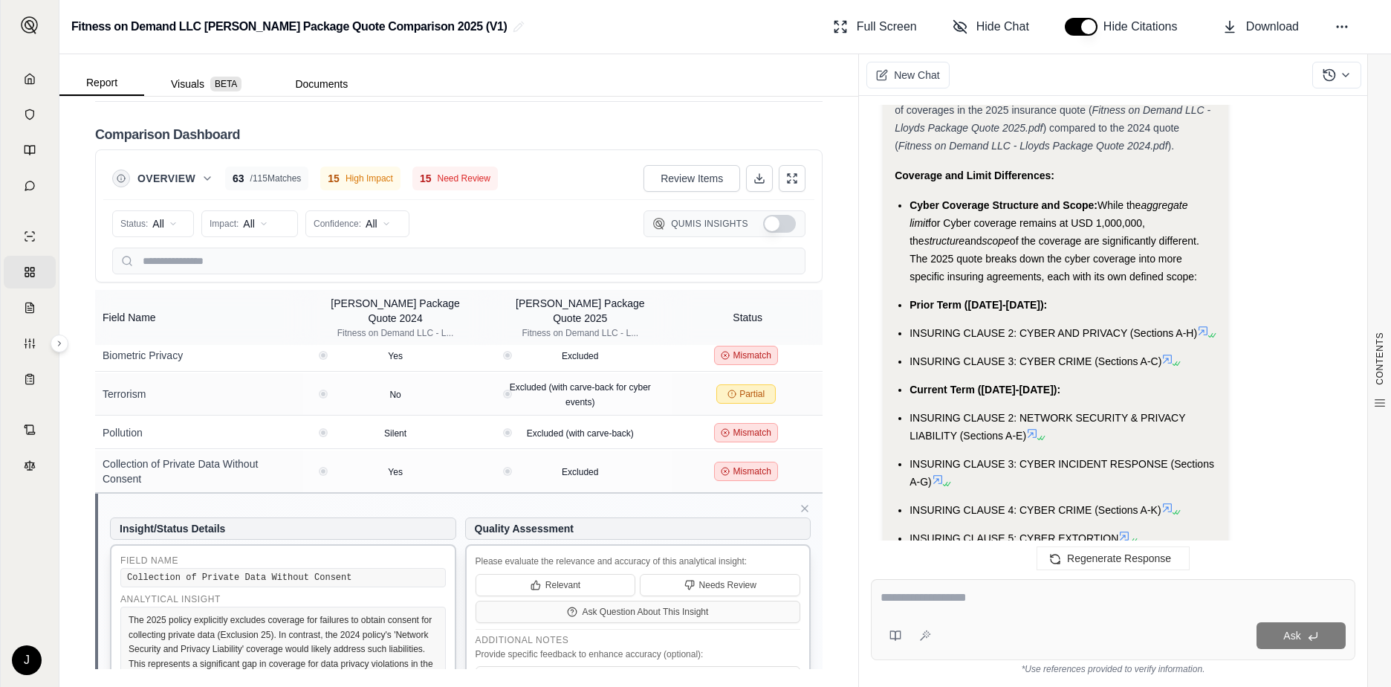
scroll to position [3349, 0]
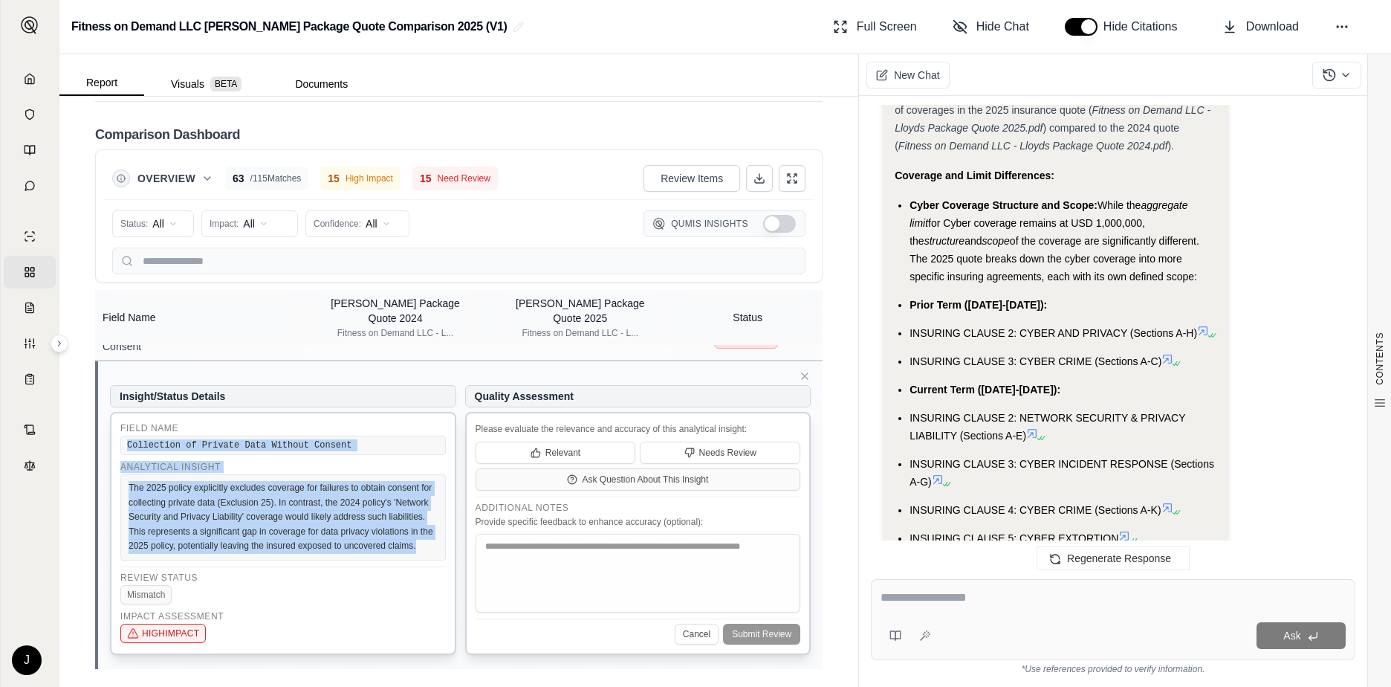
drag, startPoint x: 128, startPoint y: 425, endPoint x: 409, endPoint y: 537, distance: 303.1
click at [409, 537] on div "Field Name Collection of Private Data Without Consent Analytical Insight The 20…" at bounding box center [283, 533] width 346 height 243
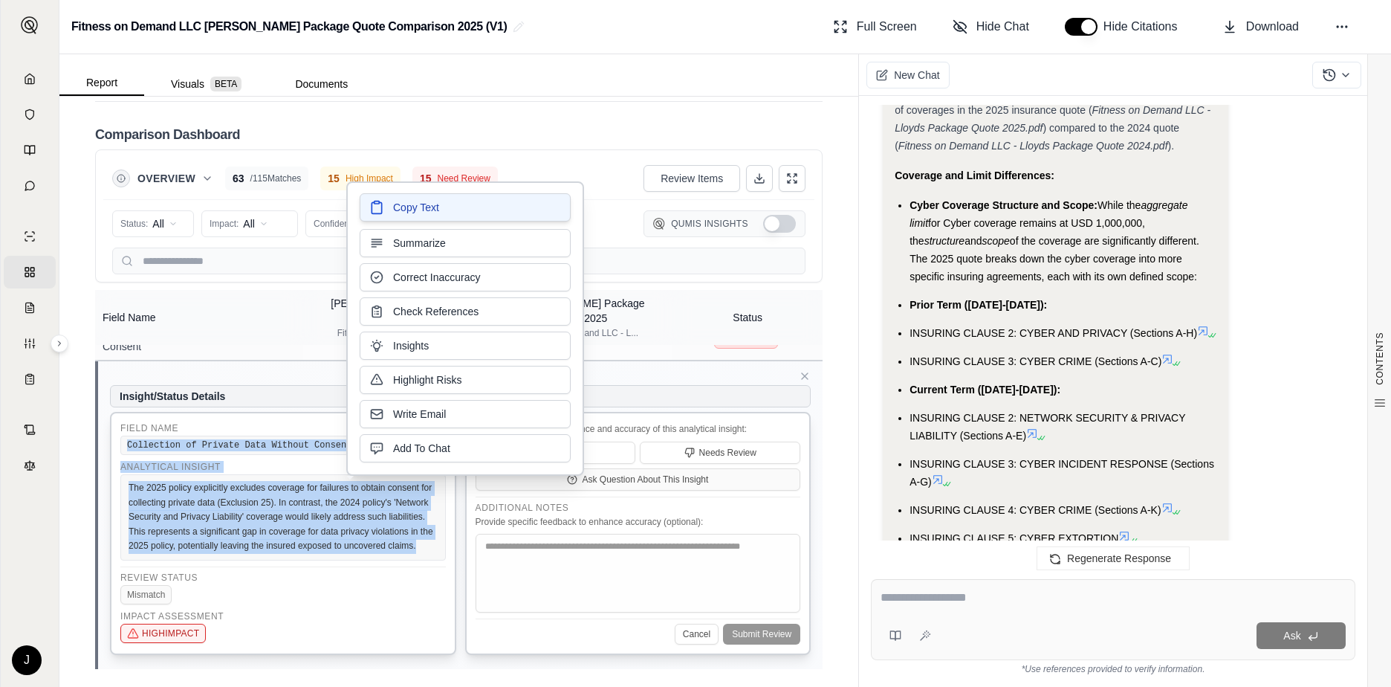
click at [422, 210] on span "Copy Text" at bounding box center [416, 207] width 46 height 15
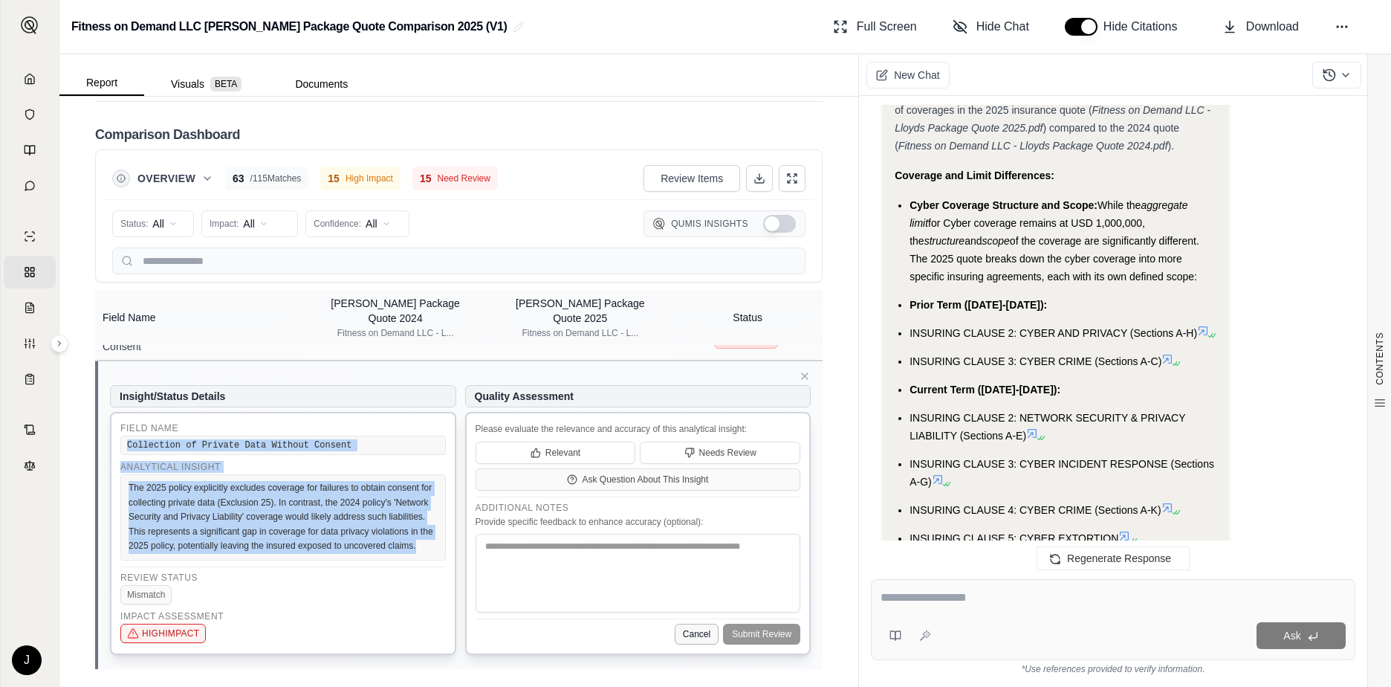
click at [684, 626] on button "Cancel" at bounding box center [697, 633] width 44 height 21
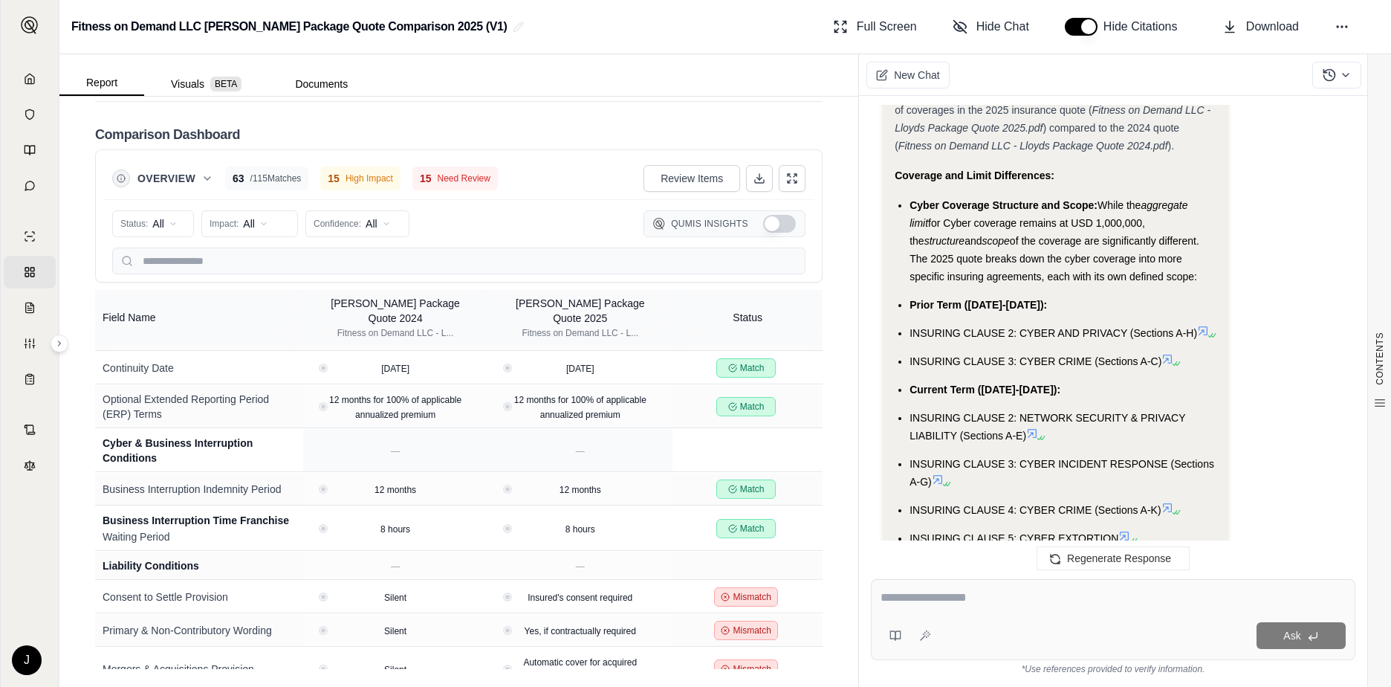
scroll to position [3705, 0]
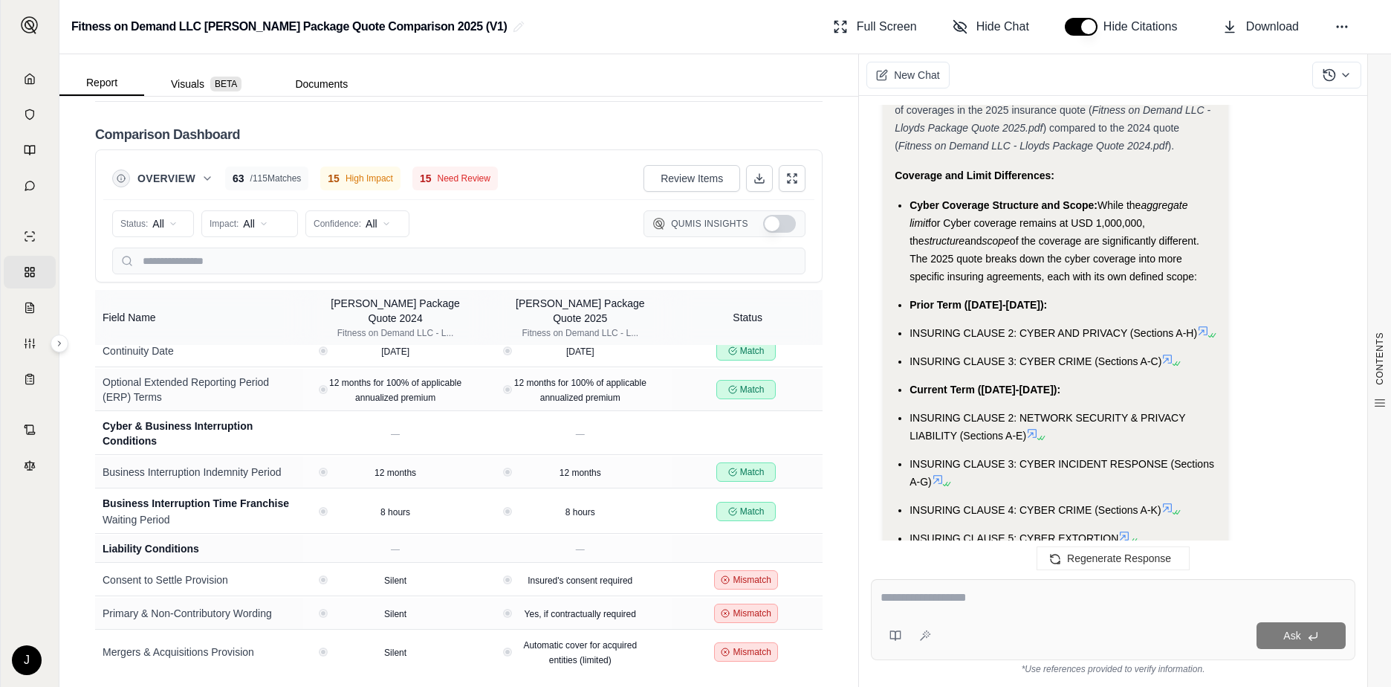
click at [444, 180] on span "Need Review" at bounding box center [464, 178] width 53 height 12
click at [383, 224] on html "Home Vault Prompts Chats Single Policy Comparisons Claims Custom Report Coverag…" at bounding box center [695, 343] width 1391 height 687
click at [352, 283] on span "High (≥80%)" at bounding box center [350, 279] width 70 height 15
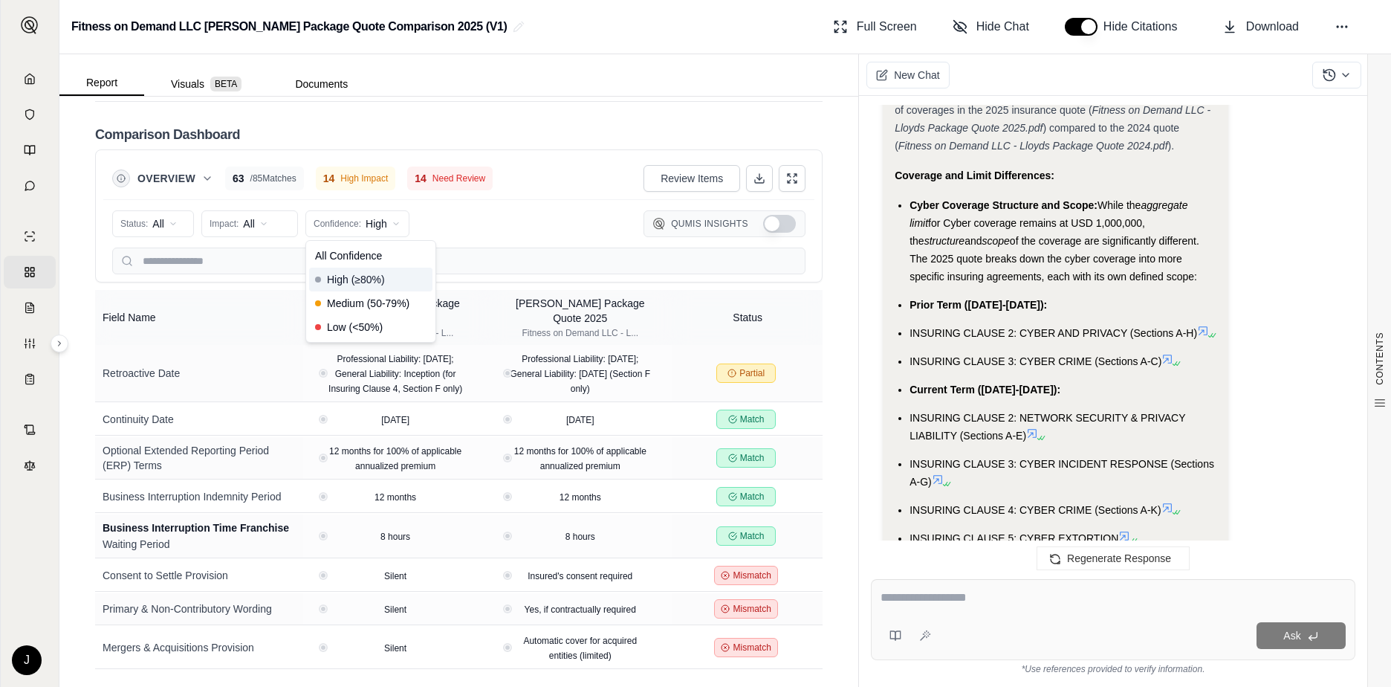
scroll to position [2772, 0]
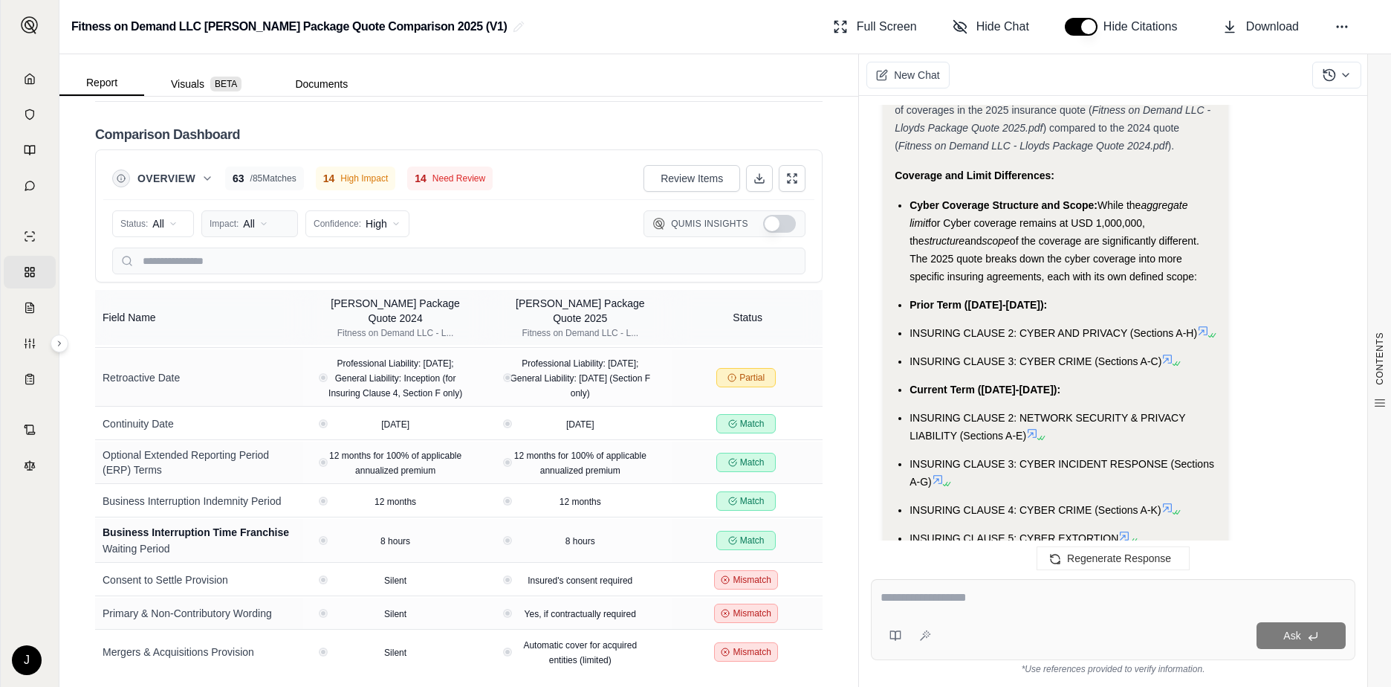
click at [265, 224] on html "Home Vault Prompts Chats Single Policy Comparisons Claims Custom Report Coverag…" at bounding box center [695, 343] width 1391 height 687
click at [267, 279] on span "High Impact" at bounding box center [246, 279] width 71 height 15
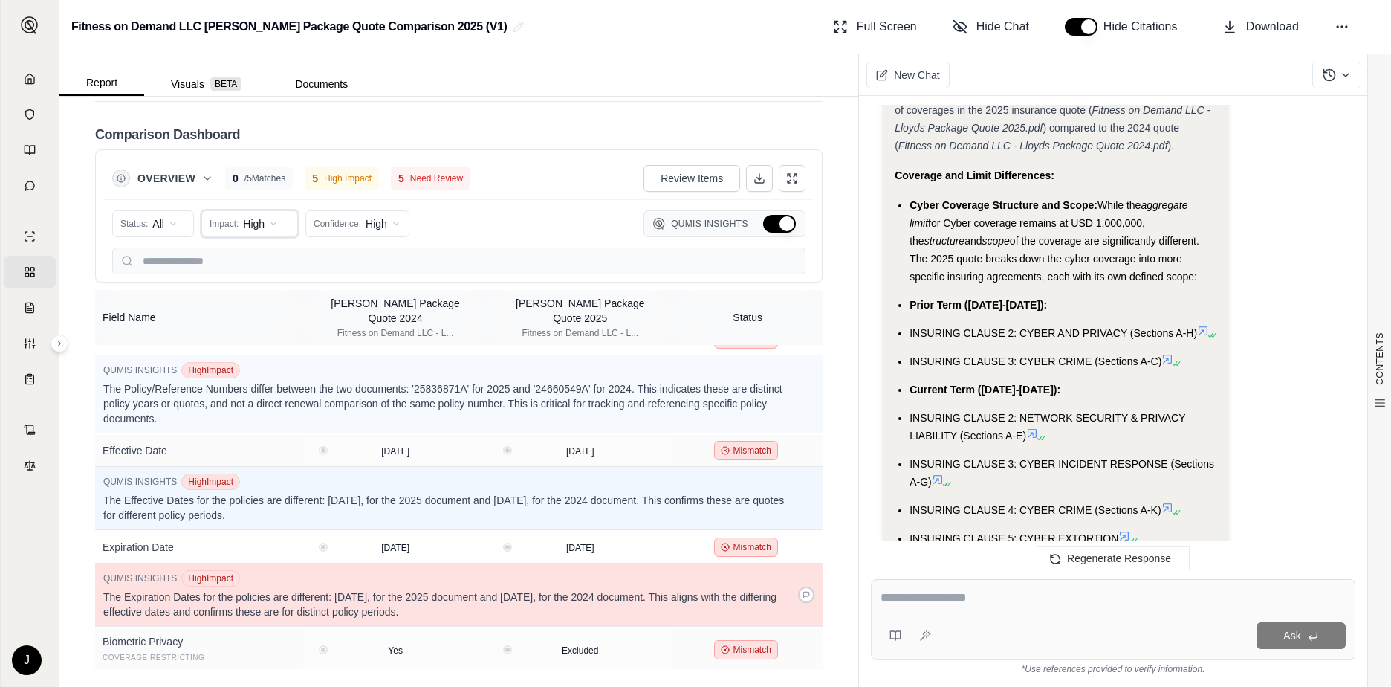
scroll to position [0, 0]
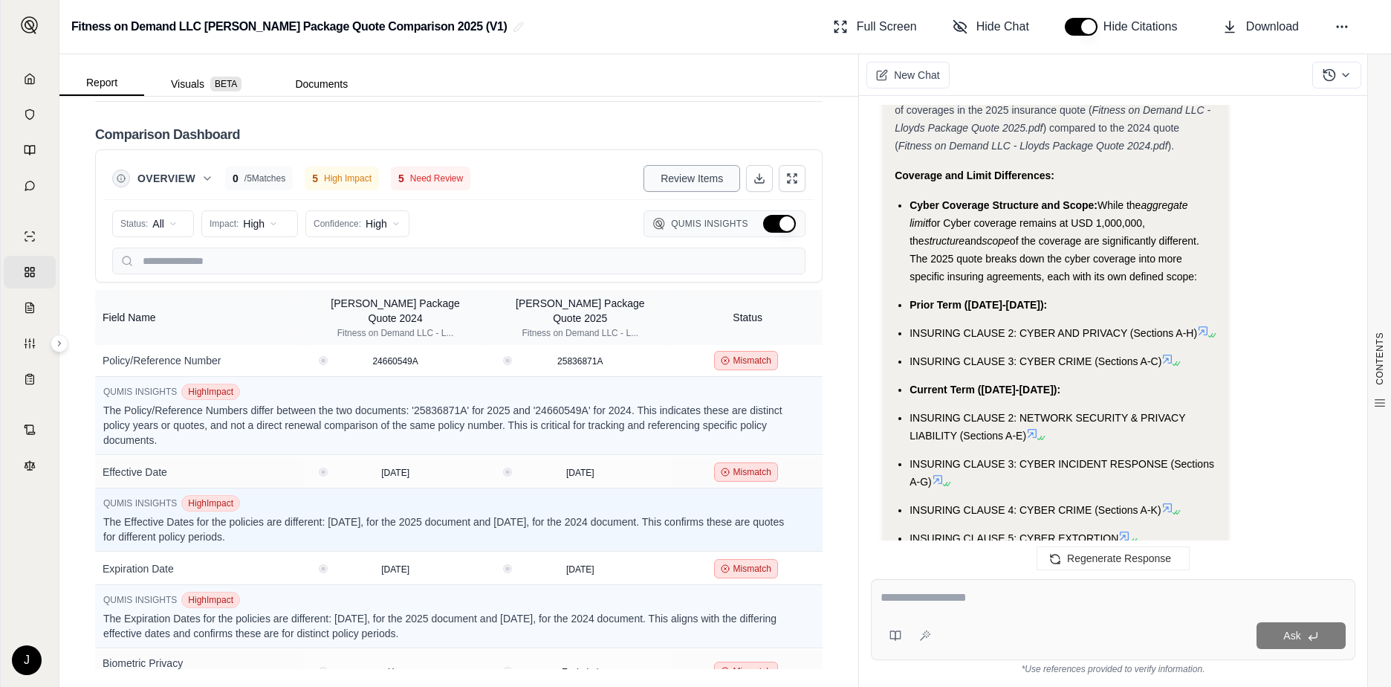
click at [661, 177] on span "Review Items" at bounding box center [692, 178] width 62 height 15
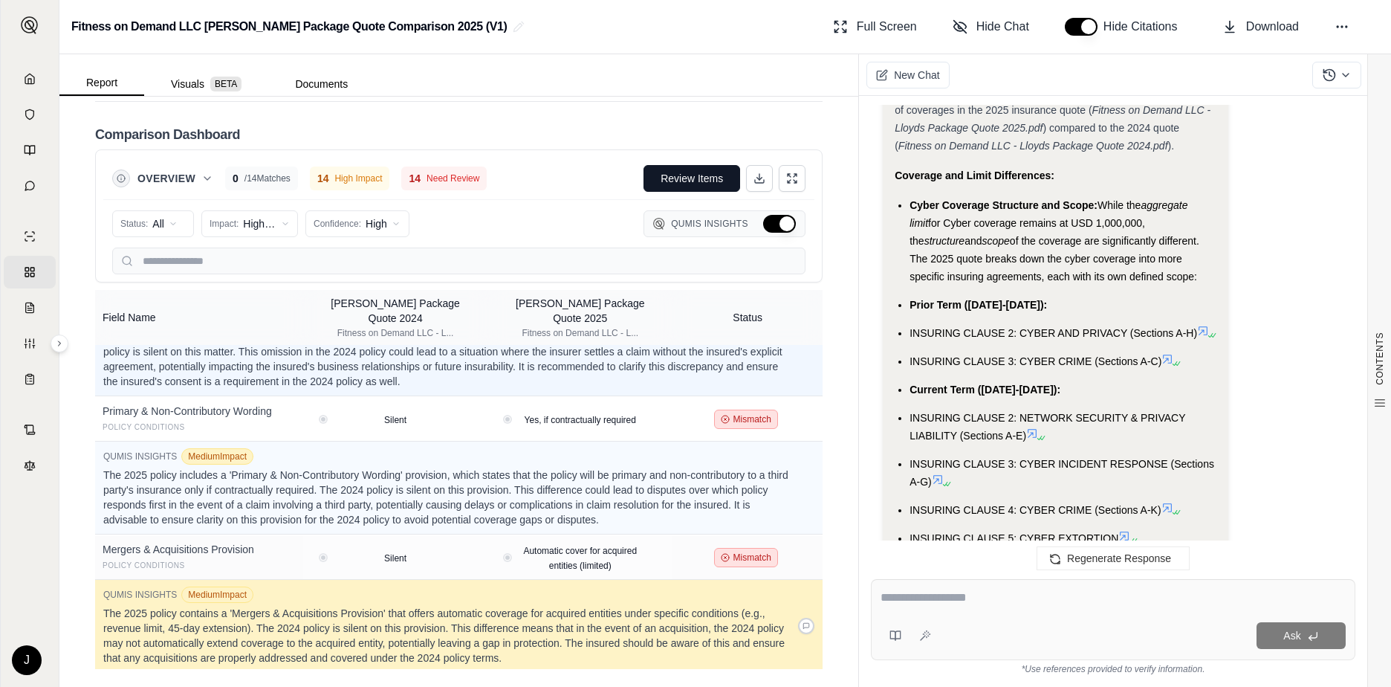
scroll to position [1498, 0]
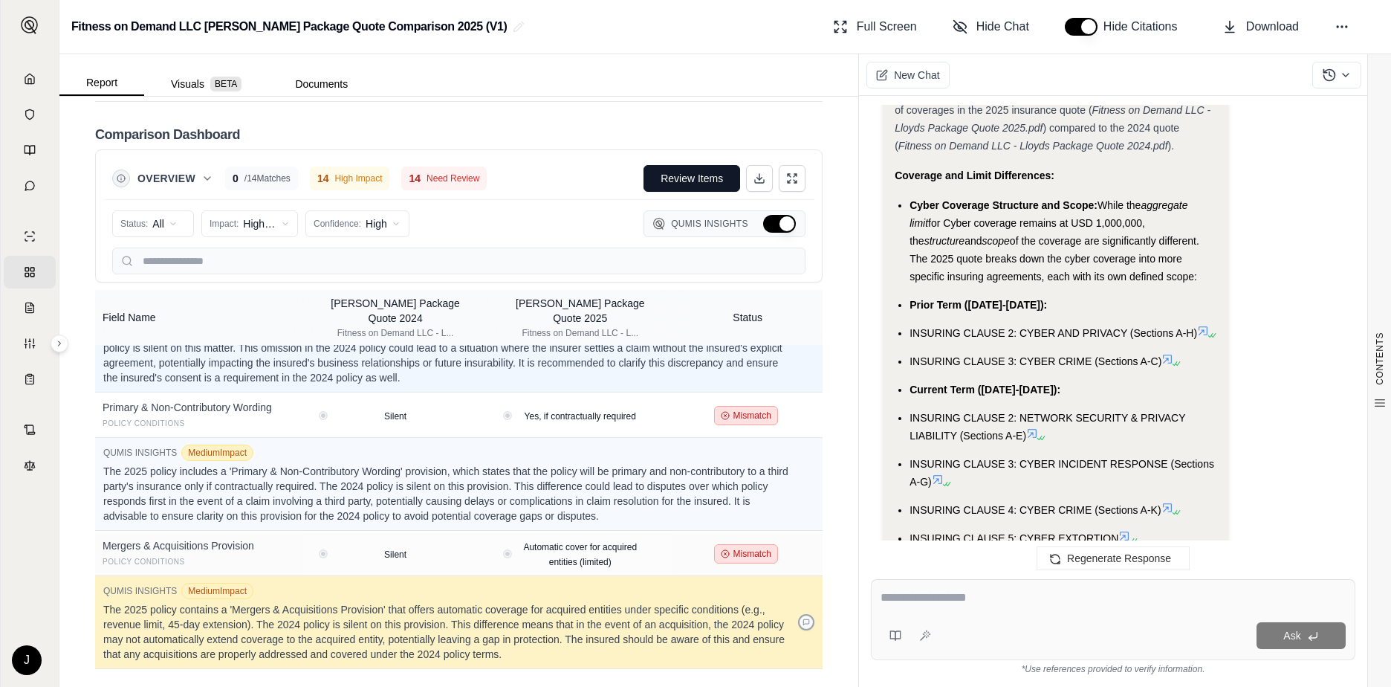
click at [802, 626] on icon at bounding box center [805, 621] width 7 height 7
click at [803, 623] on icon at bounding box center [806, 622] width 6 height 6
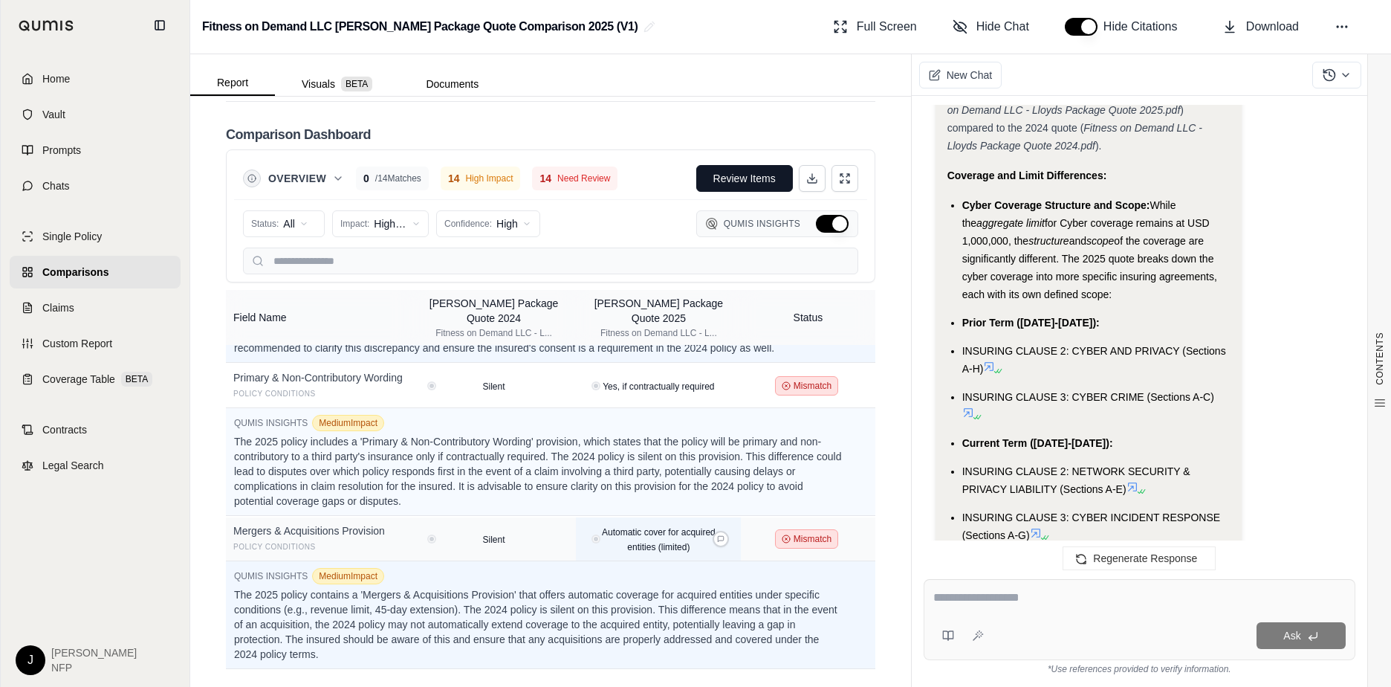
scroll to position [1647, 0]
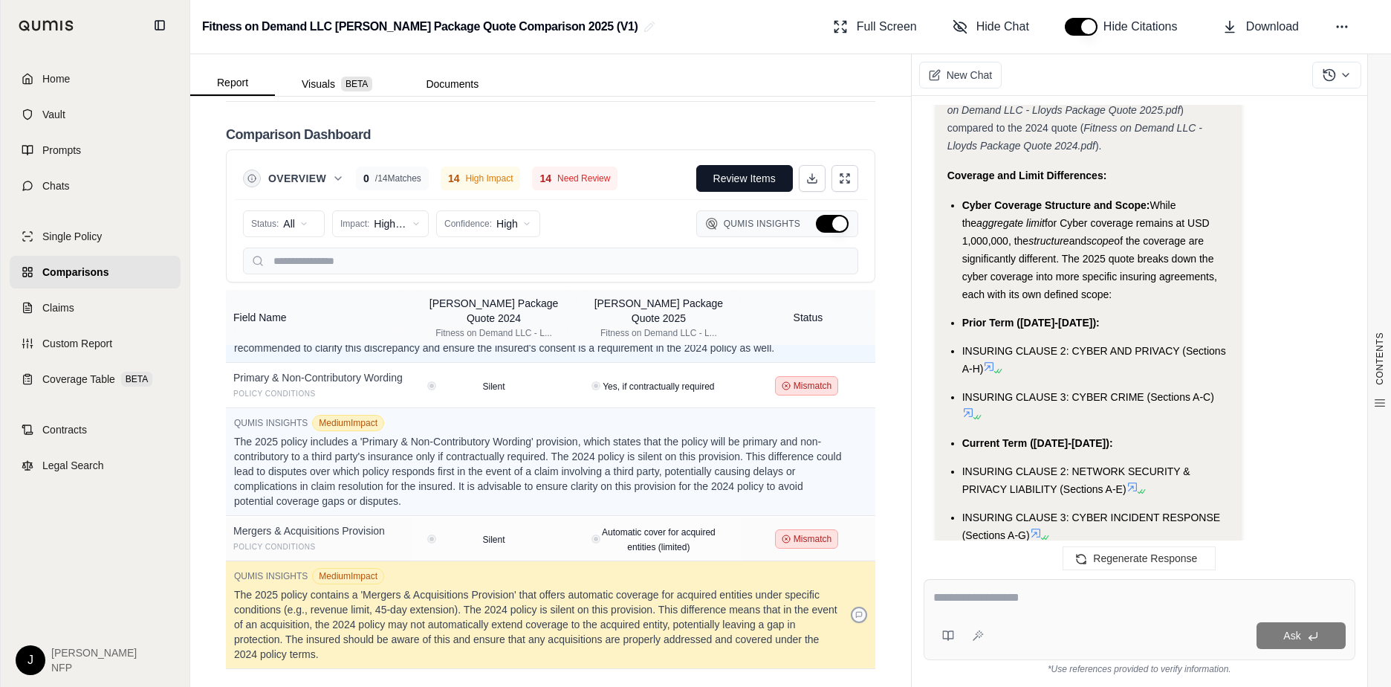
click at [855, 611] on icon at bounding box center [858, 614] width 7 height 7
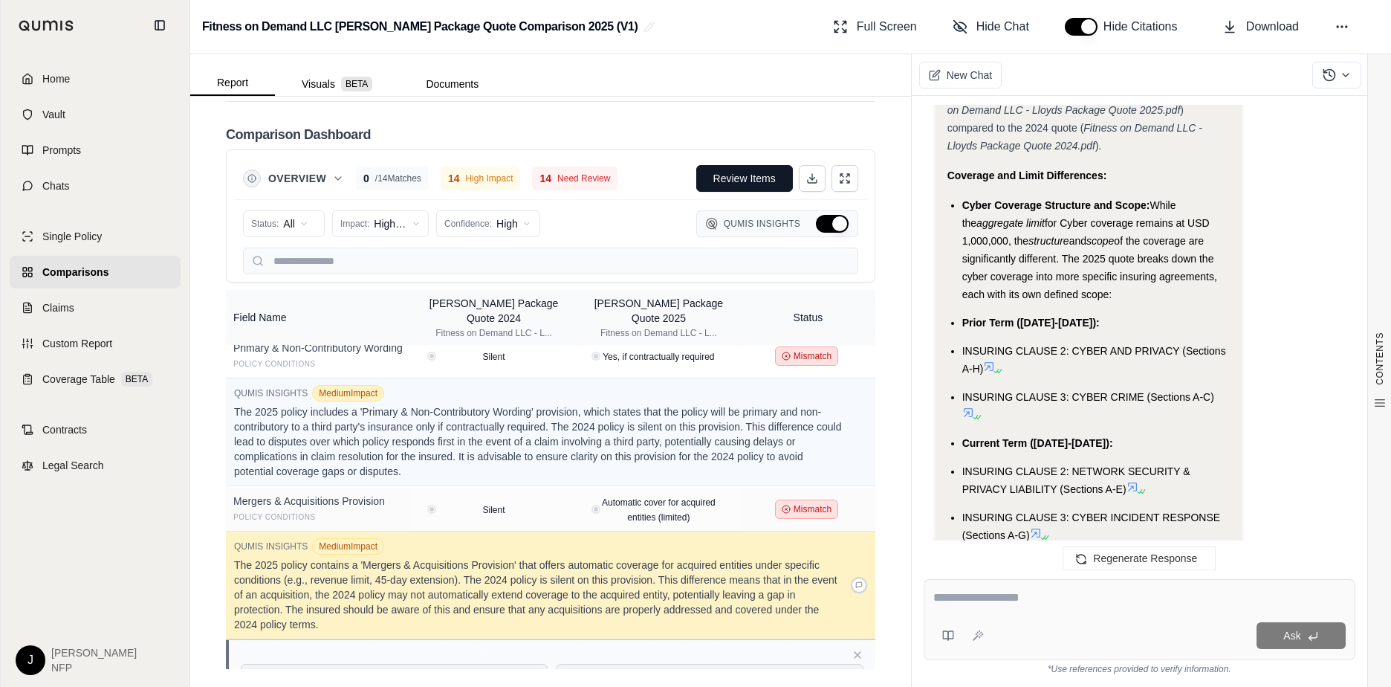
drag, startPoint x: 848, startPoint y: 611, endPoint x: 837, endPoint y: 612, distance: 10.5
click at [855, 588] on icon at bounding box center [858, 584] width 7 height 7
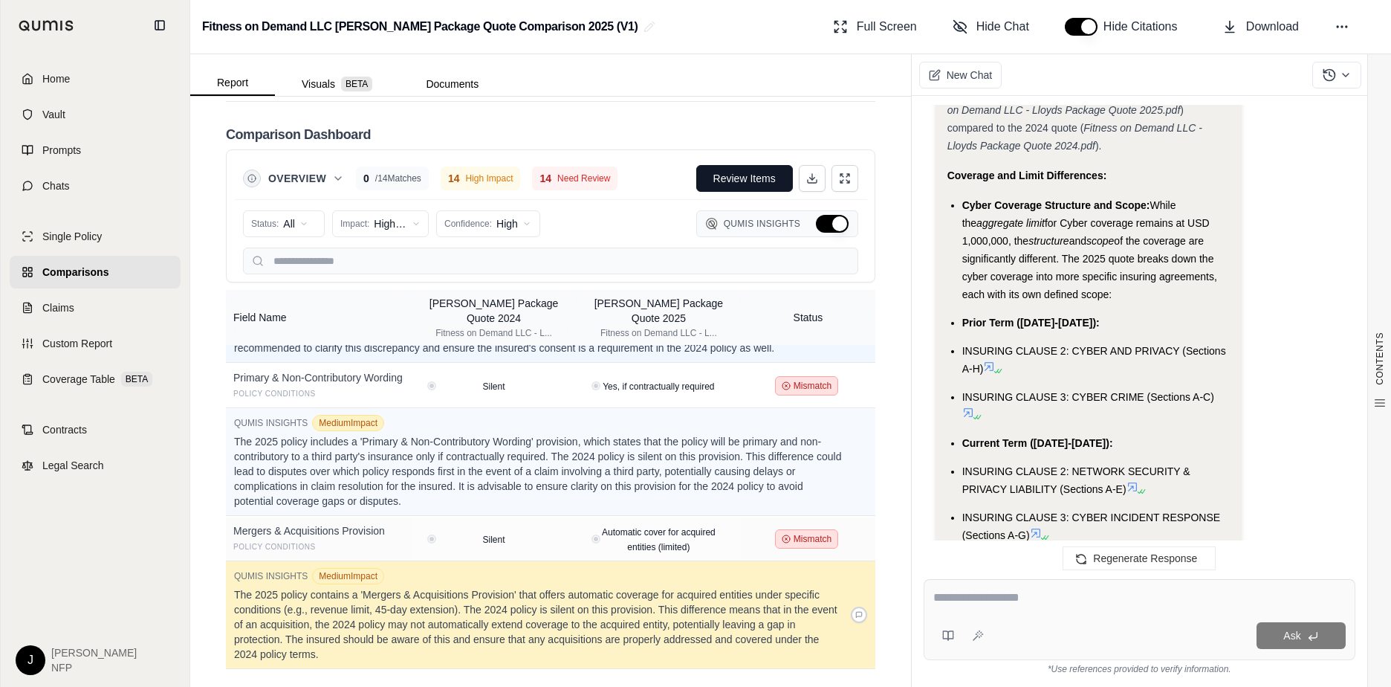
click at [837, 612] on div "QUMIS INSIGHTS Medium Impact The 2025 policy contains a 'Mergers & Acquisitions…" at bounding box center [550, 615] width 633 height 94
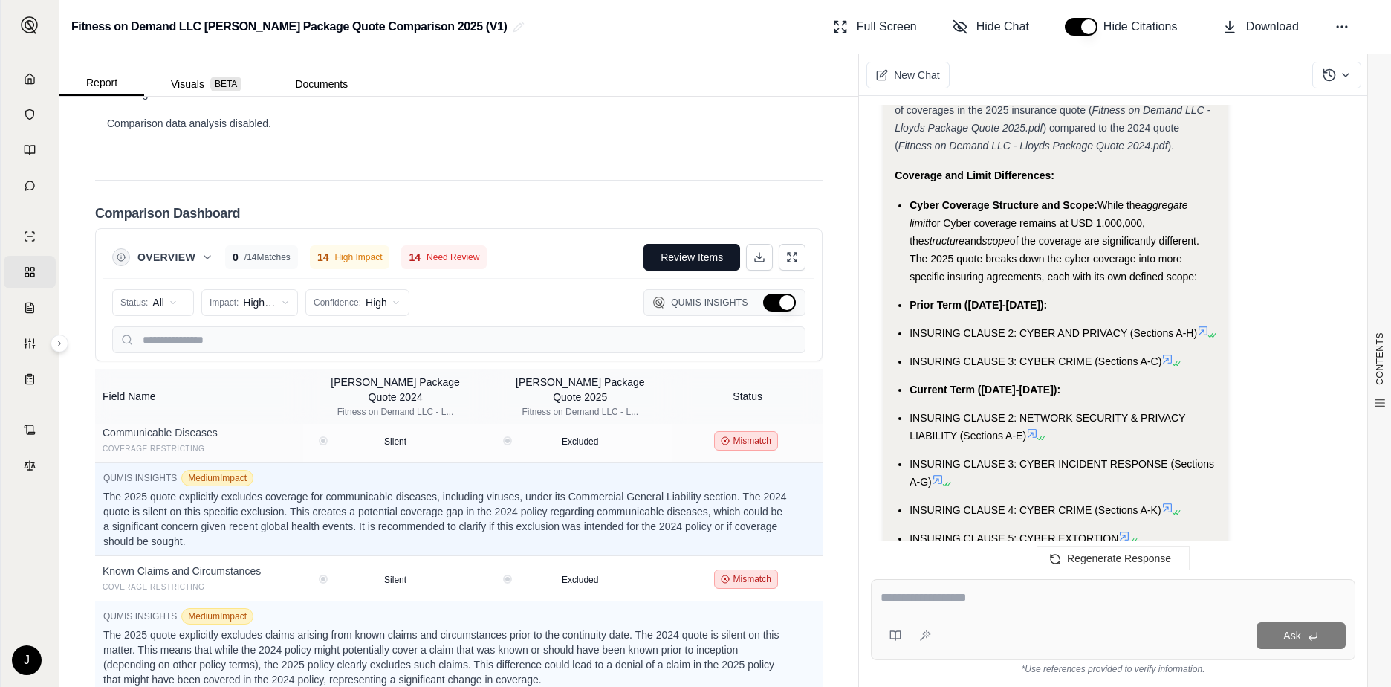
scroll to position [3020, 0]
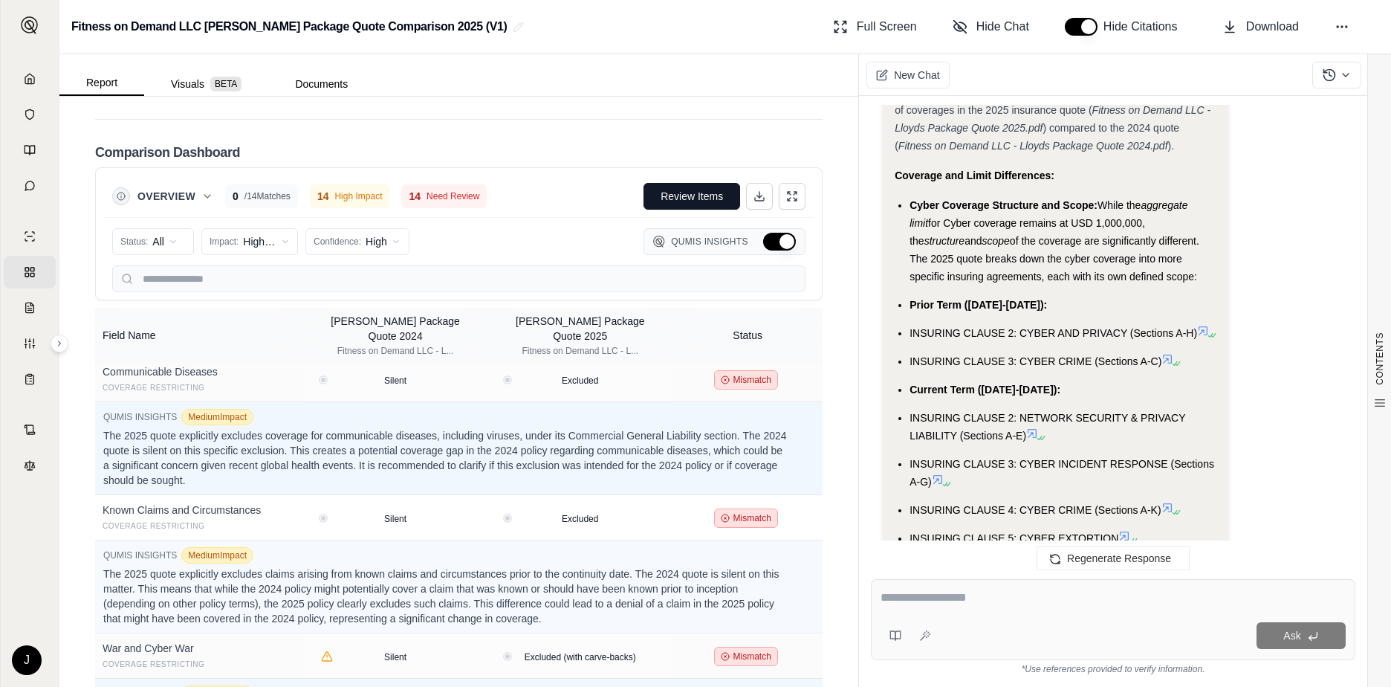
click at [444, 194] on span "Need Review" at bounding box center [453, 196] width 53 height 12
click at [710, 140] on div "Comparison Dashboard" at bounding box center [458, 152] width 727 height 30
click at [393, 236] on html "Home Vault Prompts Chats Single Policy Comparisons Claims Custom Report Coverag…" at bounding box center [695, 343] width 1391 height 687
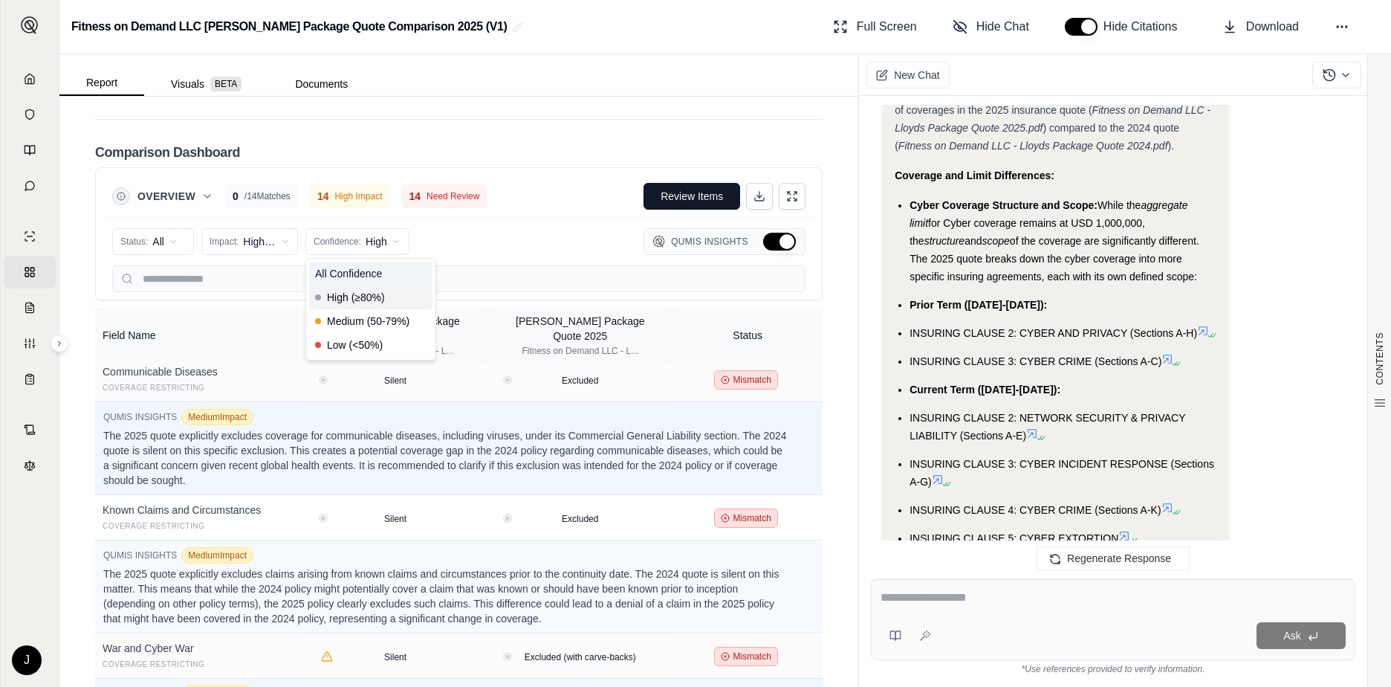
click at [380, 276] on span "All Confidence" at bounding box center [348, 273] width 67 height 15
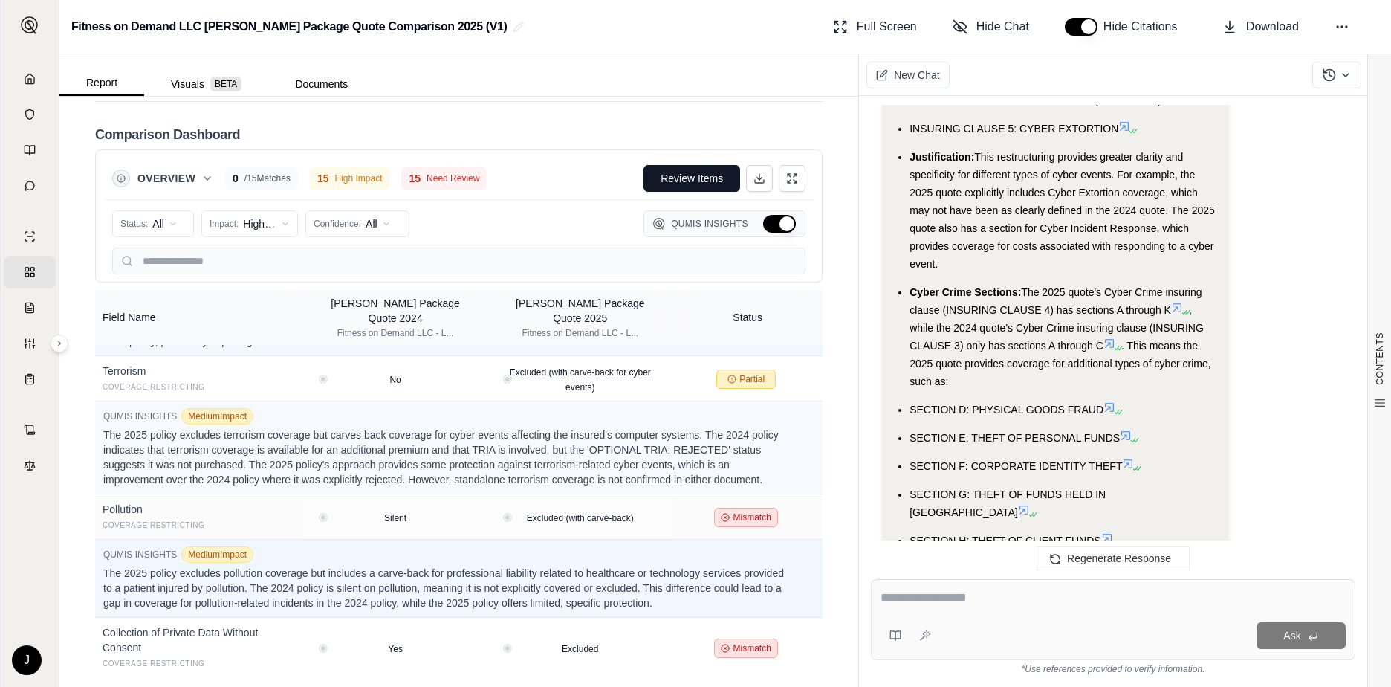
scroll to position [9644, 0]
